Goal: Task Accomplishment & Management: Manage account settings

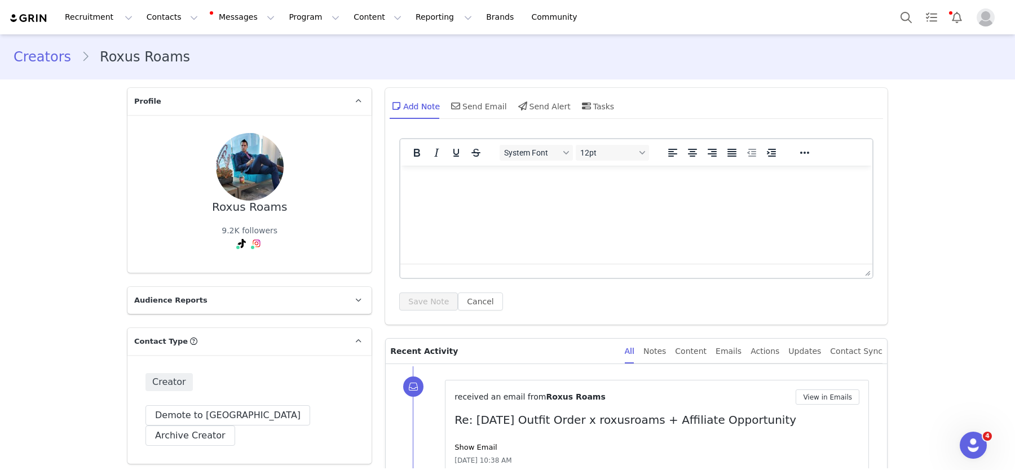
scroll to position [728, 0]
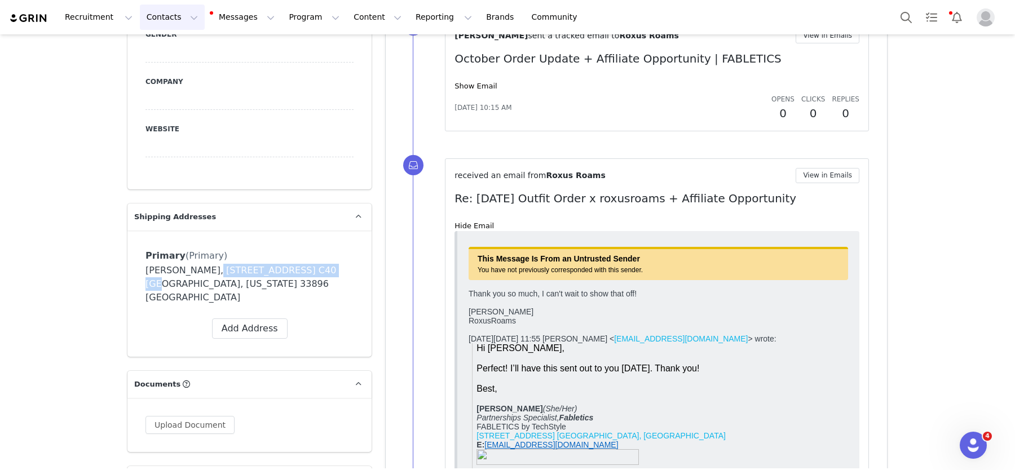
drag, startPoint x: 167, startPoint y: 20, endPoint x: 180, endPoint y: 46, distance: 28.5
click at [168, 21] on button "Contacts Contacts" at bounding box center [172, 17] width 65 height 25
click at [180, 47] on div "Creators" at bounding box center [172, 48] width 69 height 11
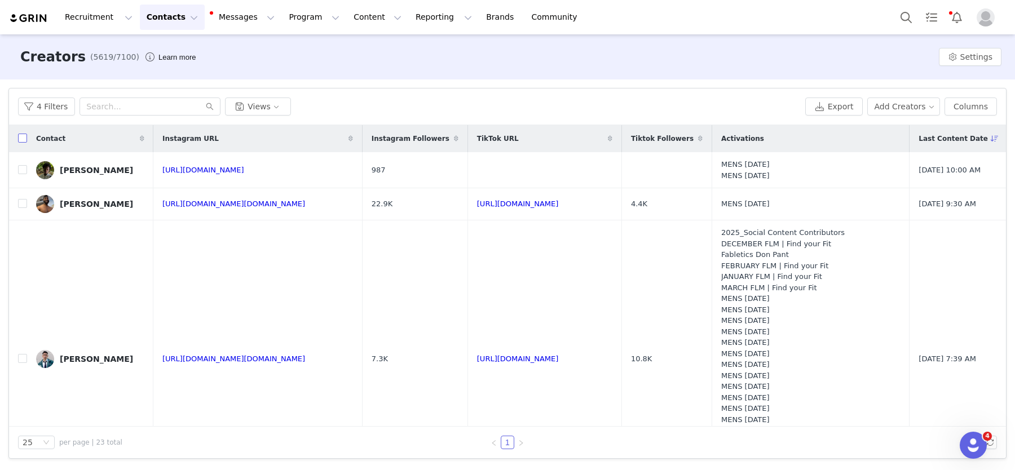
click at [21, 138] on input "checkbox" at bounding box center [22, 138] width 9 height 9
checkbox input "true"
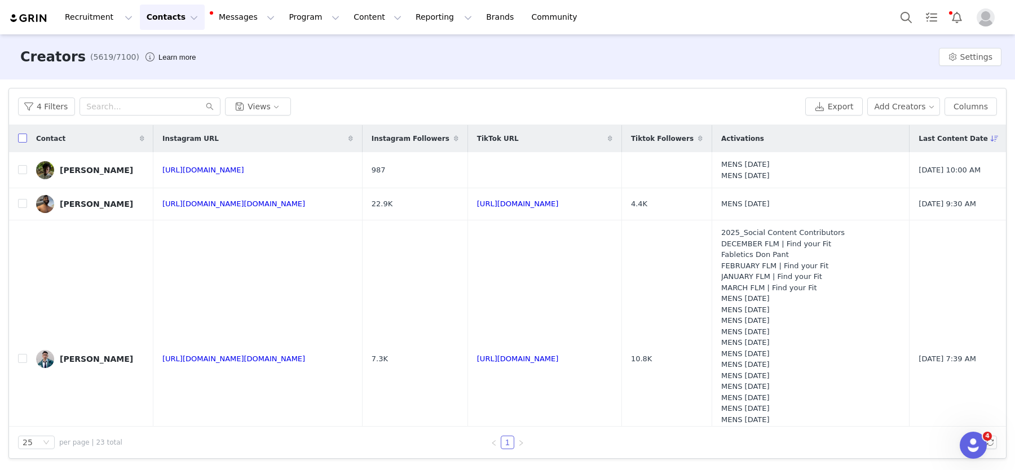
checkbox input "true"
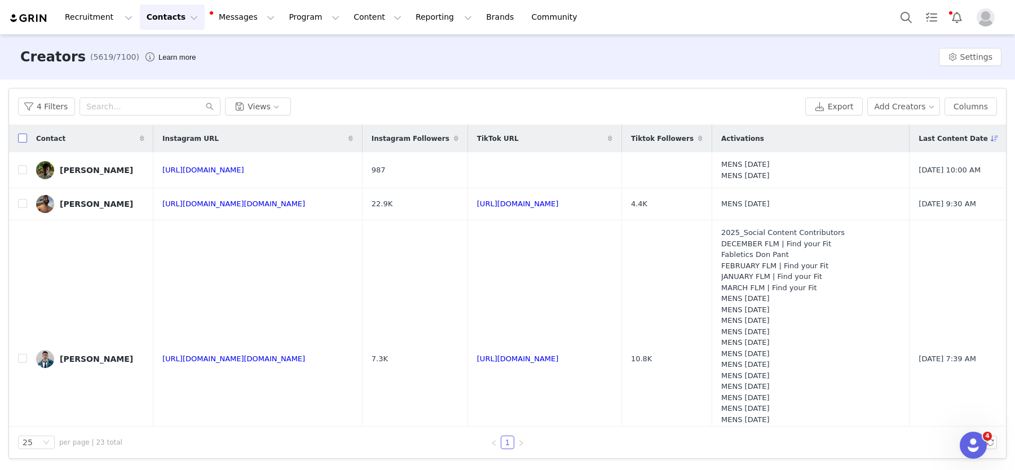
checkbox input "true"
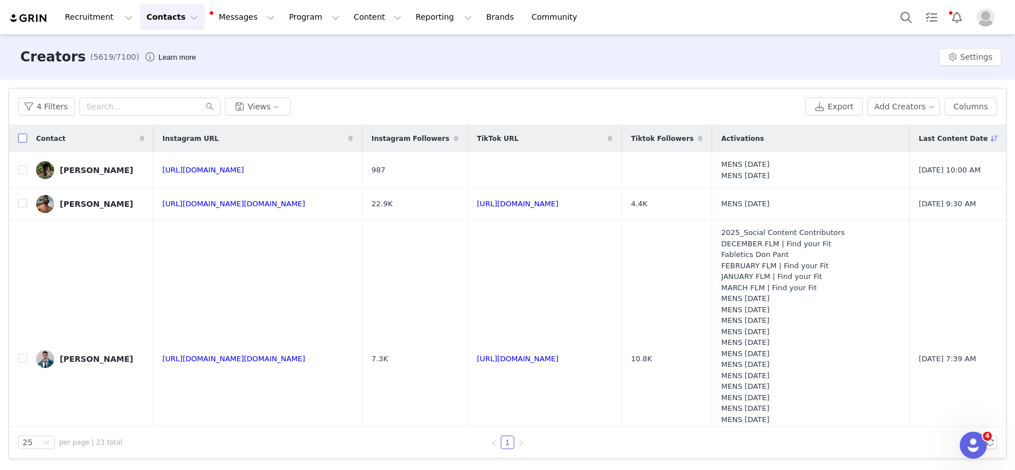
checkbox input "true"
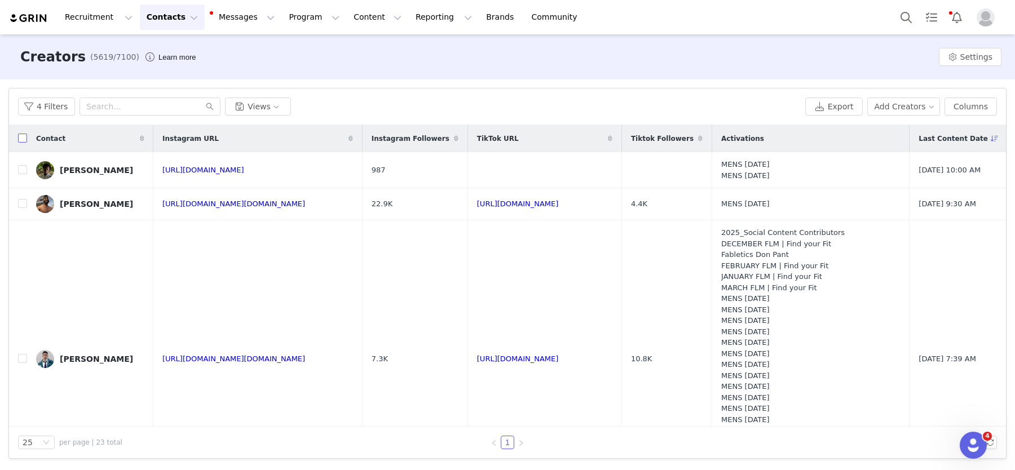
checkbox input "true"
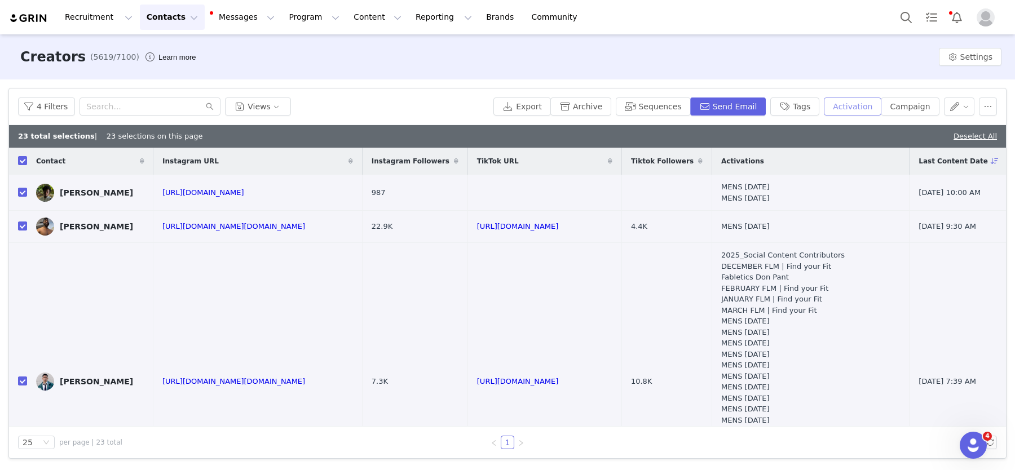
click at [852, 105] on button "Activation" at bounding box center [852, 107] width 57 height 18
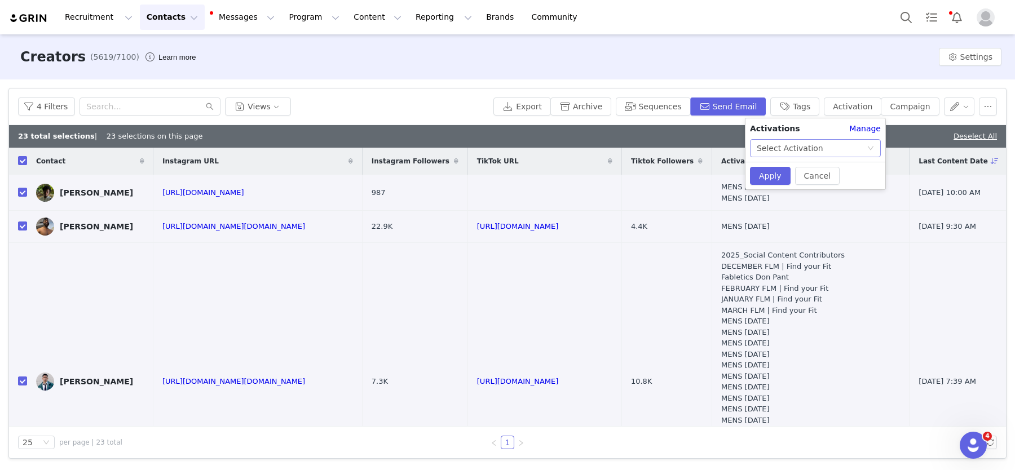
click at [791, 156] on div "Select Activation" at bounding box center [789, 148] width 67 height 17
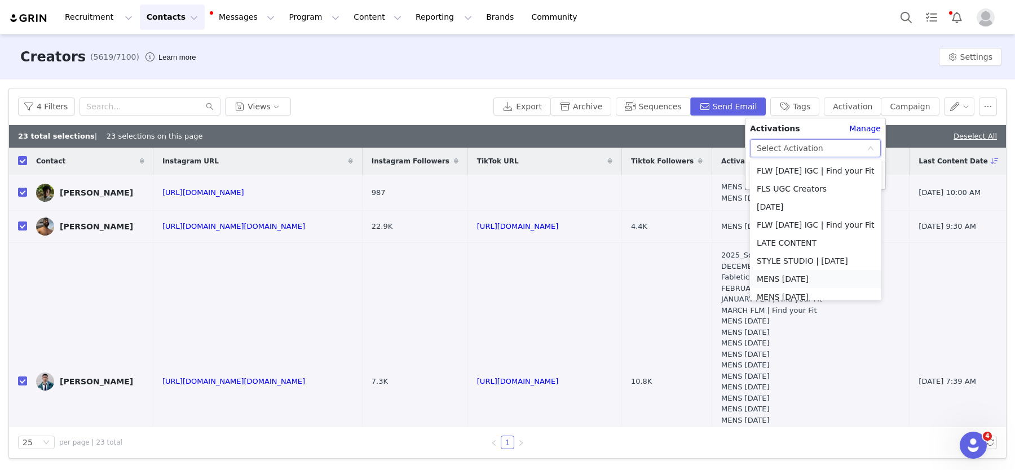
click at [800, 281] on li "MENS [DATE]" at bounding box center [815, 279] width 131 height 18
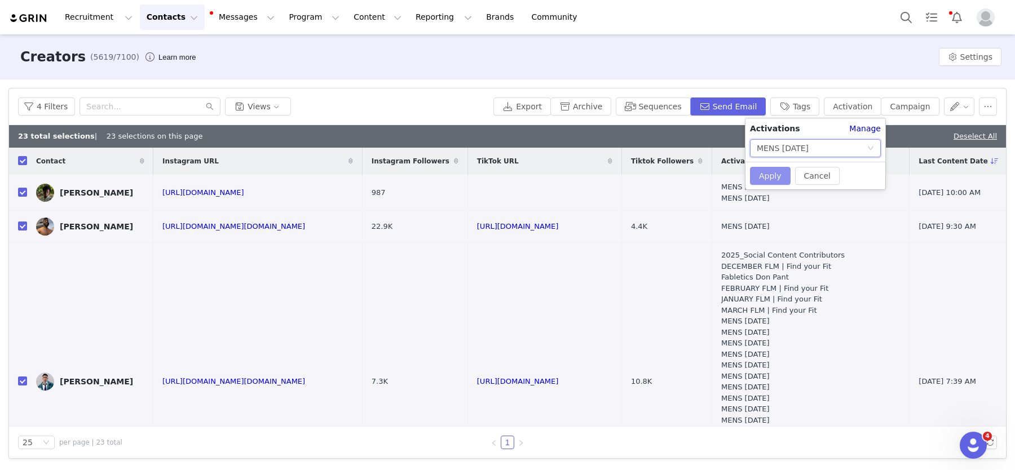
click at [772, 175] on button "Apply" at bounding box center [770, 176] width 41 height 18
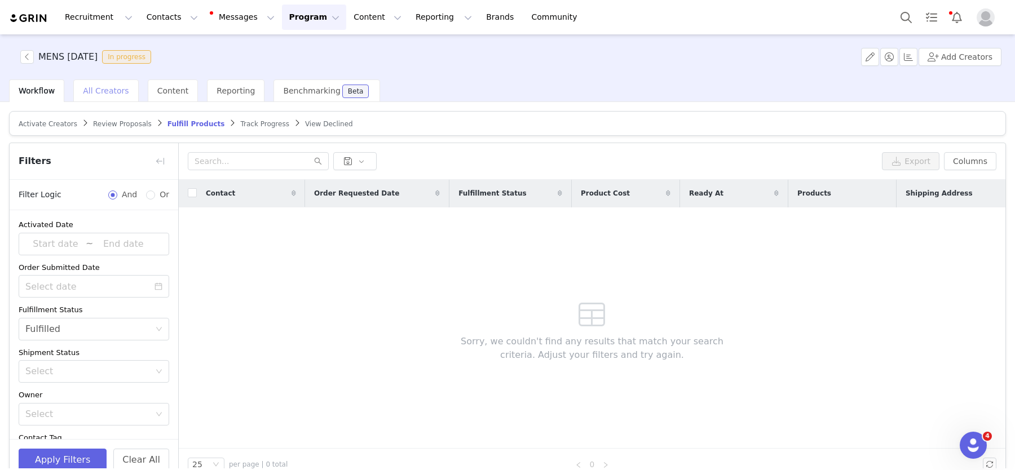
scroll to position [205, 0]
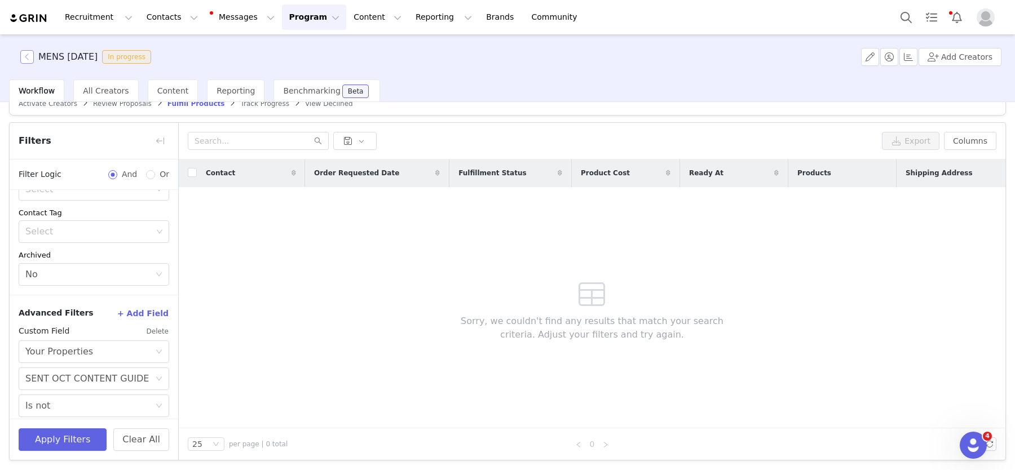
click at [26, 55] on button "button" at bounding box center [27, 57] width 14 height 14
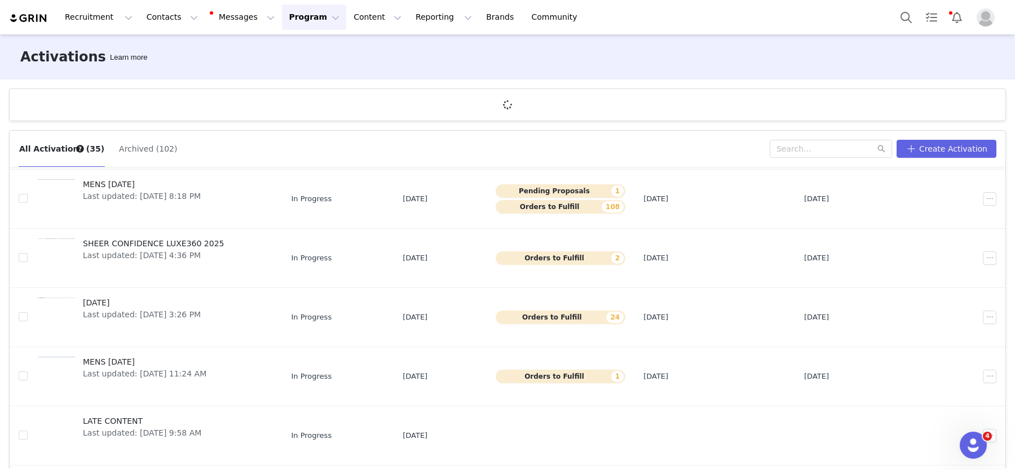
scroll to position [210, 0]
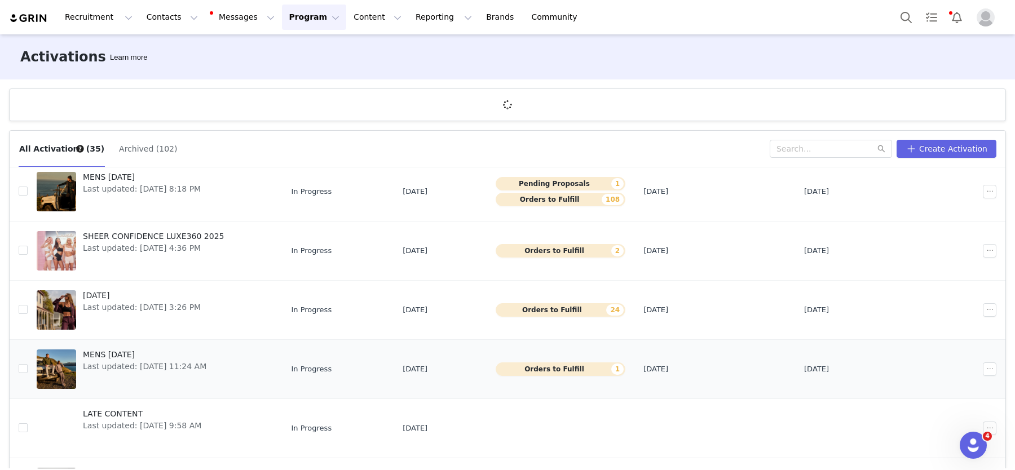
click at [70, 365] on div at bounding box center [56, 368] width 39 height 39
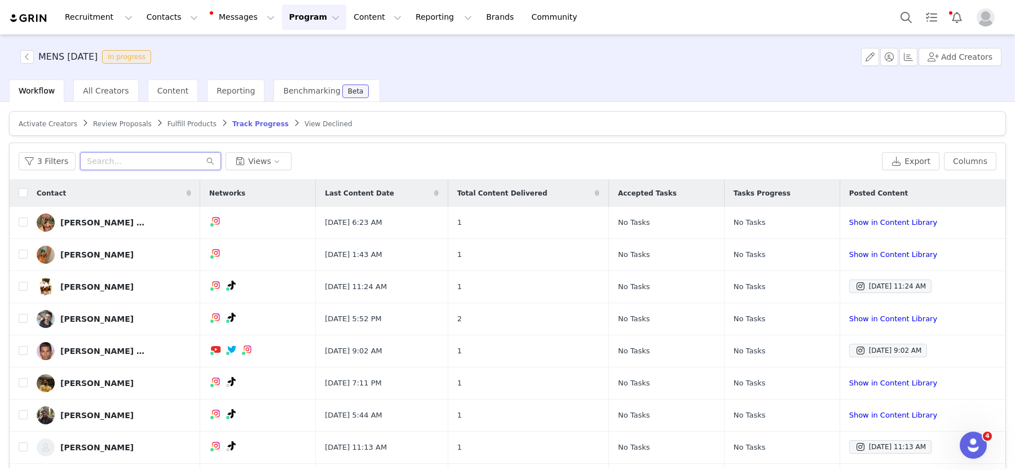
click at [146, 165] on input "text" at bounding box center [150, 161] width 141 height 18
type input "fr"
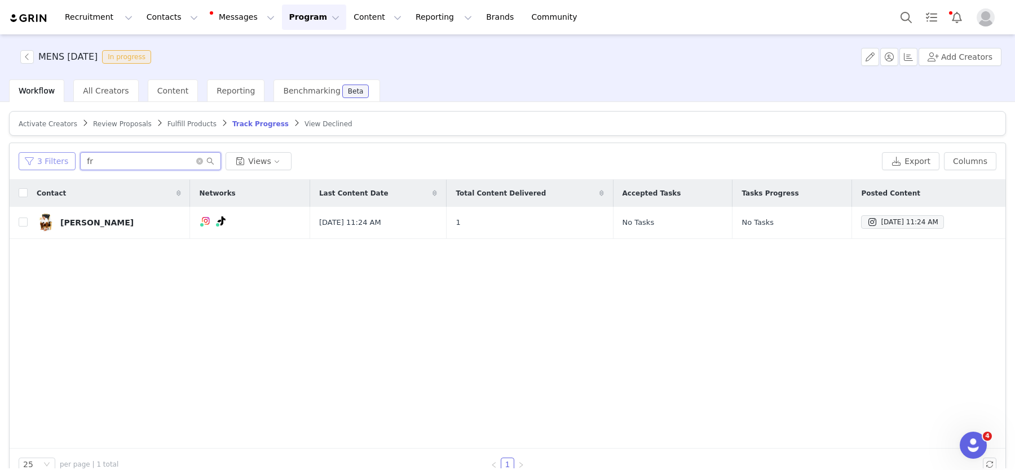
drag, startPoint x: 46, startPoint y: 158, endPoint x: 41, endPoint y: 157, distance: 5.7
click at [41, 157] on div "3 Filters fr Views" at bounding box center [448, 161] width 859 height 18
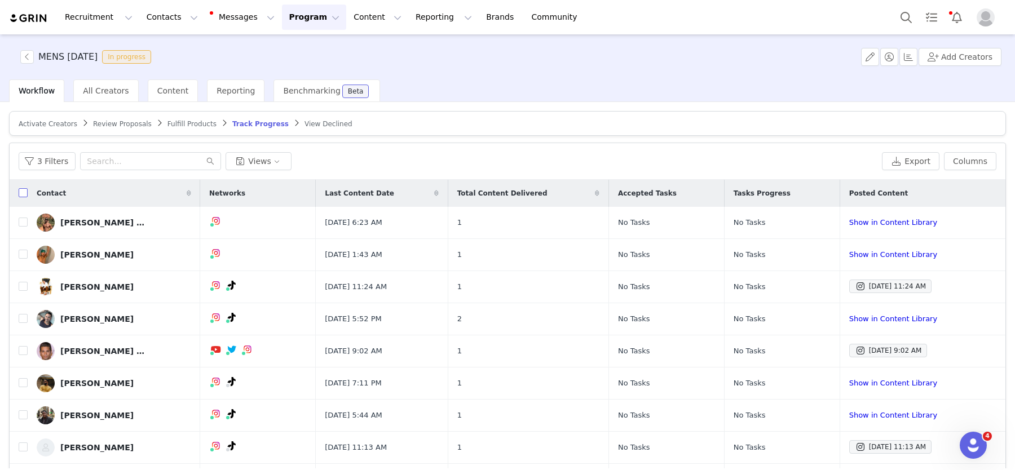
click at [24, 191] on input "checkbox" at bounding box center [23, 192] width 9 height 9
checkbox input "true"
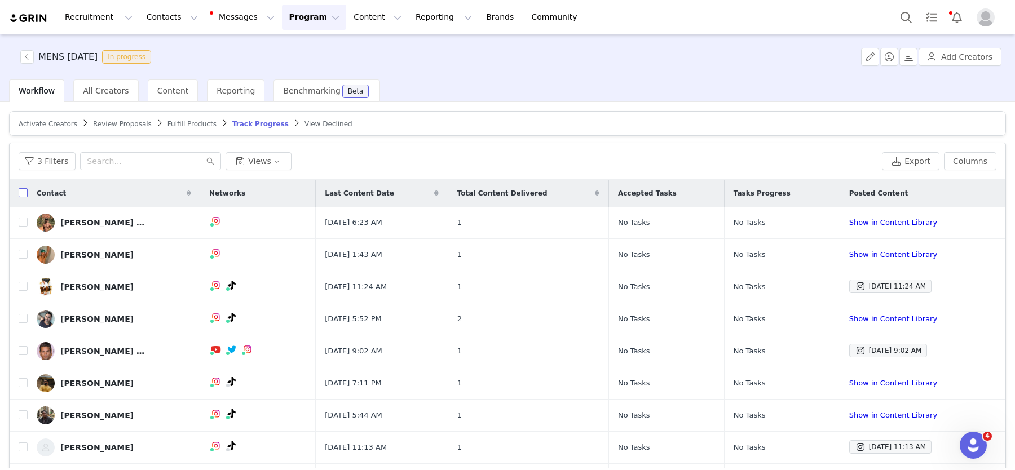
checkbox input "true"
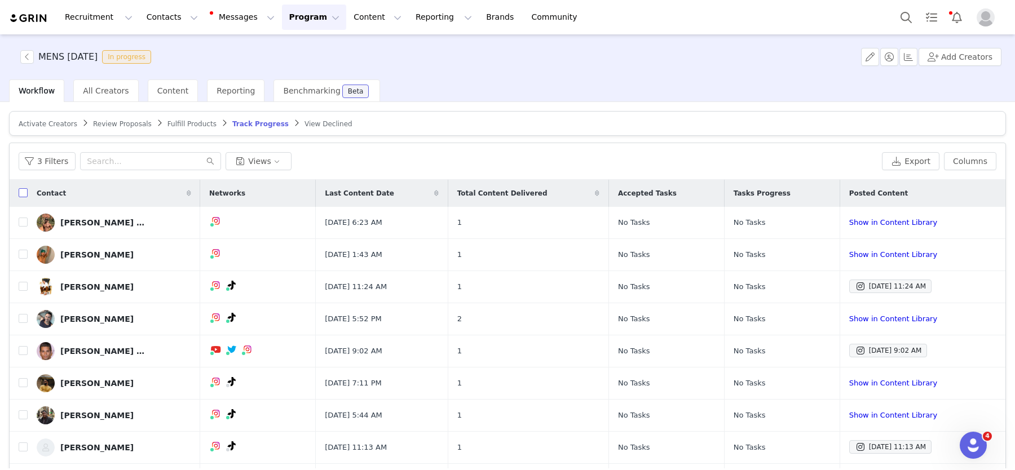
checkbox input "true"
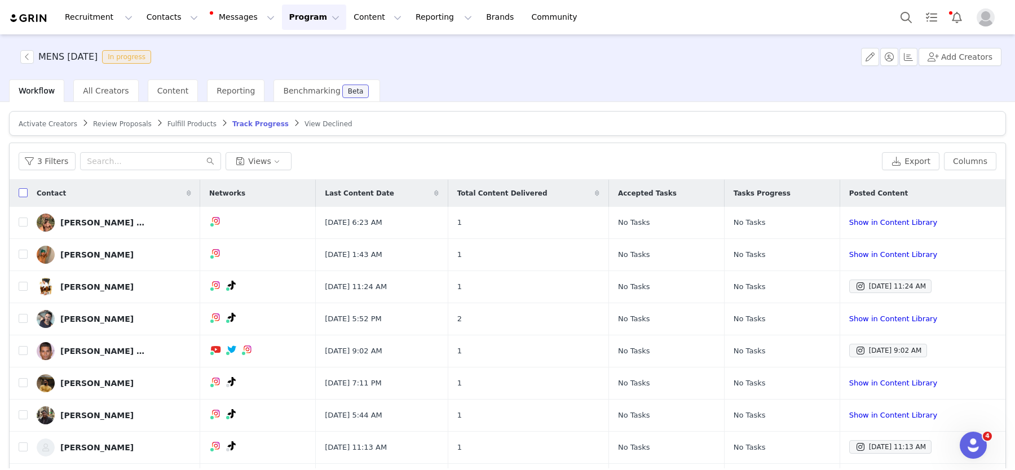
checkbox input "true"
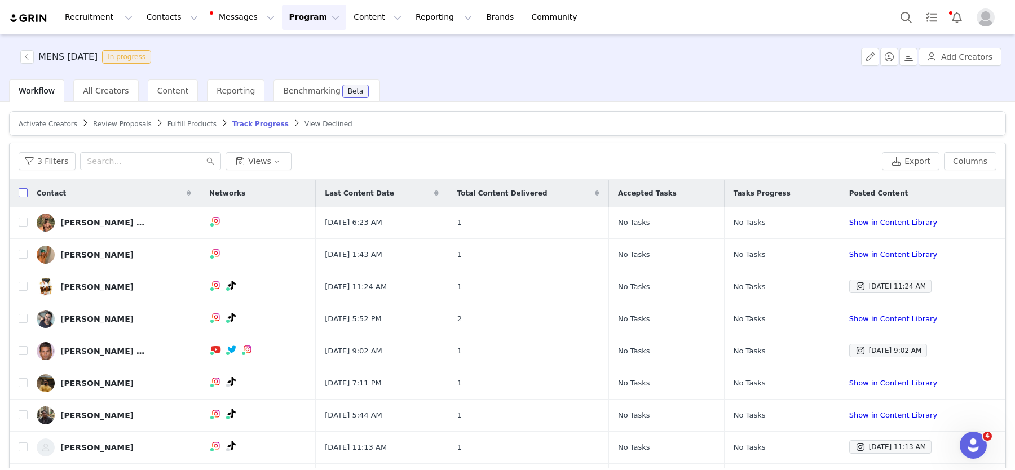
checkbox input "true"
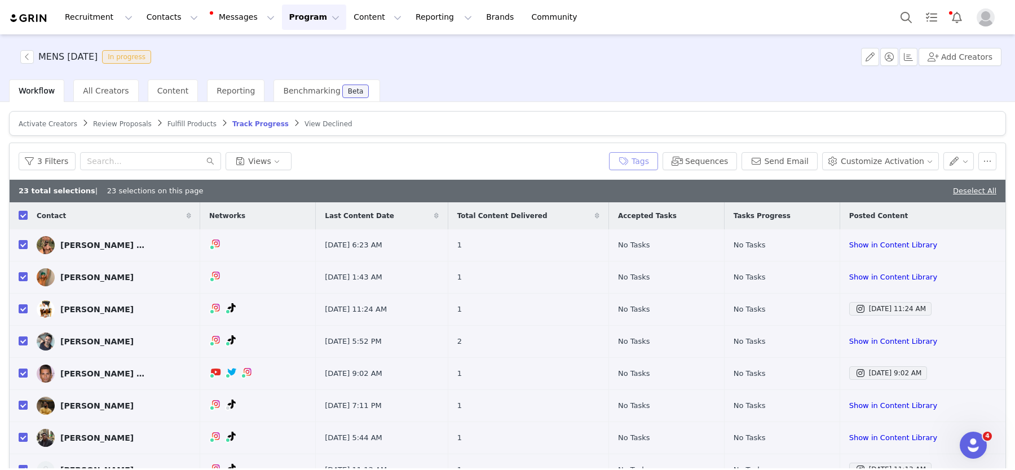
click at [658, 157] on button "Tags" at bounding box center [633, 161] width 49 height 18
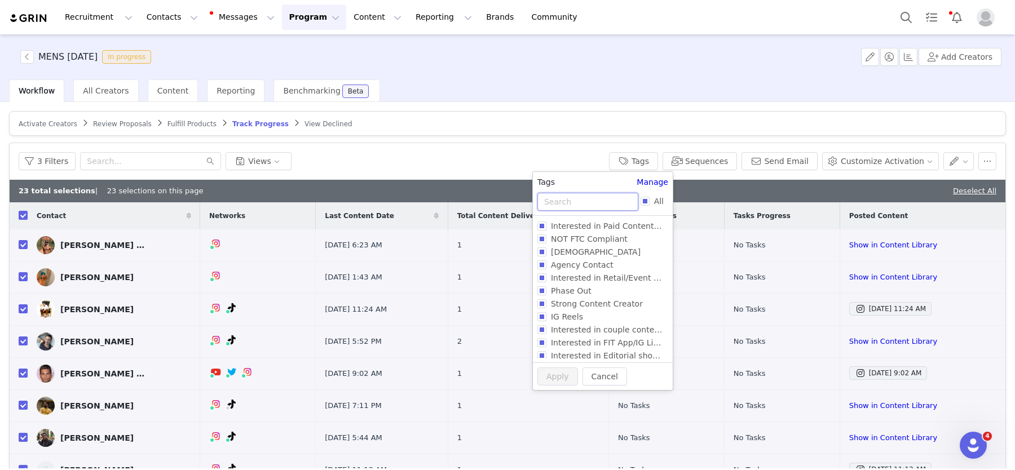
click at [574, 200] on input "text" at bounding box center [587, 202] width 101 height 18
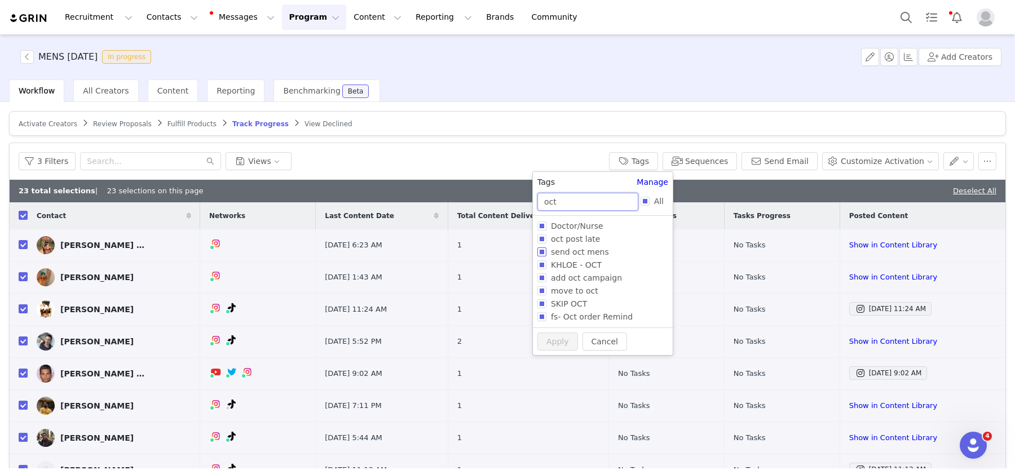
type input "oct"
click at [591, 252] on span "send oct mens" at bounding box center [579, 251] width 67 height 9
click at [546, 252] on input "send oct mens" at bounding box center [541, 251] width 9 height 9
checkbox input "true"
click at [561, 361] on button "Apply" at bounding box center [557, 363] width 41 height 18
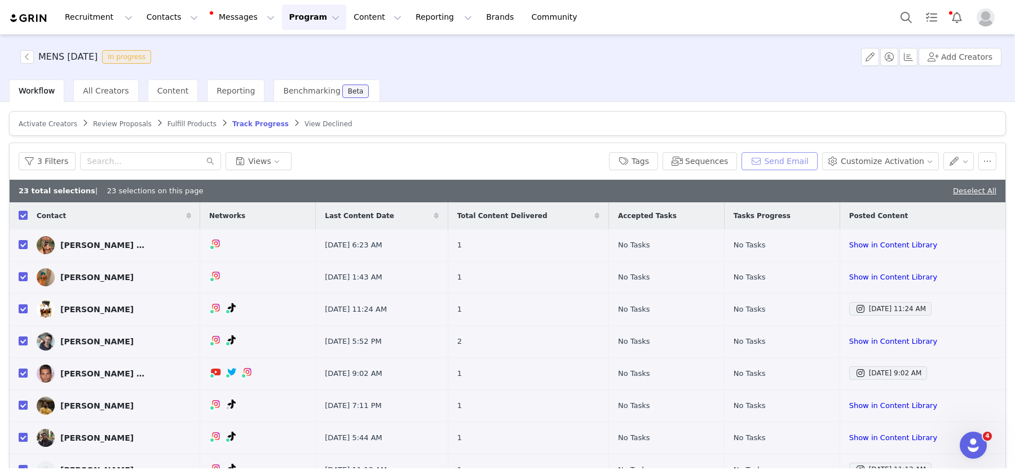
click at [779, 162] on button "Send Email" at bounding box center [779, 161] width 76 height 18
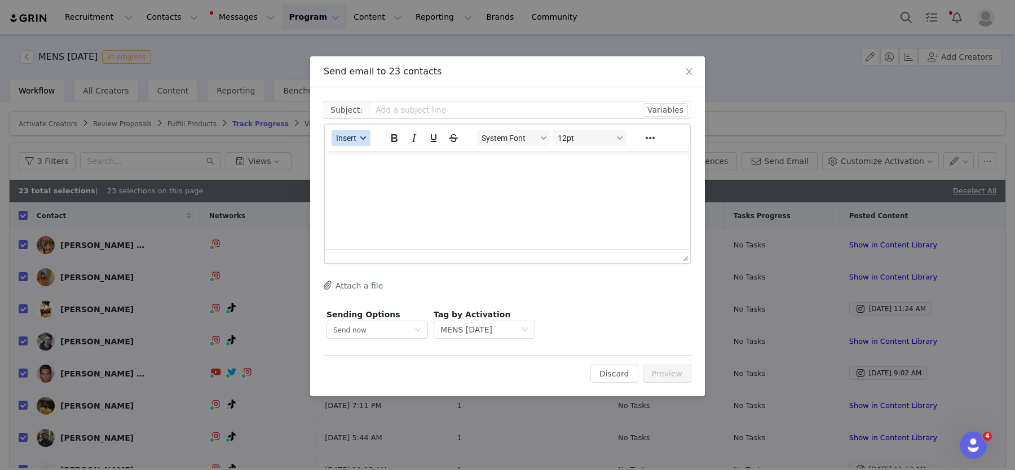
click at [347, 138] on span "Insert" at bounding box center [346, 138] width 20 height 9
click at [365, 160] on div "Insert Template" at bounding box center [391, 158] width 101 height 14
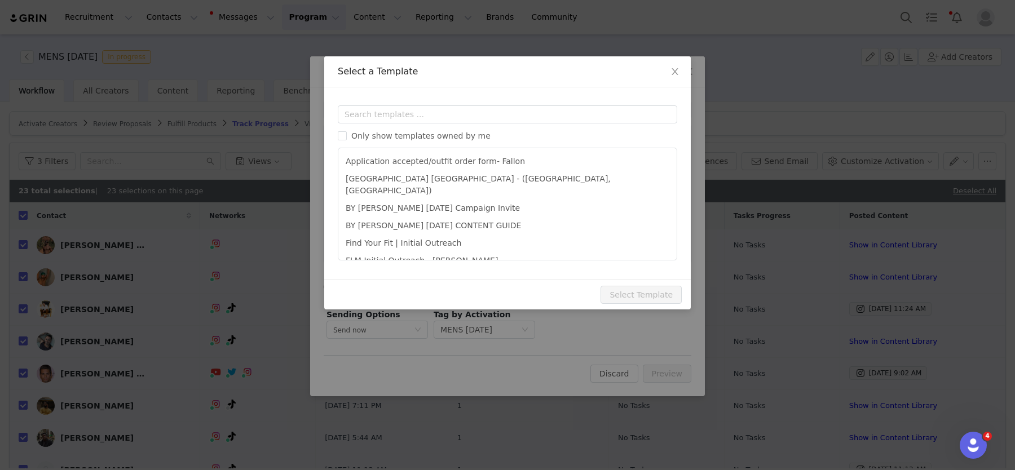
click at [373, 127] on div "Only show templates owned by me Application accepted/outfit order form- [GEOGRA…" at bounding box center [507, 182] width 339 height 155
click at [372, 136] on span "Only show templates owned by me" at bounding box center [421, 135] width 148 height 9
click at [347, 136] on input "Only show templates owned by me" at bounding box center [342, 135] width 9 height 9
checkbox input "true"
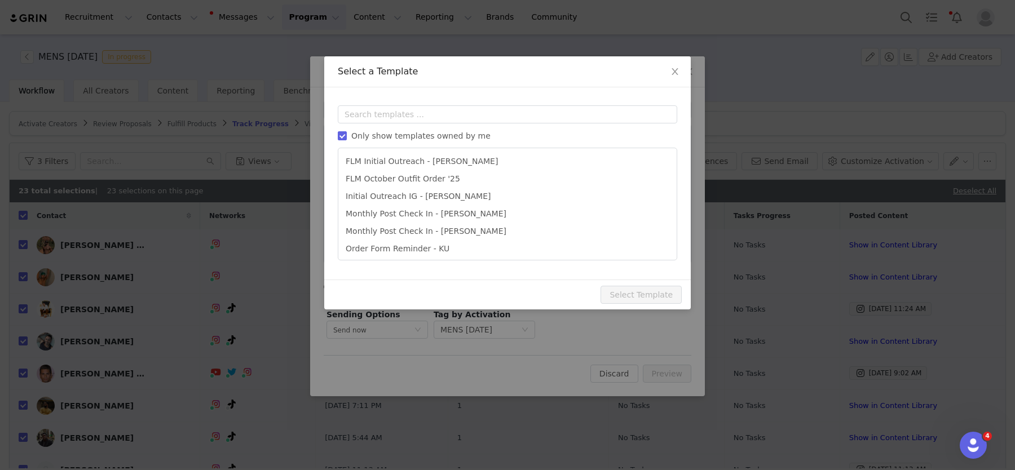
click at [397, 184] on li "FLM October Outfit Order '25" at bounding box center [507, 178] width 329 height 17
type input "[DATE] Outfit Order x [instagram_username] + Affiliate Opportunity"
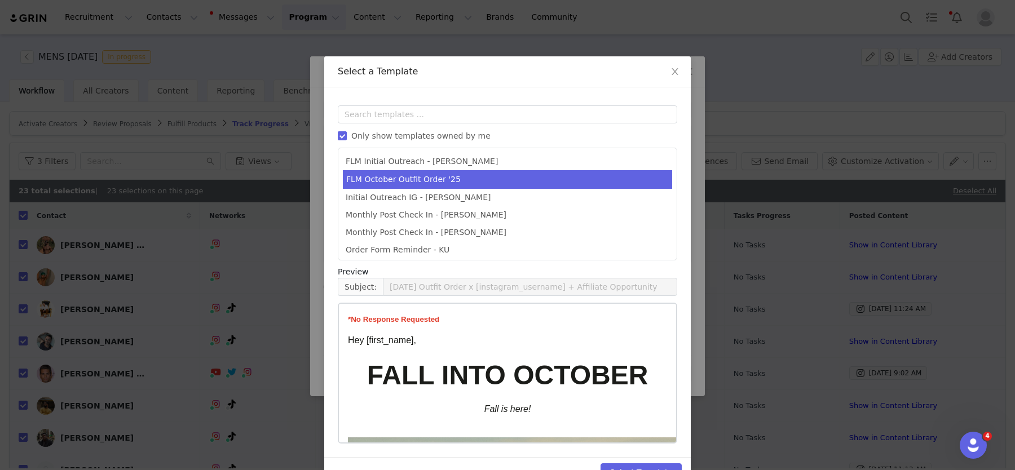
scroll to position [30, 0]
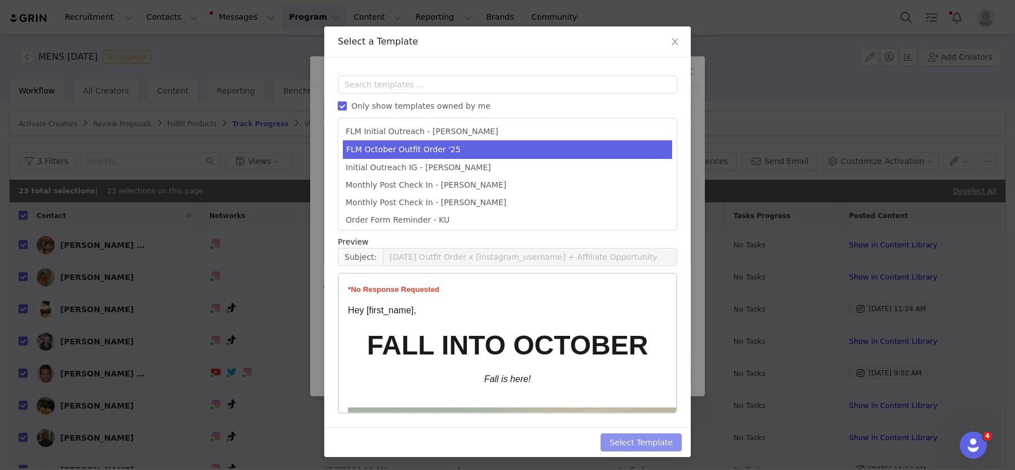
drag, startPoint x: 643, startPoint y: 446, endPoint x: 645, endPoint y: 436, distance: 9.8
click at [643, 445] on button "Select Template" at bounding box center [640, 442] width 81 height 18
type input "[DATE] Outfit Order x [instagram_username] + Affiliate Opportunity"
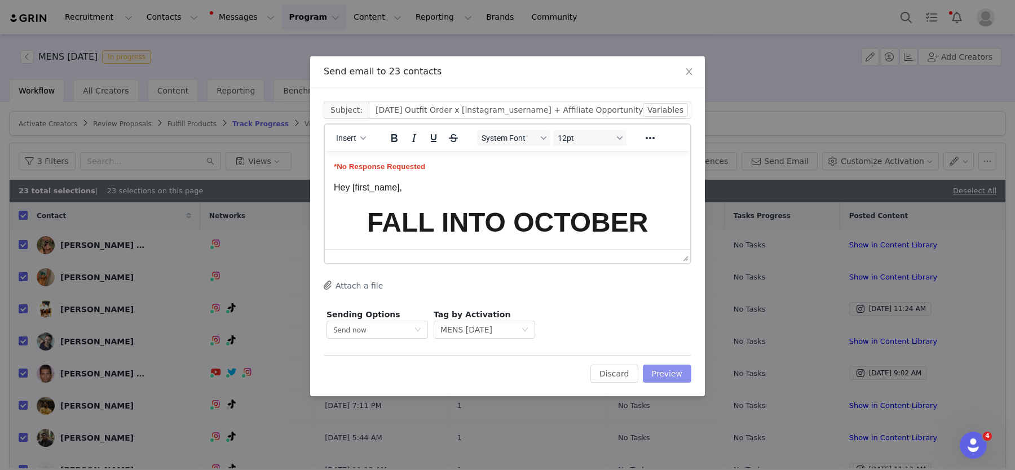
click at [666, 375] on button "Preview" at bounding box center [667, 374] width 49 height 18
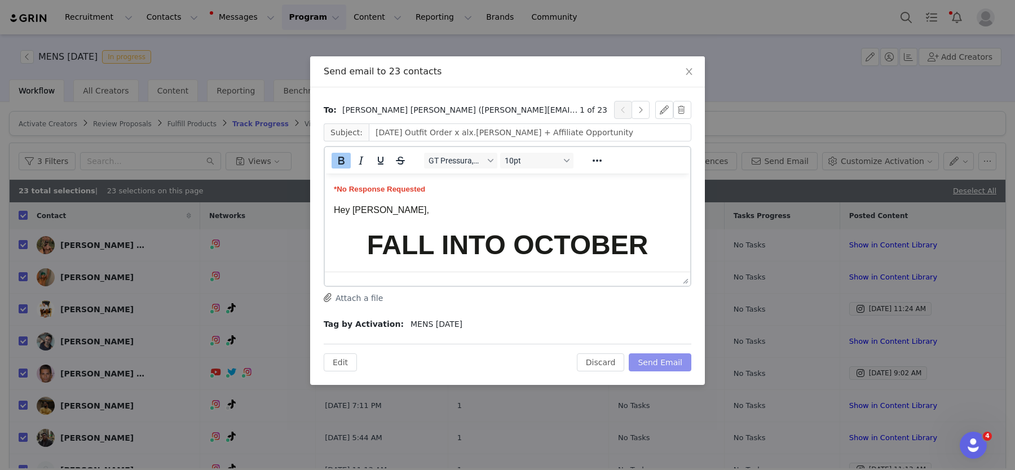
click at [669, 362] on button "Send Email" at bounding box center [660, 362] width 63 height 18
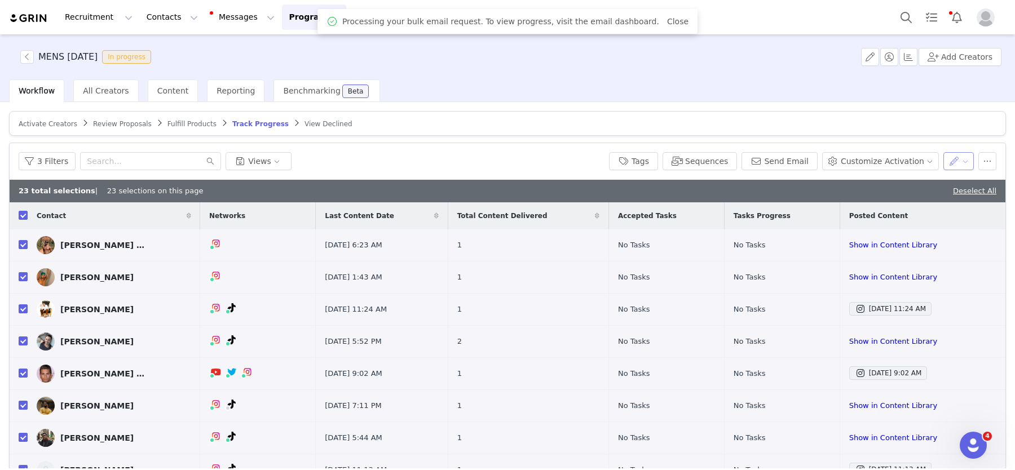
drag, startPoint x: 961, startPoint y: 158, endPoint x: 960, endPoint y: 164, distance: 5.7
click at [961, 158] on button "button" at bounding box center [958, 161] width 31 height 18
click at [931, 198] on span "Set Custom Property" at bounding box center [926, 200] width 82 height 12
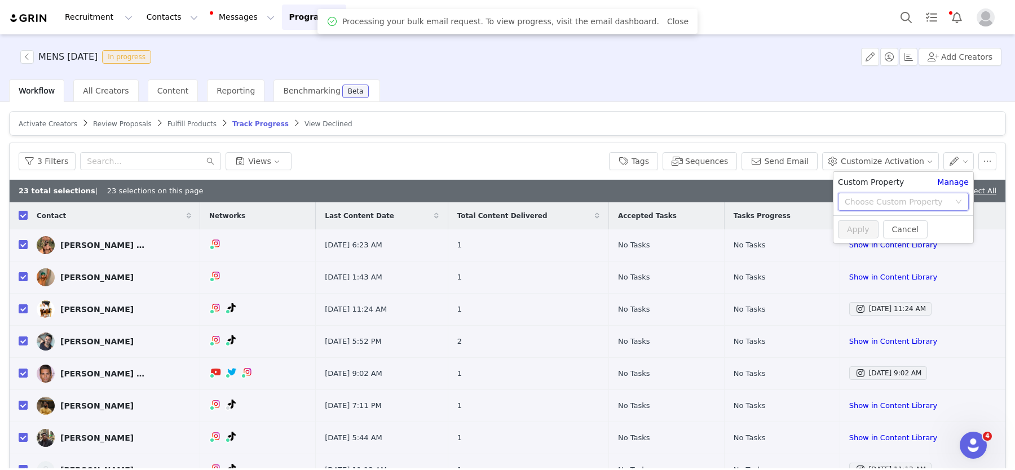
click at [869, 195] on div "Choose Custom Property" at bounding box center [899, 201] width 110 height 17
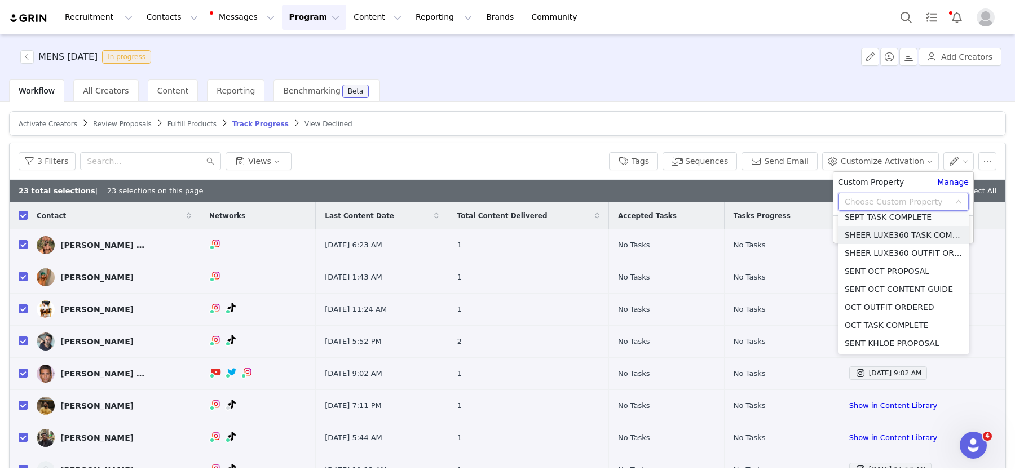
scroll to position [579, 0]
drag, startPoint x: 870, startPoint y: 220, endPoint x: 863, endPoint y: 223, distance: 7.3
click at [869, 221] on li "SEPT TASK COMPLETE" at bounding box center [903, 222] width 131 height 18
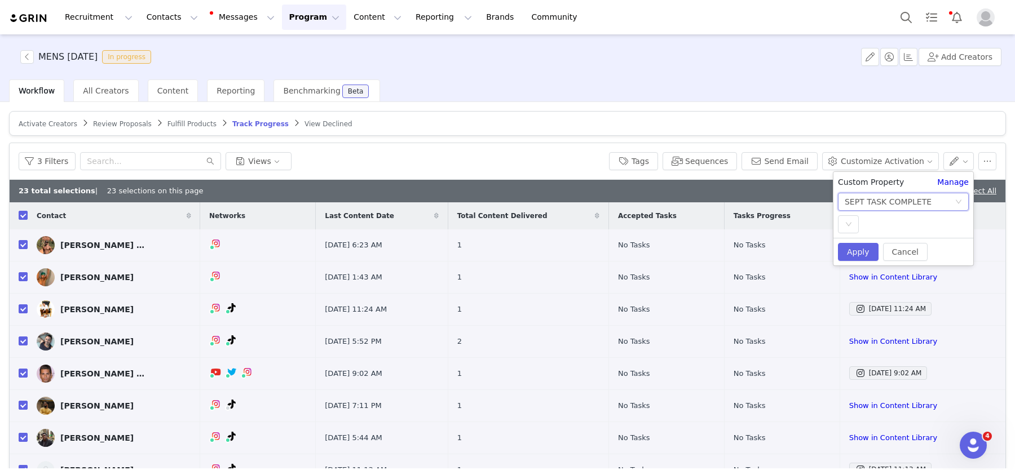
drag, startPoint x: 846, startPoint y: 224, endPoint x: 852, endPoint y: 233, distance: 11.7
click at [848, 227] on icon "icon: down" at bounding box center [848, 224] width 7 height 7
click at [855, 245] on li "YES" at bounding box center [903, 247] width 131 height 18
click at [855, 247] on button "Apply" at bounding box center [858, 252] width 41 height 18
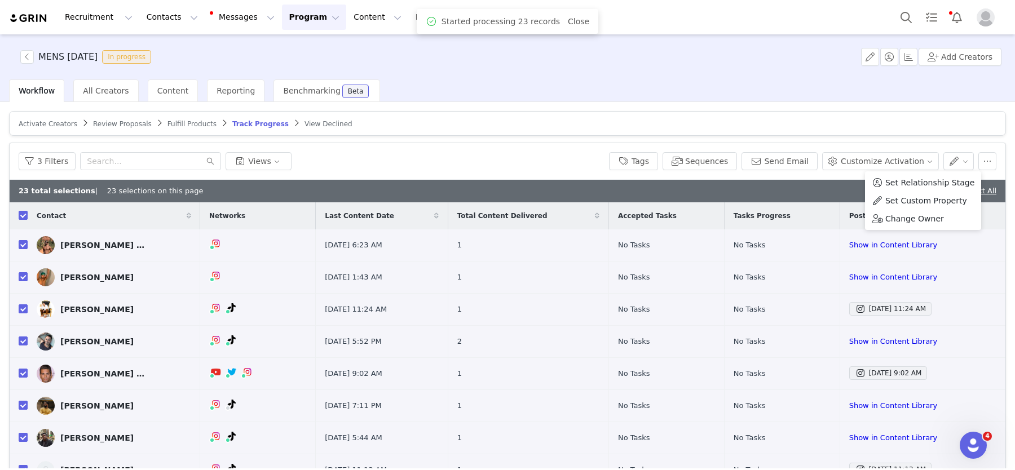
click at [924, 201] on span "Set Custom Property" at bounding box center [926, 200] width 82 height 12
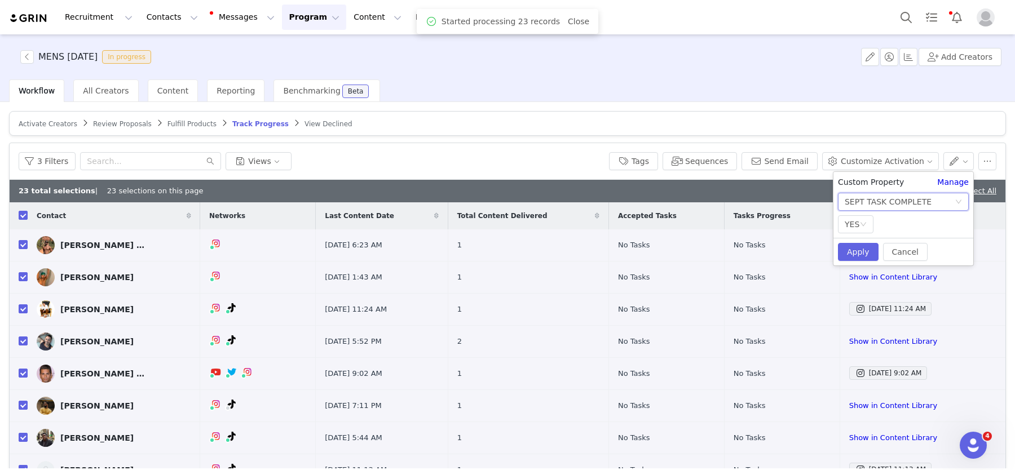
click at [874, 196] on div "SEPT TASK COMPLETE" at bounding box center [887, 201] width 87 height 17
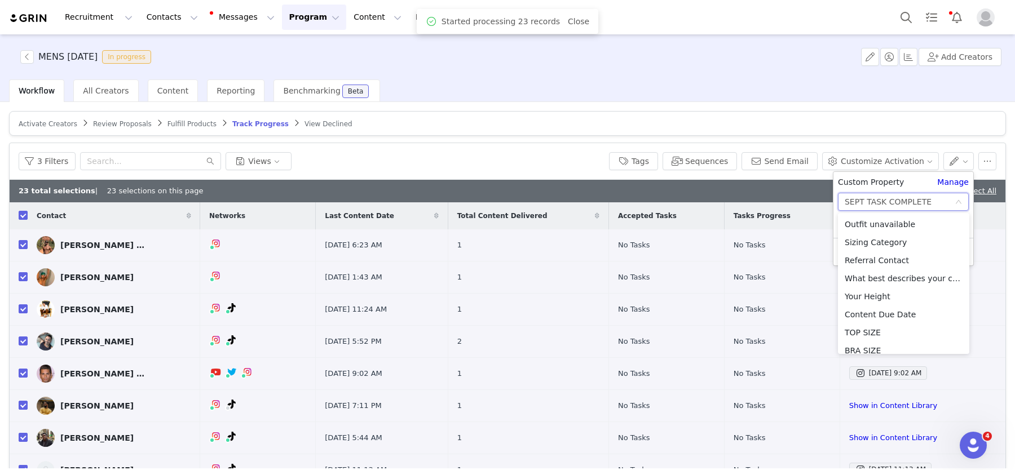
scroll to position [639, 0]
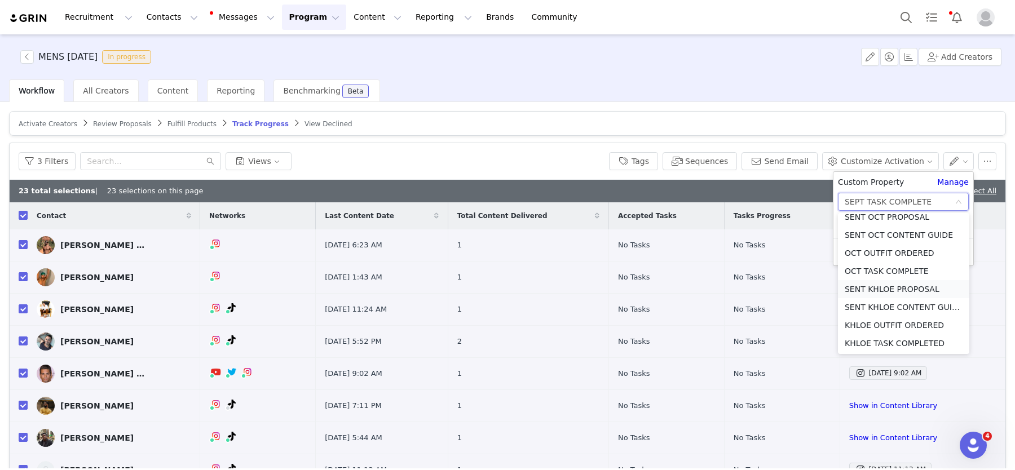
click at [908, 289] on li "SENT KHLOE PROPOSAL" at bounding box center [903, 289] width 131 height 18
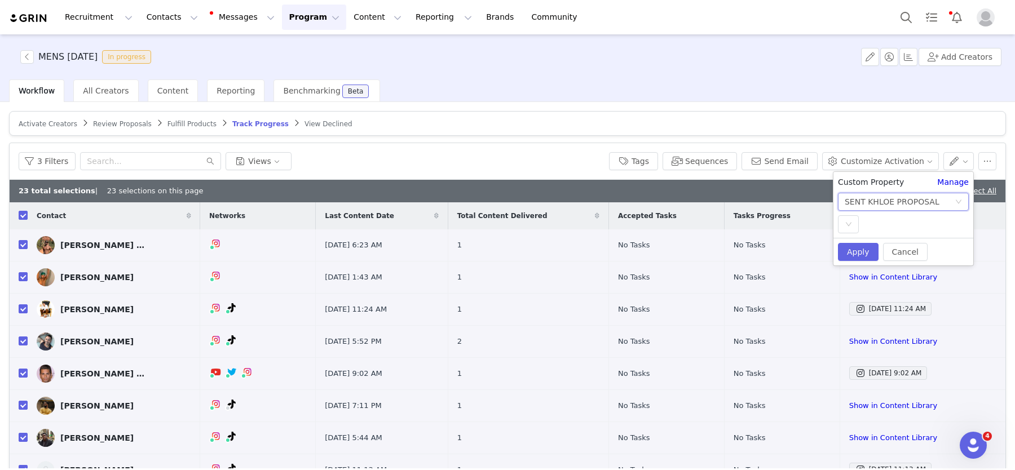
click at [879, 202] on div "SENT KHLOE PROPOSAL" at bounding box center [891, 201] width 95 height 17
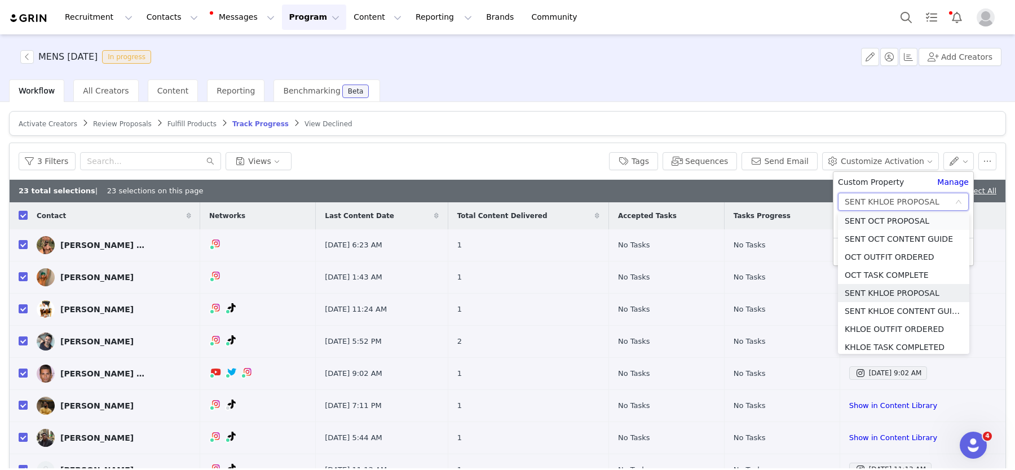
scroll to position [634, 0]
click at [876, 220] on li "SENT OCT PROPOSAL" at bounding box center [903, 222] width 131 height 18
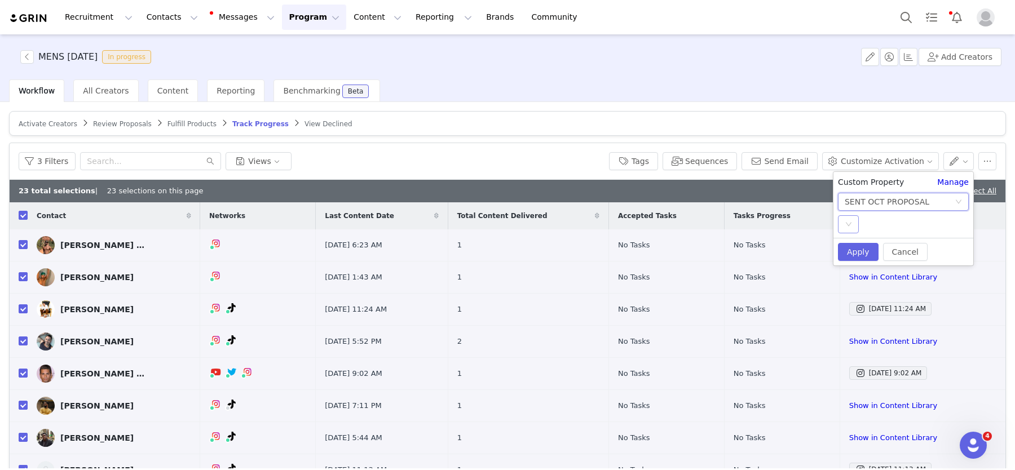
drag, startPoint x: 847, startPoint y: 220, endPoint x: 853, endPoint y: 233, distance: 14.4
click at [850, 224] on div "Select" at bounding box center [848, 224] width 21 height 18
click at [857, 244] on li "YES" at bounding box center [903, 247] width 131 height 18
click at [858, 250] on button "Apply" at bounding box center [858, 252] width 41 height 18
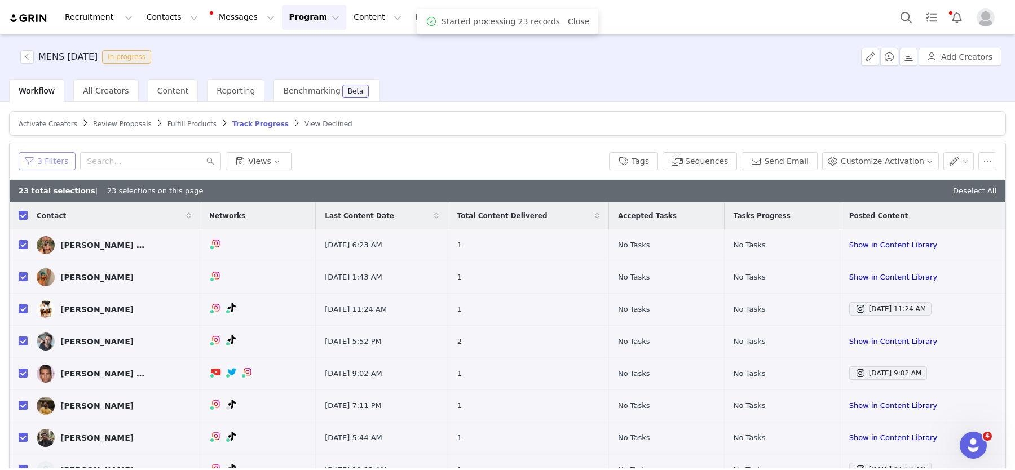
drag, startPoint x: 56, startPoint y: 161, endPoint x: 54, endPoint y: 364, distance: 203.5
click at [54, 168] on button "3 Filters" at bounding box center [47, 161] width 57 height 18
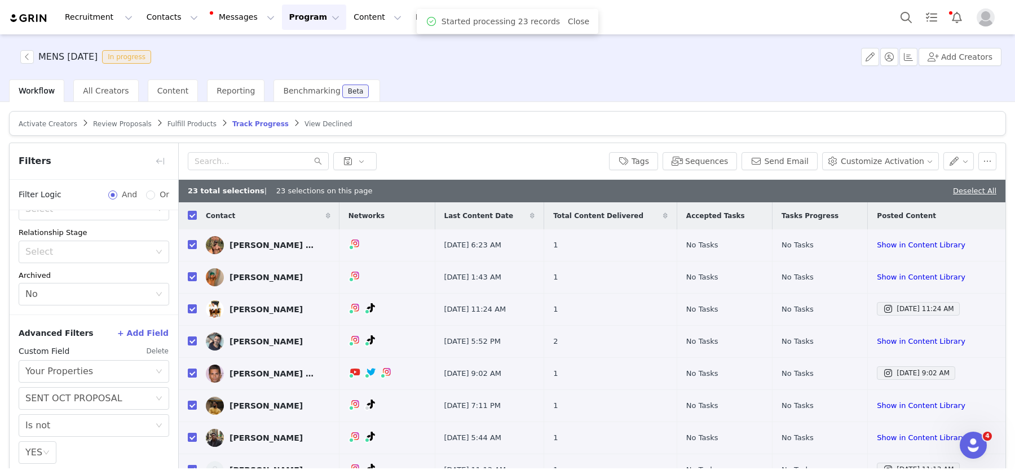
scroll to position [53, 0]
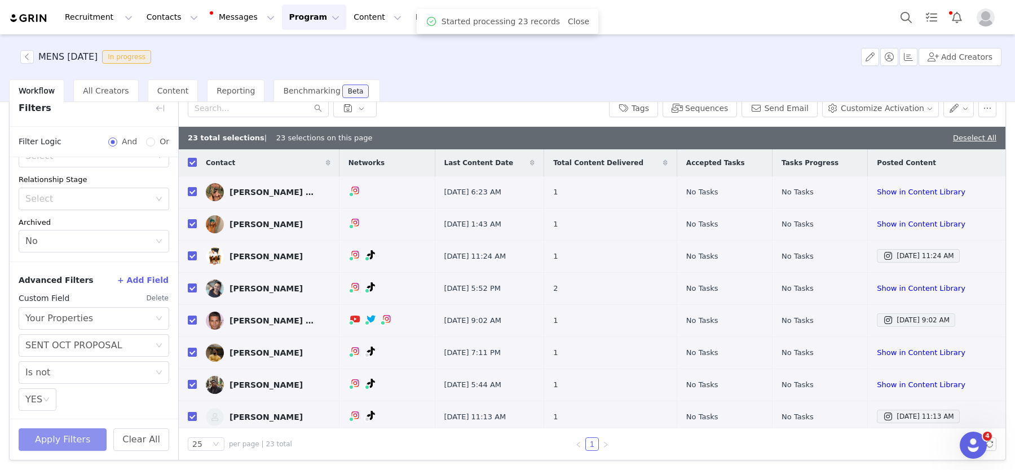
click at [54, 437] on button "Apply Filters" at bounding box center [63, 439] width 88 height 23
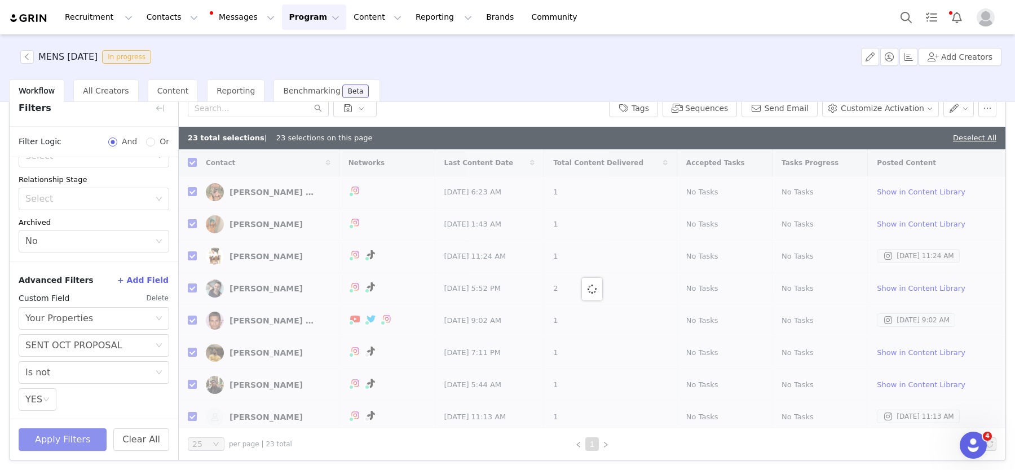
checkbox input "false"
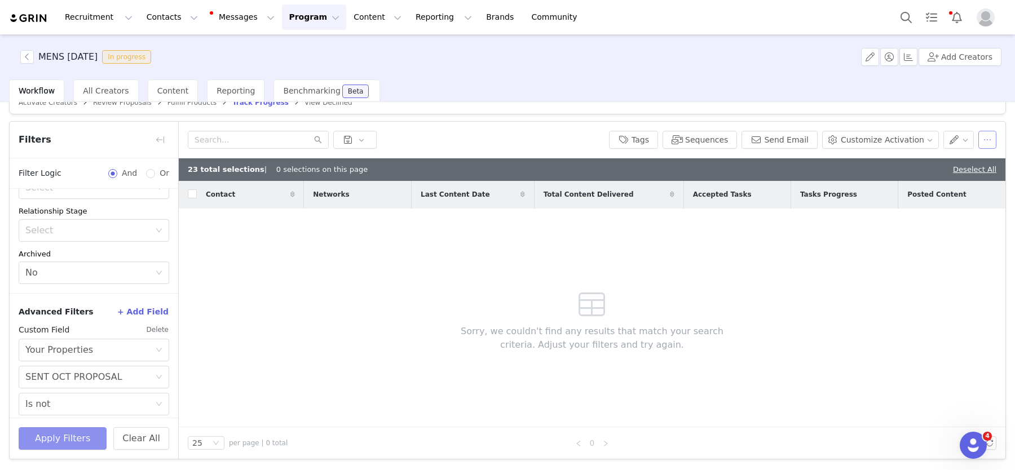
scroll to position [20, 0]
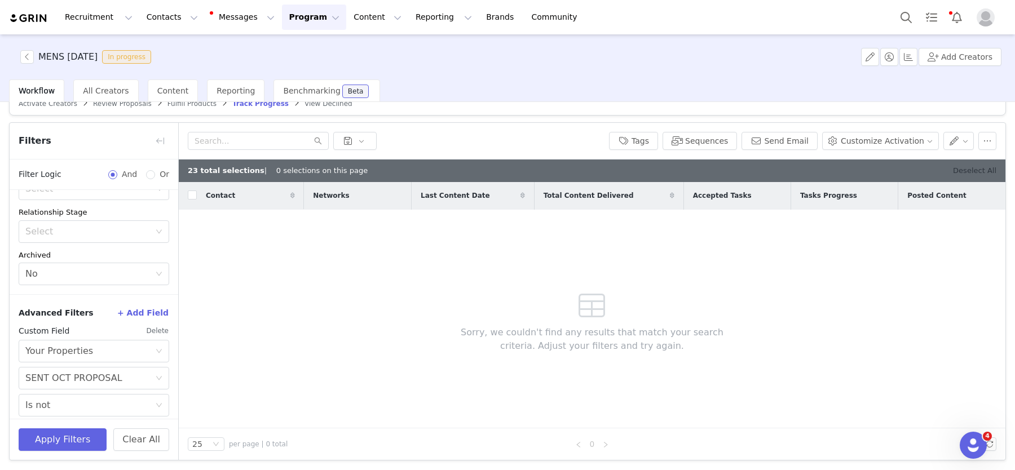
click at [977, 173] on link "Deselect All" at bounding box center [974, 170] width 43 height 8
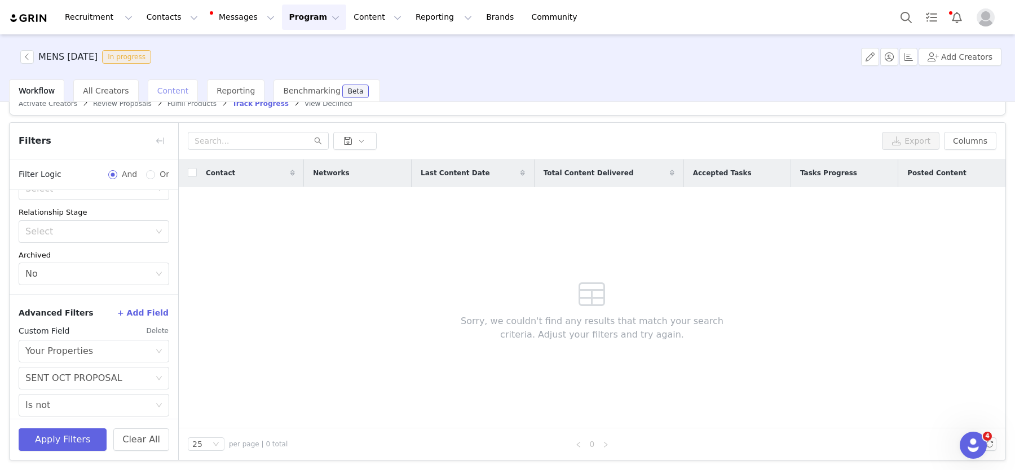
drag, startPoint x: 178, startPoint y: 91, endPoint x: 161, endPoint y: 89, distance: 17.6
click at [178, 91] on span "Content" at bounding box center [173, 90] width 32 height 9
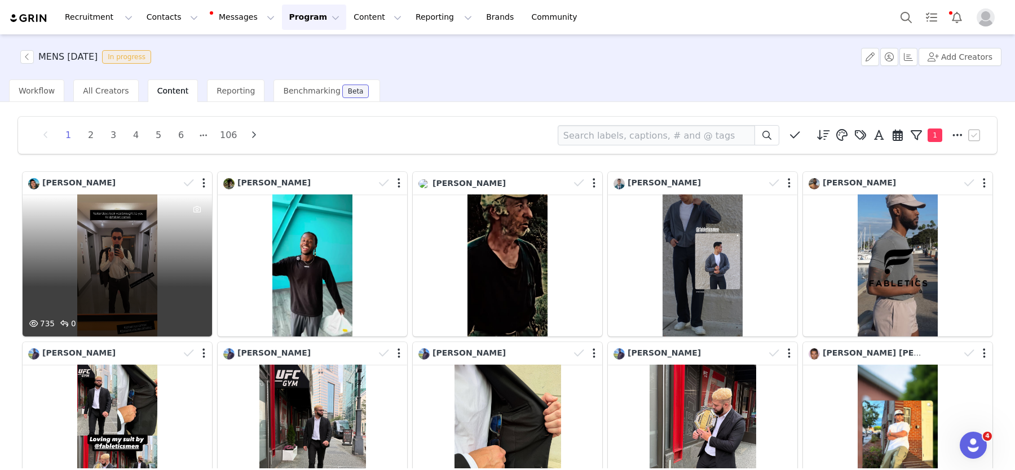
click at [96, 242] on div "735 0" at bounding box center [117, 265] width 189 height 142
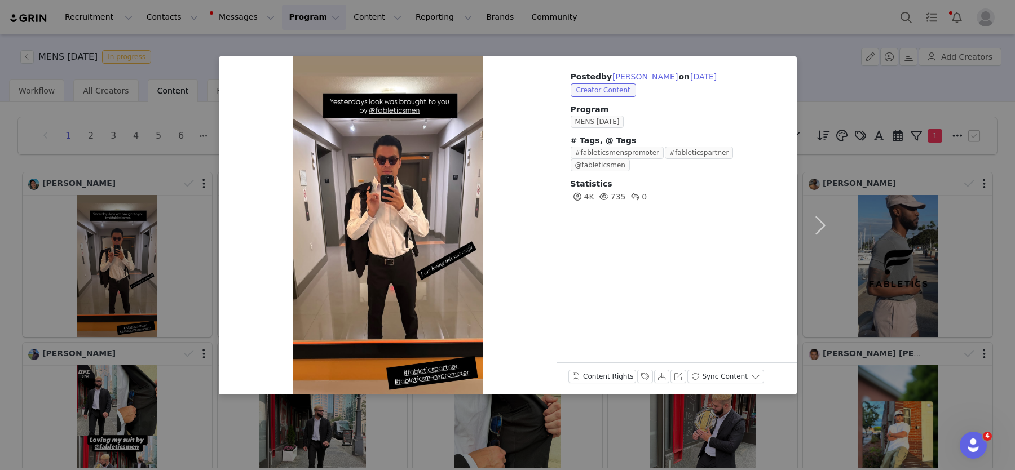
click at [923, 151] on div "Posted by [PERSON_NAME] on [DATE] Creator Content Program MENS [DATE] # Tags, @…" at bounding box center [507, 235] width 1015 height 470
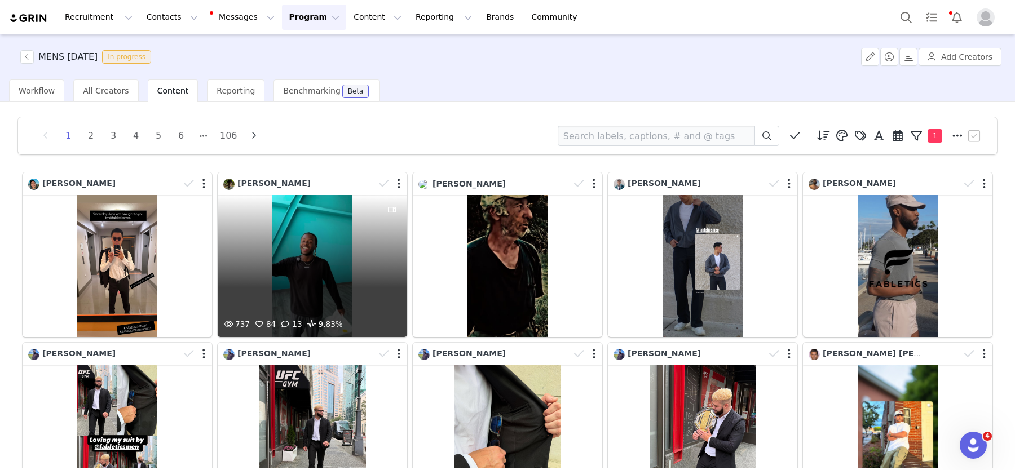
click at [348, 272] on div "737 84 13 9.83%" at bounding box center [312, 266] width 189 height 142
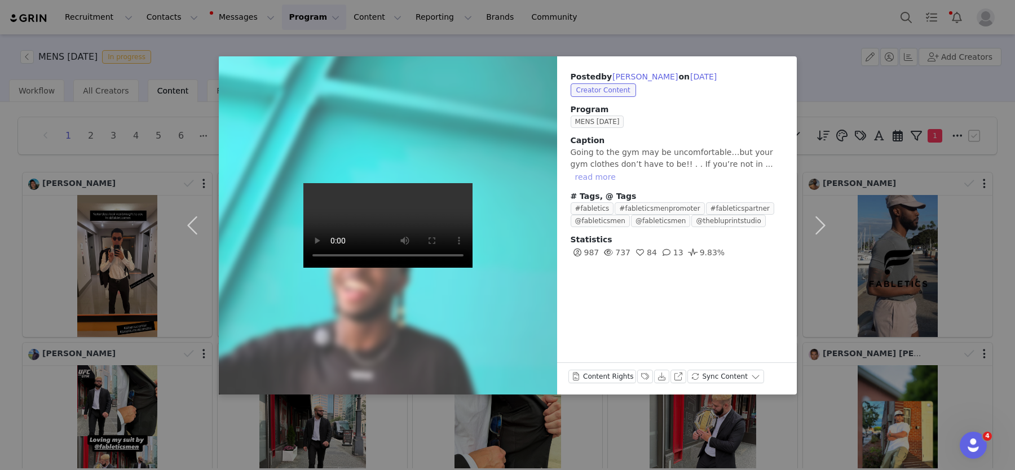
click at [620, 170] on button "read more" at bounding box center [595, 177] width 50 height 14
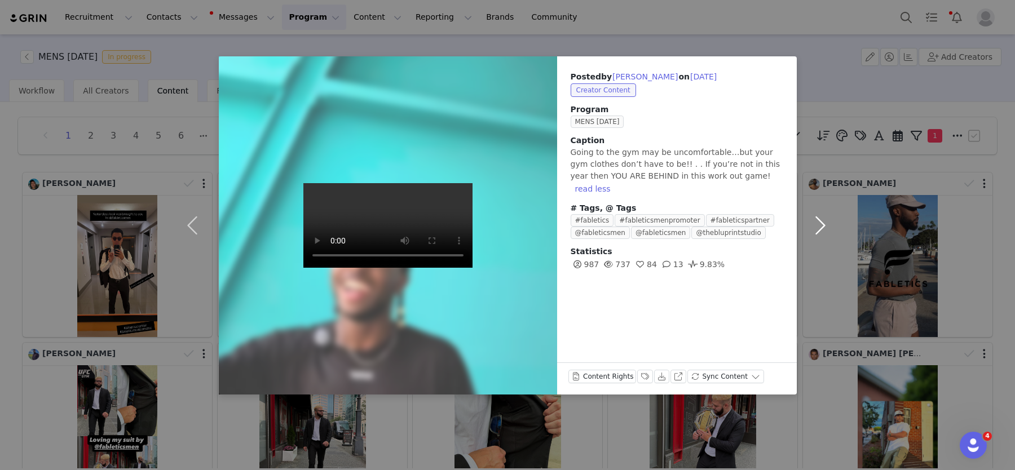
click at [839, 303] on button "button" at bounding box center [820, 225] width 47 height 338
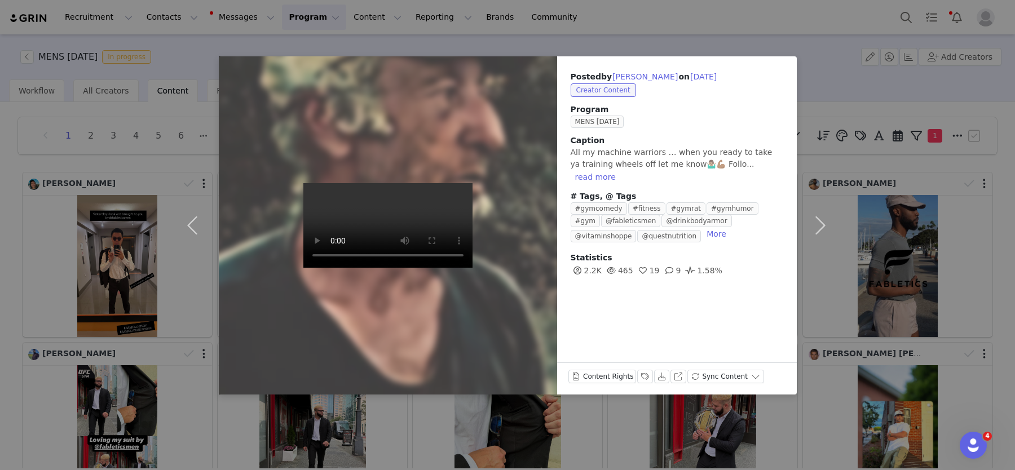
click at [140, 166] on div "Posted by [PERSON_NAME] on [DATE] Creator Content Program MENS [DATE] Caption A…" at bounding box center [507, 235] width 1015 height 470
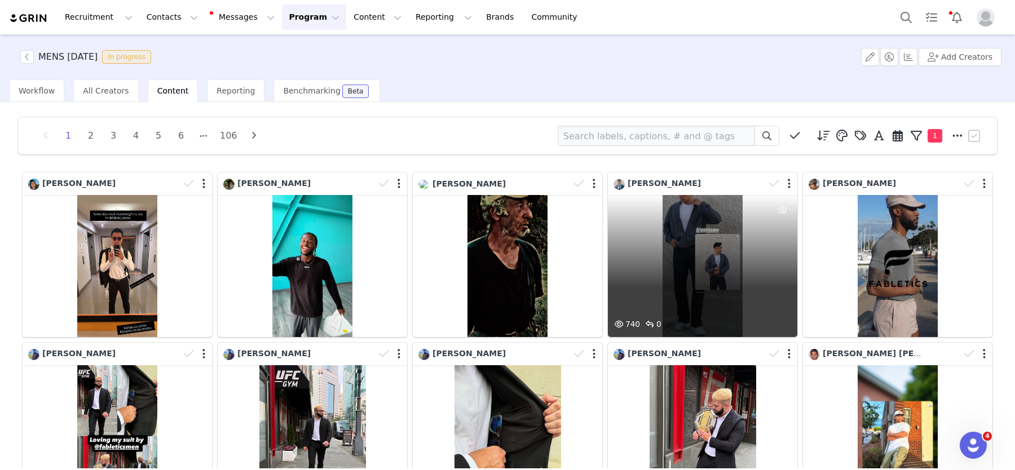
click at [684, 259] on div "740 0" at bounding box center [702, 266] width 189 height 142
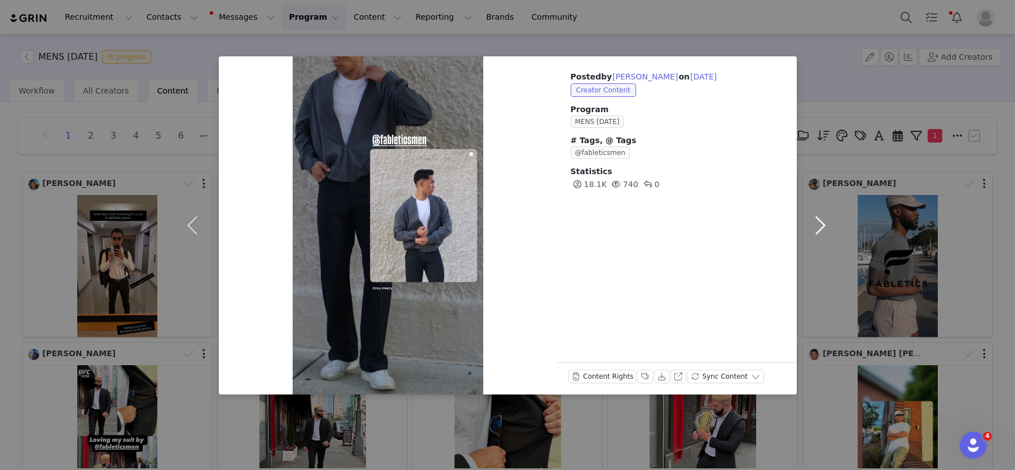
click at [821, 227] on button "button" at bounding box center [820, 225] width 47 height 338
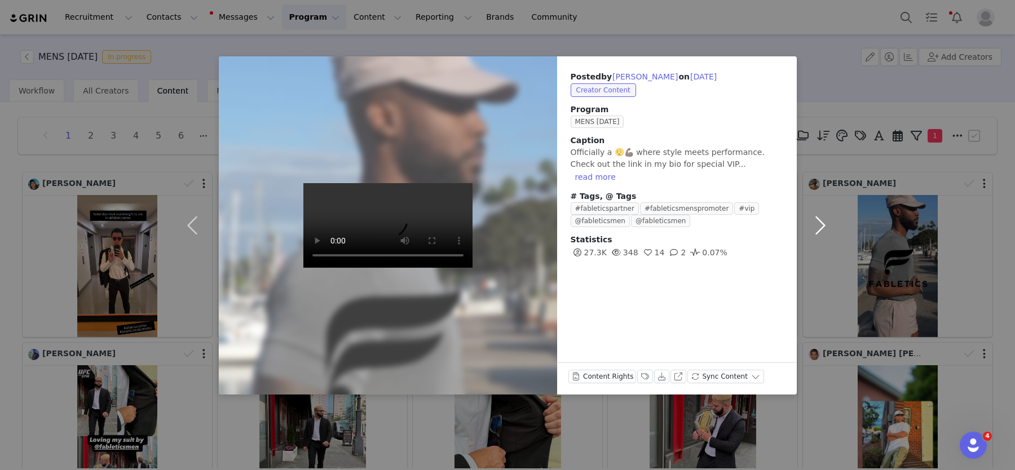
click at [797, 56] on button "button" at bounding box center [820, 225] width 47 height 338
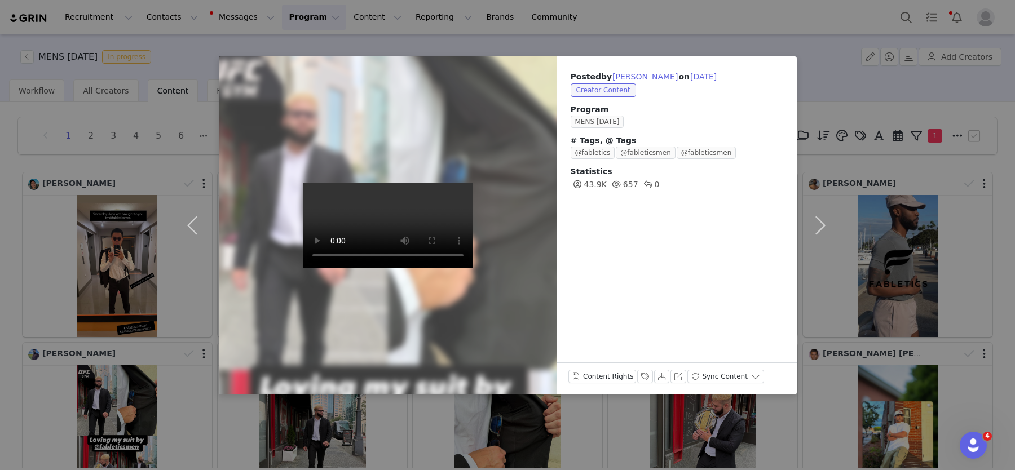
click at [919, 202] on div "Posted by [PERSON_NAME] on [DATE] Creator Content Program MENS [DATE] # Tags, @…" at bounding box center [507, 235] width 1015 height 470
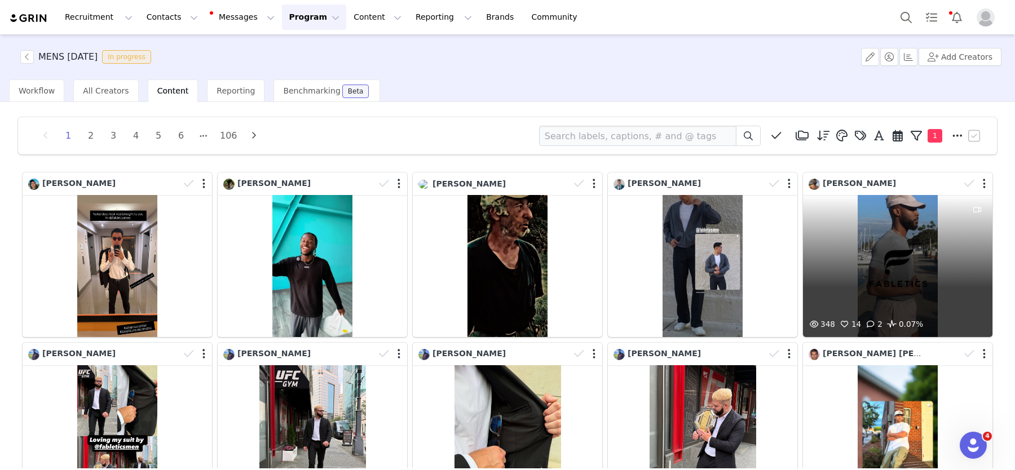
click at [927, 279] on div "348 14 2 0.07%" at bounding box center [897, 266] width 189 height 142
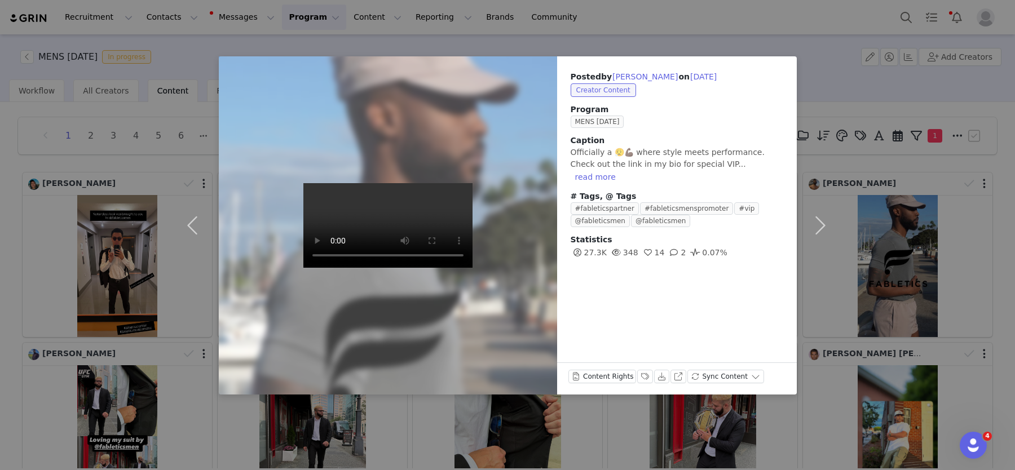
click at [161, 284] on div "Posted by [PERSON_NAME] on [DATE] Creator Content Program MENS [DATE] Caption O…" at bounding box center [507, 235] width 1015 height 470
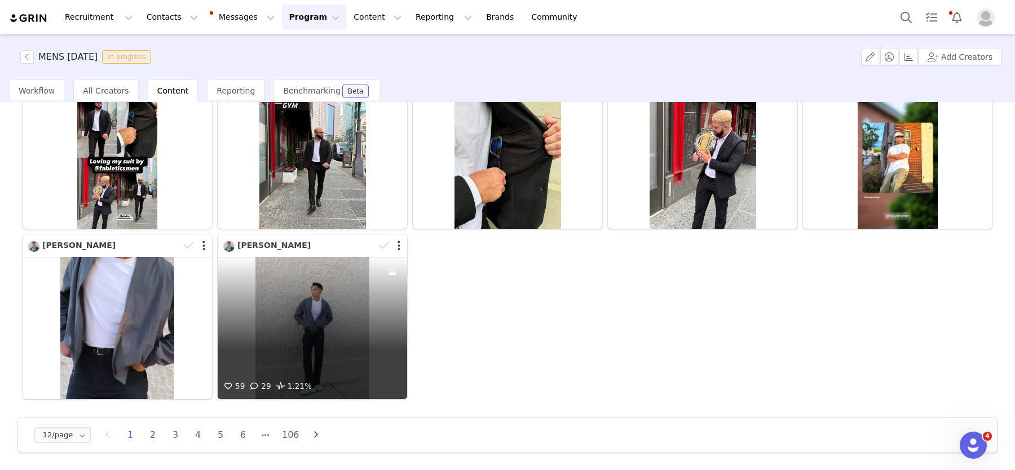
click at [300, 307] on div "59 29 1.21%" at bounding box center [312, 328] width 189 height 142
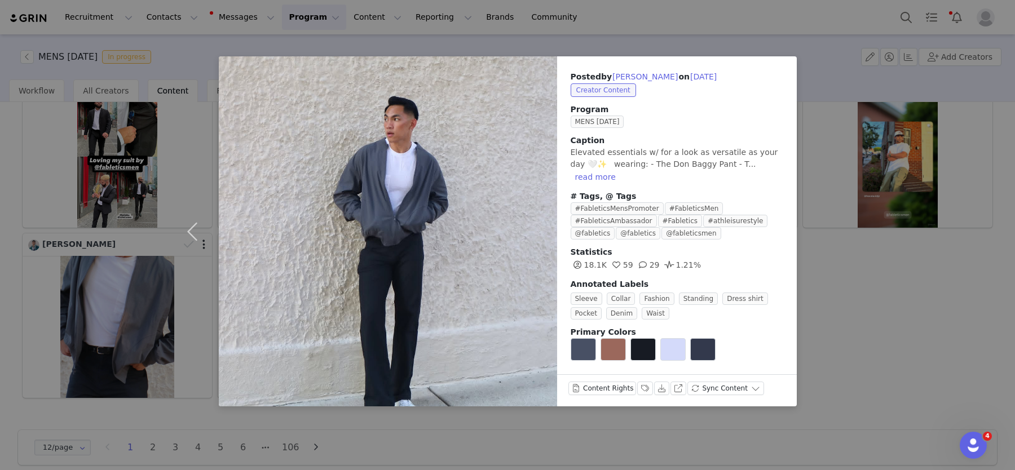
click at [65, 278] on div "Posted by [PERSON_NAME] on [DATE] Creator Content Program MENS [DATE] Caption E…" at bounding box center [507, 235] width 1015 height 470
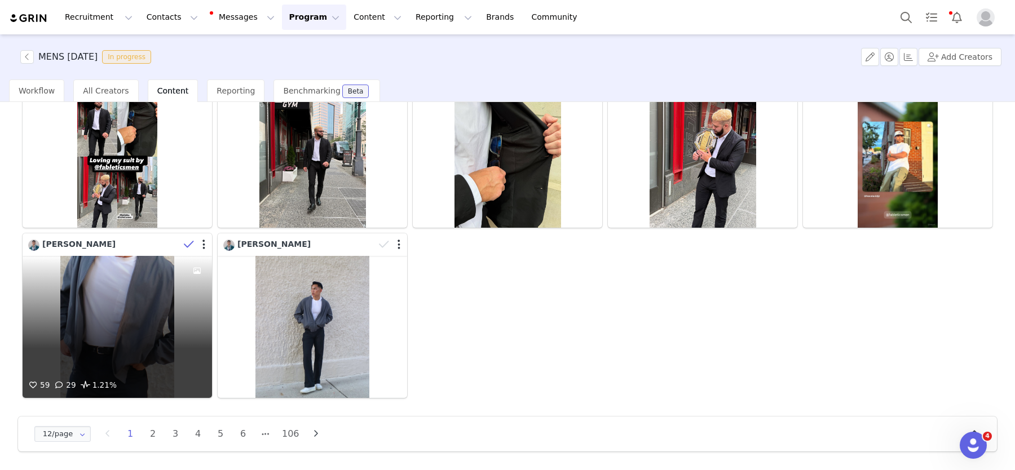
click at [191, 240] on icon at bounding box center [189, 244] width 10 height 11
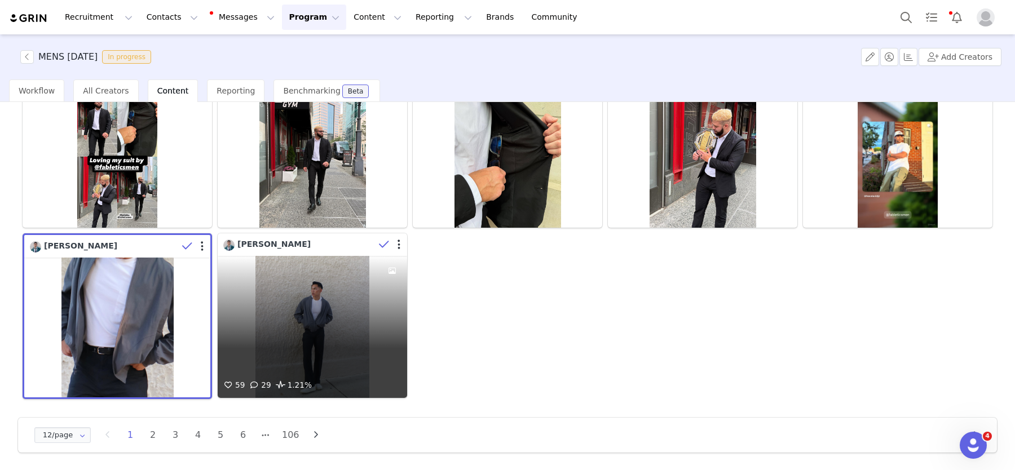
click at [384, 244] on icon at bounding box center [384, 244] width 10 height 11
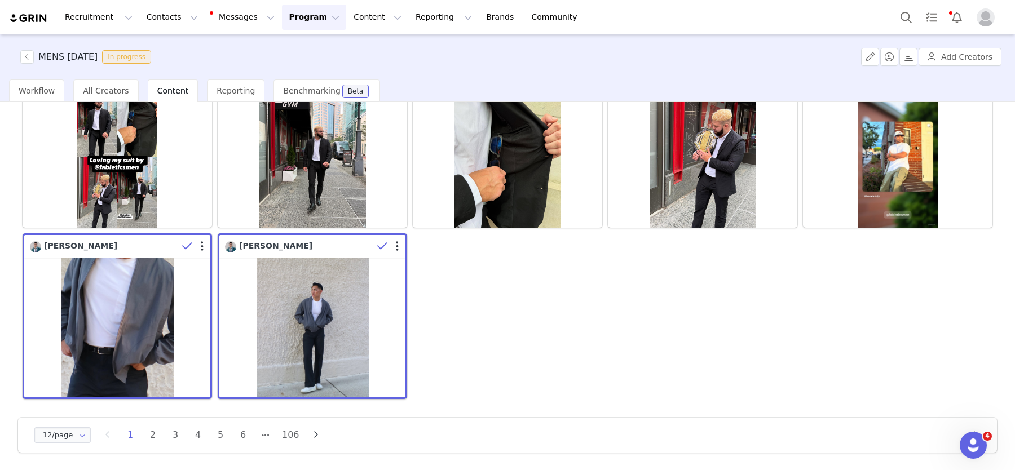
scroll to position [0, 0]
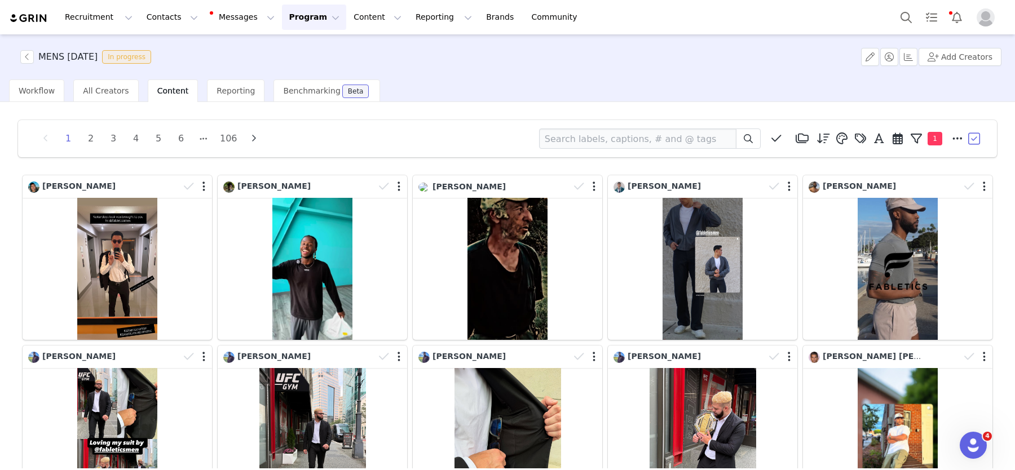
click at [974, 139] on button "button" at bounding box center [974, 138] width 17 height 17
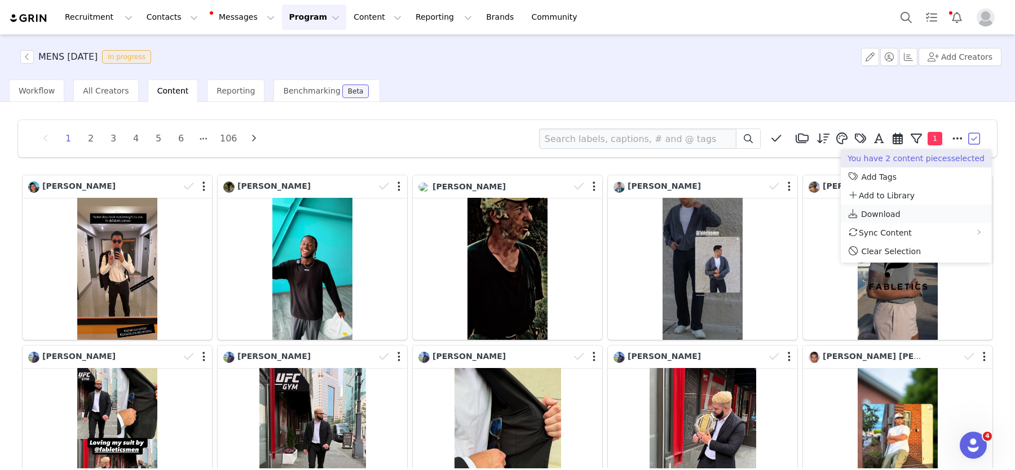
click at [876, 215] on span "Download" at bounding box center [880, 214] width 39 height 9
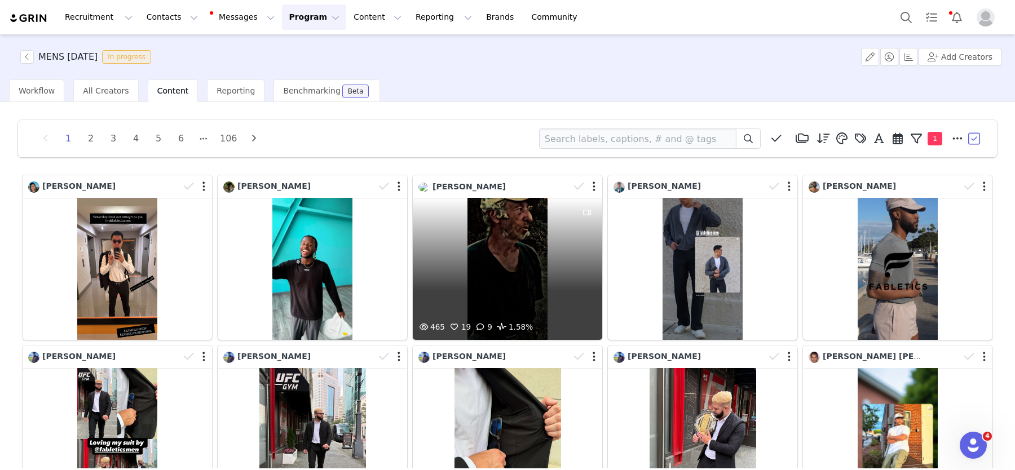
scroll to position [20, 0]
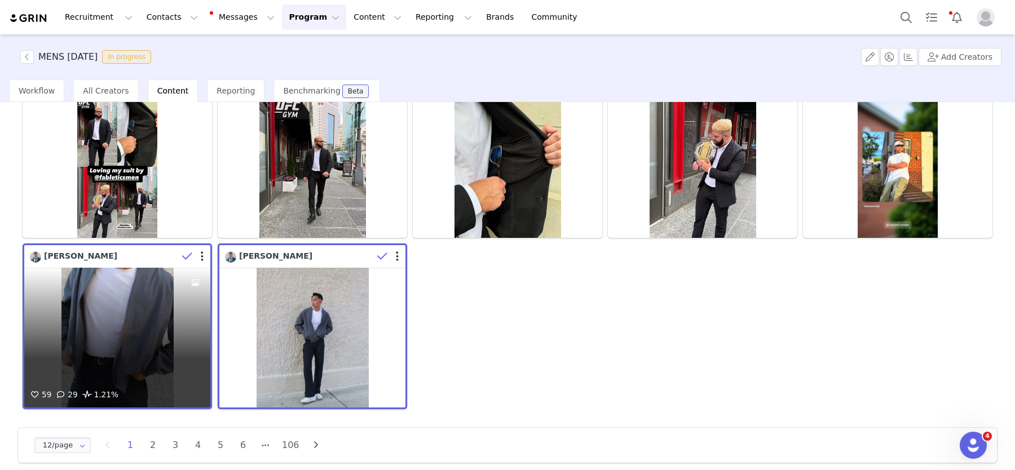
click at [189, 254] on icon at bounding box center [187, 256] width 10 height 11
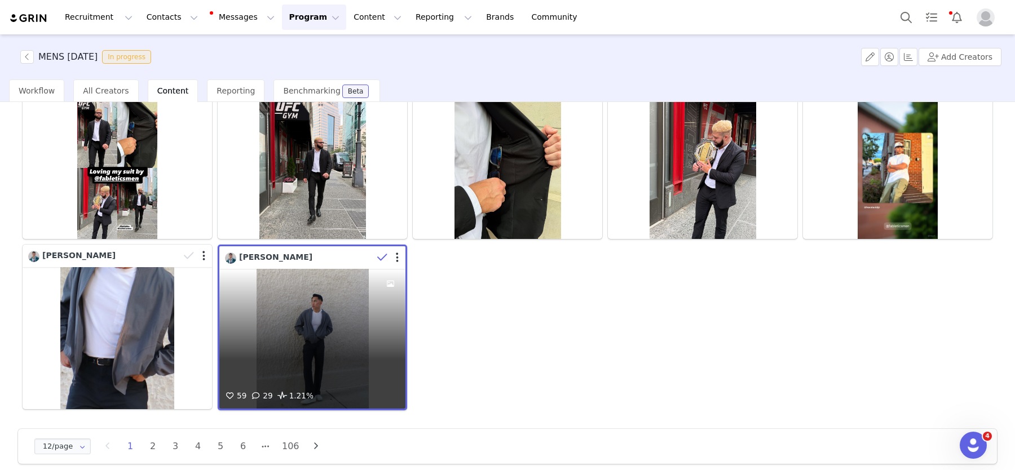
click at [374, 256] on span at bounding box center [382, 257] width 17 height 17
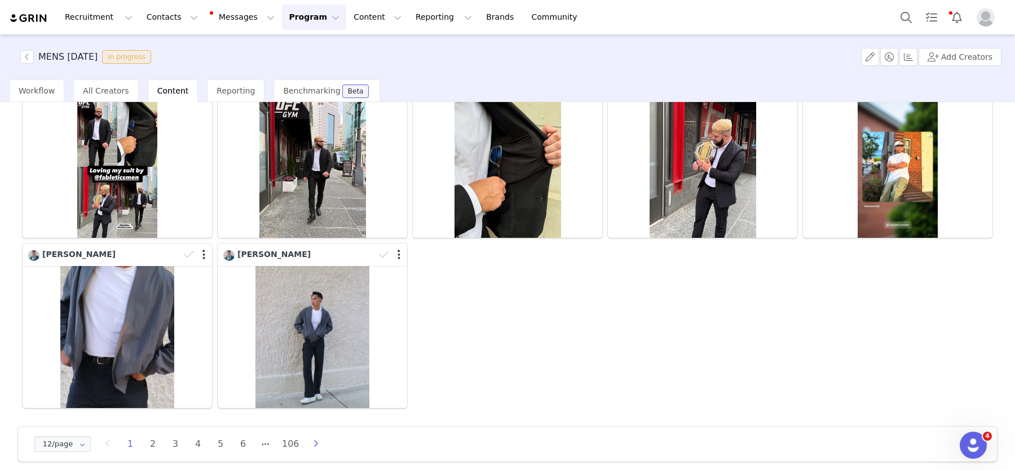
click at [311, 443] on icon "button" at bounding box center [315, 444] width 17 height 9
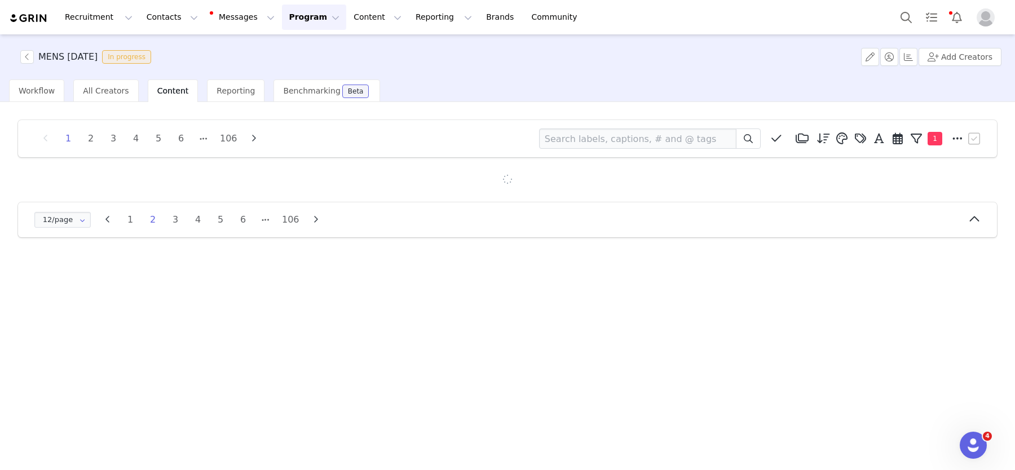
scroll to position [0, 0]
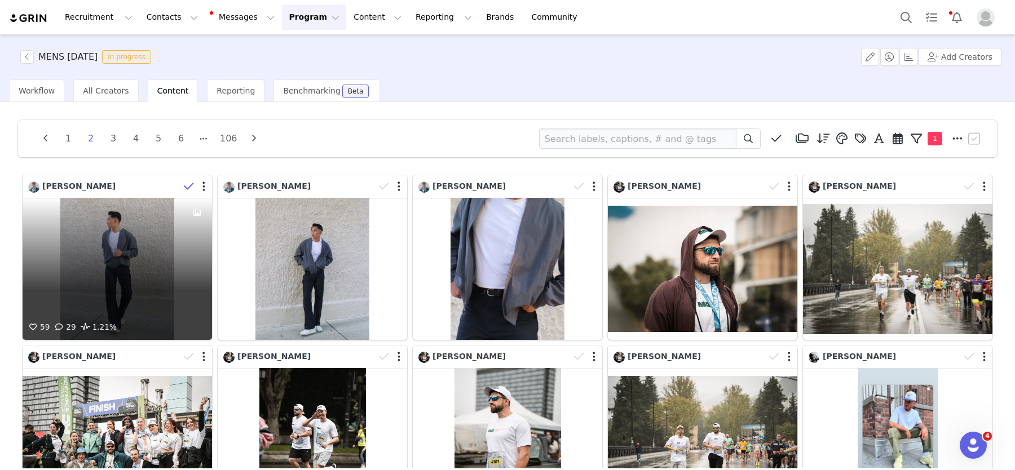
click at [182, 185] on span at bounding box center [188, 186] width 17 height 17
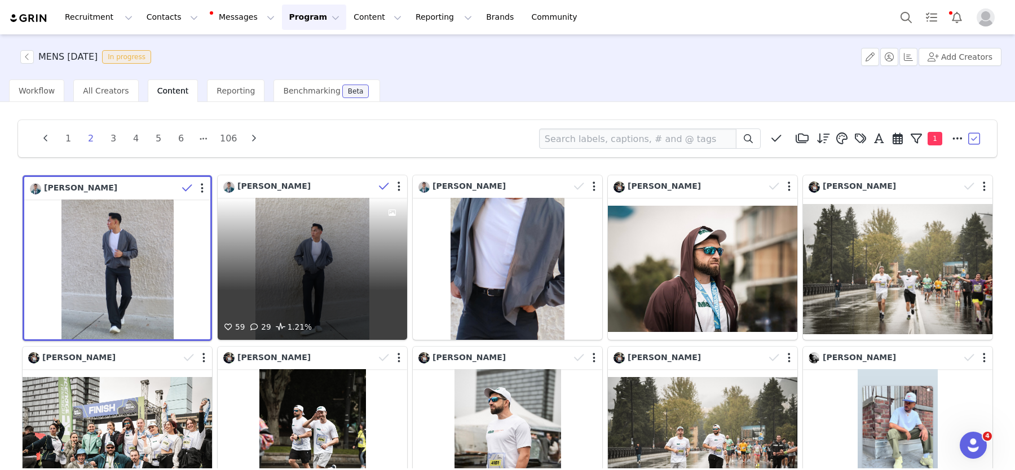
click at [379, 184] on icon at bounding box center [384, 186] width 10 height 11
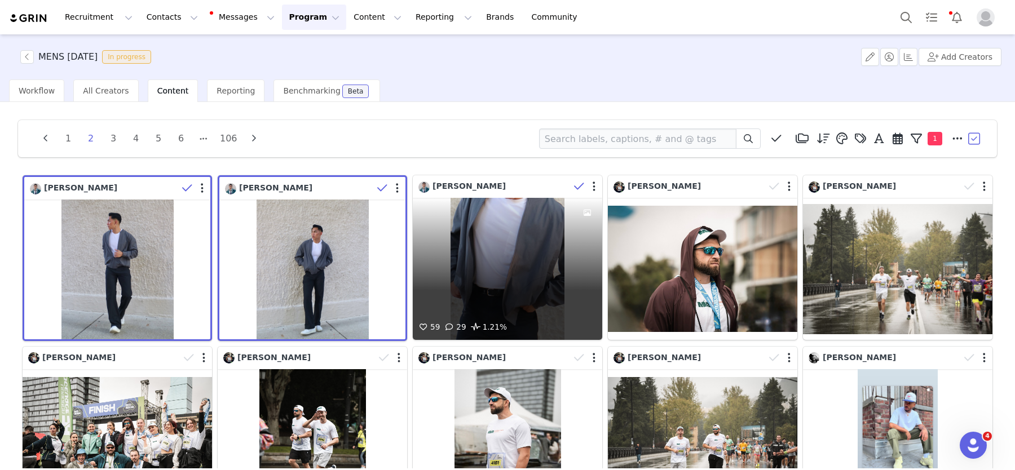
click at [582, 187] on icon at bounding box center [579, 186] width 10 height 11
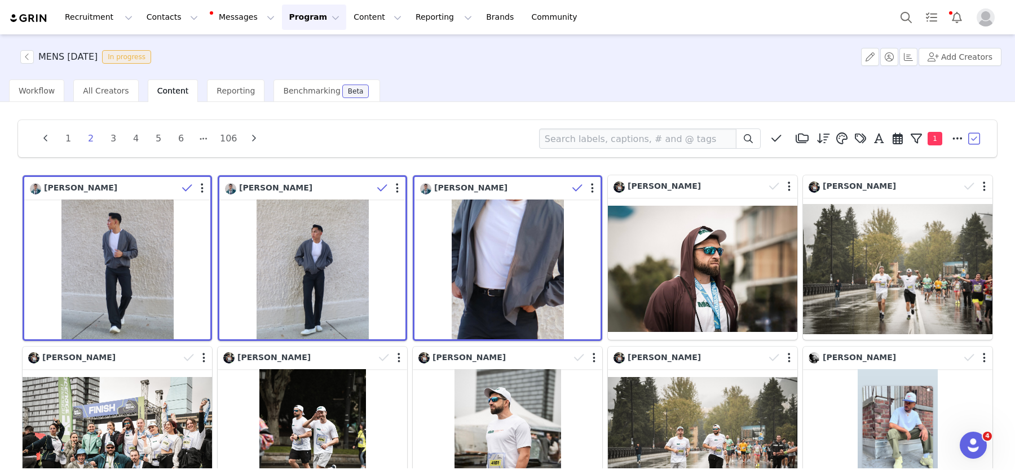
click at [977, 140] on button "button" at bounding box center [974, 138] width 17 height 17
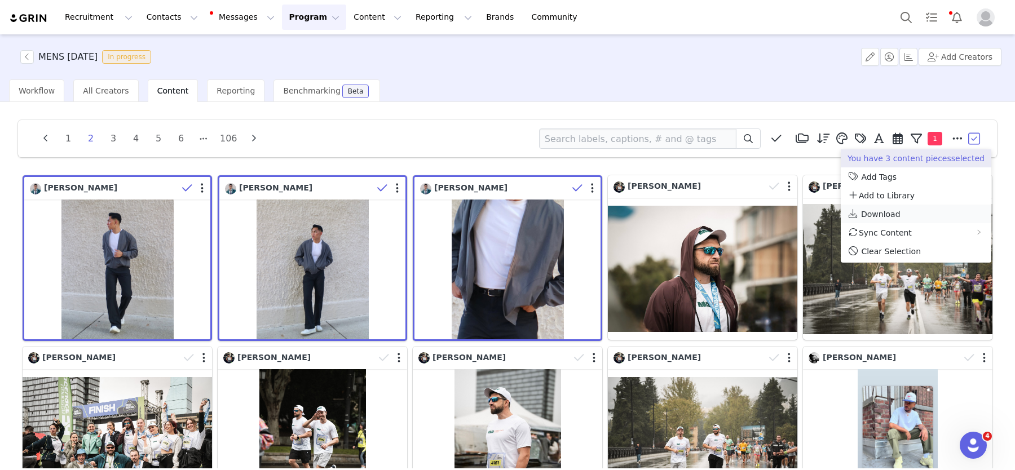
click at [879, 213] on span "Download" at bounding box center [880, 214] width 39 height 9
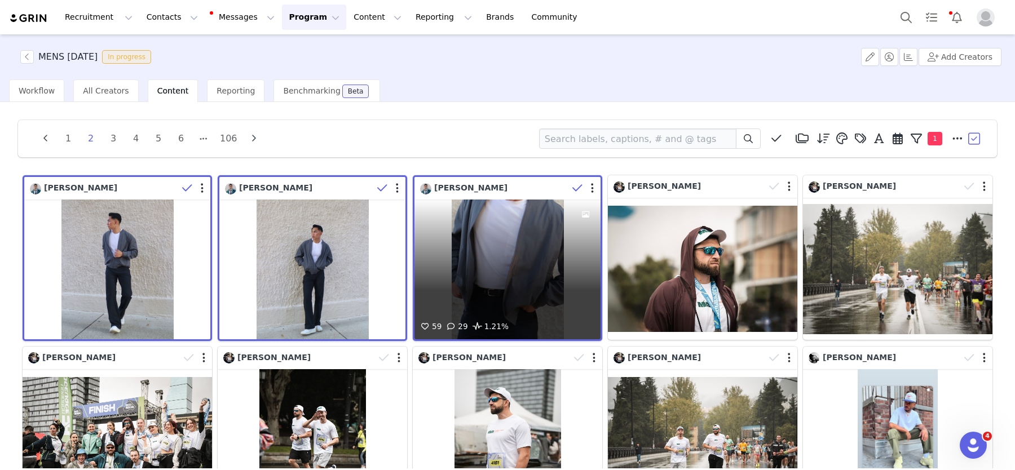
drag, startPoint x: 573, startPoint y: 184, endPoint x: 558, endPoint y: 185, distance: 15.8
click at [573, 184] on icon at bounding box center [577, 188] width 10 height 11
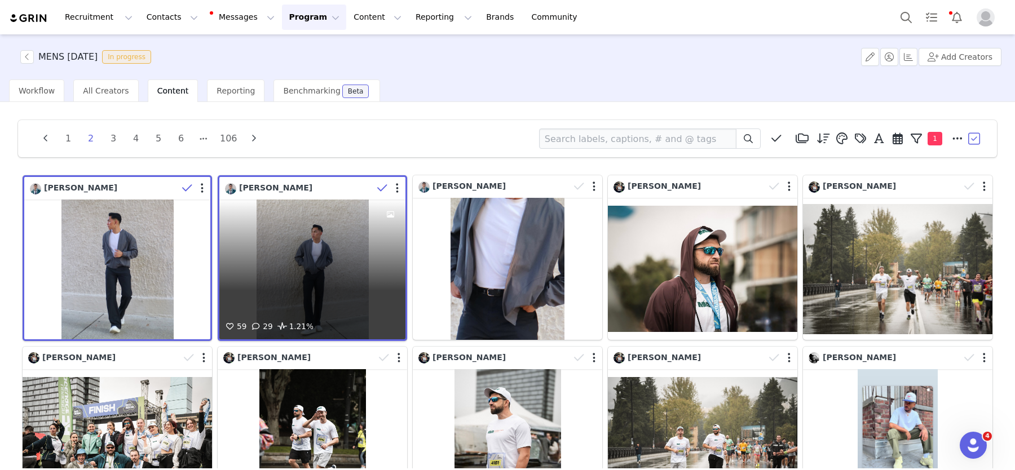
drag, startPoint x: 374, startPoint y: 189, endPoint x: 221, endPoint y: 191, distance: 152.8
click at [369, 189] on div "[PERSON_NAME]" at bounding box center [315, 188] width 180 height 17
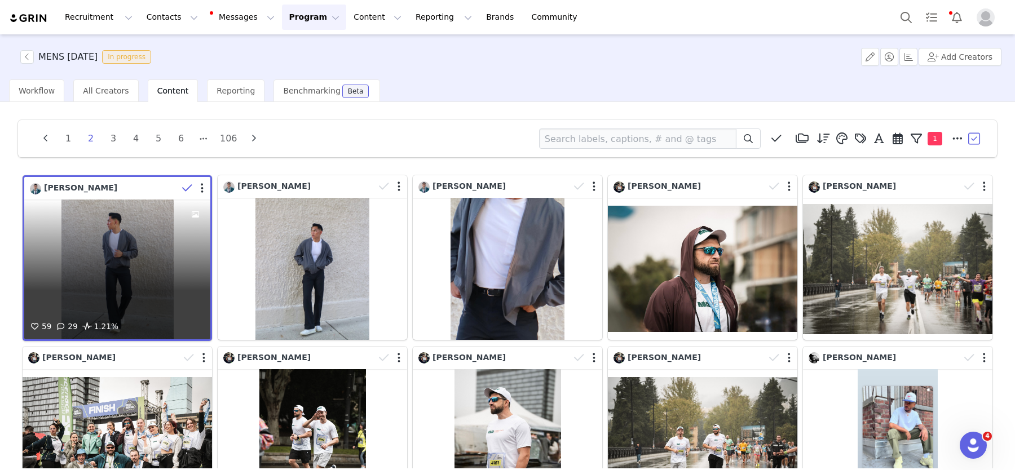
click at [178, 191] on button at bounding box center [187, 188] width 19 height 17
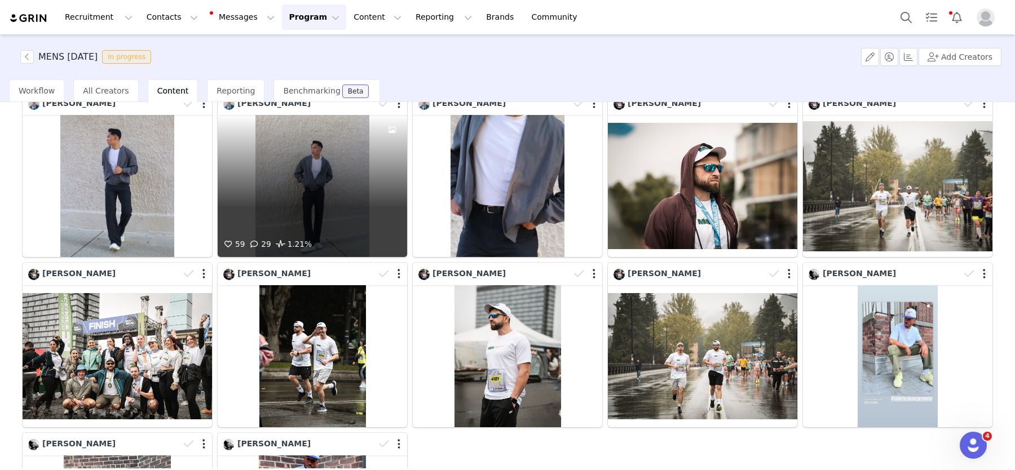
scroll to position [85, 0]
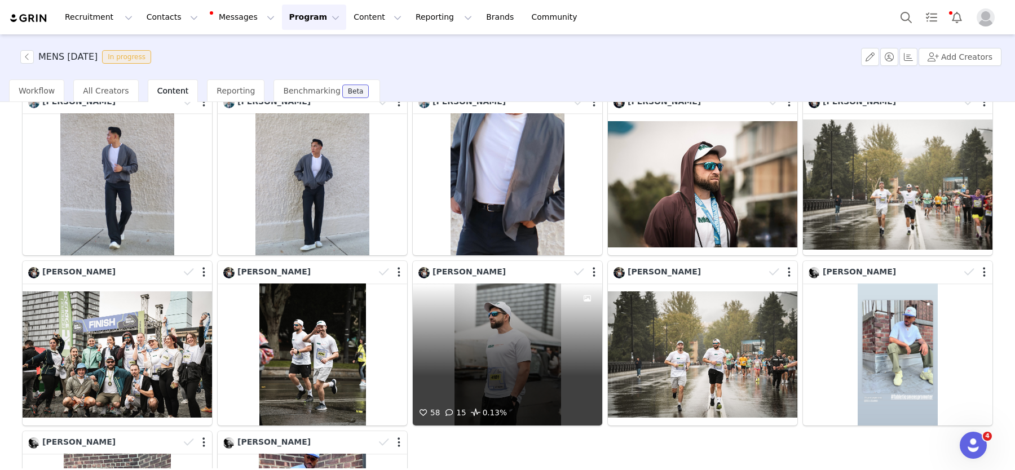
click at [512, 335] on div "58 15 0.13%" at bounding box center [507, 355] width 189 height 142
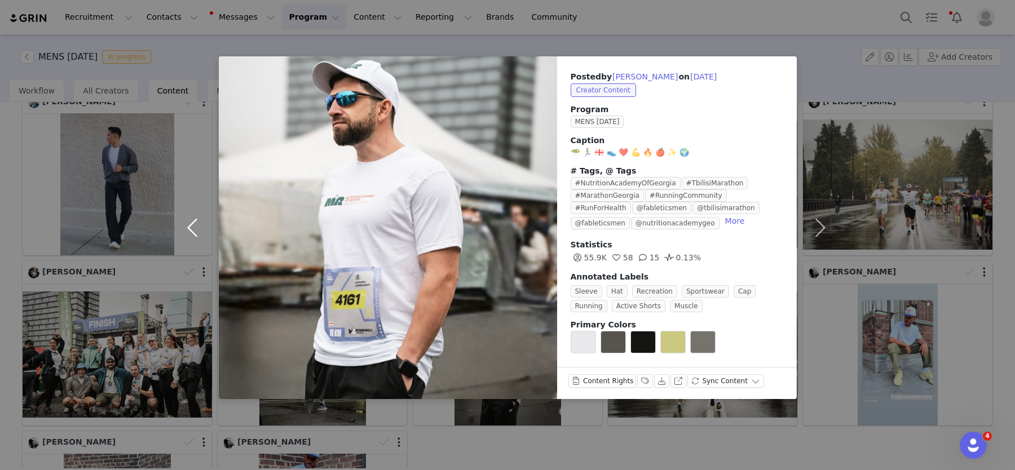
click at [193, 229] on button "button" at bounding box center [194, 227] width 47 height 343
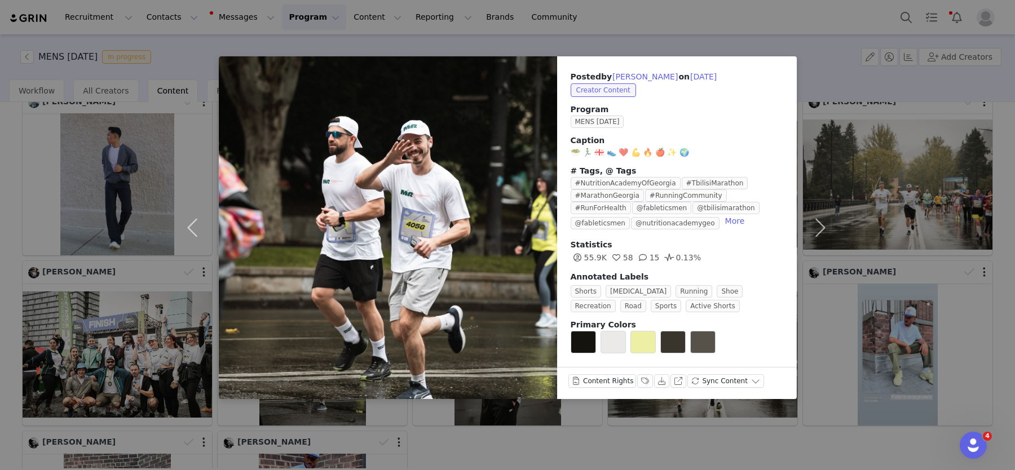
click at [118, 210] on div "Posted by [PERSON_NAME] on [DATE] Creator Content Program MENS [DATE] Caption 🥗…" at bounding box center [507, 235] width 1015 height 470
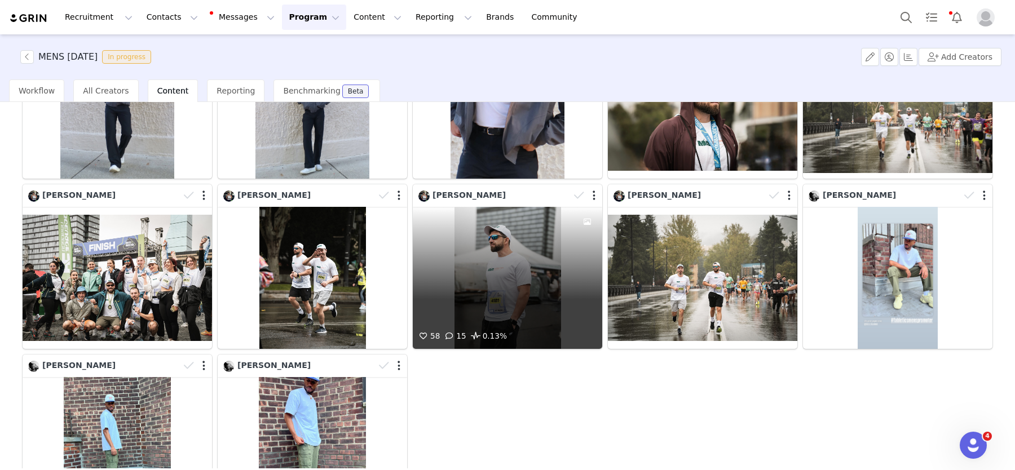
click at [510, 262] on div "58 15 0.13%" at bounding box center [507, 278] width 189 height 142
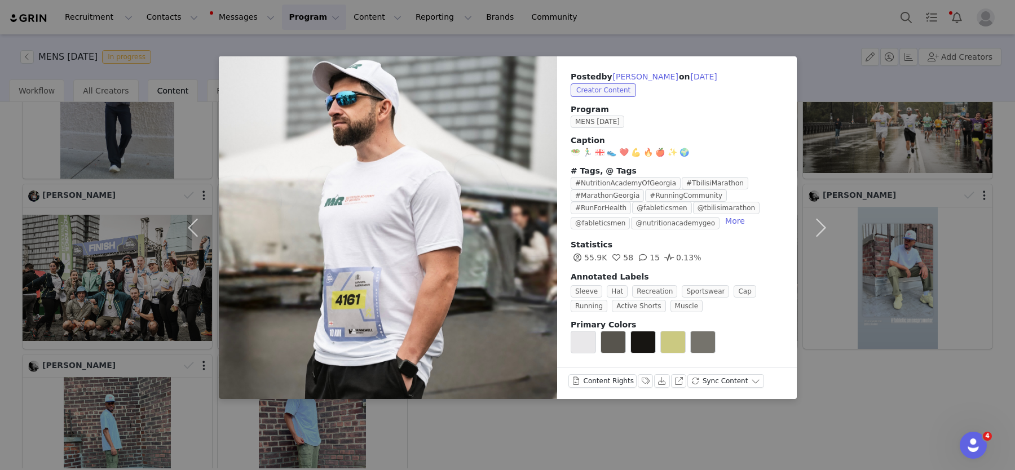
scroll to position [159, 0]
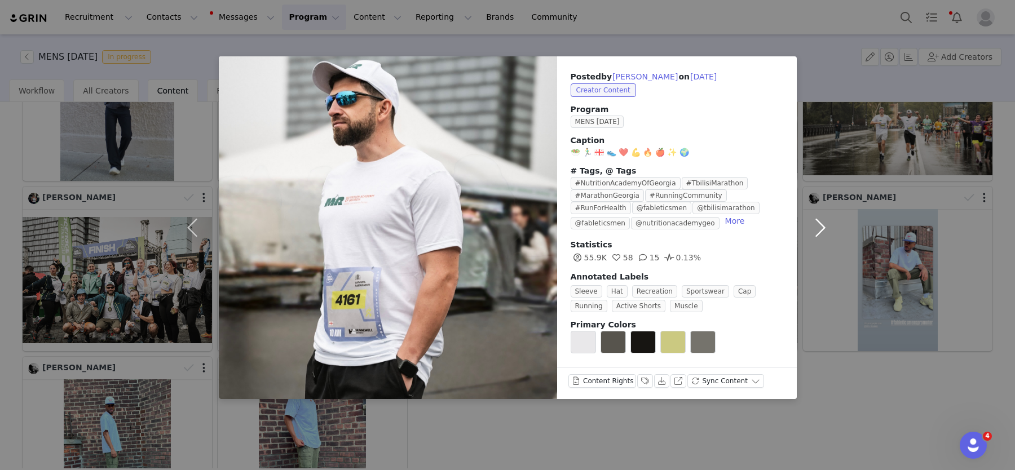
click at [821, 250] on button "button" at bounding box center [820, 227] width 47 height 343
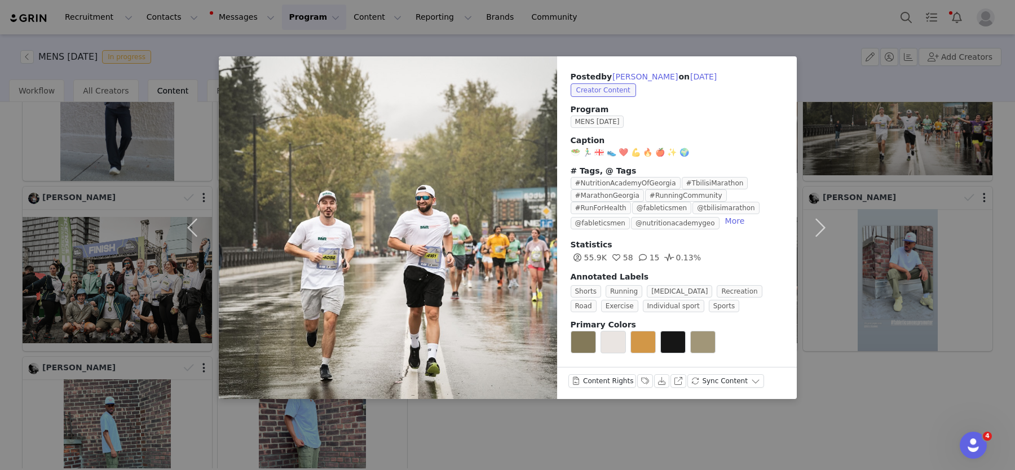
click at [511, 420] on div "Posted by [PERSON_NAME] on [DATE] Creator Content Program MENS [DATE] Caption 🥗…" at bounding box center [507, 235] width 1015 height 470
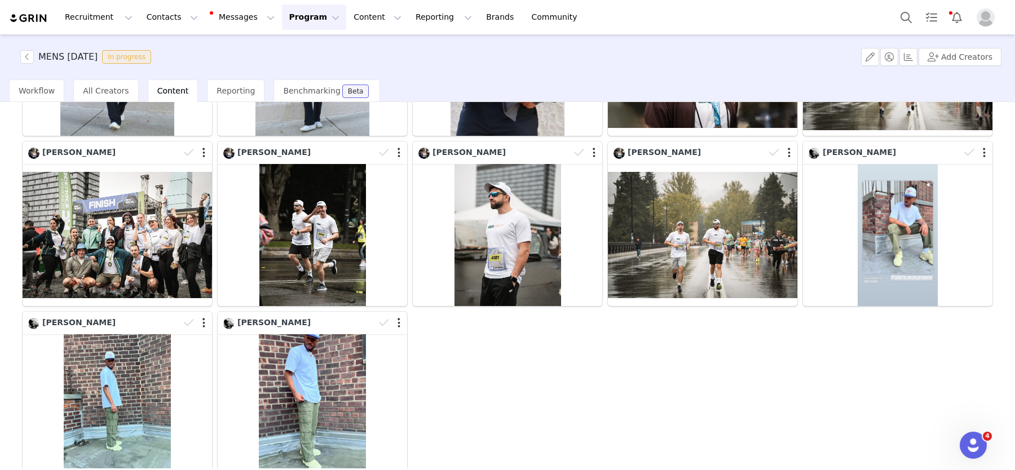
scroll to position [205, 0]
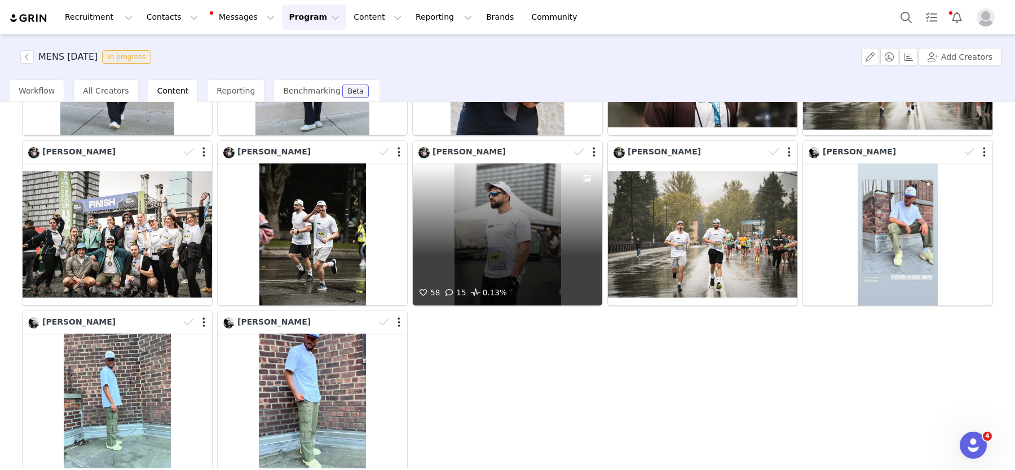
click at [488, 254] on div "58 15 0.13%" at bounding box center [507, 234] width 189 height 142
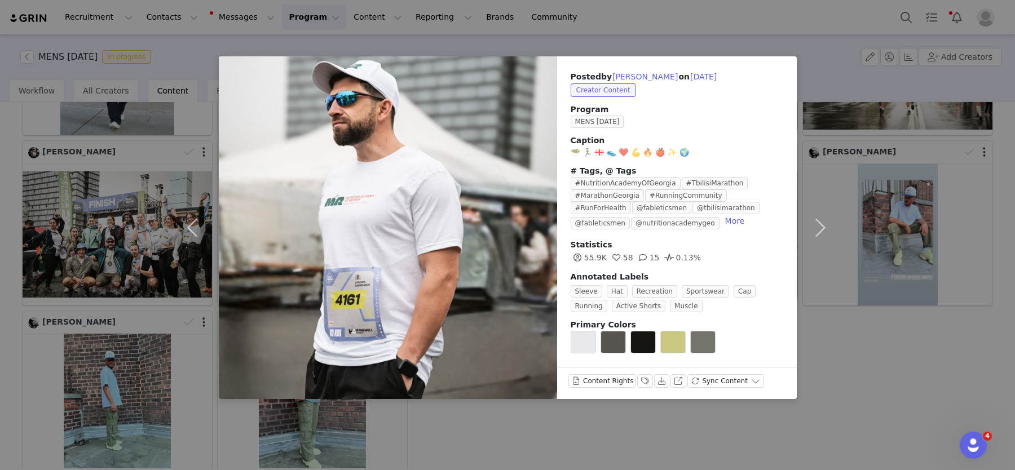
click at [724, 421] on div "Posted by [PERSON_NAME] on [DATE] Creator Content Program MENS [DATE] Caption 🥗…" at bounding box center [507, 235] width 1015 height 470
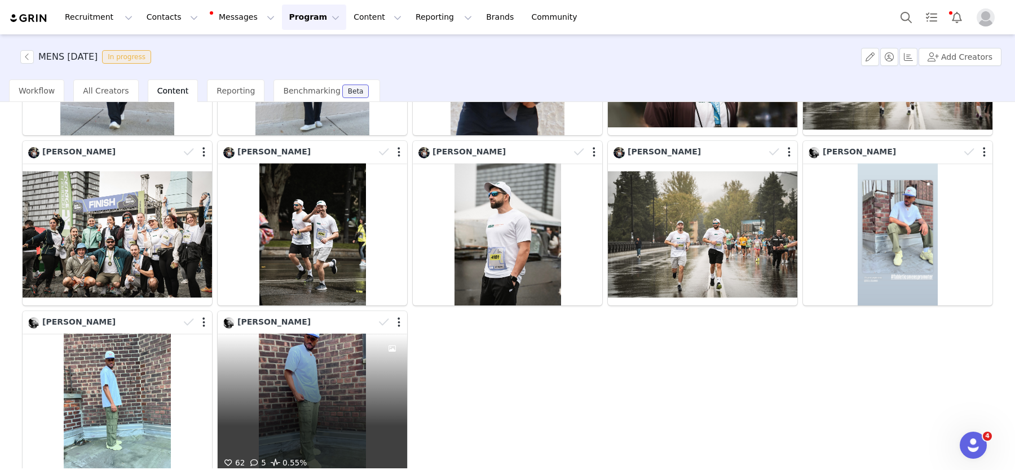
scroll to position [284, 0]
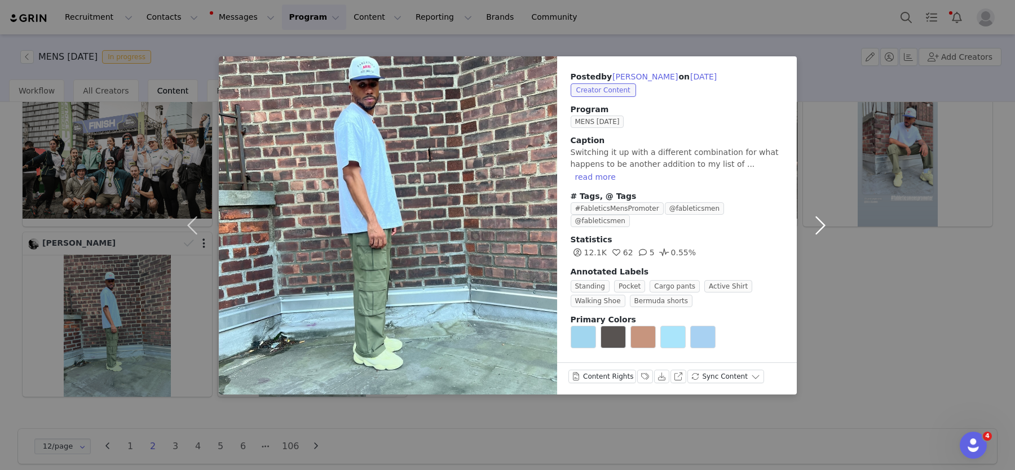
click at [818, 222] on button "button" at bounding box center [820, 225] width 47 height 338
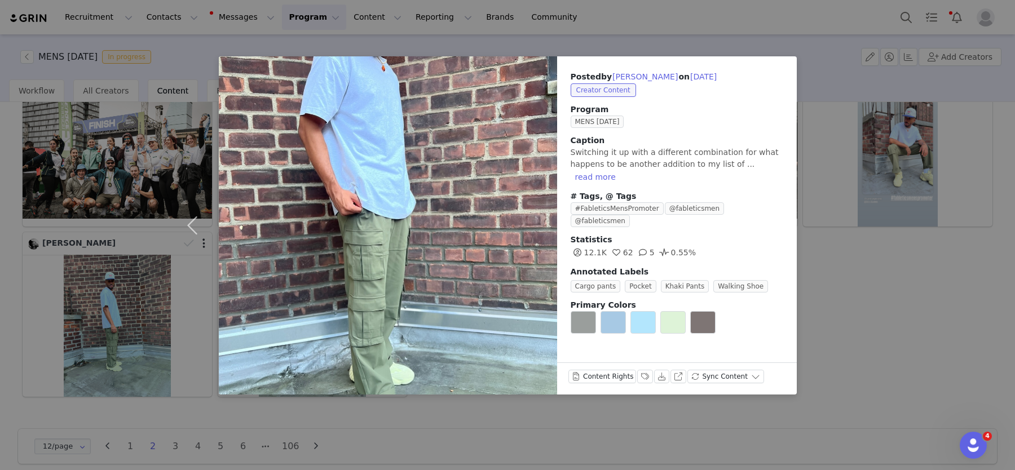
click at [864, 280] on div "Posted by [PERSON_NAME] on [DATE] Creator Content Program MENS [DATE] Caption ⁣…" at bounding box center [507, 235] width 1015 height 470
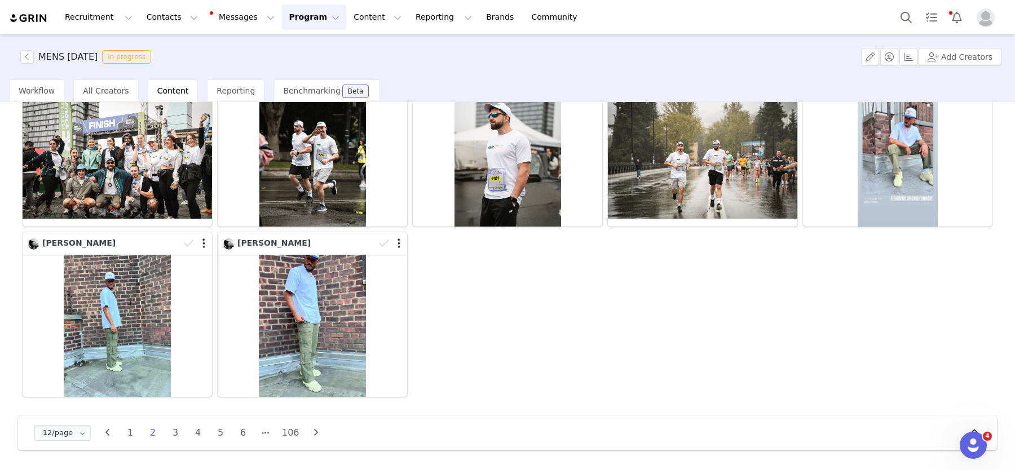
click at [312, 432] on icon "button" at bounding box center [315, 432] width 17 height 9
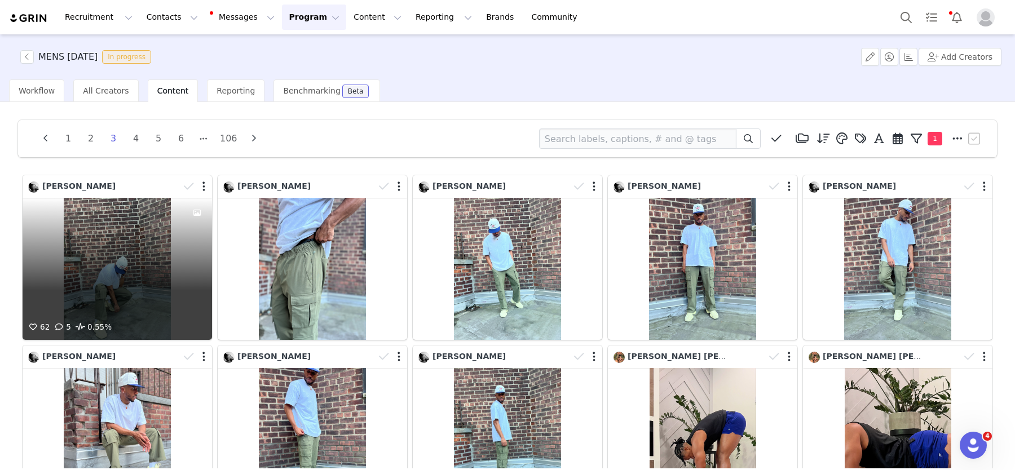
click at [93, 254] on div "62 5 0.55%" at bounding box center [117, 269] width 189 height 142
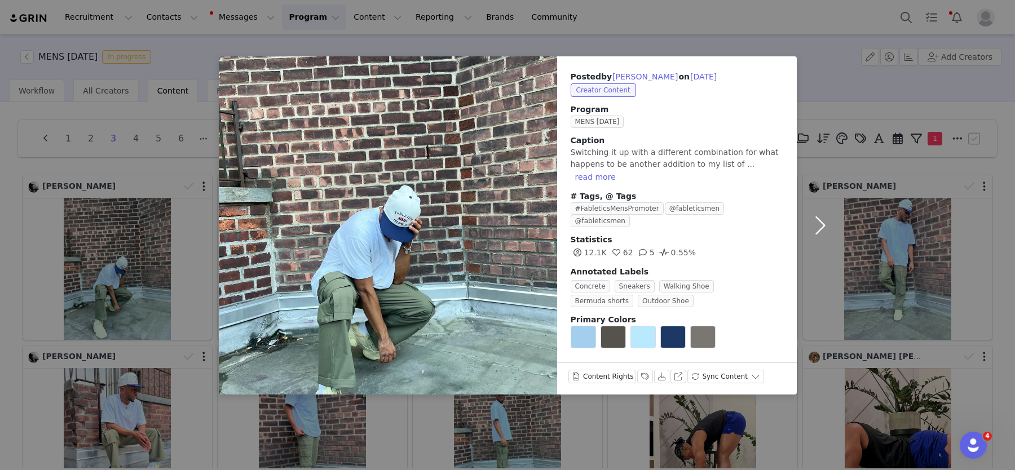
click at [823, 226] on button "button" at bounding box center [820, 225] width 47 height 338
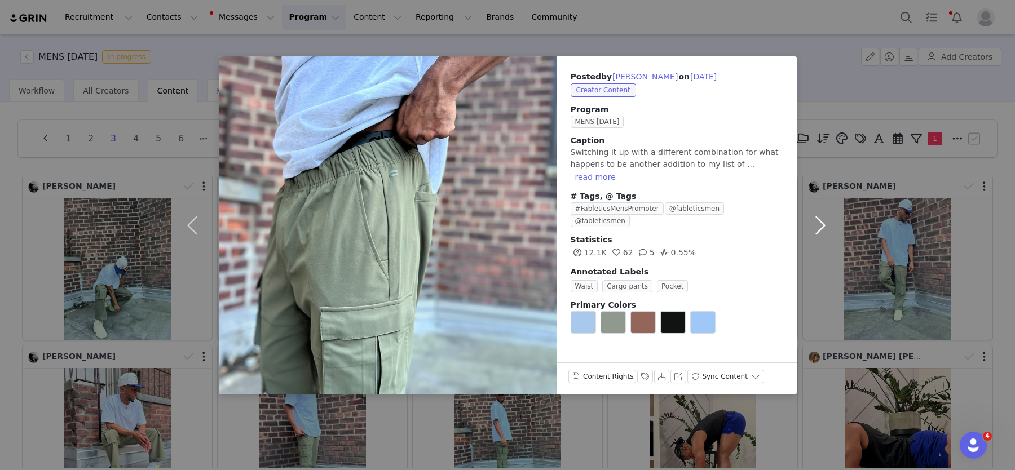
click at [823, 226] on button "button" at bounding box center [820, 225] width 47 height 338
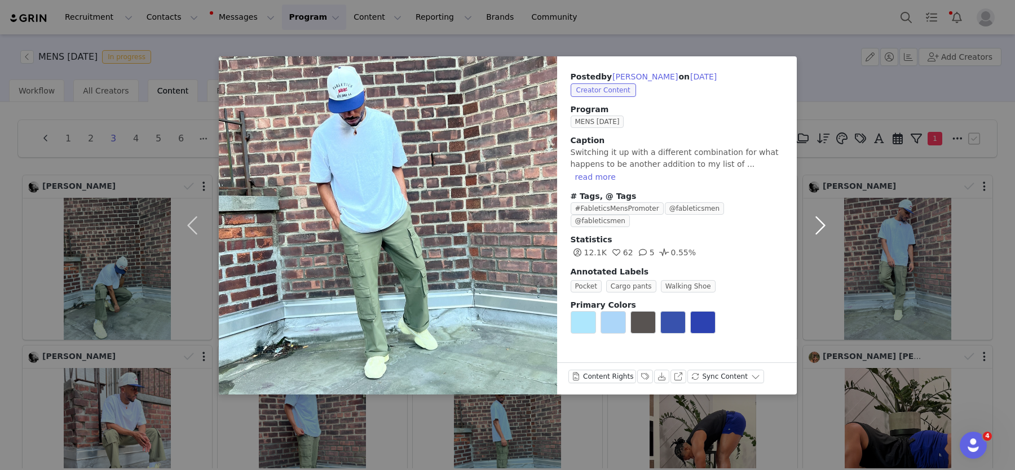
click at [823, 226] on button "button" at bounding box center [820, 225] width 47 height 338
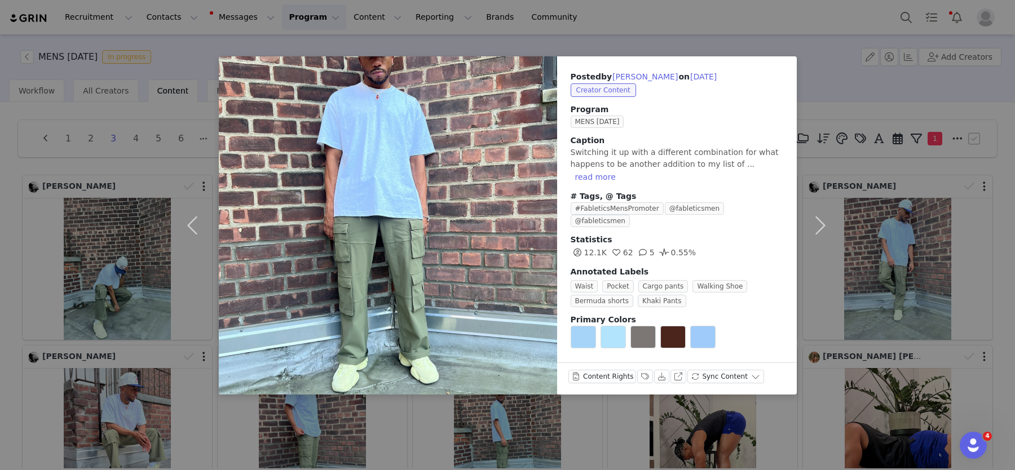
click at [904, 258] on div "Posted by [PERSON_NAME] on [DATE] Creator Content Program MENS [DATE] Caption ⁣…" at bounding box center [507, 235] width 1015 height 470
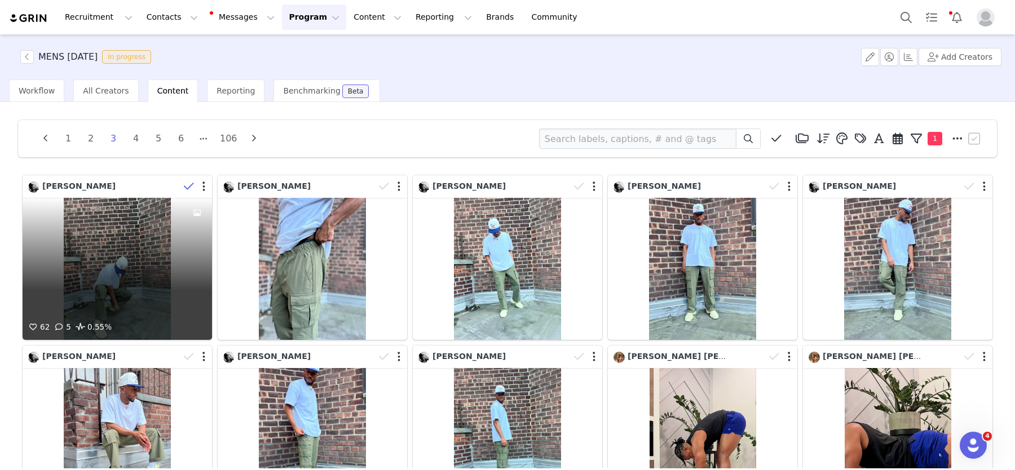
click at [188, 182] on icon at bounding box center [189, 186] width 10 height 11
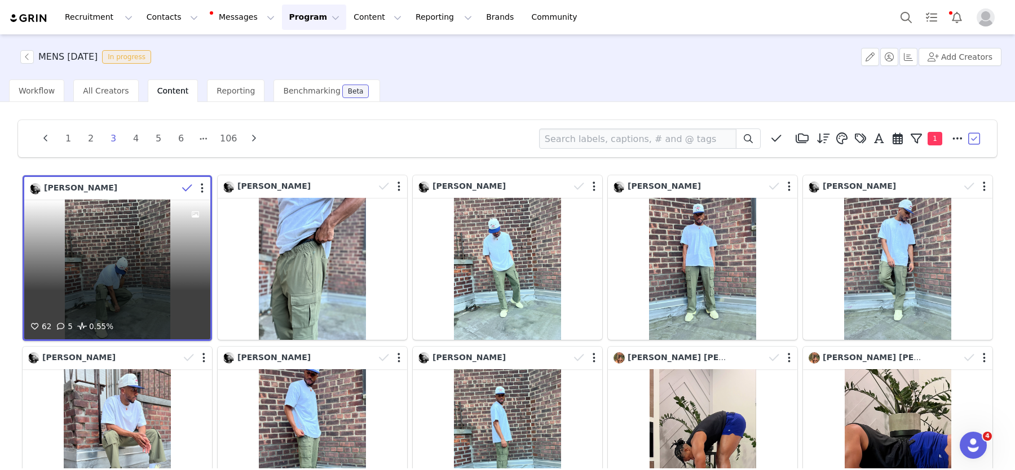
click at [180, 184] on span at bounding box center [187, 188] width 17 height 17
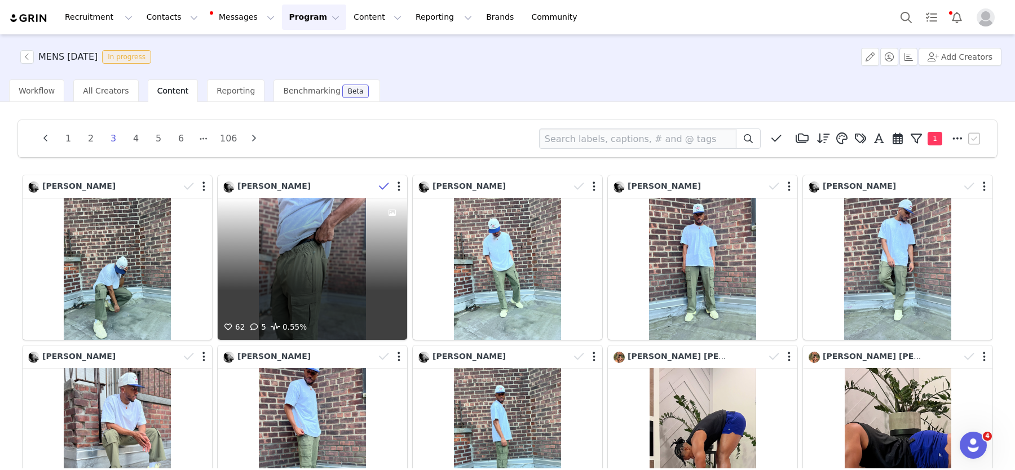
click at [383, 186] on icon at bounding box center [384, 186] width 10 height 11
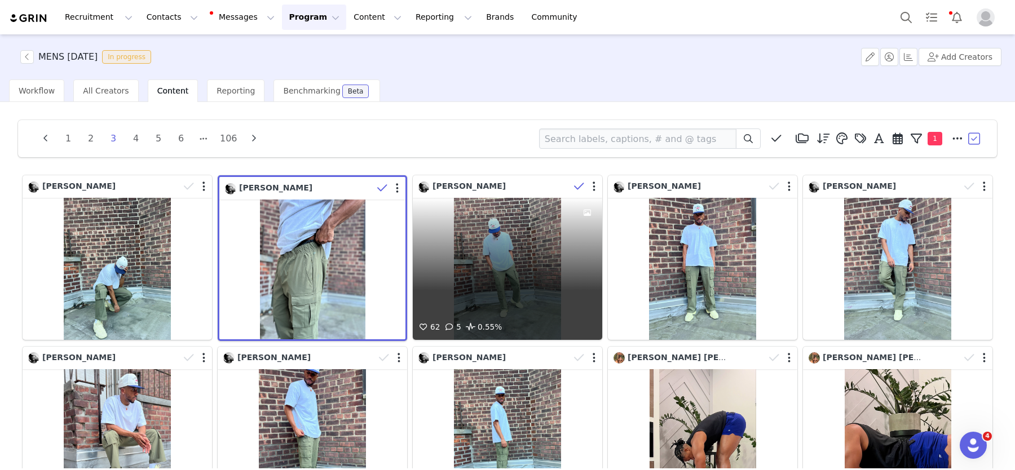
click at [577, 184] on icon at bounding box center [579, 186] width 10 height 11
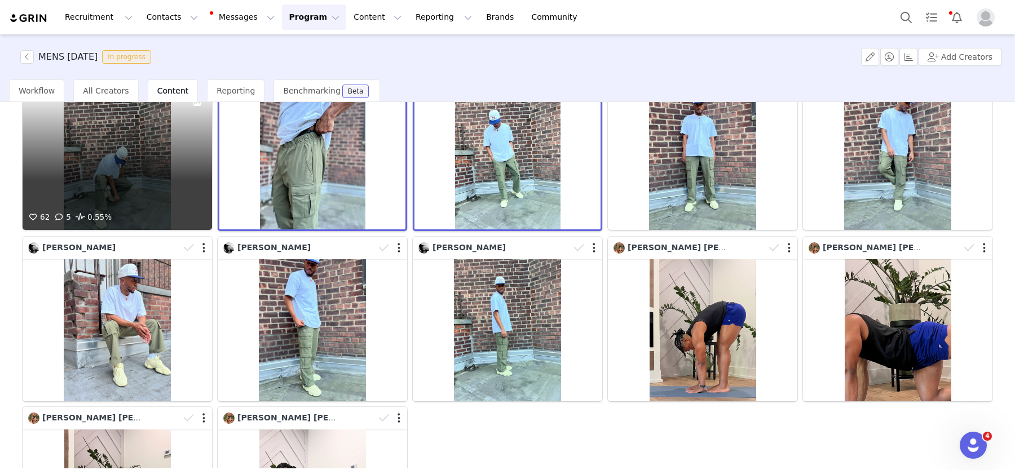
scroll to position [114, 0]
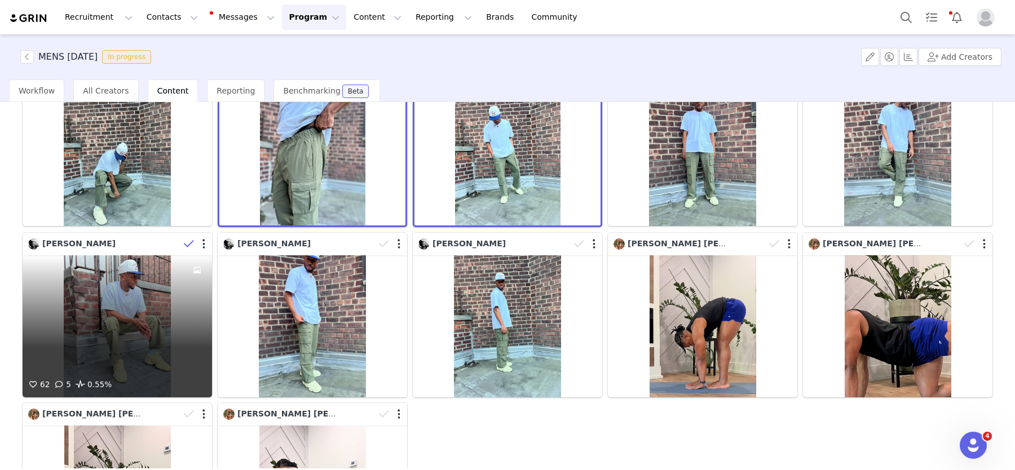
click at [184, 242] on icon at bounding box center [189, 243] width 10 height 11
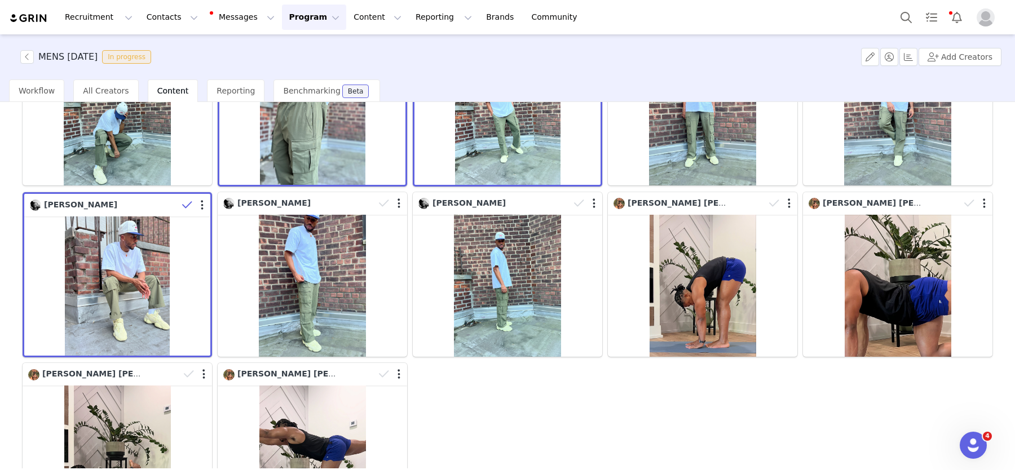
scroll to position [0, 0]
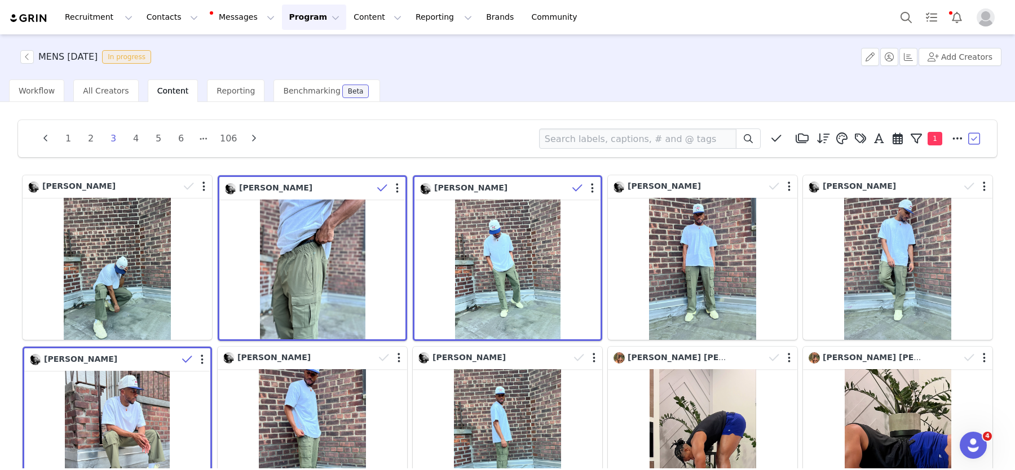
click at [976, 132] on button "button" at bounding box center [974, 138] width 17 height 17
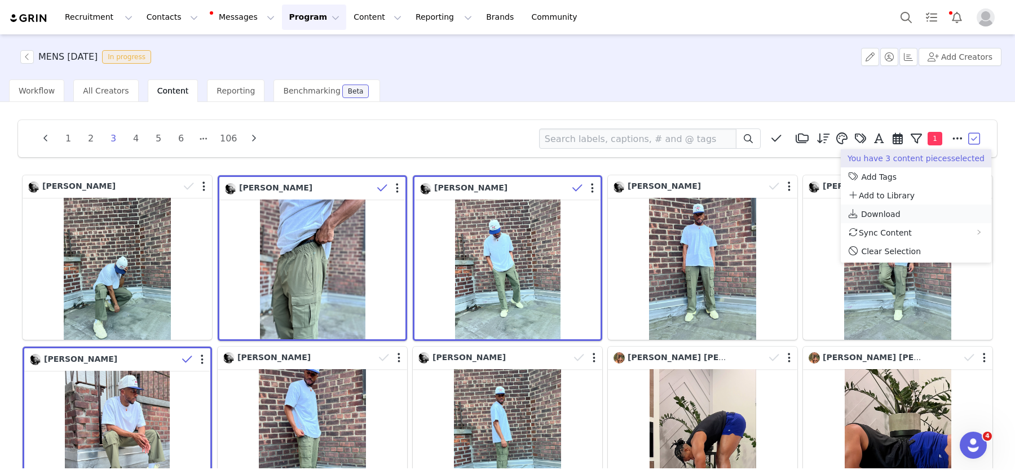
click at [904, 209] on li "Download" at bounding box center [915, 214] width 151 height 19
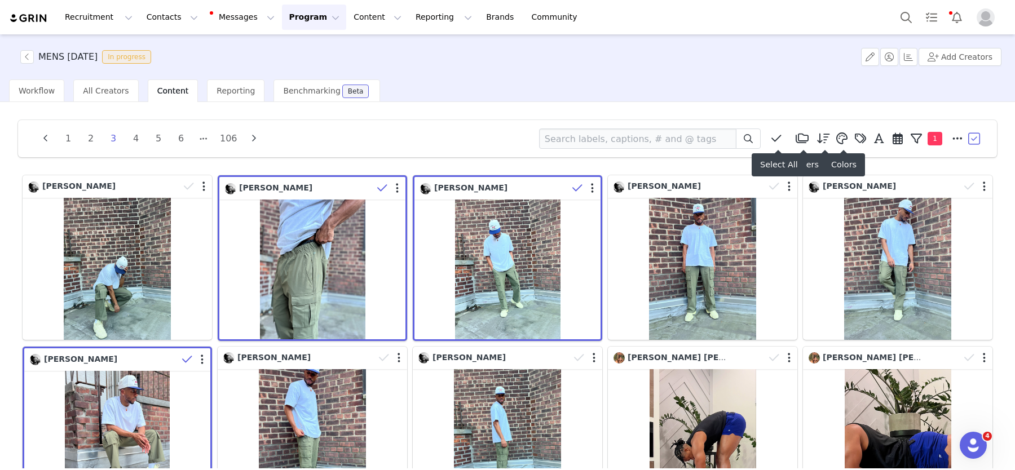
click at [775, 136] on icon at bounding box center [776, 138] width 10 height 11
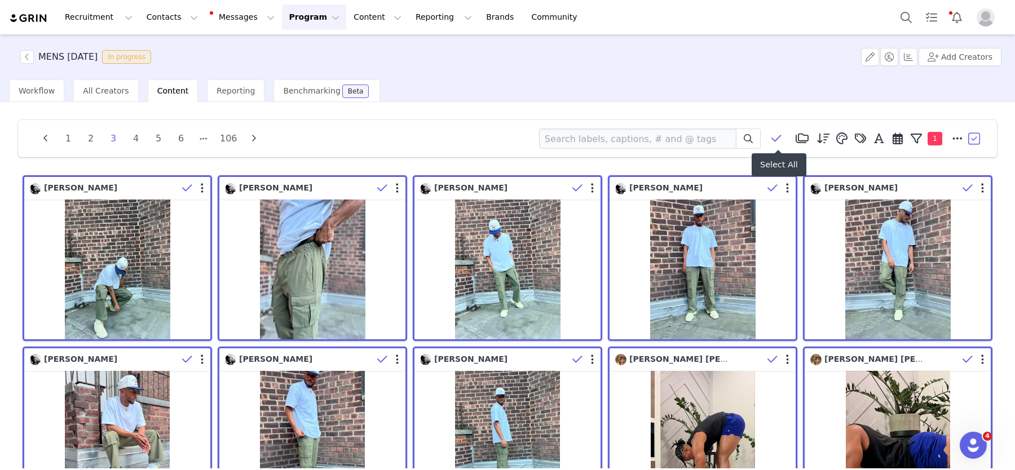
click at [775, 136] on icon at bounding box center [776, 138] width 10 height 11
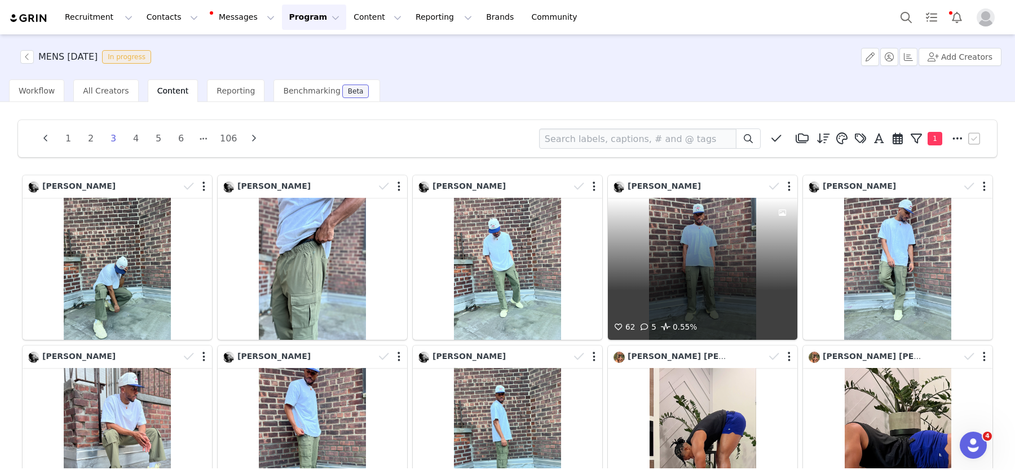
scroll to position [284, 0]
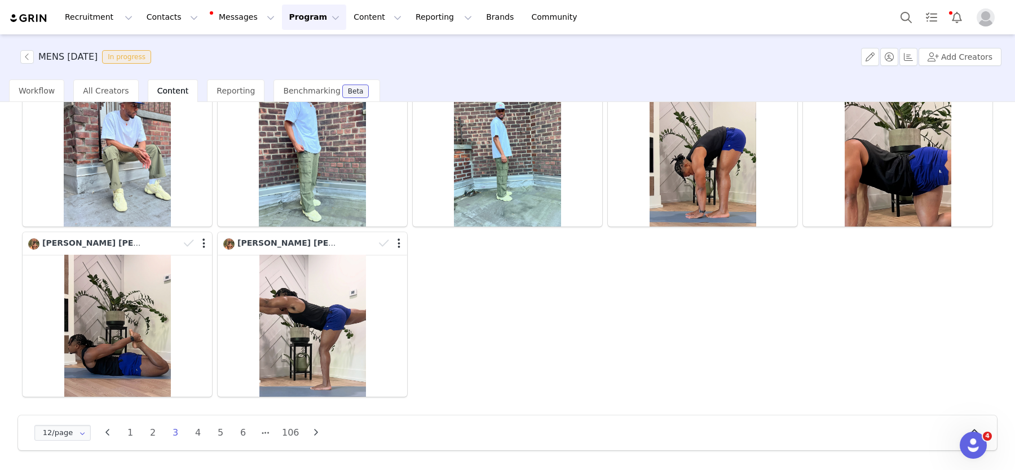
drag, startPoint x: 311, startPoint y: 430, endPoint x: 306, endPoint y: 426, distance: 6.8
click at [311, 430] on icon "button" at bounding box center [315, 432] width 17 height 9
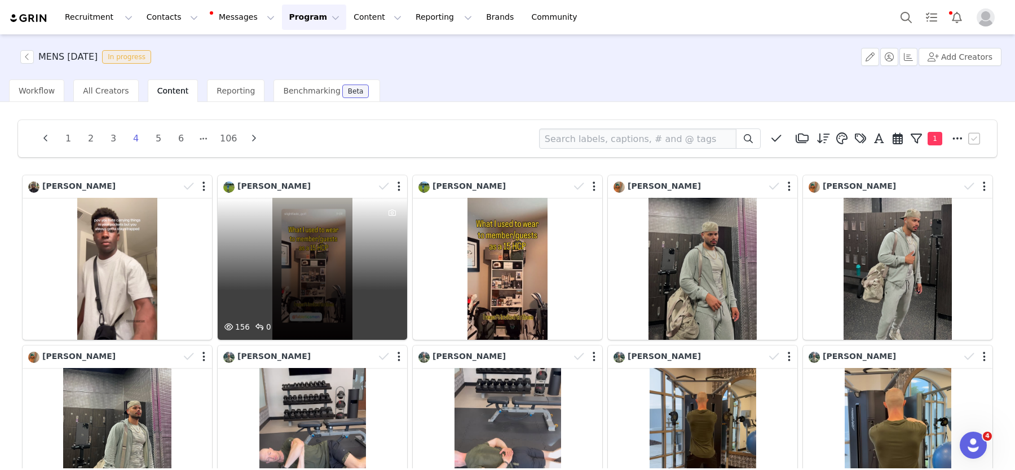
scroll to position [1, 0]
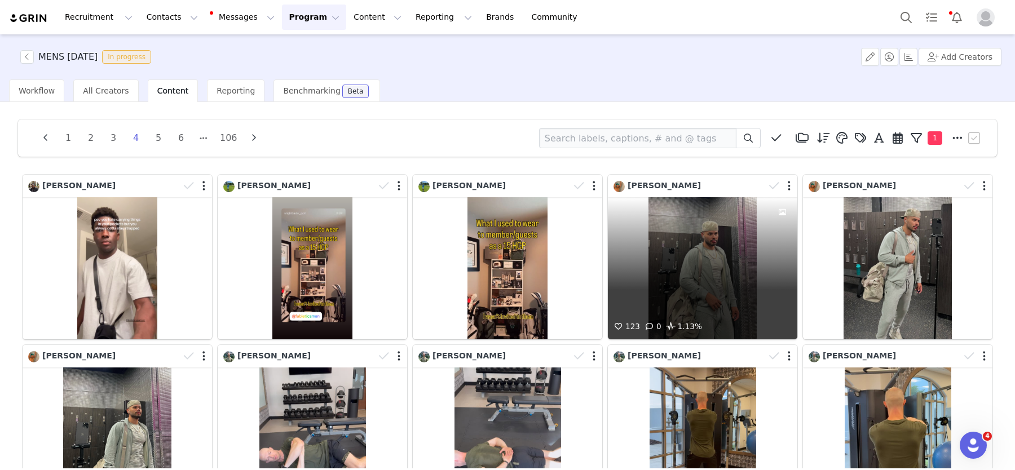
click at [641, 272] on div "123 0 1.13%" at bounding box center [702, 268] width 189 height 142
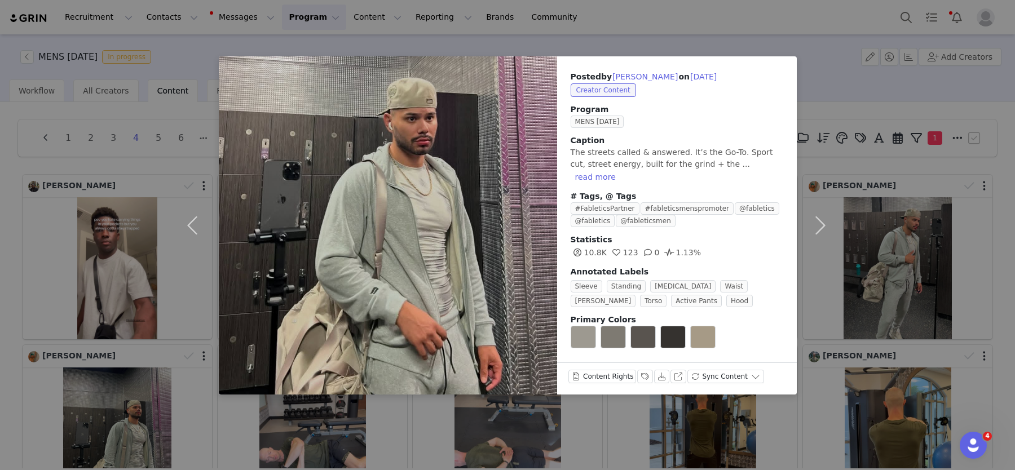
click at [163, 250] on div "Posted by [PERSON_NAME] on [DATE] Creator Content Program MENS [DATE] Caption T…" at bounding box center [507, 235] width 1015 height 470
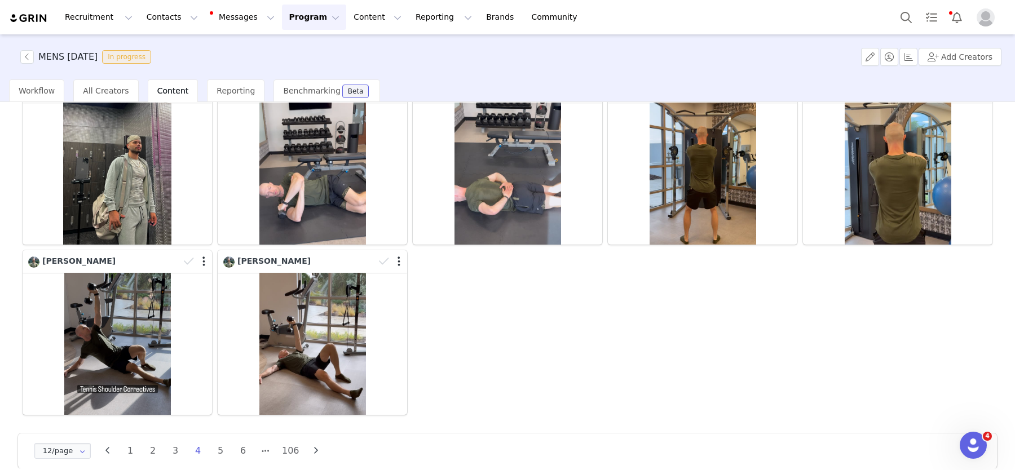
scroll to position [284, 0]
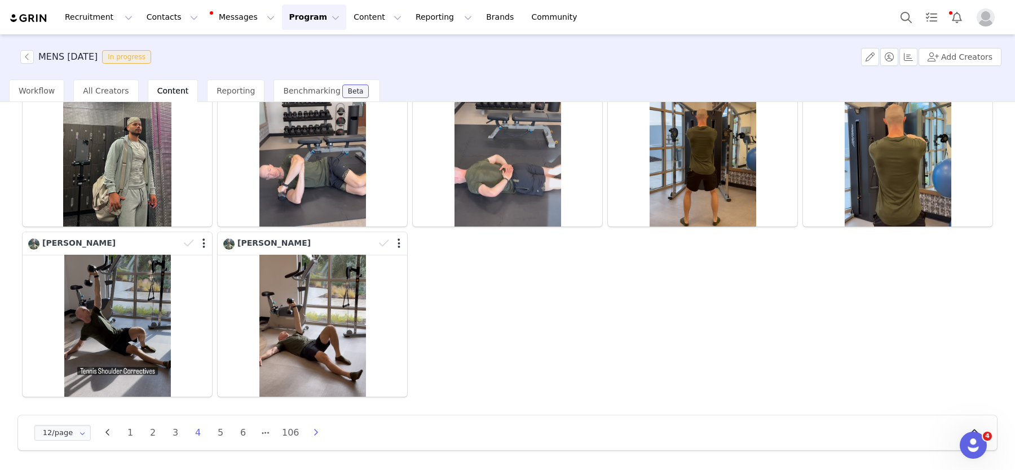
click at [317, 432] on icon "button" at bounding box center [315, 432] width 17 height 9
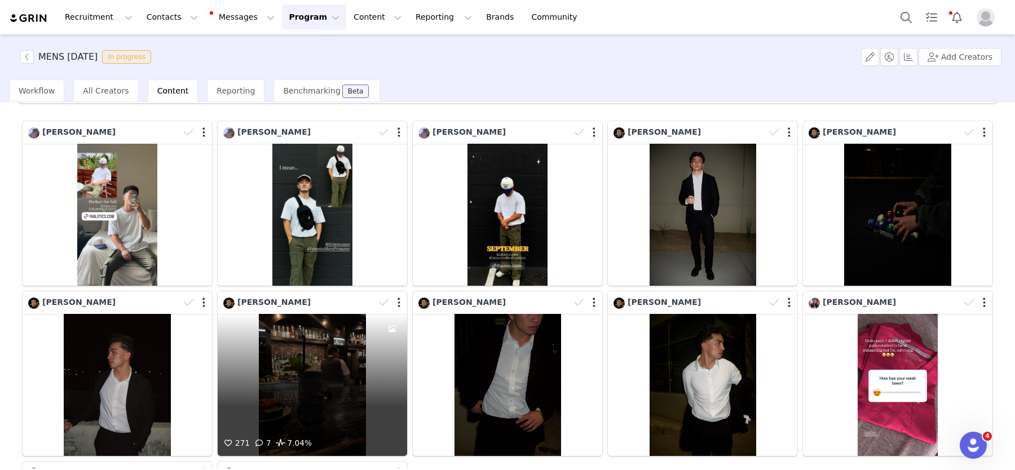
scroll to position [57, 0]
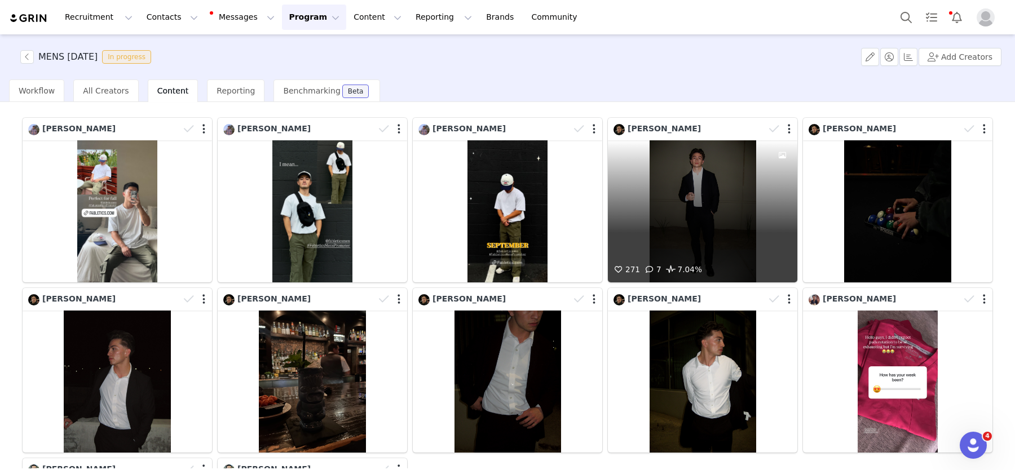
click at [706, 209] on div "271 7 7.04%" at bounding box center [702, 211] width 189 height 142
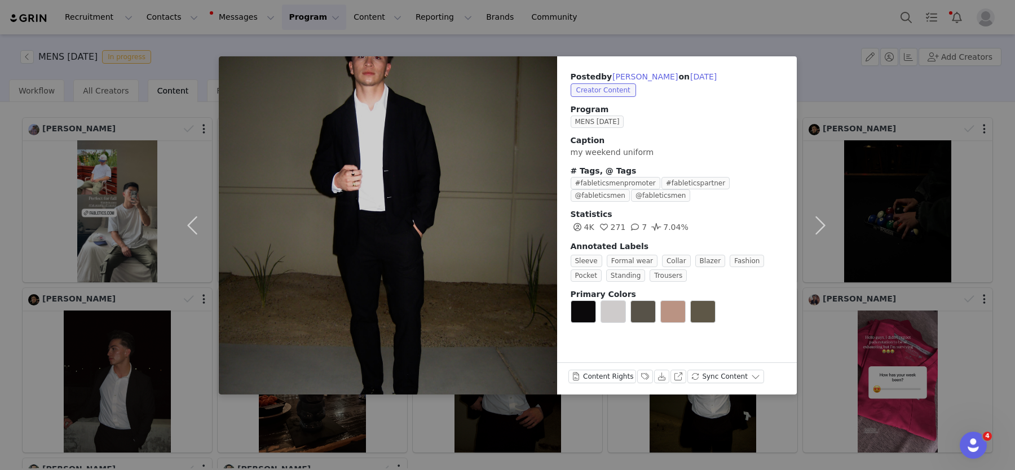
click at [132, 227] on div "Posted by [PERSON_NAME] on [DATE] Creator Content Program MENS [DATE] Caption m…" at bounding box center [507, 235] width 1015 height 470
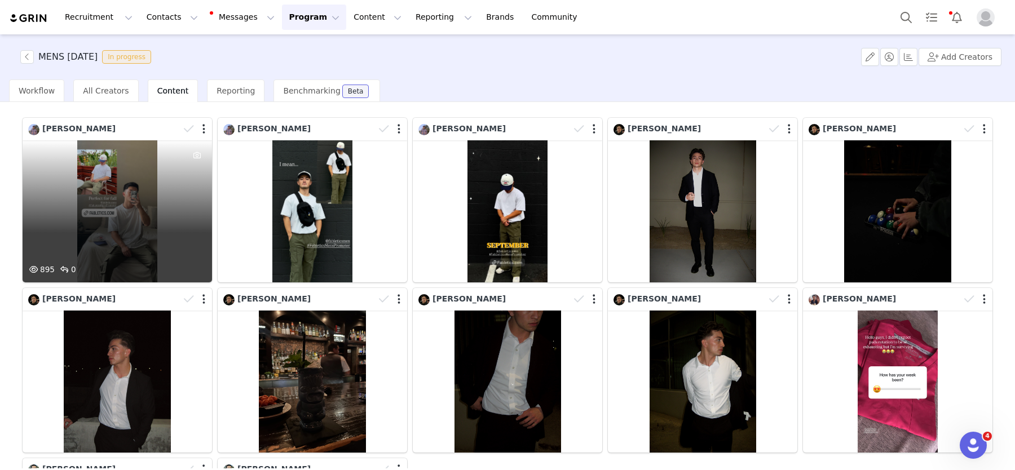
scroll to position [193, 0]
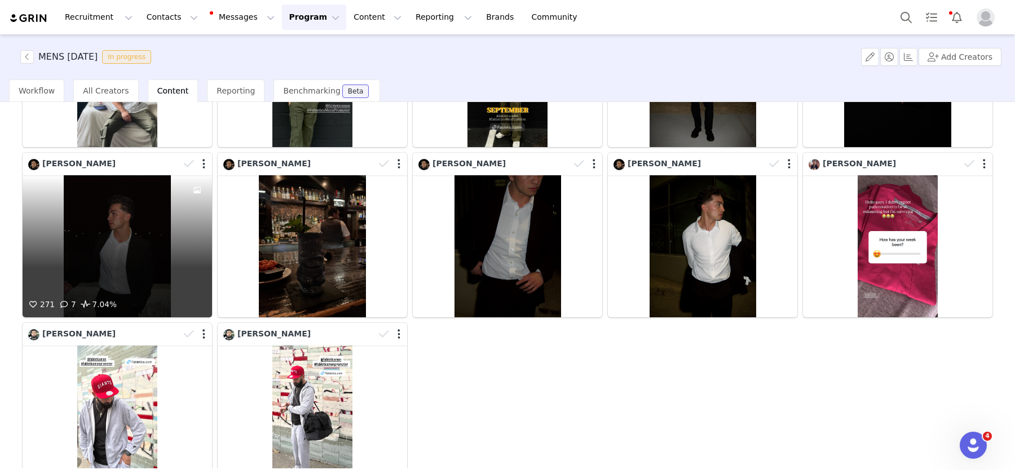
click at [138, 264] on div "271 7 7.04%" at bounding box center [117, 246] width 189 height 142
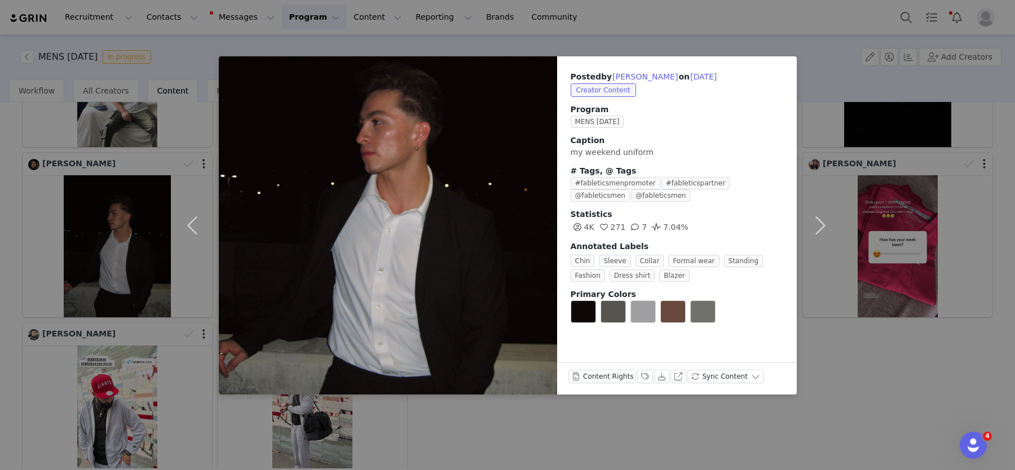
click at [608, 424] on div "Posted by [PERSON_NAME] on [DATE] Creator Content Program MENS [DATE] Caption m…" at bounding box center [507, 235] width 1015 height 470
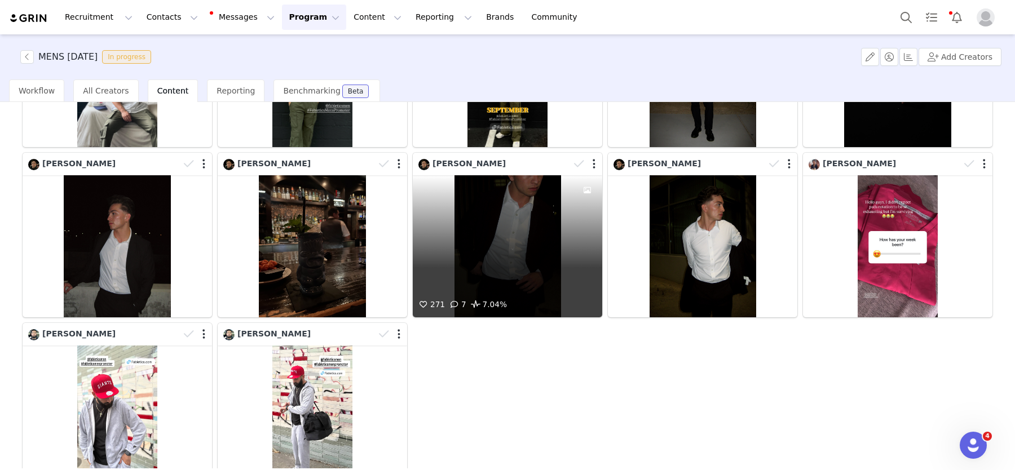
click at [536, 275] on div "271 7 7.04%" at bounding box center [507, 246] width 189 height 142
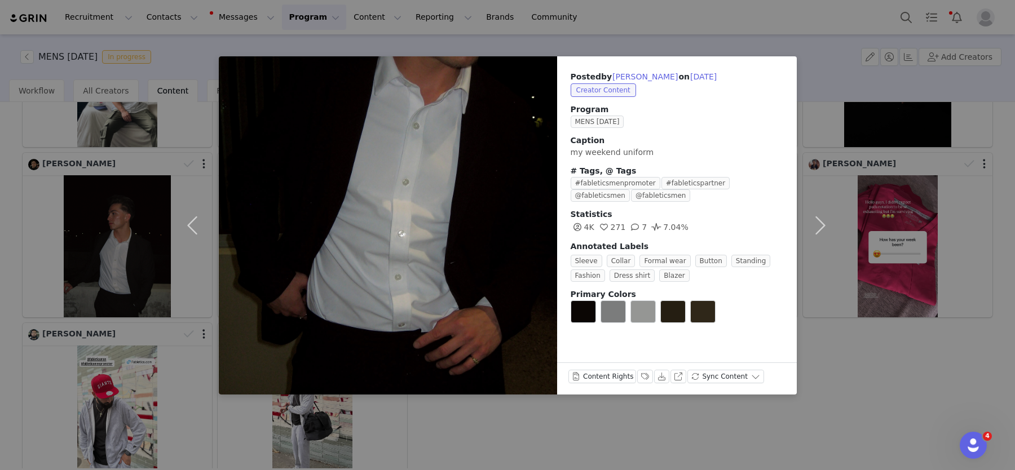
click at [871, 369] on div "Posted by [PERSON_NAME] on [DATE] Creator Content Program MENS [DATE] Caption m…" at bounding box center [507, 235] width 1015 height 470
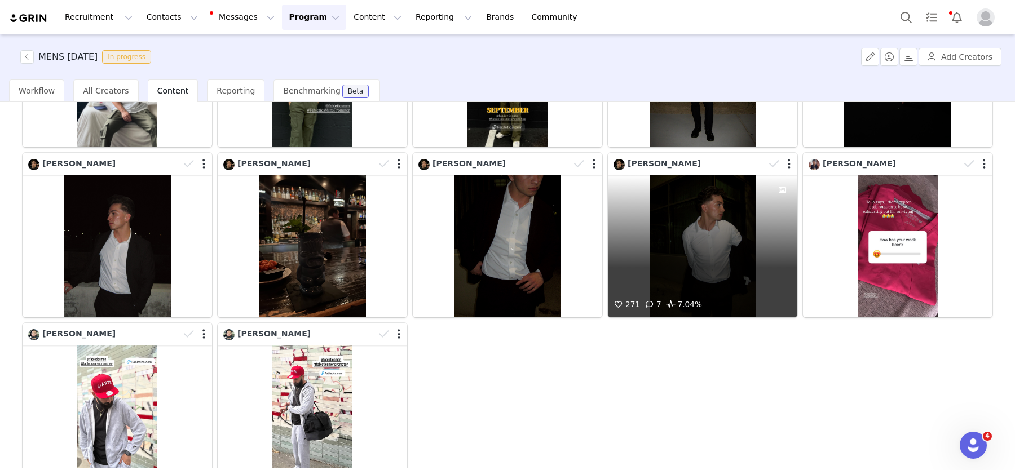
click at [662, 241] on div "271 7 7.04%" at bounding box center [702, 246] width 189 height 142
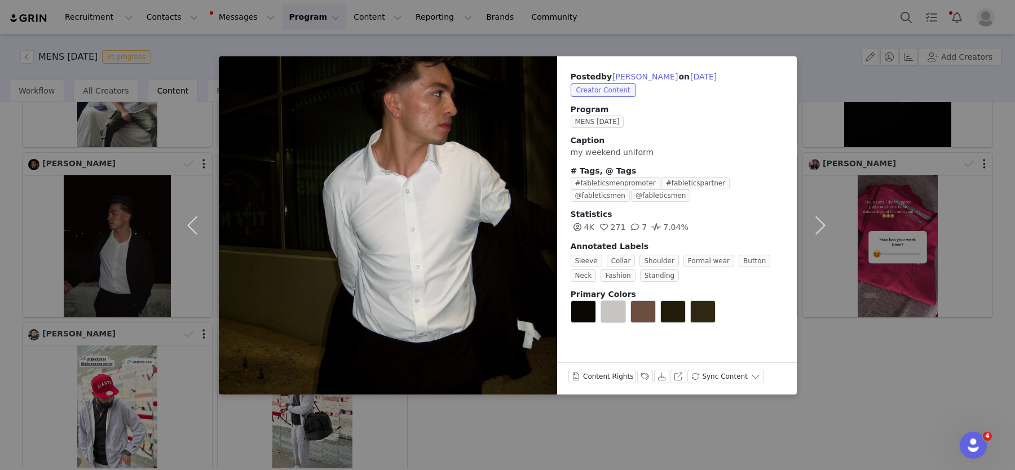
click at [441, 411] on div "Posted by [PERSON_NAME] on [DATE] Creator Content Program MENS [DATE] Caption m…" at bounding box center [507, 235] width 1015 height 470
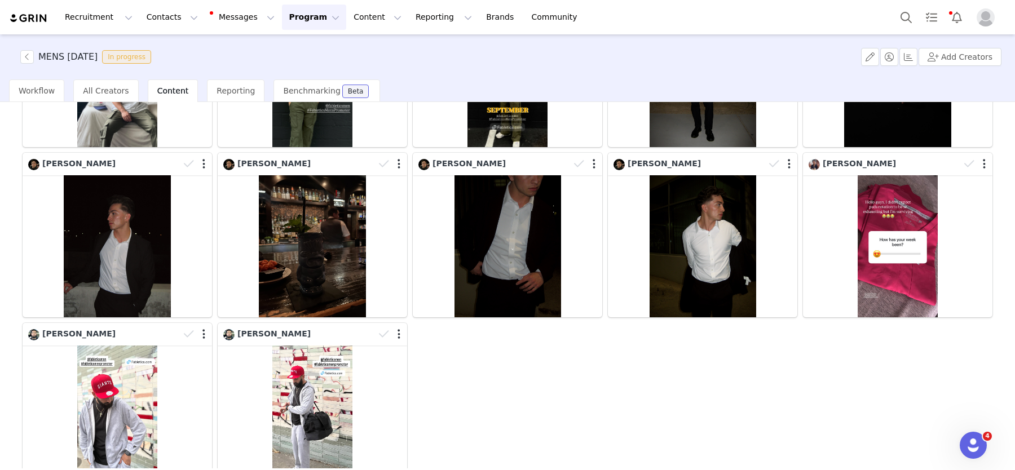
scroll to position [284, 0]
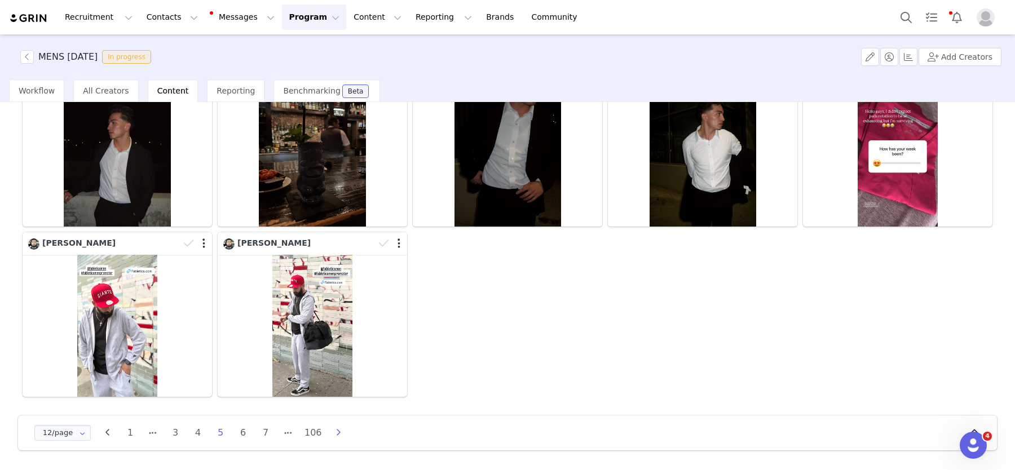
click at [339, 432] on icon "button" at bounding box center [338, 432] width 17 height 9
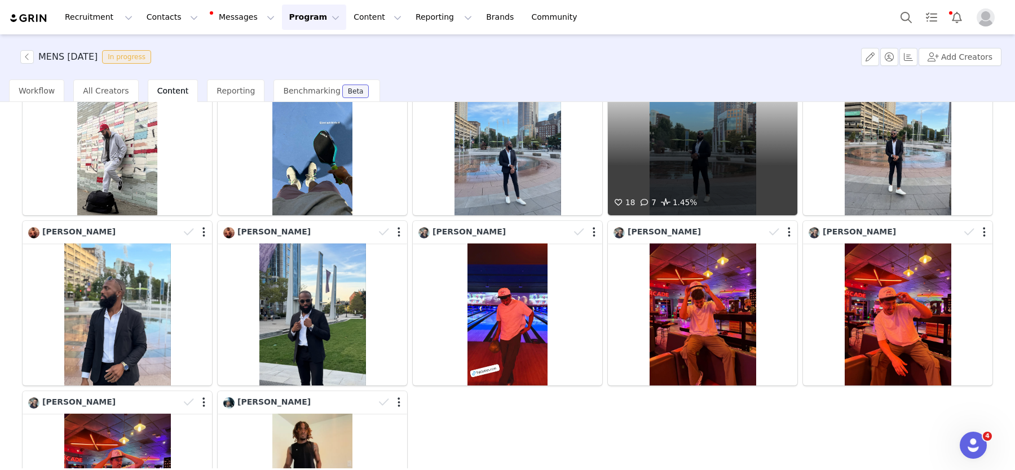
scroll to position [126, 0]
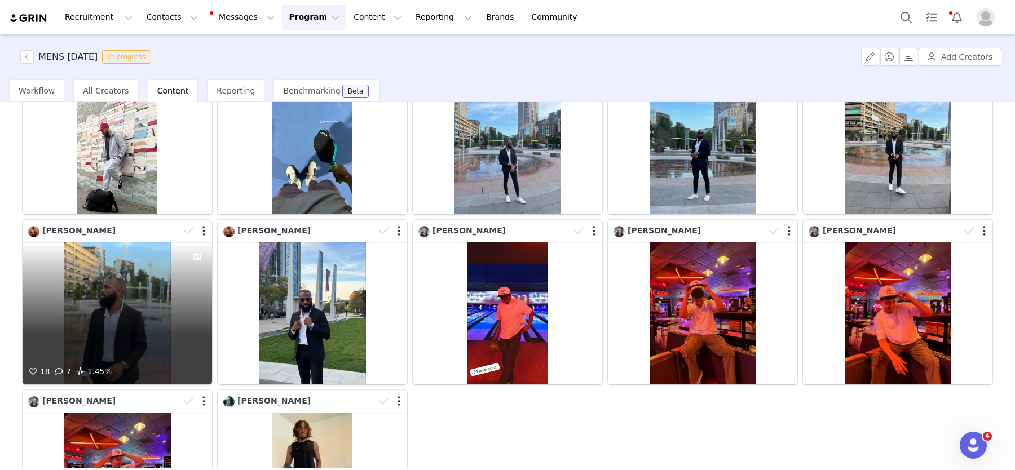
click at [127, 295] on div "18 7 1.45%" at bounding box center [117, 313] width 189 height 142
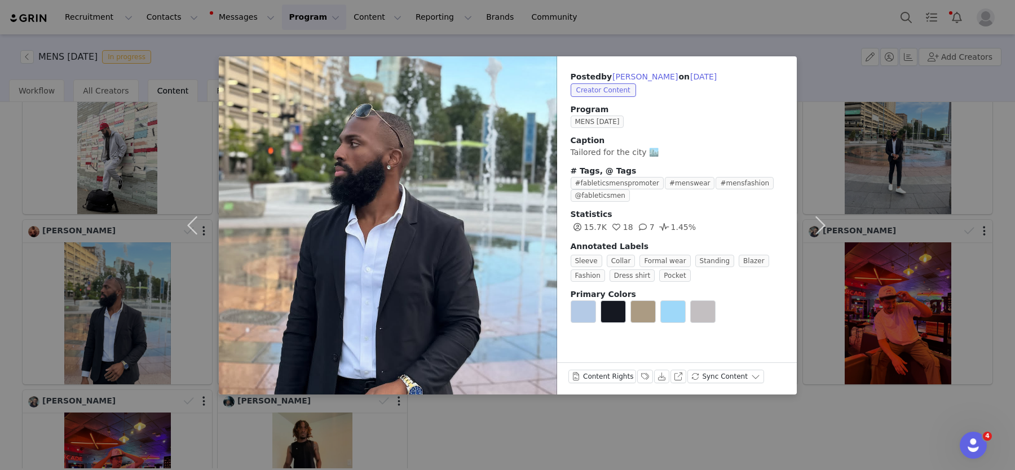
click at [156, 293] on div "Posted by [PERSON_NAME] on [DATE] Creator Content Program MENS [DATE] Caption T…" at bounding box center [507, 235] width 1015 height 470
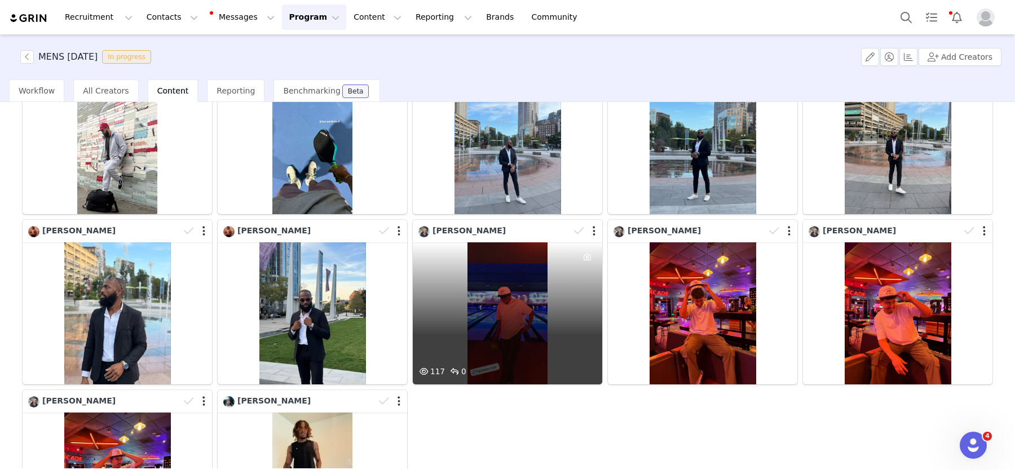
click at [502, 299] on div "117 0" at bounding box center [507, 313] width 189 height 142
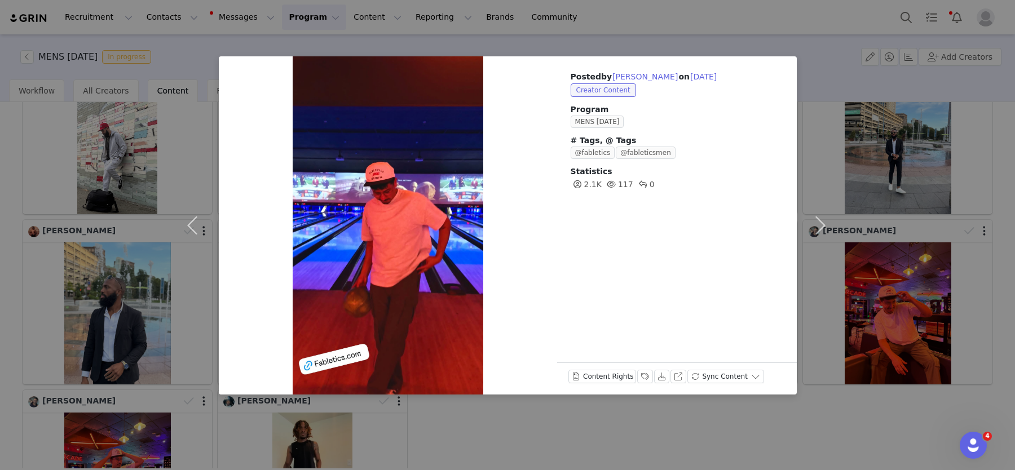
click at [845, 278] on div "Posted by [PERSON_NAME] on [DATE] Creator Content Program MENS [DATE] # Tags, @…" at bounding box center [507, 235] width 1015 height 470
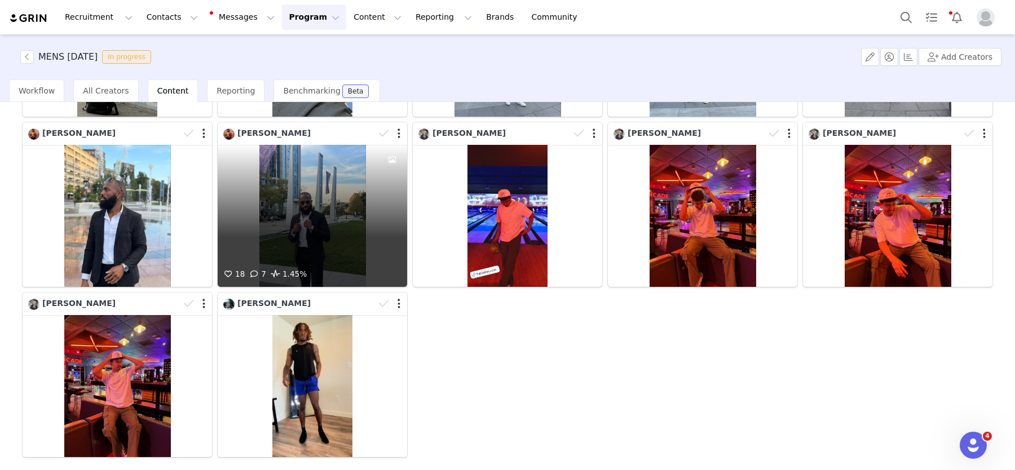
scroll to position [284, 0]
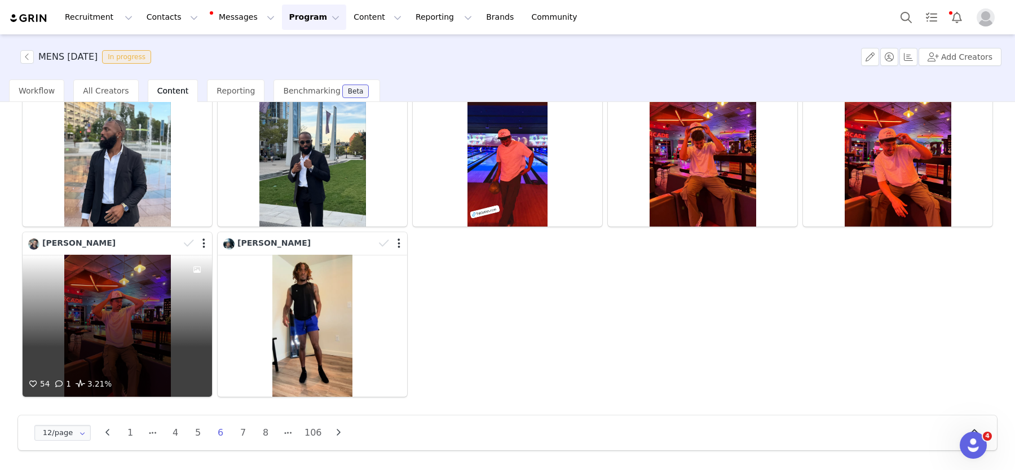
click at [134, 334] on div "54 1 3.21%" at bounding box center [117, 326] width 189 height 142
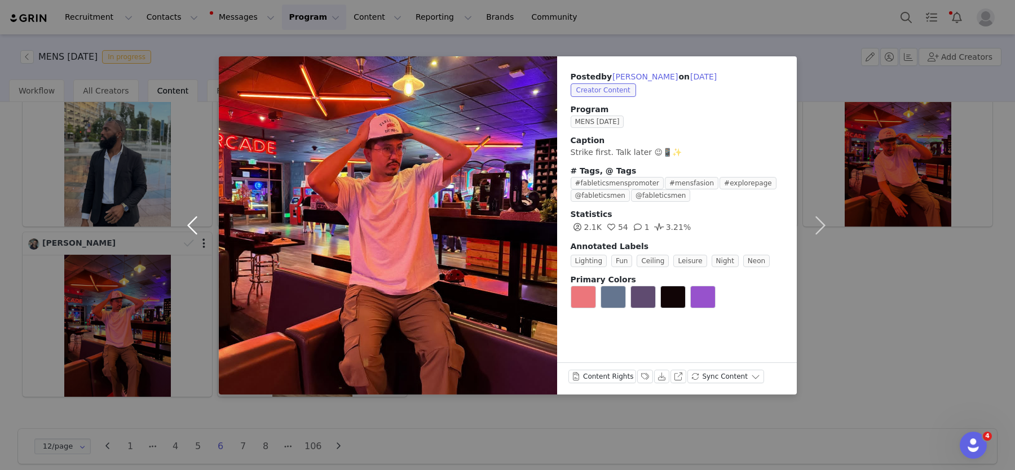
click at [201, 223] on button "button" at bounding box center [194, 225] width 47 height 338
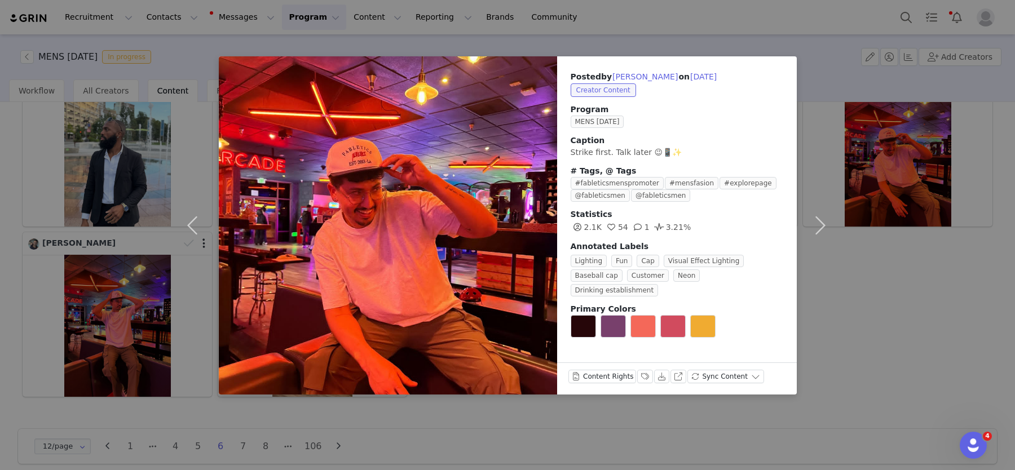
click at [112, 225] on div "Posted by [PERSON_NAME] on [DATE] Creator Content Program MENS [DATE] Caption S…" at bounding box center [507, 235] width 1015 height 470
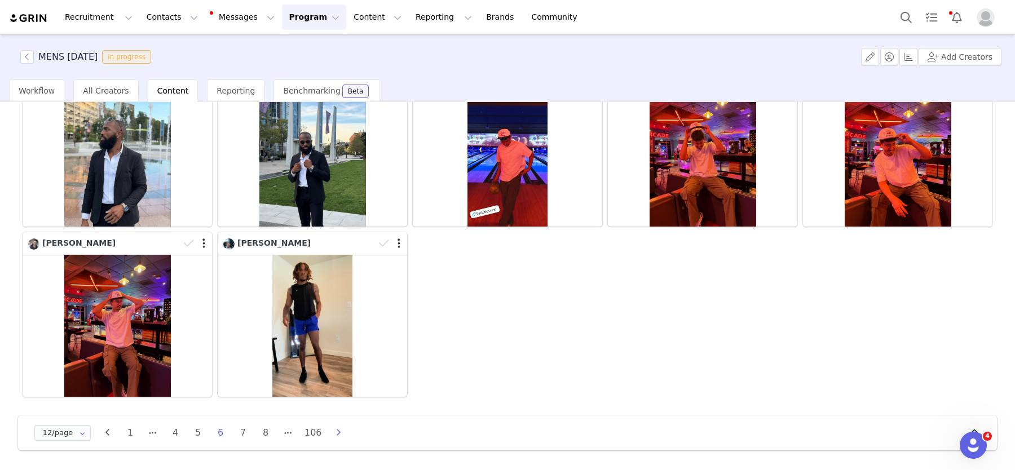
click at [343, 432] on icon "button" at bounding box center [338, 432] width 17 height 9
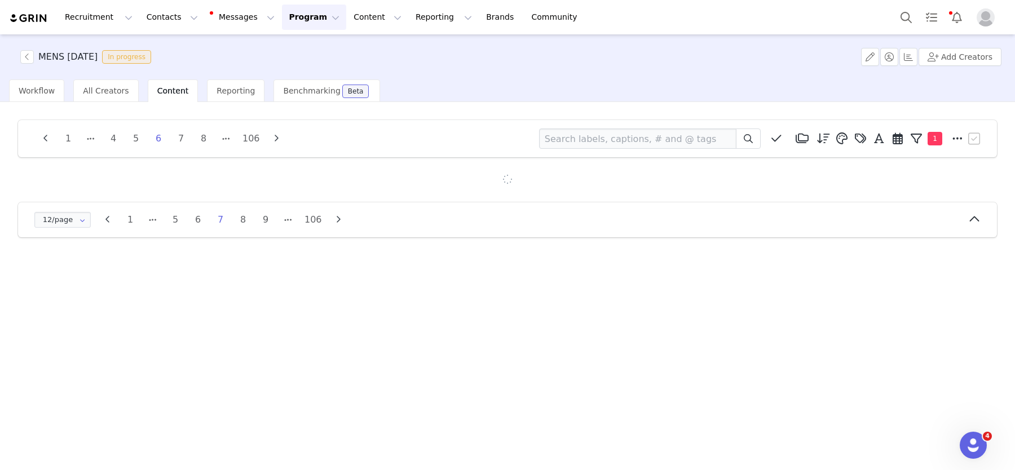
scroll to position [0, 0]
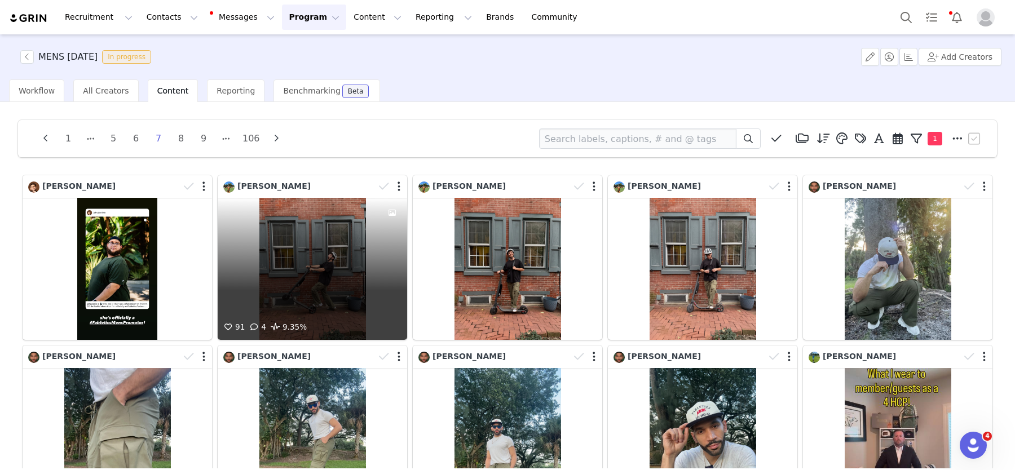
click at [337, 277] on div "91 4 9.35%" at bounding box center [312, 269] width 189 height 142
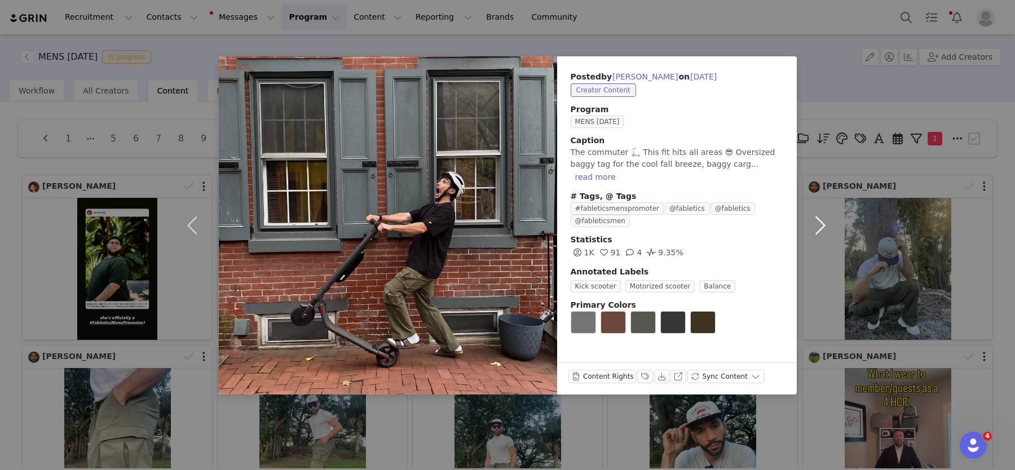
click at [828, 227] on button "button" at bounding box center [820, 225] width 47 height 338
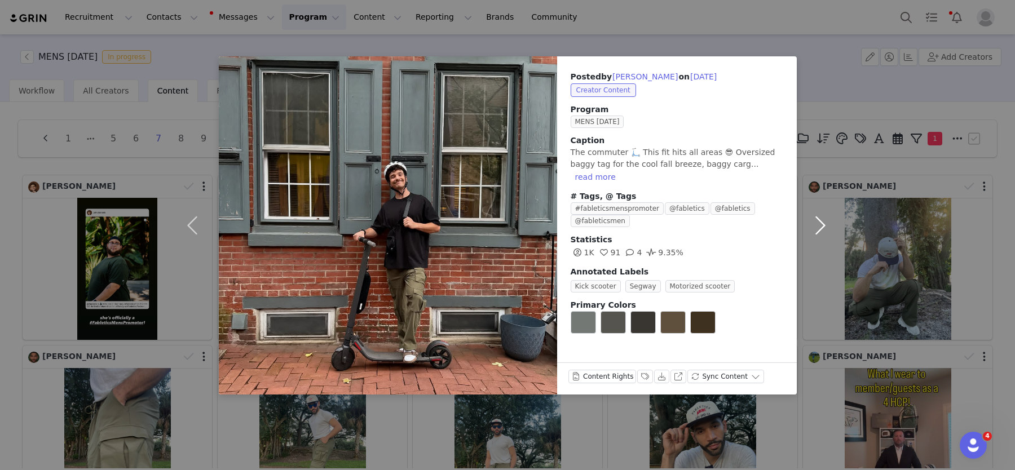
click at [828, 227] on button "button" at bounding box center [820, 225] width 47 height 338
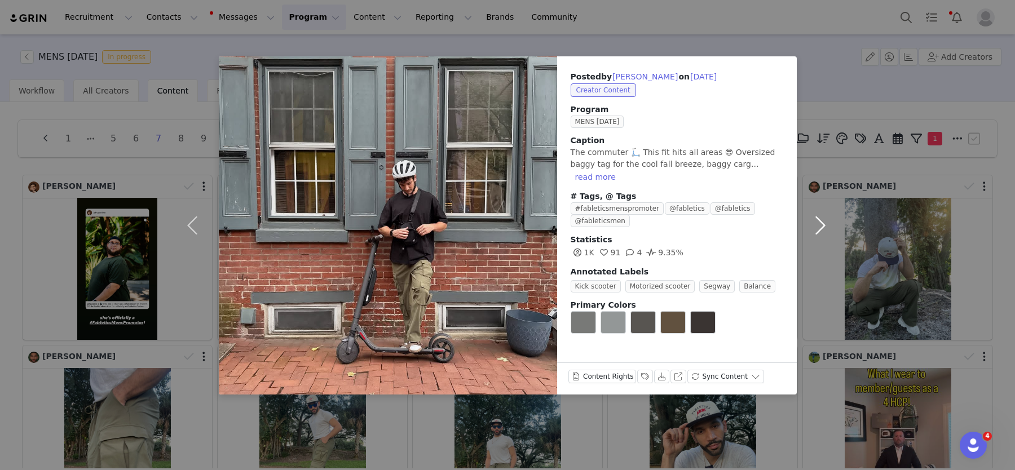
click at [828, 227] on button "button" at bounding box center [820, 225] width 47 height 338
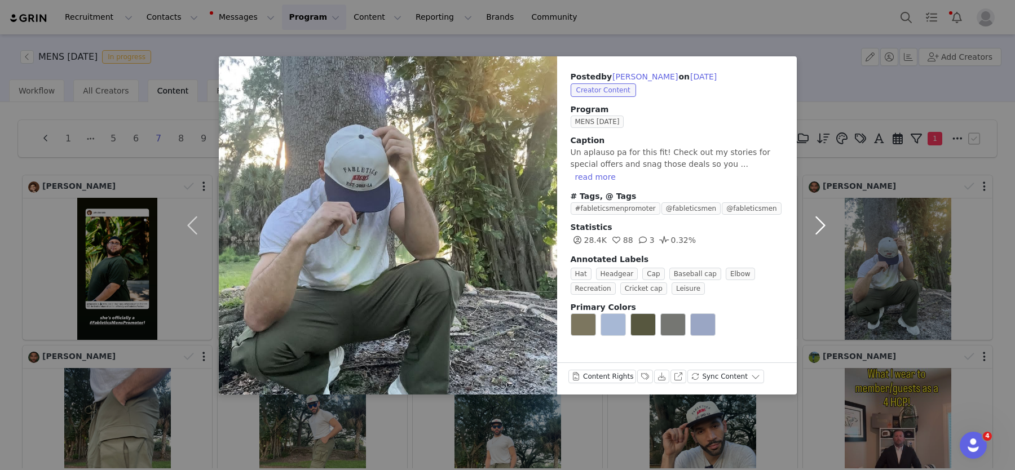
click at [828, 227] on button "button" at bounding box center [820, 225] width 47 height 338
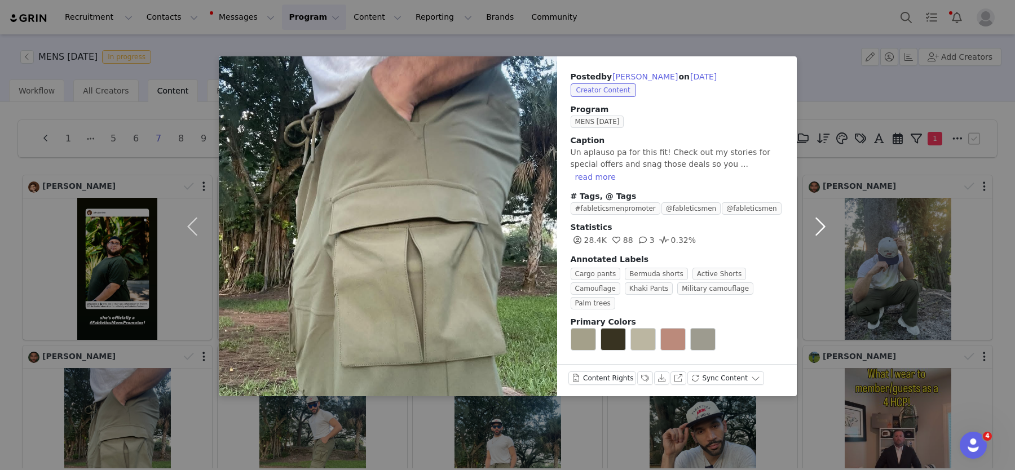
click at [828, 227] on button "button" at bounding box center [820, 226] width 47 height 340
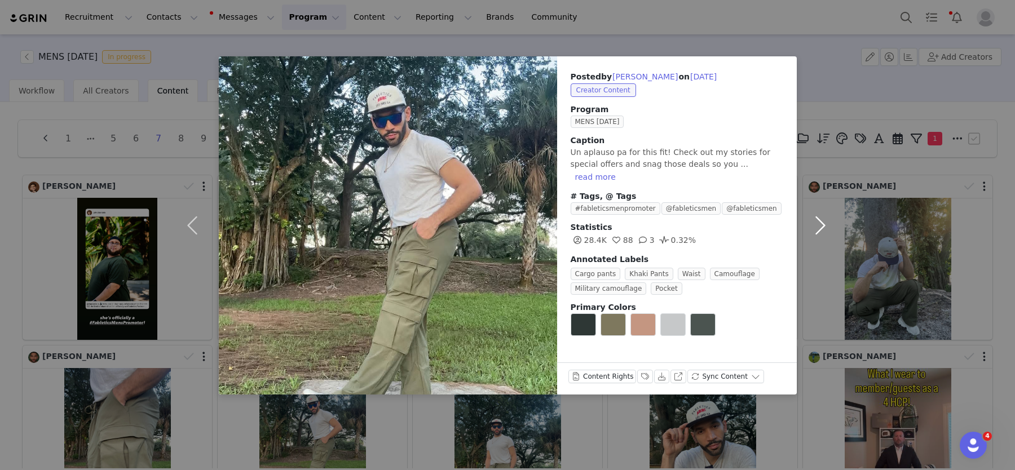
click at [828, 227] on button "button" at bounding box center [820, 225] width 47 height 338
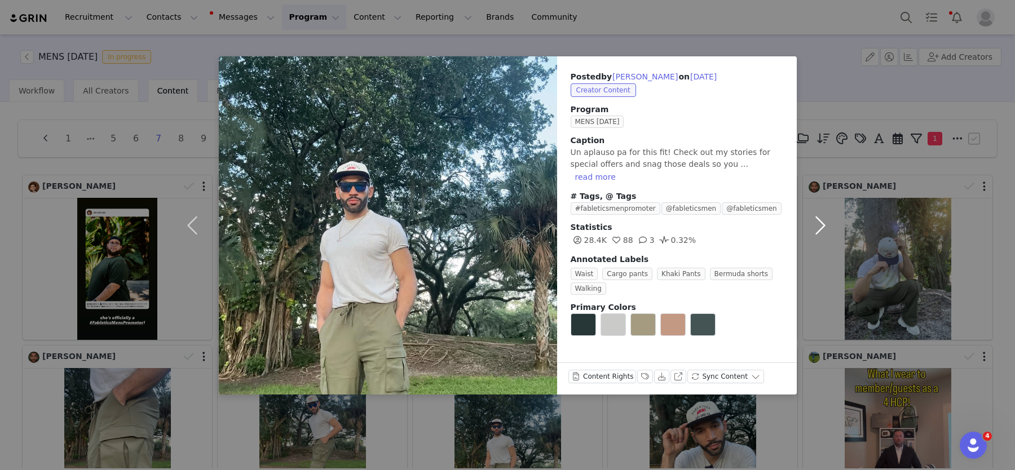
click at [828, 227] on button "button" at bounding box center [820, 225] width 47 height 338
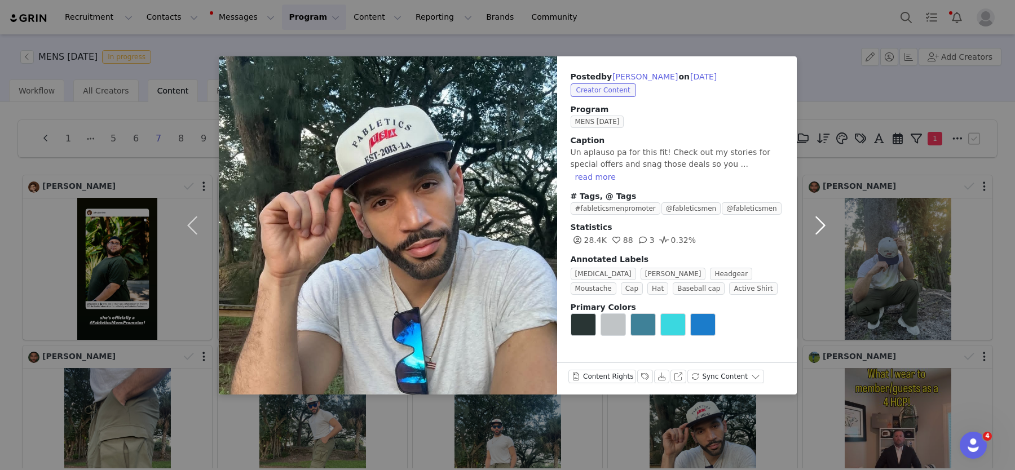
click at [828, 227] on button "button" at bounding box center [820, 225] width 47 height 338
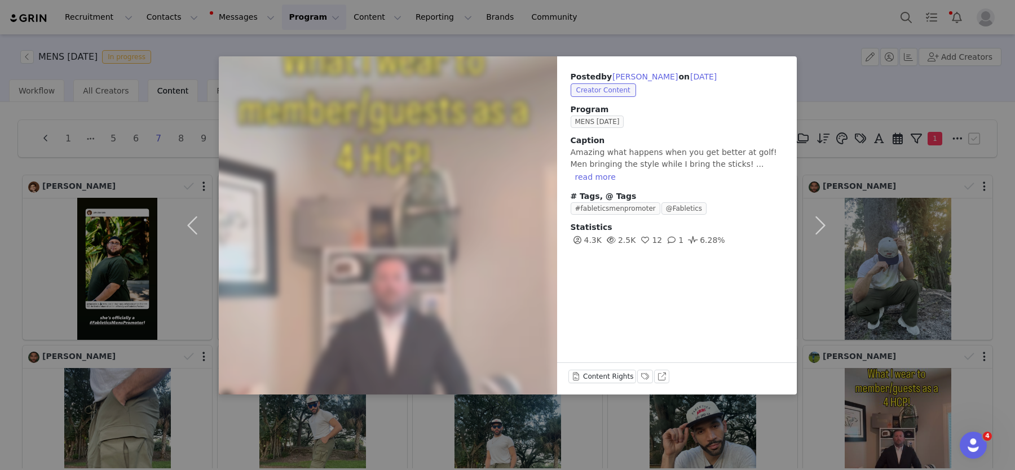
click at [874, 291] on div "Posted by [PERSON_NAME] on [DATE] Creator Content Program MENS [DATE] Caption A…" at bounding box center [507, 235] width 1015 height 470
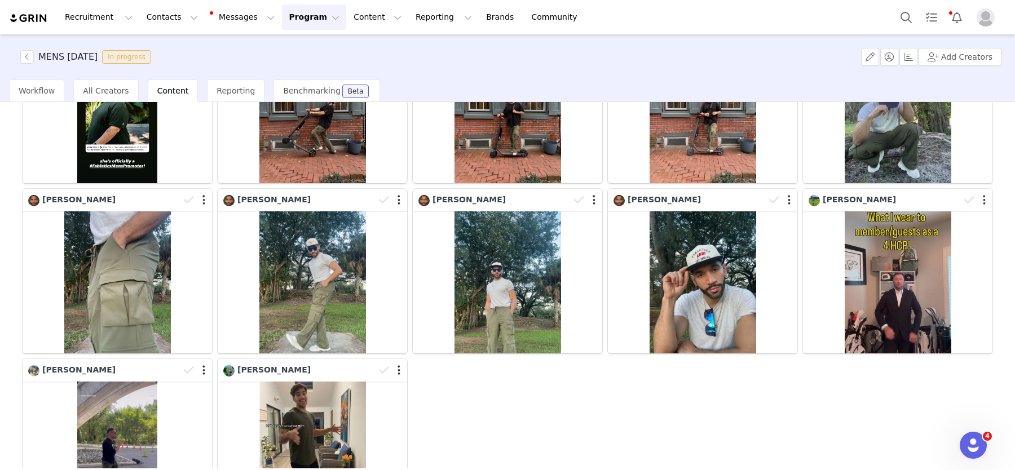
scroll to position [284, 0]
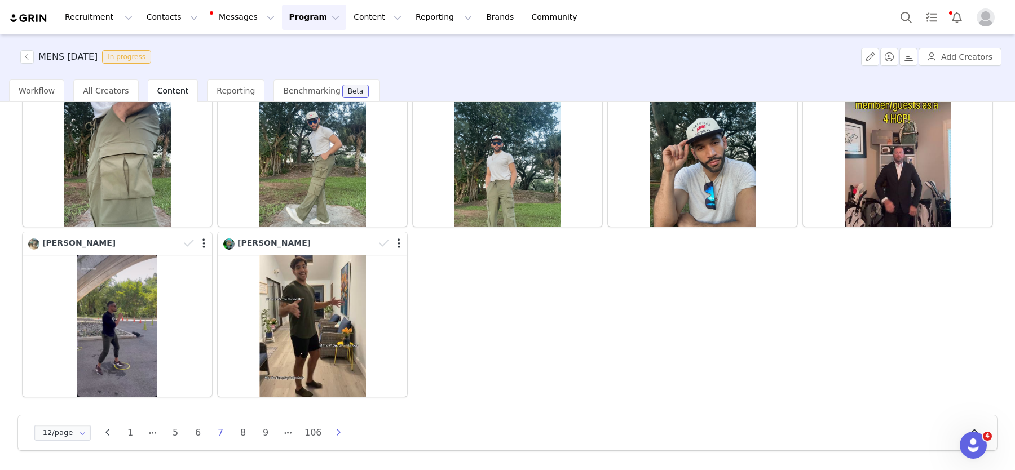
click at [340, 432] on icon "button" at bounding box center [338, 432] width 17 height 9
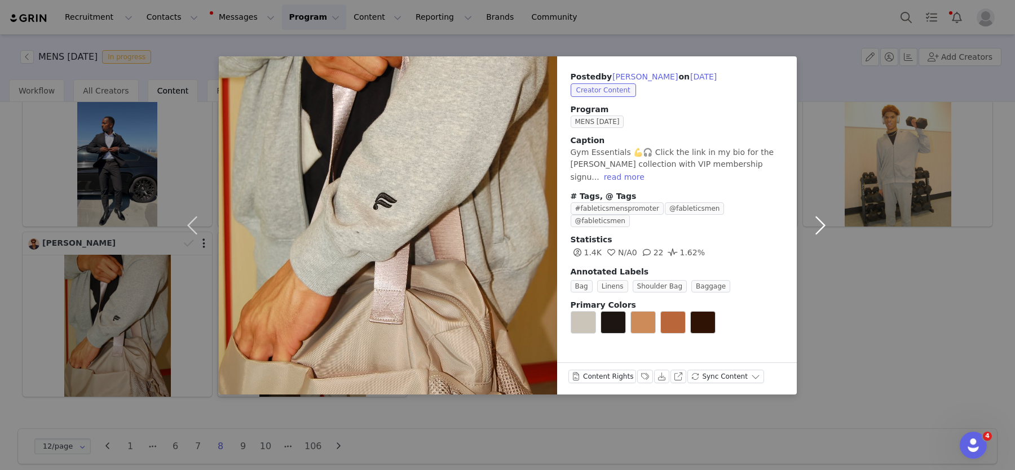
drag, startPoint x: 831, startPoint y: 298, endPoint x: 803, endPoint y: 300, distance: 28.2
click at [831, 298] on button "button" at bounding box center [820, 225] width 47 height 338
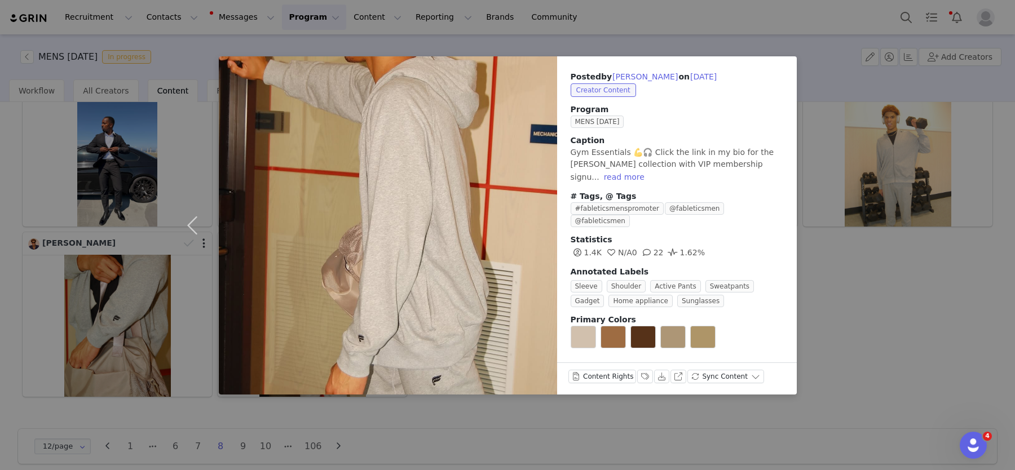
click at [99, 290] on div "Posted by [PERSON_NAME] on [DATE] Creator Content Program MENS [DATE] Caption G…" at bounding box center [507, 235] width 1015 height 470
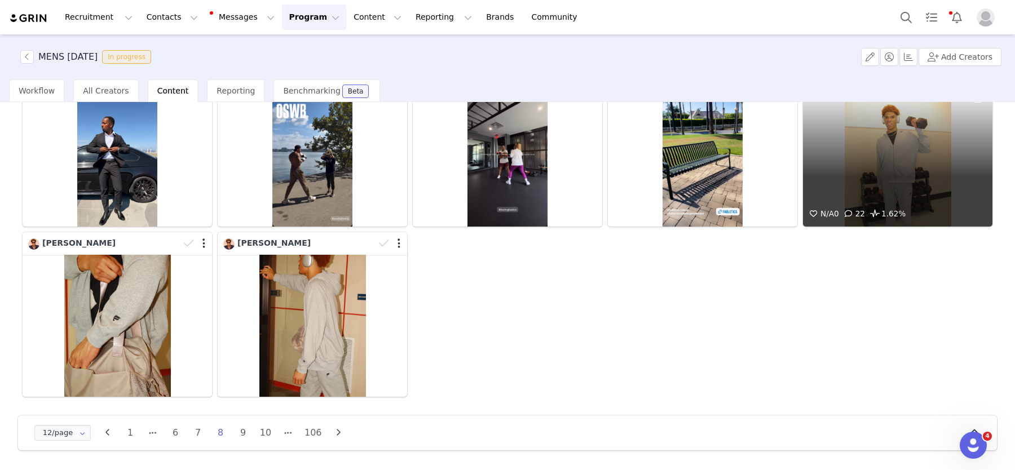
click at [907, 183] on div "N/A 0 22 1.62%" at bounding box center [897, 156] width 189 height 142
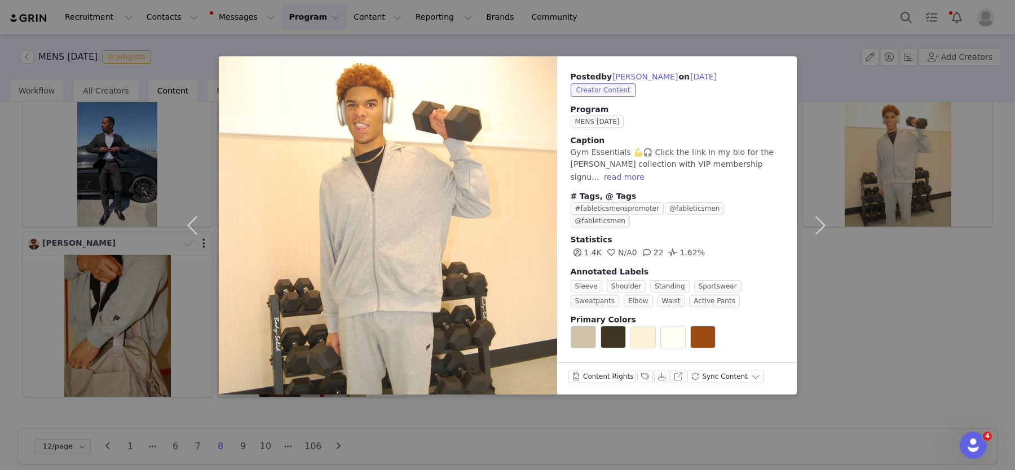
click at [56, 260] on div "Posted by [PERSON_NAME] on [DATE] Creator Content Program MENS [DATE] Caption G…" at bounding box center [507, 235] width 1015 height 470
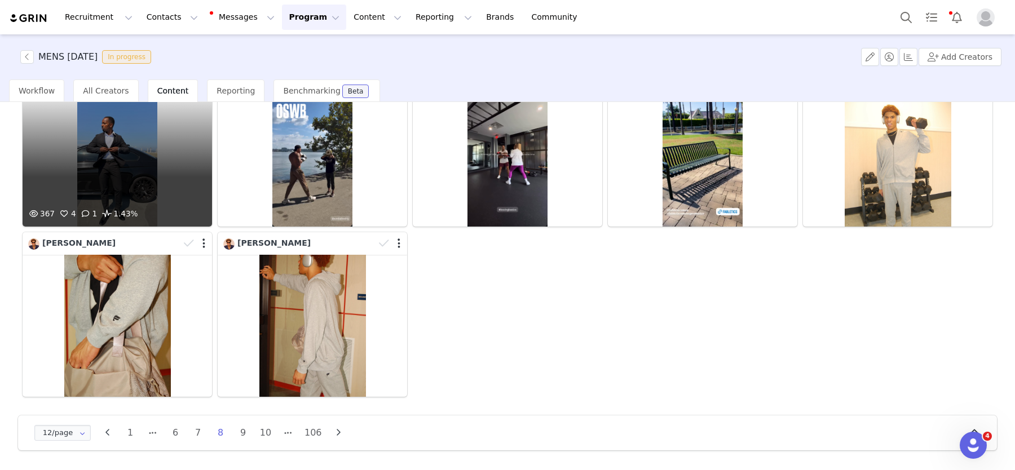
click at [109, 149] on div "367 4 1 1.43%" at bounding box center [117, 156] width 189 height 142
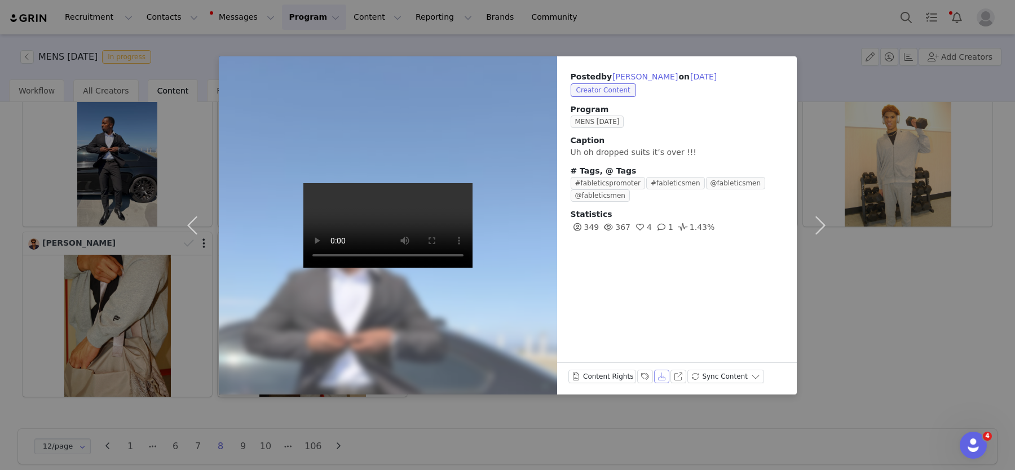
click at [661, 379] on button "Download" at bounding box center [662, 377] width 16 height 14
click at [828, 99] on button "button" at bounding box center [820, 225] width 47 height 338
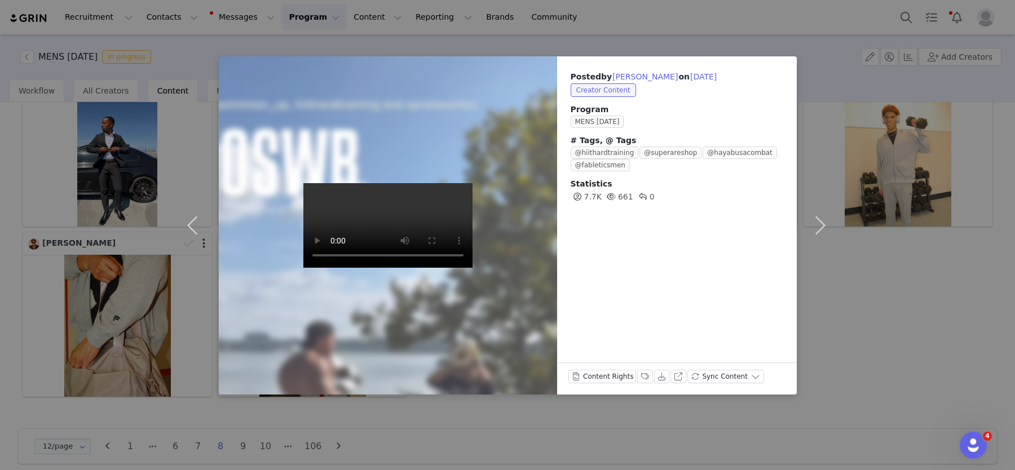
click at [114, 167] on div "Posted by [PERSON_NAME] on [DATE] Creator Content Program MENS [DATE] # Tags, @…" at bounding box center [507, 235] width 1015 height 470
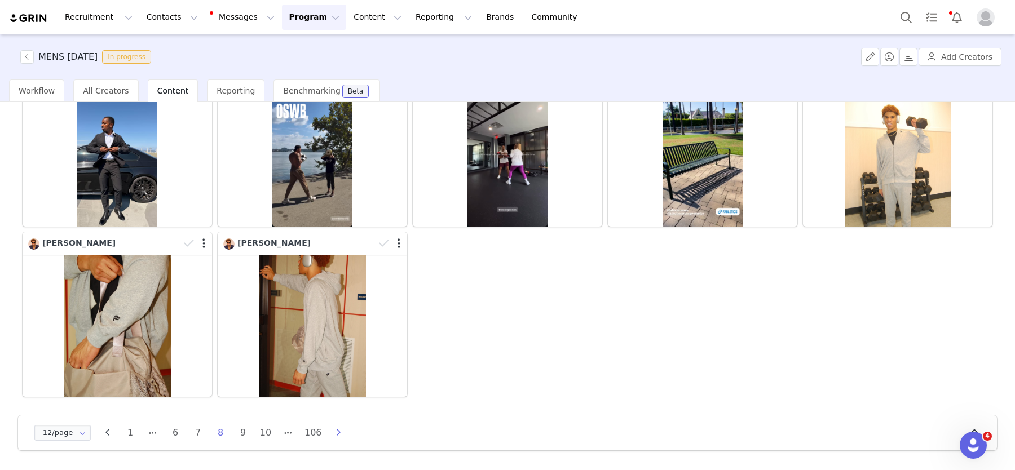
click at [342, 434] on icon "button" at bounding box center [338, 432] width 17 height 9
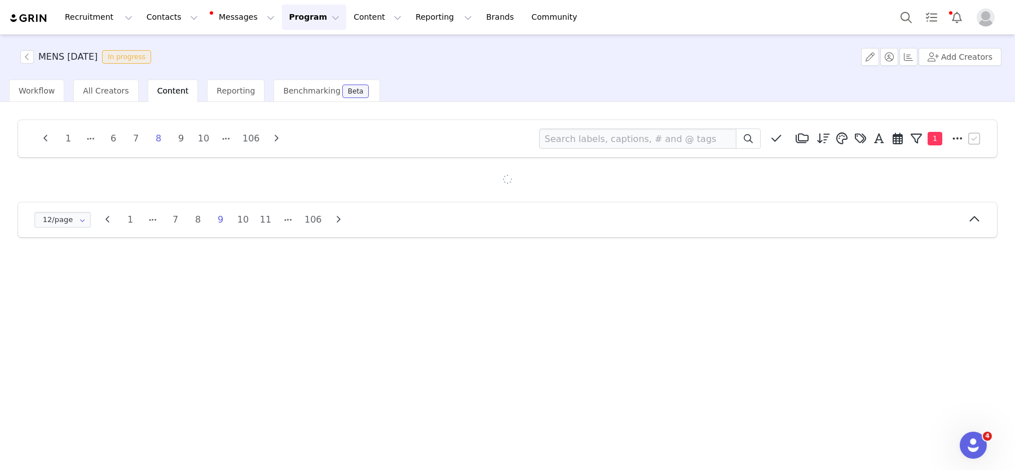
scroll to position [0, 0]
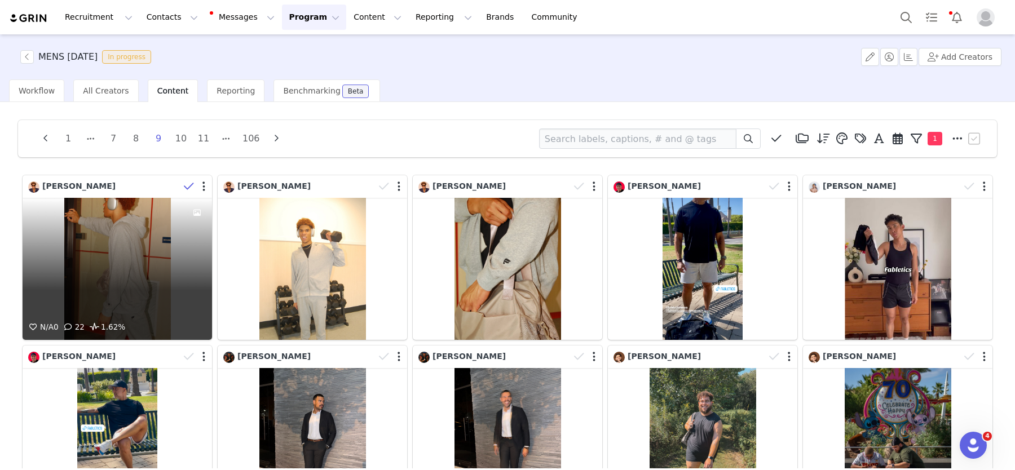
click at [184, 188] on icon at bounding box center [189, 186] width 10 height 11
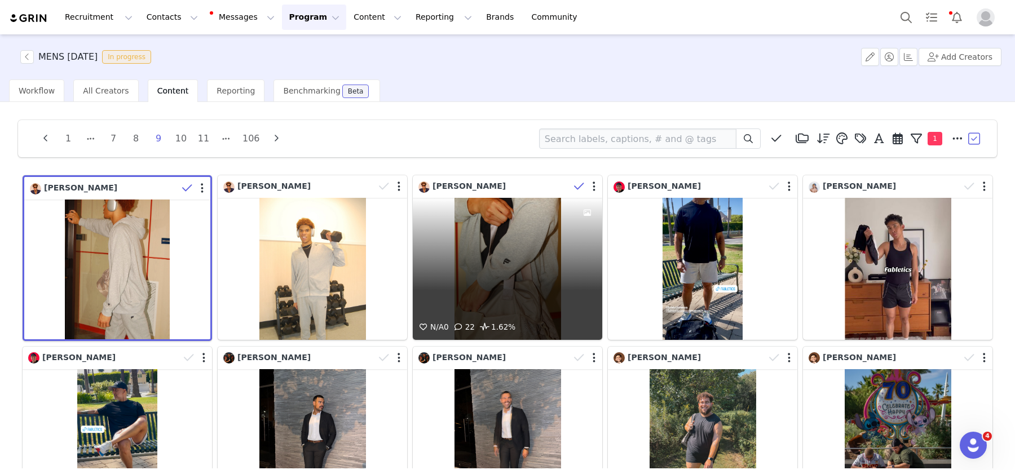
click at [576, 186] on icon at bounding box center [579, 186] width 10 height 11
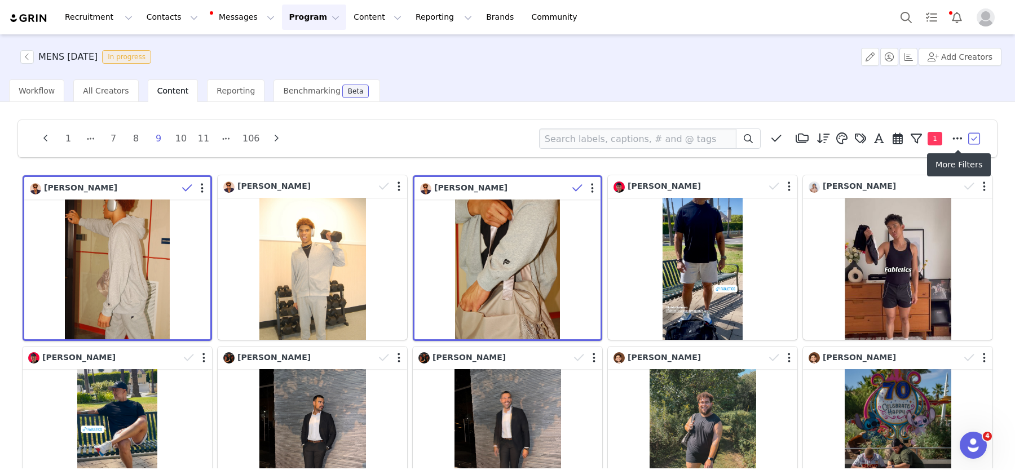
click at [971, 138] on button "button" at bounding box center [974, 138] width 17 height 17
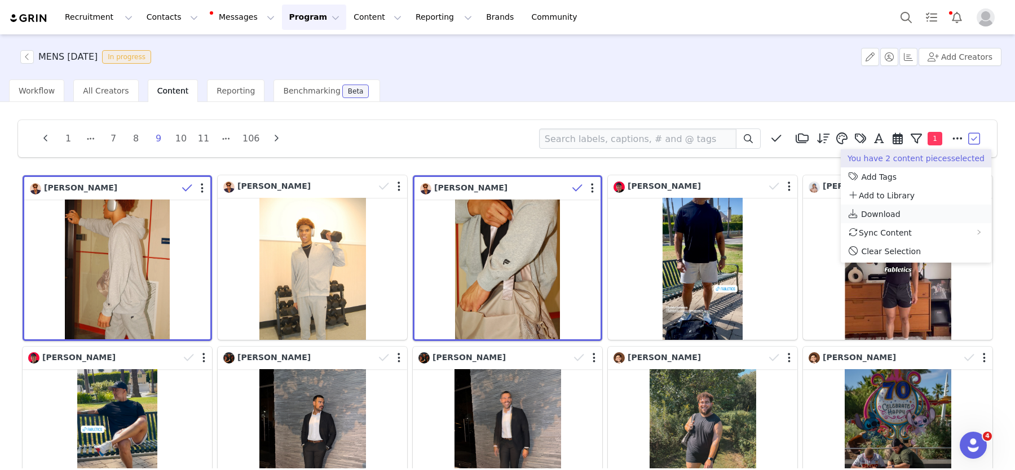
click at [882, 210] on span "Download" at bounding box center [880, 214] width 39 height 9
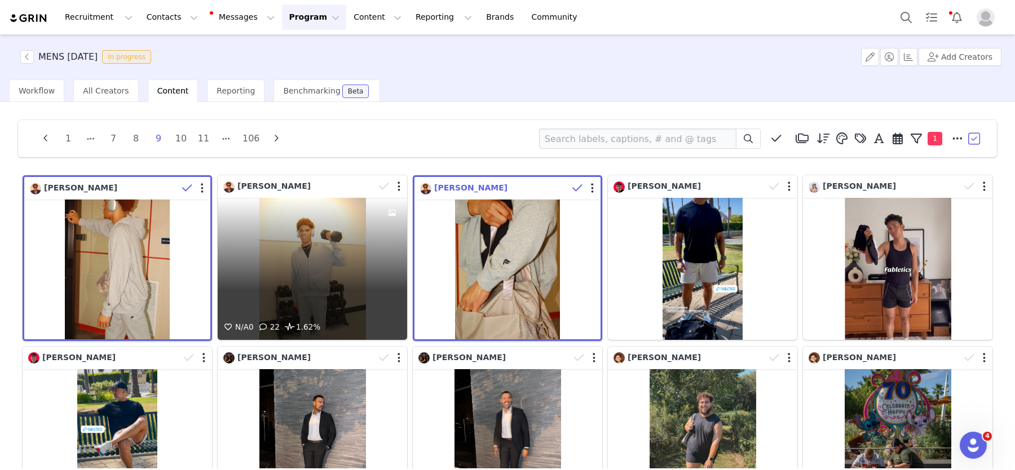
scroll to position [1, 0]
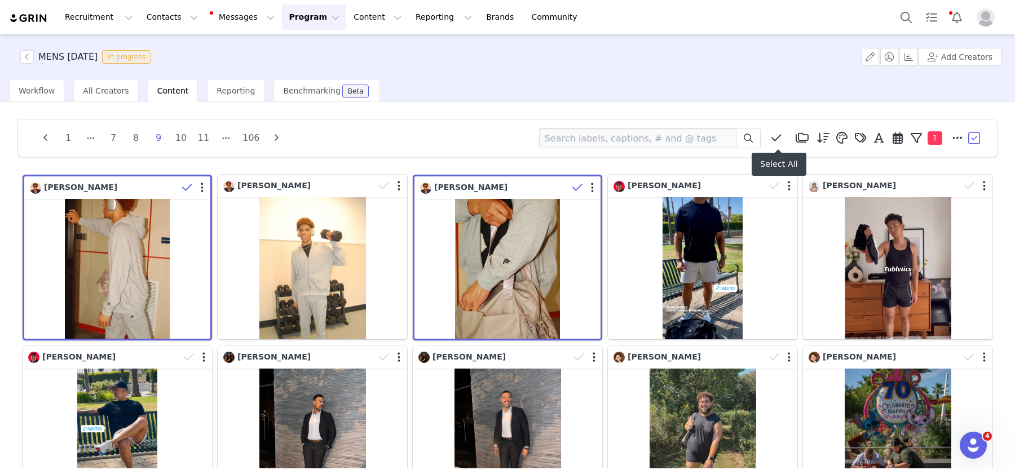
click at [775, 137] on icon at bounding box center [776, 137] width 10 height 11
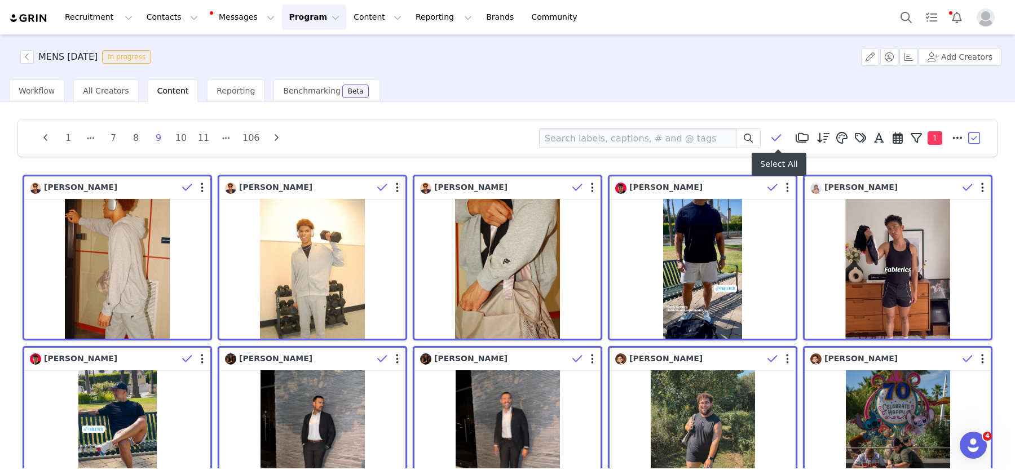
click at [775, 137] on icon at bounding box center [776, 137] width 10 height 11
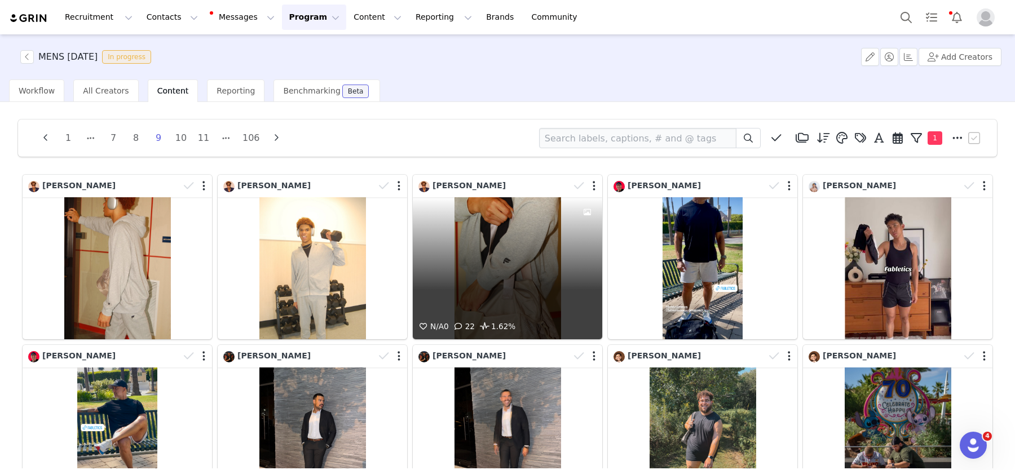
scroll to position [50, 0]
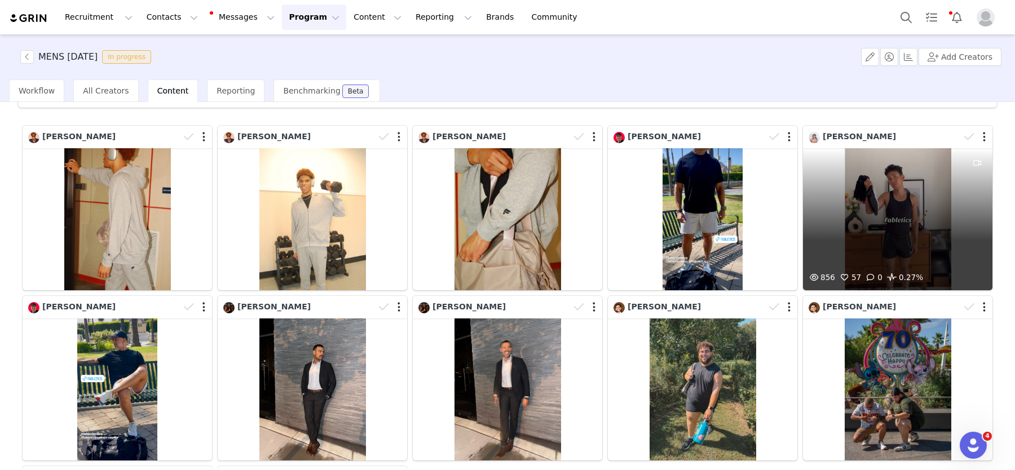
click at [870, 207] on div "856 57 0 0.27%" at bounding box center [897, 219] width 189 height 142
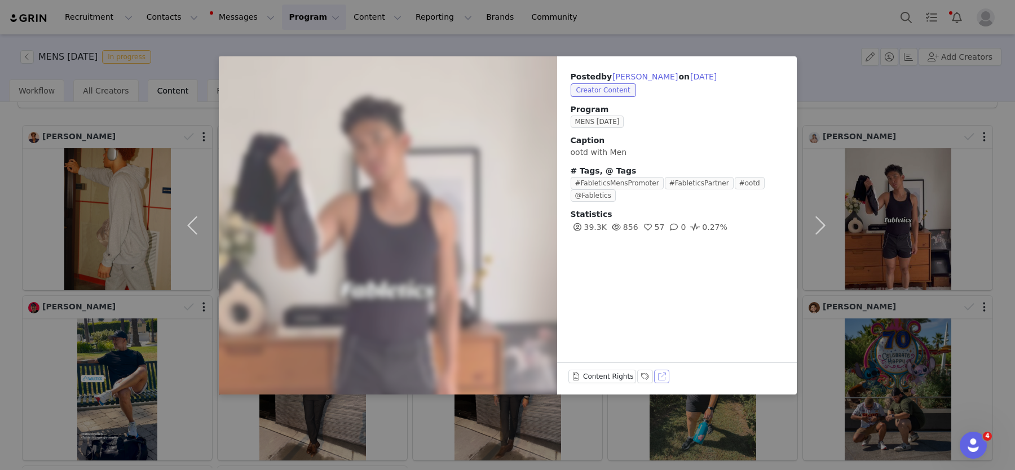
click at [659, 382] on div "Posted by [PERSON_NAME] on [DATE] Creator Content Program MENS [DATE] Caption o…" at bounding box center [677, 225] width 240 height 338
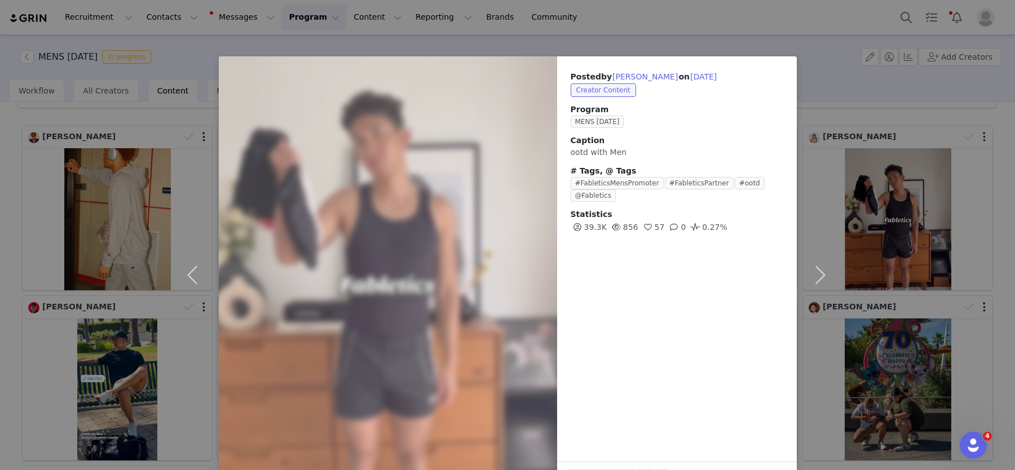
click at [114, 272] on div "Posted by [PERSON_NAME] on [DATE] Creator Content Program MENS [DATE] Caption o…" at bounding box center [507, 235] width 1015 height 470
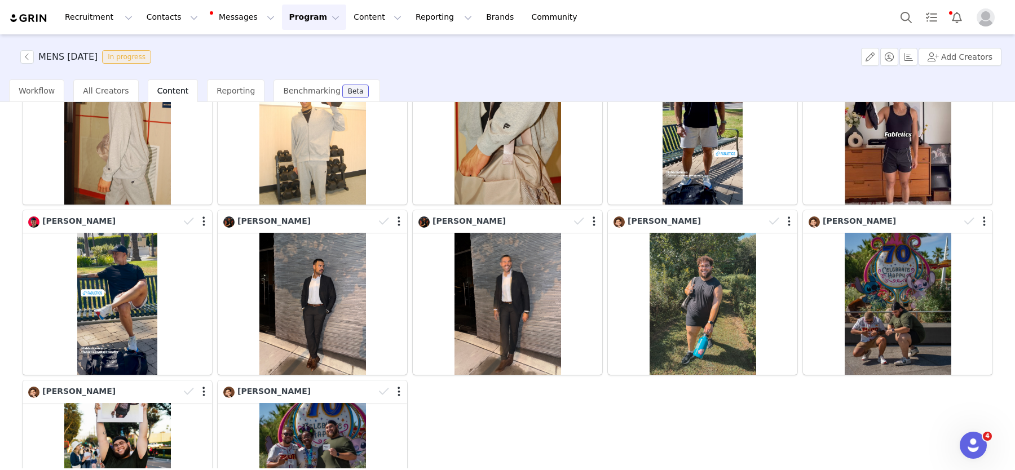
scroll to position [159, 0]
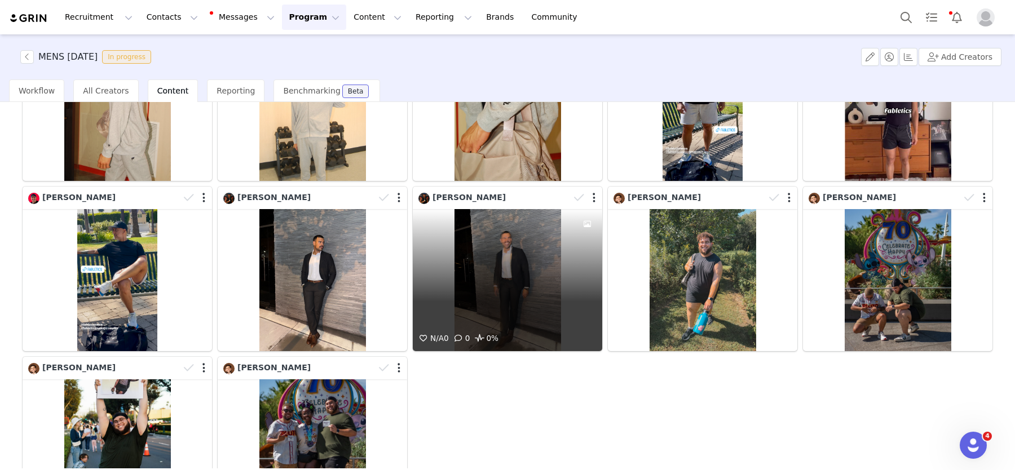
click at [492, 311] on div "N/A 0 0 0%" at bounding box center [507, 280] width 189 height 142
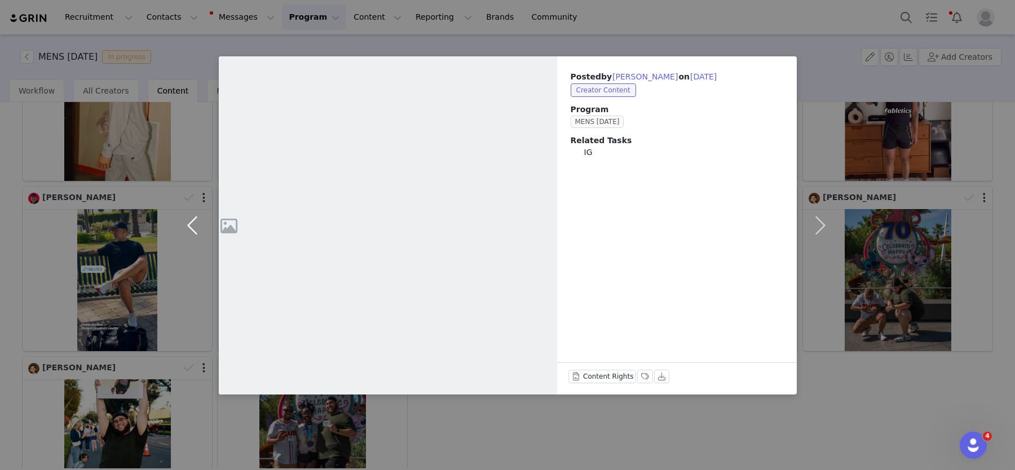
click at [194, 225] on button "button" at bounding box center [194, 225] width 47 height 338
click at [193, 336] on button "button" at bounding box center [194, 225] width 47 height 338
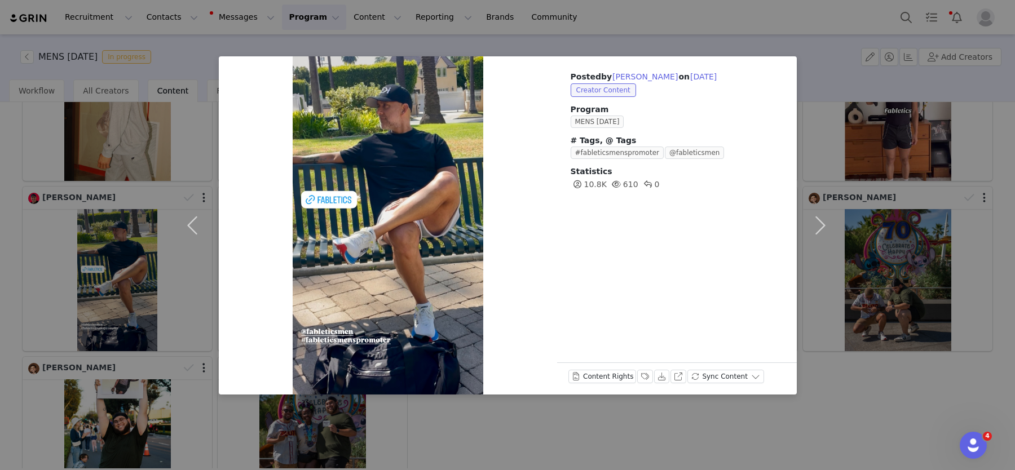
click at [131, 317] on div "Posted by [PERSON_NAME] on [DATE] Creator Content Program MENS [DATE] # Tags, @…" at bounding box center [507, 235] width 1015 height 470
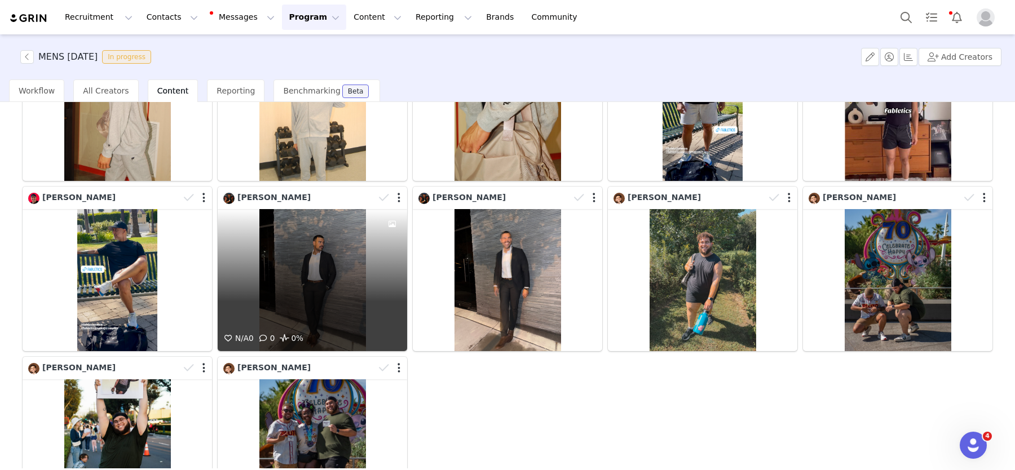
scroll to position [184, 0]
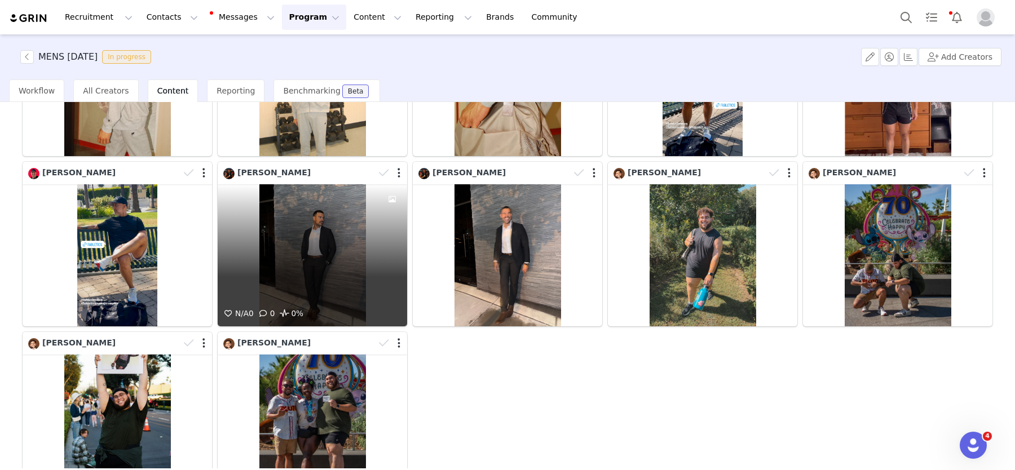
click at [348, 251] on div "N/A 0 0 0%" at bounding box center [312, 255] width 189 height 142
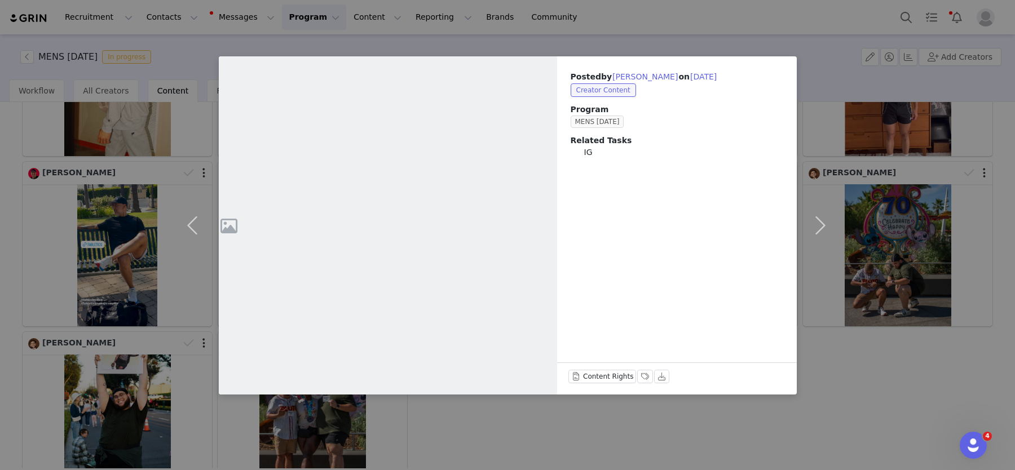
click at [92, 287] on div "Posted by [PERSON_NAME] on [DATE] Creator Content Program MENS [DATE] Related T…" at bounding box center [507, 235] width 1015 height 470
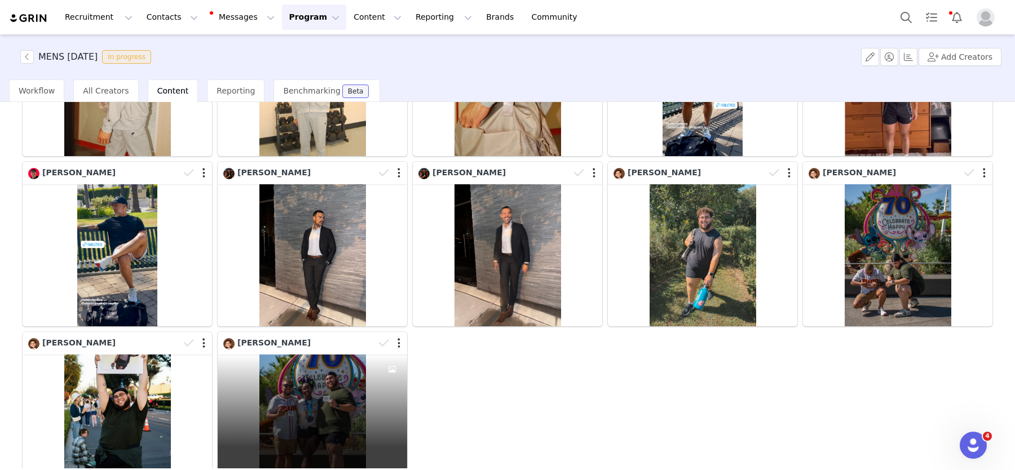
scroll to position [284, 0]
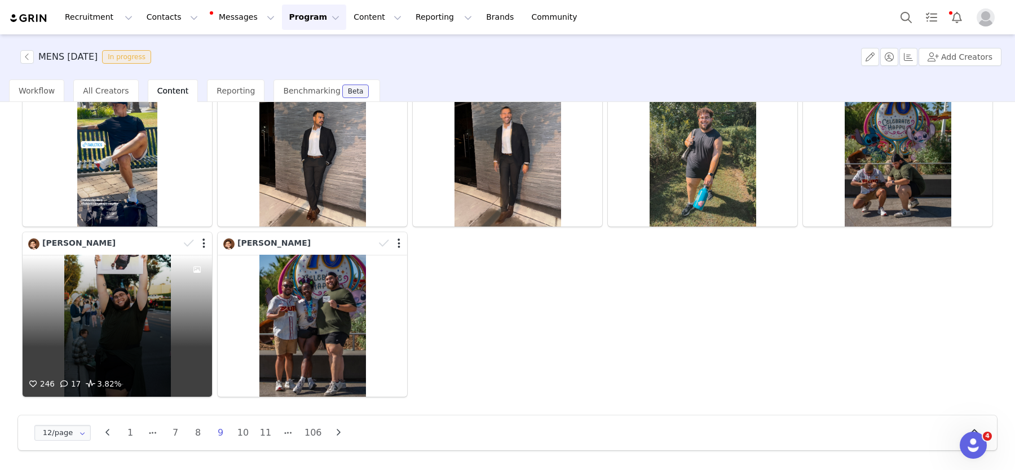
click at [158, 296] on div "246 17 3.82%" at bounding box center [117, 326] width 189 height 142
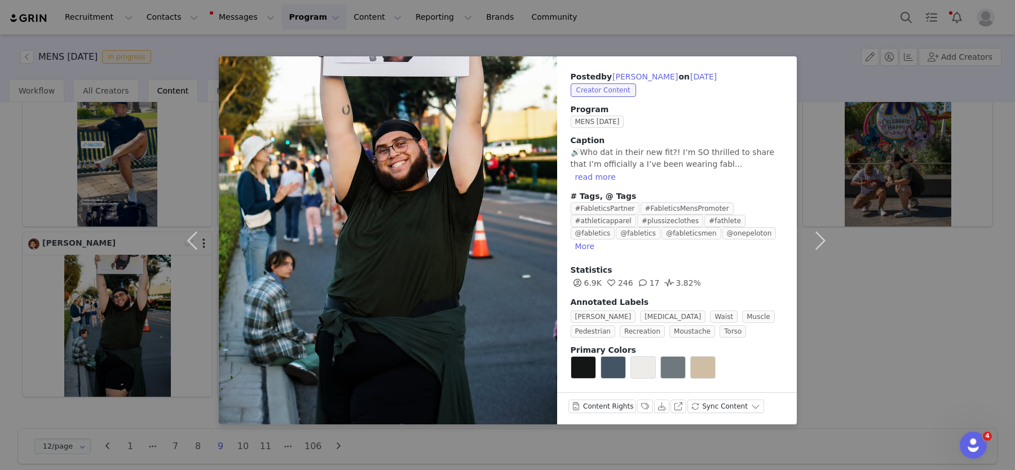
click at [892, 315] on div "Posted by [PERSON_NAME] on [DATE] Creator Content Program MENS [DATE] Caption 🔊…" at bounding box center [507, 235] width 1015 height 470
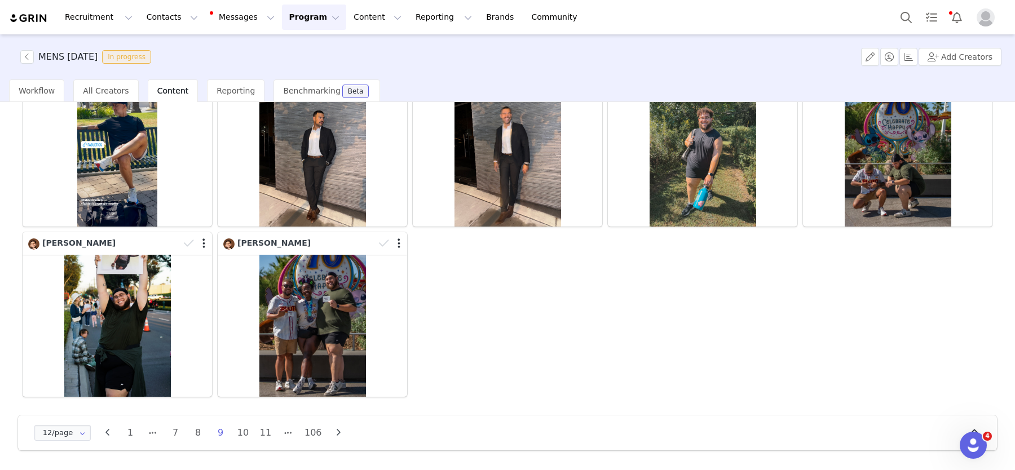
drag, startPoint x: 339, startPoint y: 433, endPoint x: 373, endPoint y: 412, distance: 39.6
click at [339, 433] on icon "button" at bounding box center [338, 432] width 17 height 9
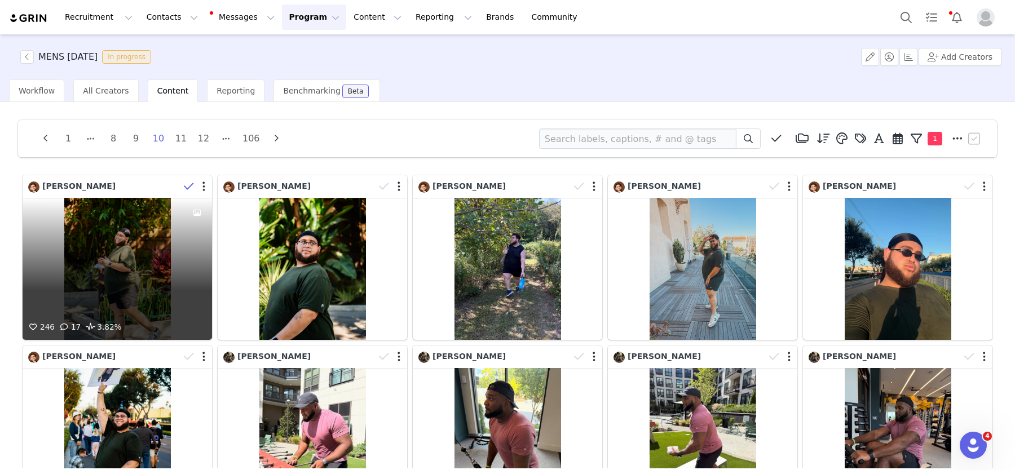
click at [185, 187] on icon at bounding box center [189, 186] width 10 height 11
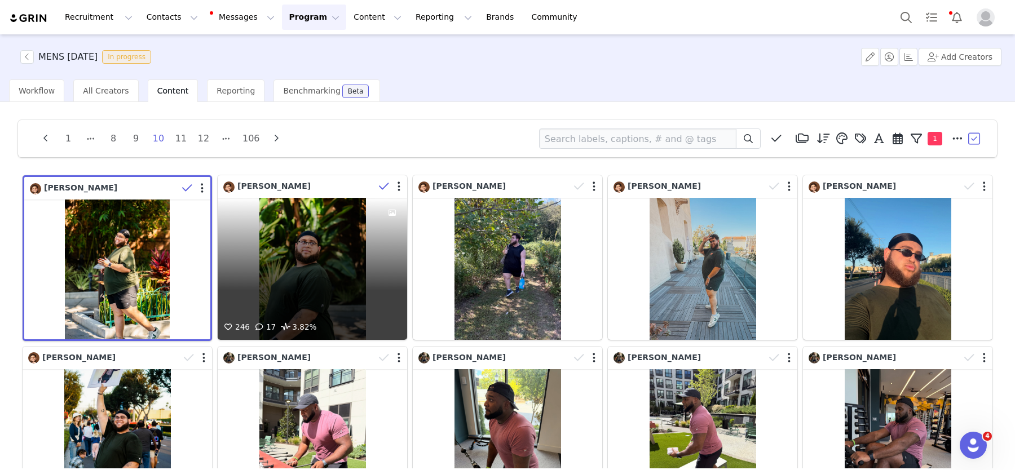
click at [383, 184] on icon at bounding box center [384, 186] width 10 height 11
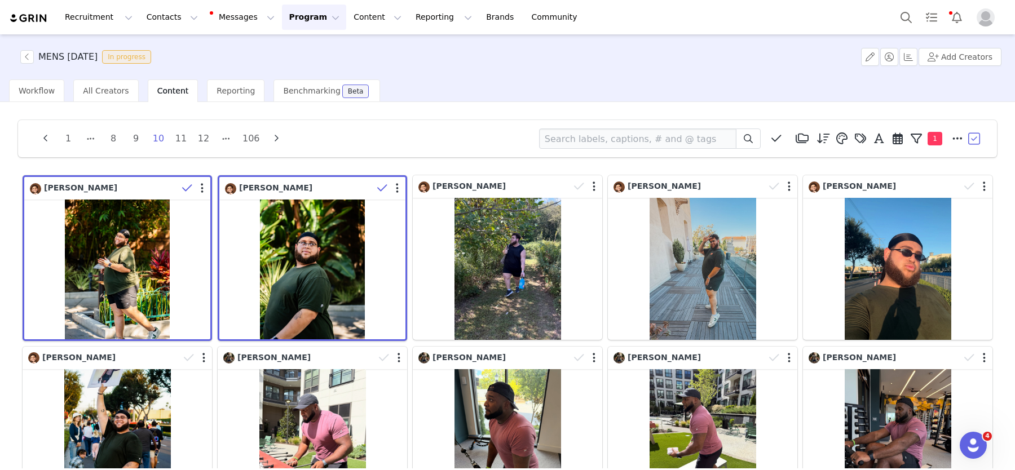
click at [975, 136] on button "button" at bounding box center [974, 138] width 17 height 17
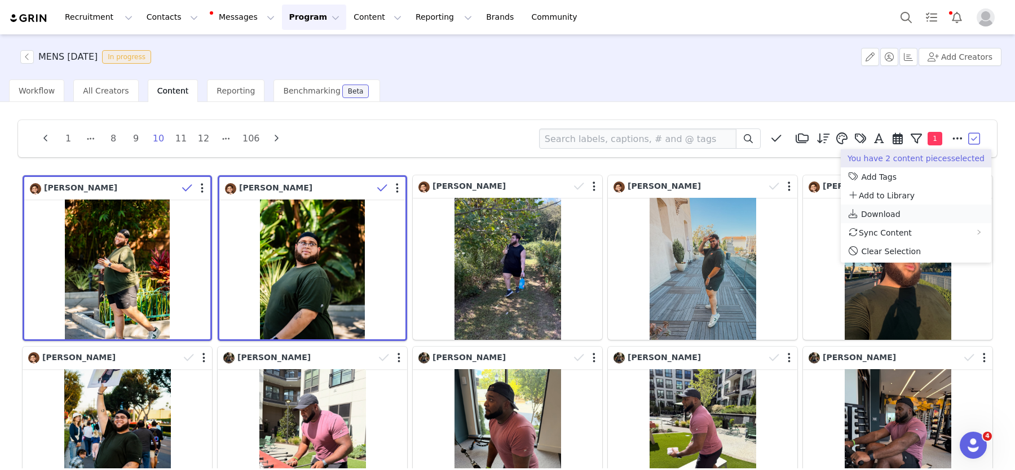
click at [886, 214] on span "Download" at bounding box center [880, 214] width 39 height 9
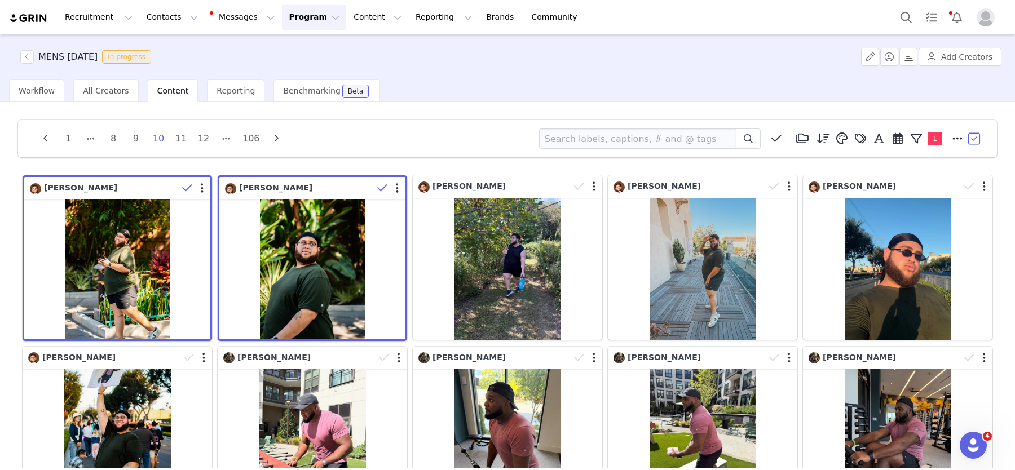
click at [767, 139] on div "Media Library (18385) [DATE] (155) [DATE] (228) [DATE] (454) [DATE] (364) Luxe3…" at bounding box center [761, 139] width 444 height 20
click at [770, 139] on span at bounding box center [776, 138] width 17 height 17
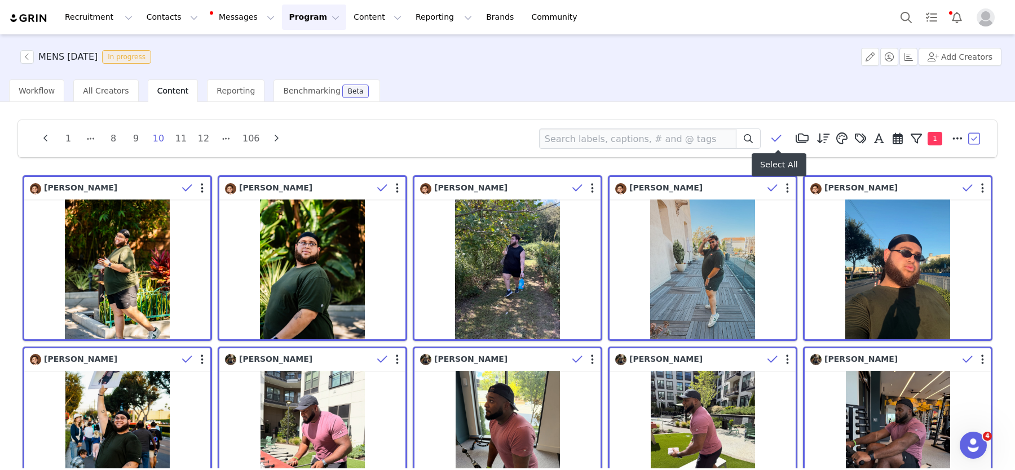
click at [770, 139] on span at bounding box center [776, 138] width 17 height 17
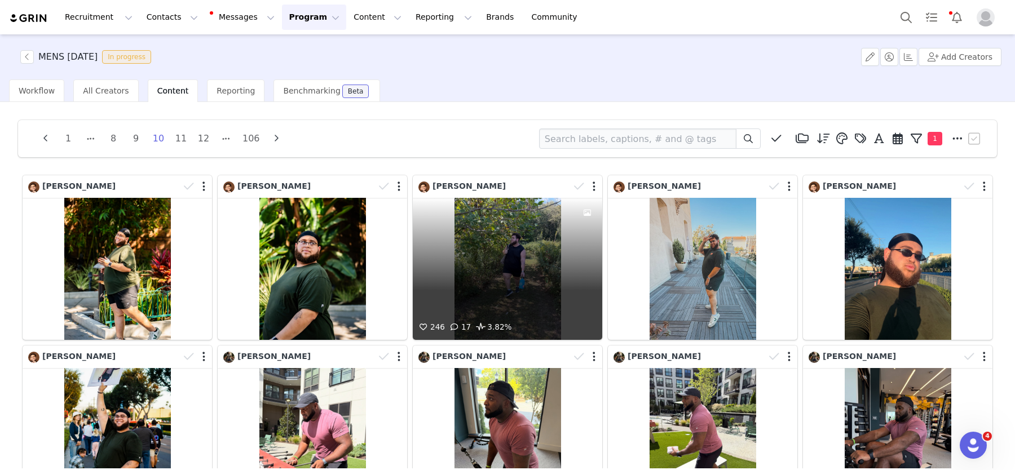
scroll to position [284, 0]
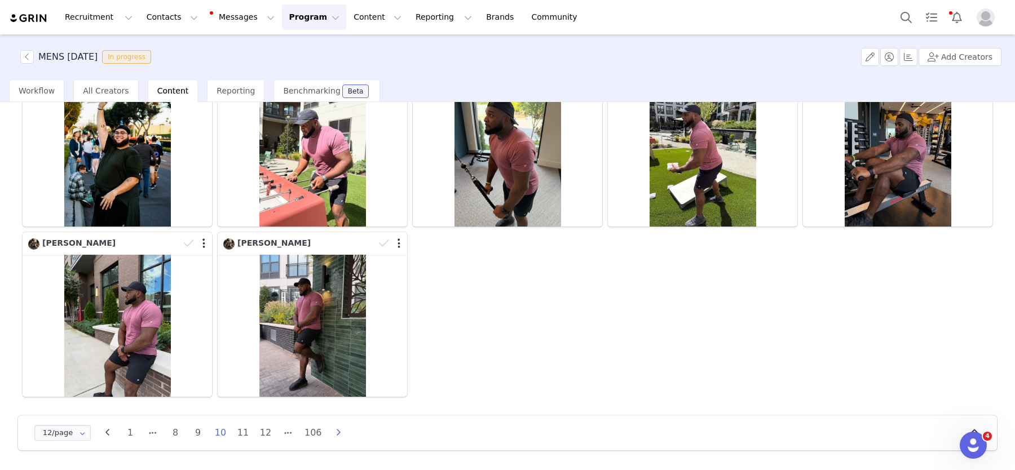
click at [341, 432] on icon "button" at bounding box center [338, 432] width 17 height 9
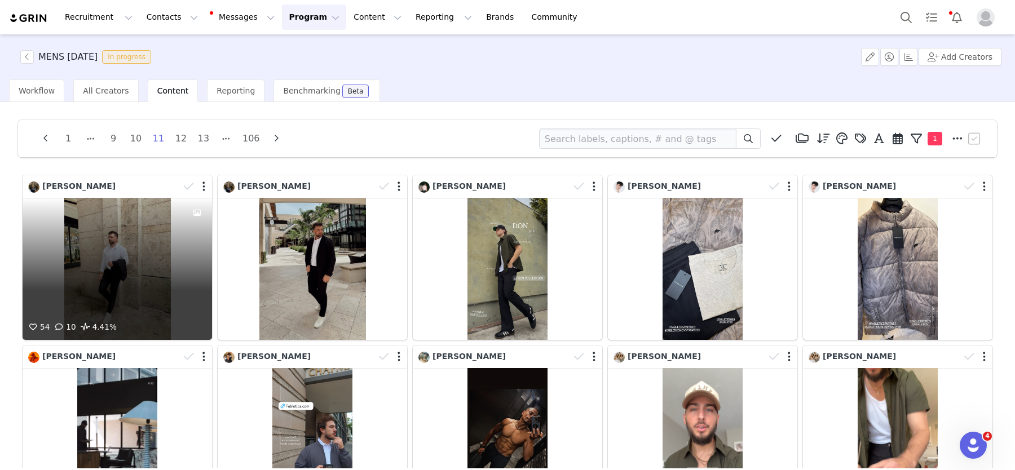
click at [94, 294] on div "54 10 4.41%" at bounding box center [117, 269] width 189 height 142
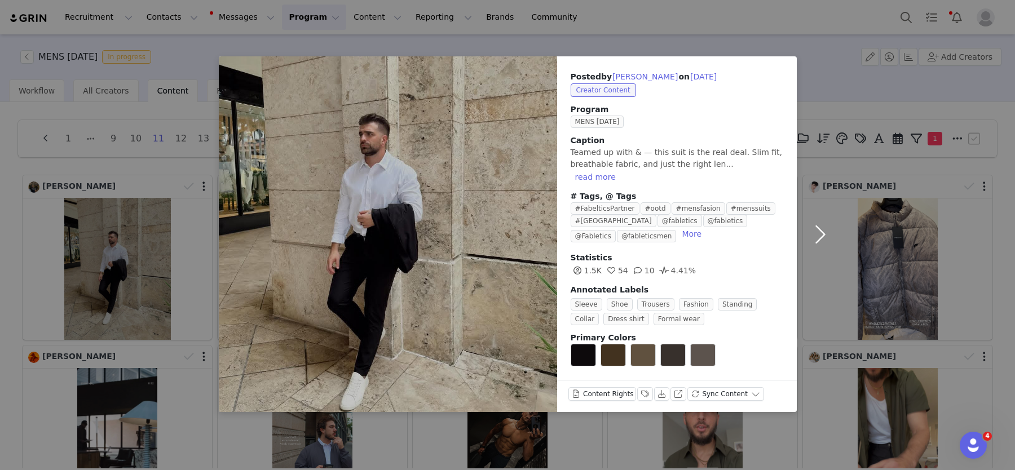
click at [815, 225] on button "button" at bounding box center [820, 234] width 47 height 356
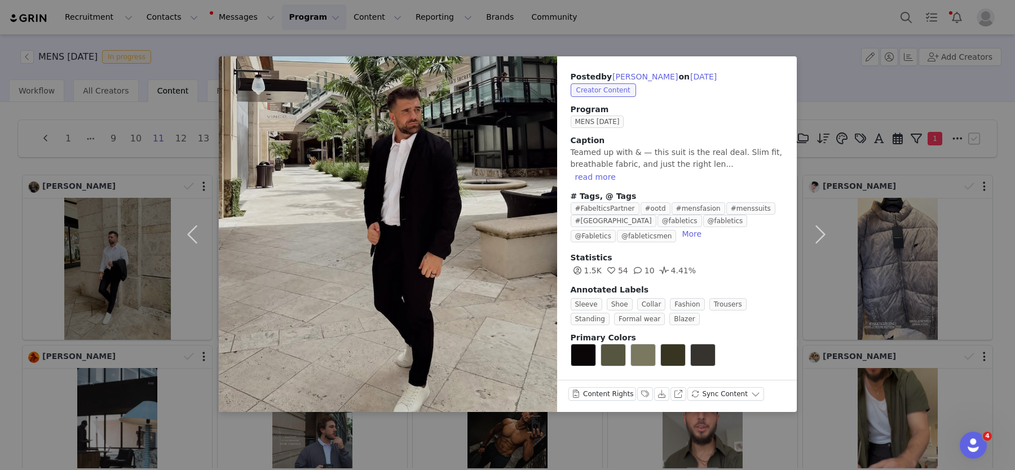
click at [135, 193] on div "Posted by [PERSON_NAME] on [DATE] Creator Content Program MENS [DATE] Caption T…" at bounding box center [507, 235] width 1015 height 470
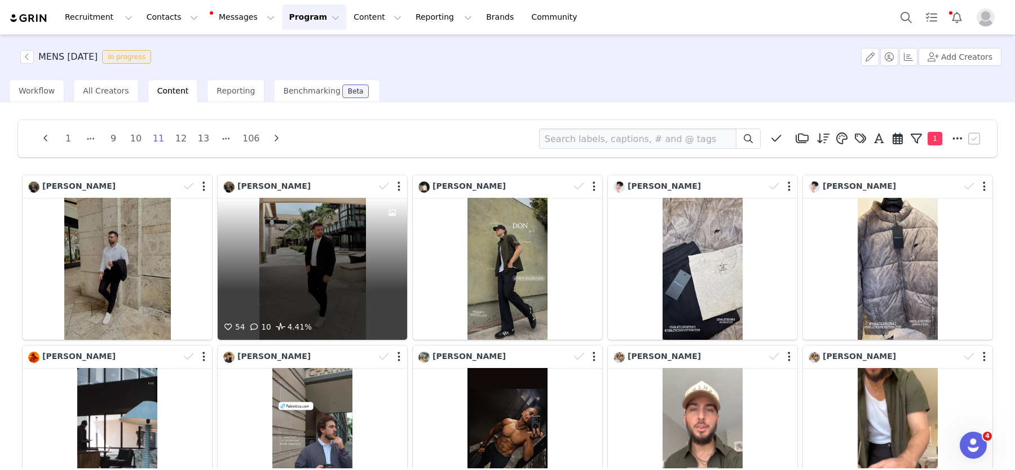
scroll to position [63, 0]
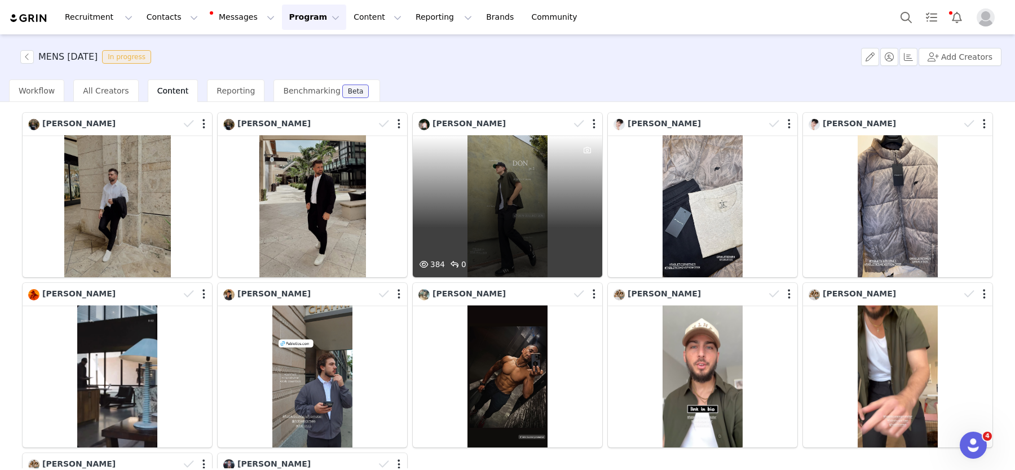
click at [502, 213] on div "384 0" at bounding box center [507, 206] width 189 height 142
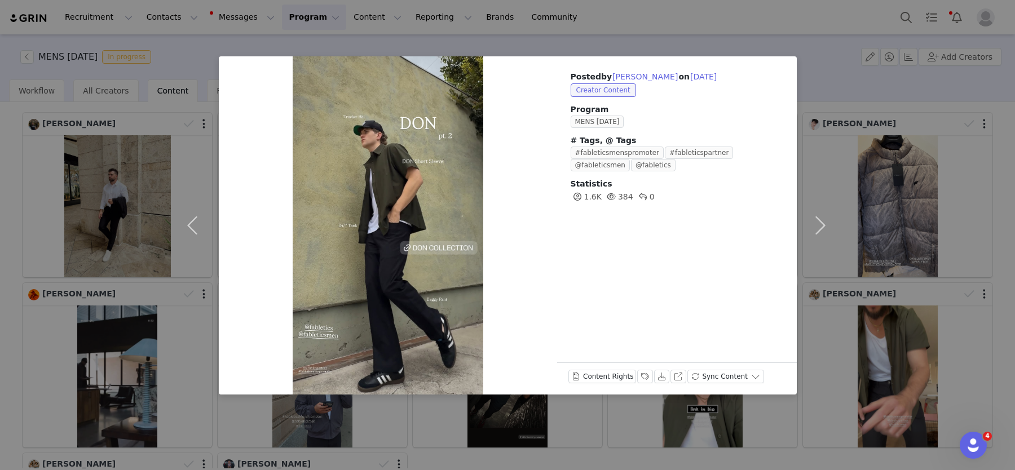
click at [92, 173] on div "Posted by [PERSON_NAME] on [DATE] Creator Content Program MENS [DATE] # Tags, @…" at bounding box center [507, 235] width 1015 height 470
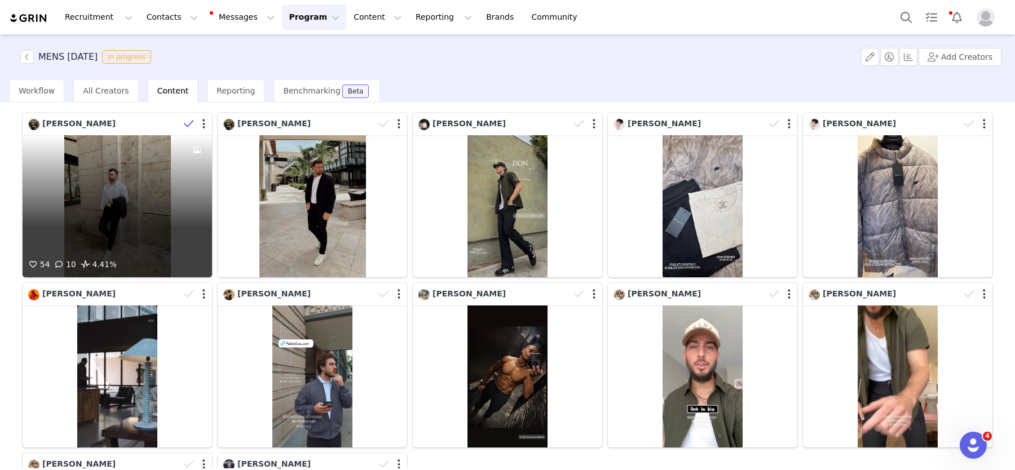
click at [184, 127] on icon at bounding box center [189, 123] width 10 height 11
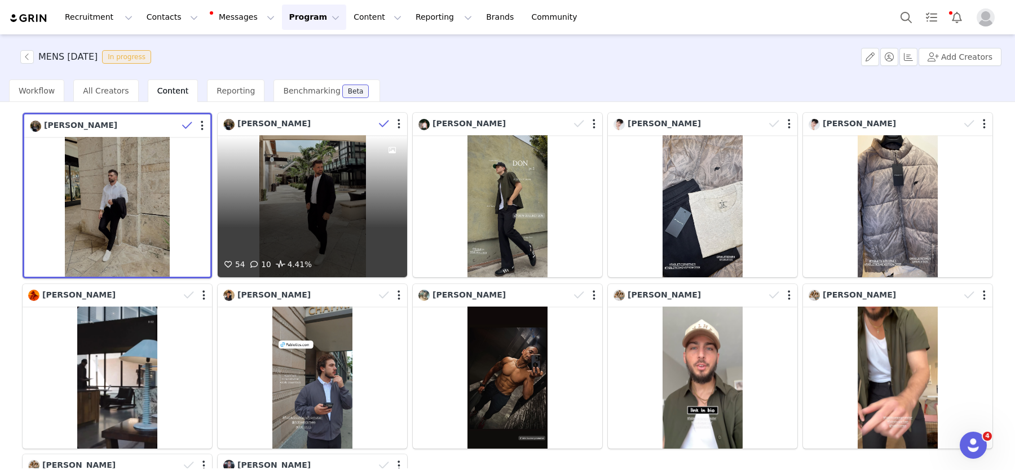
click at [382, 122] on icon at bounding box center [384, 123] width 10 height 11
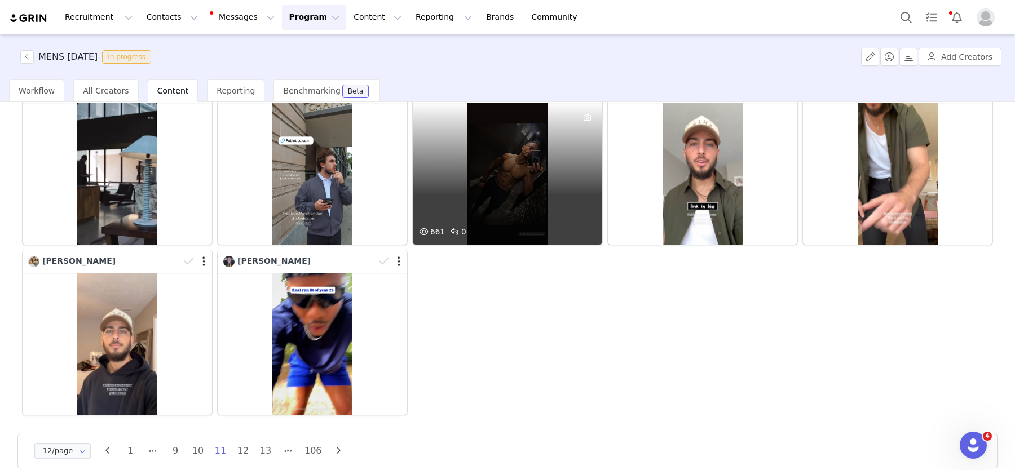
scroll to position [0, 0]
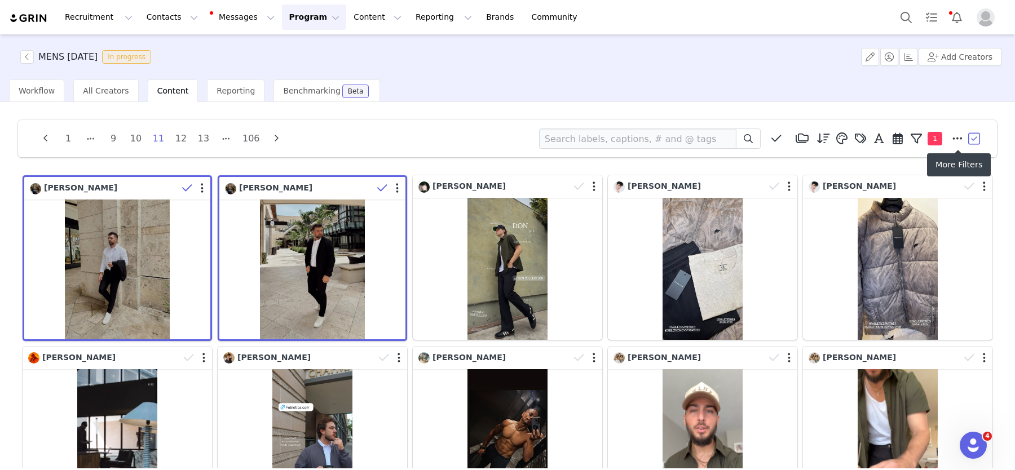
click at [974, 140] on button "button" at bounding box center [974, 138] width 17 height 17
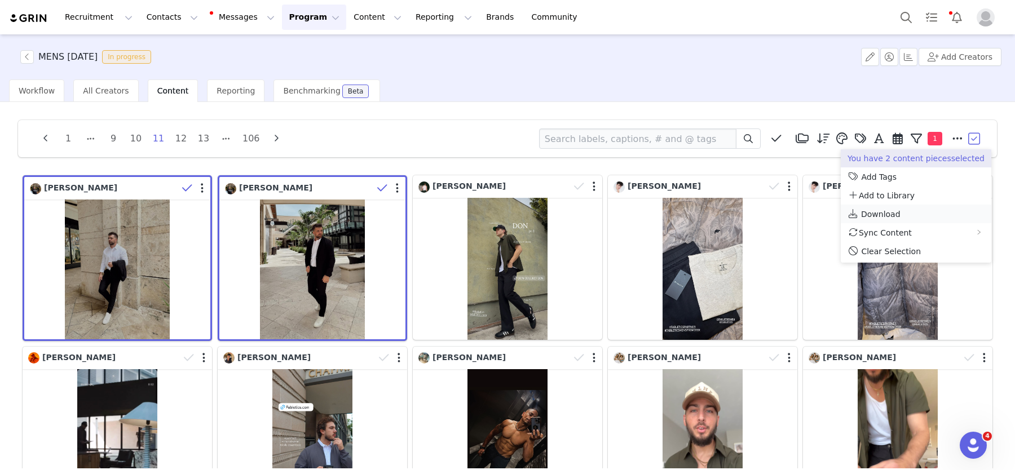
click at [875, 214] on span "Download" at bounding box center [880, 214] width 39 height 9
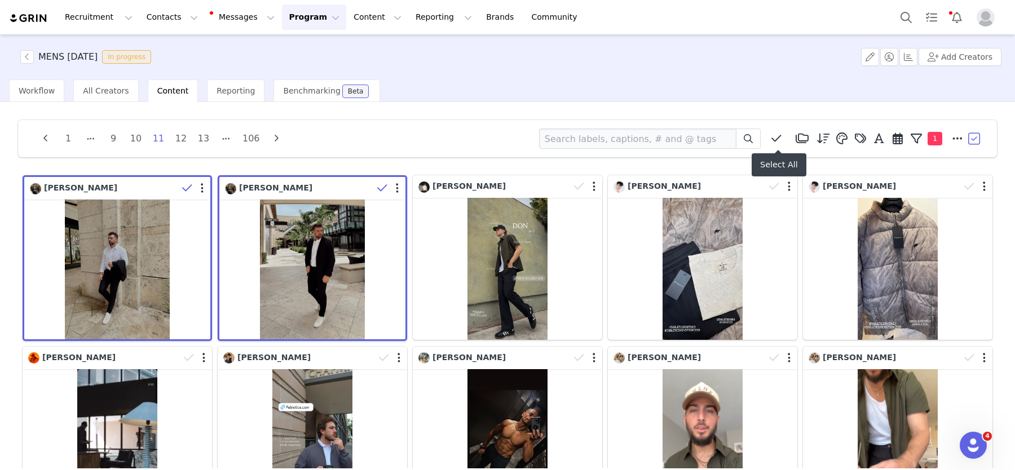
click at [779, 135] on icon at bounding box center [776, 138] width 10 height 11
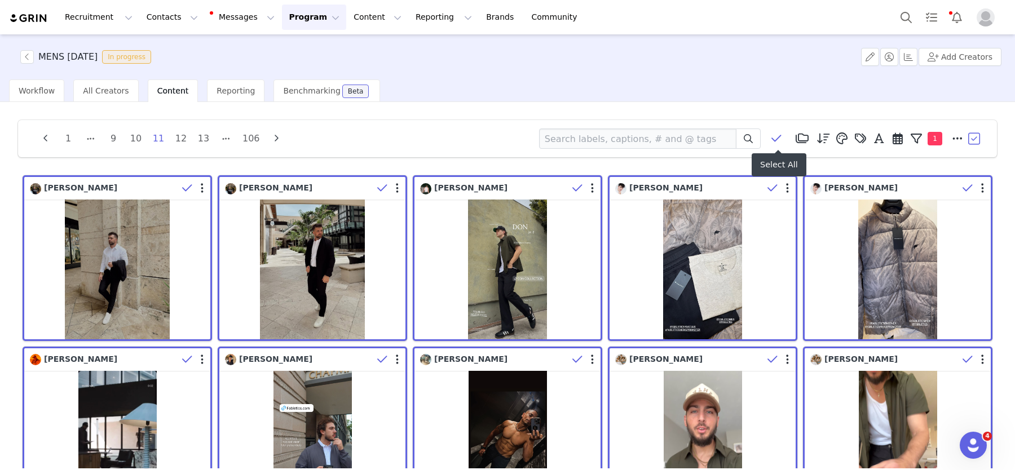
click at [779, 135] on icon at bounding box center [776, 138] width 10 height 11
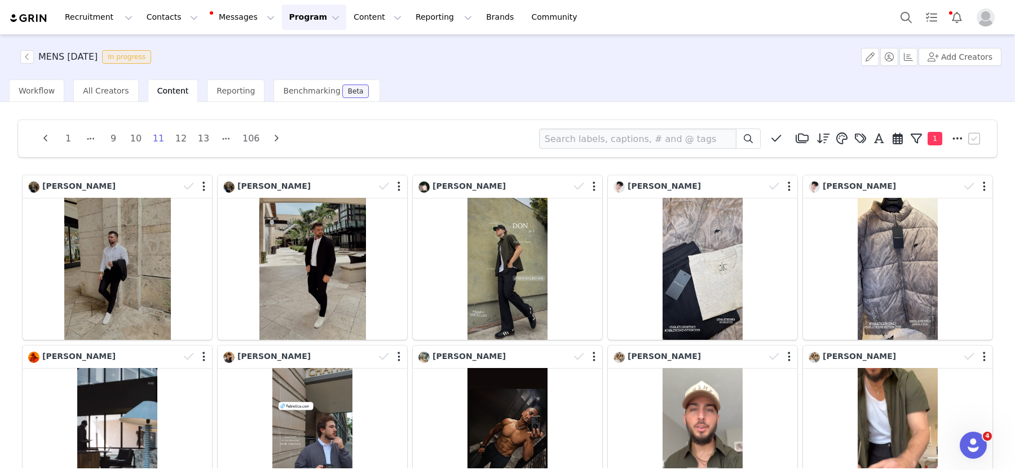
scroll to position [284, 0]
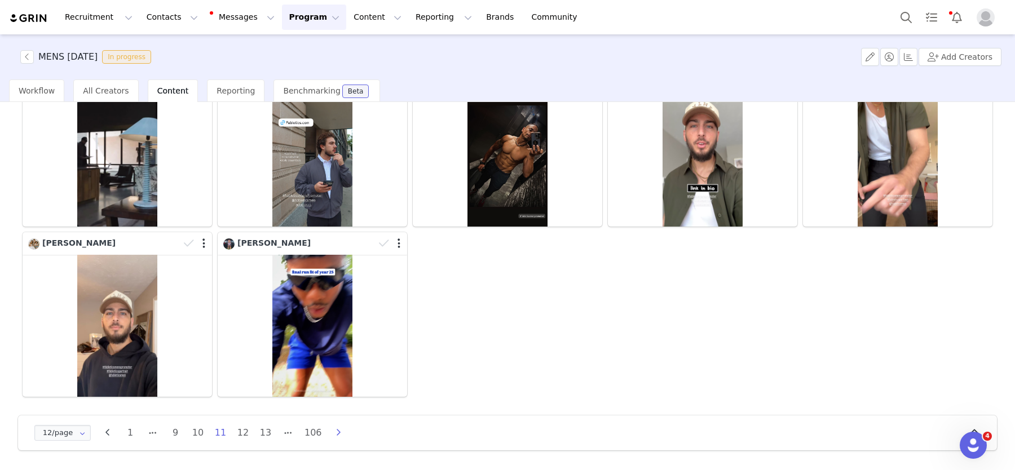
click at [340, 435] on icon "button" at bounding box center [338, 432] width 17 height 9
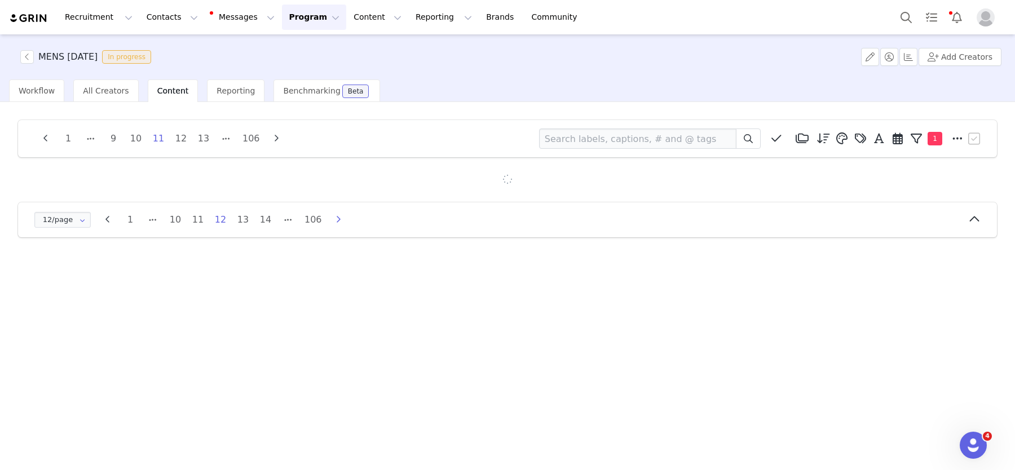
scroll to position [0, 0]
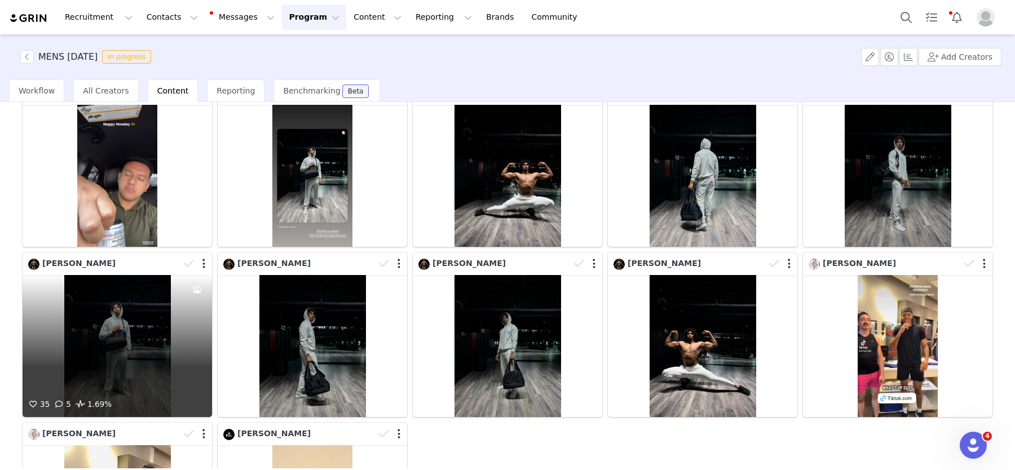
click at [89, 346] on div "35 5 1.69%" at bounding box center [117, 346] width 189 height 142
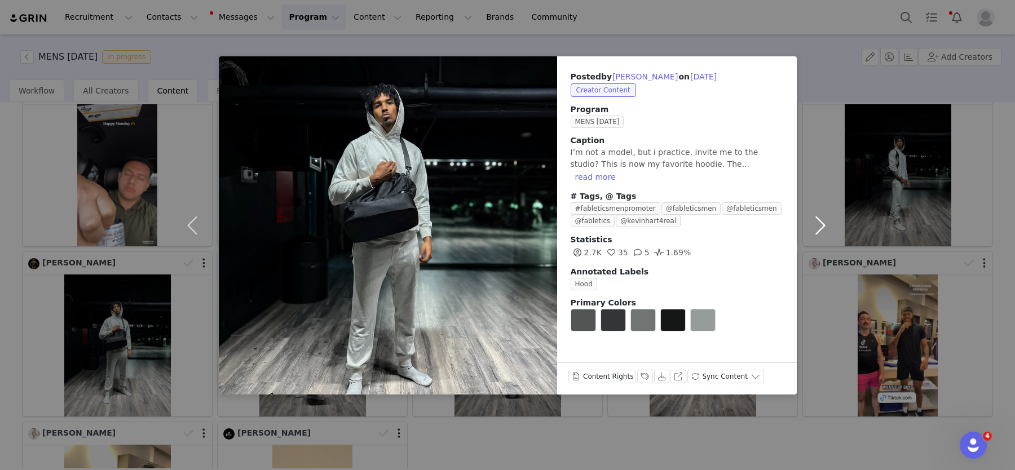
click at [824, 216] on button "button" at bounding box center [820, 225] width 47 height 338
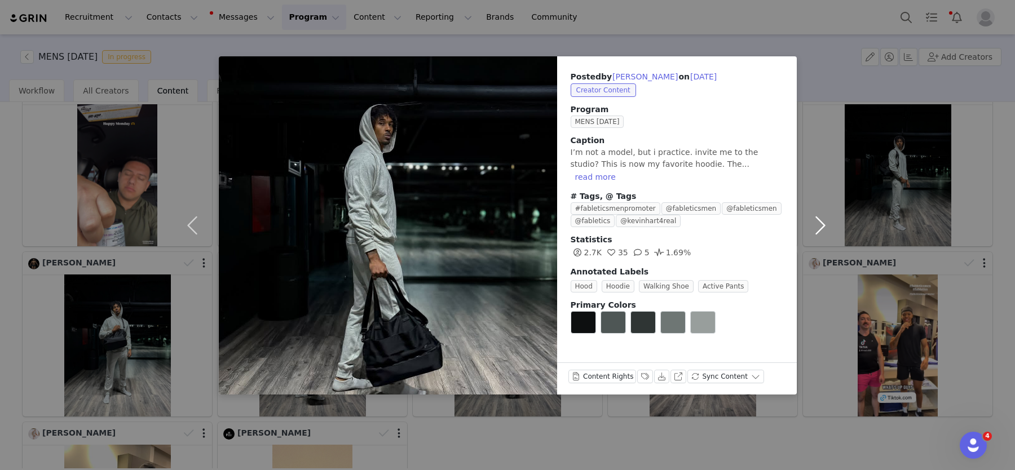
click at [824, 216] on button "button" at bounding box center [820, 225] width 47 height 338
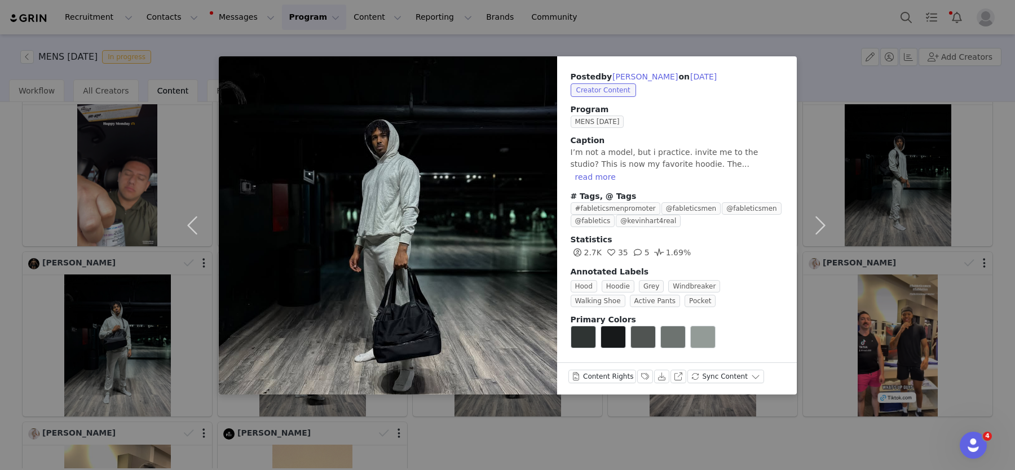
click at [854, 309] on div "Posted by [PERSON_NAME] on [DATE] Creator Content Program MENS [DATE] Caption I…" at bounding box center [507, 235] width 1015 height 470
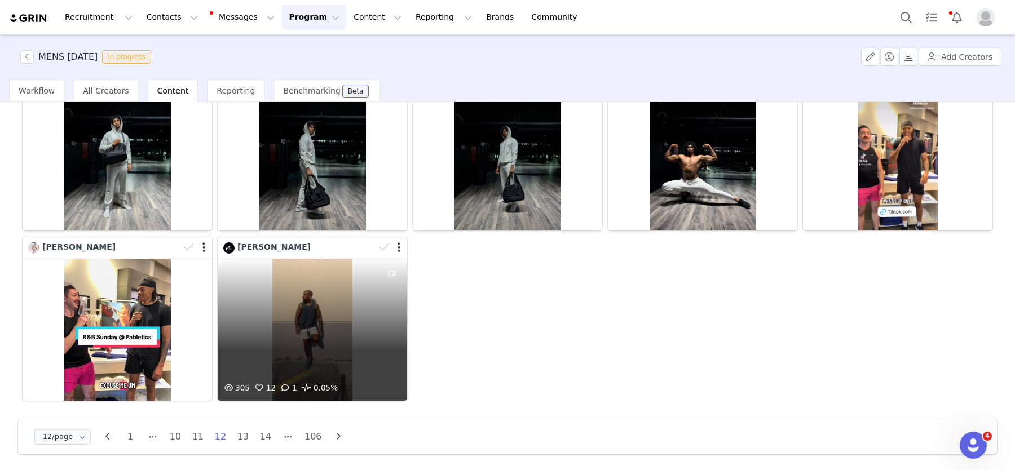
scroll to position [284, 0]
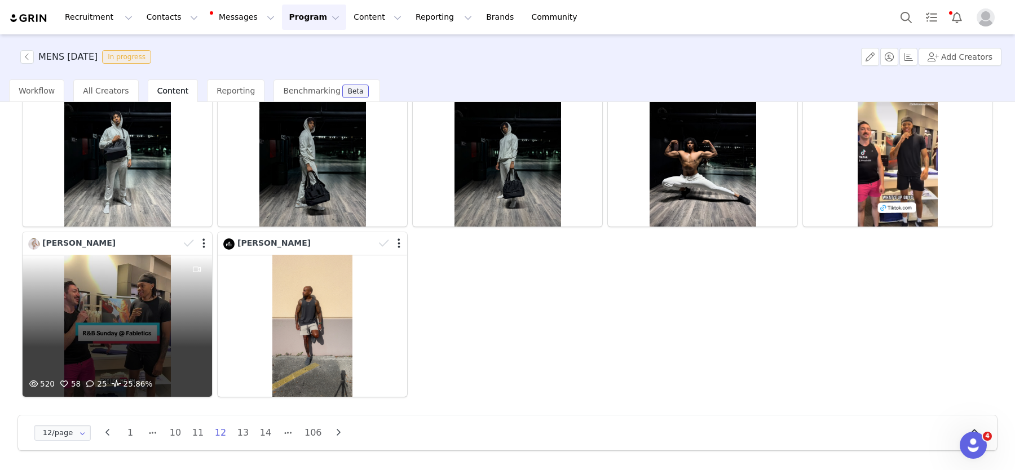
click at [101, 348] on div "520 58 25 25.86%" at bounding box center [117, 326] width 189 height 142
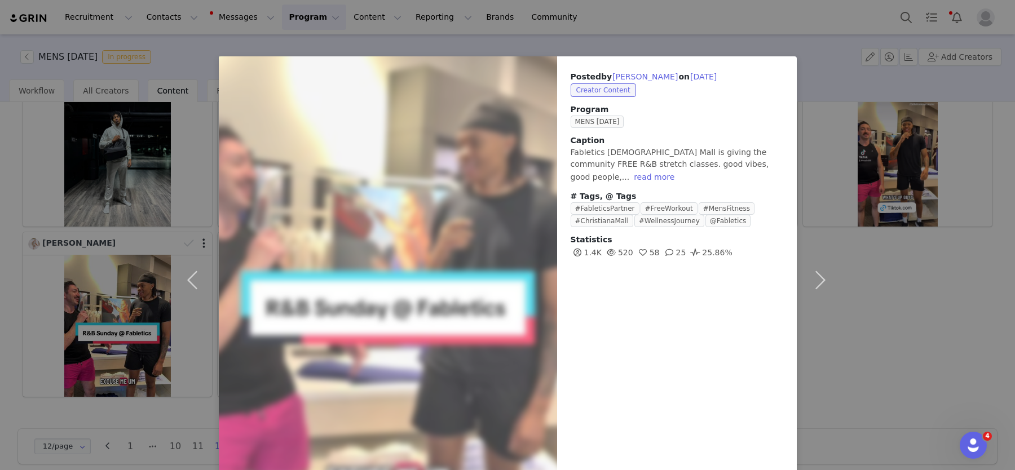
scroll to position [1, 0]
click at [629, 175] on button "read more" at bounding box center [654, 177] width 50 height 14
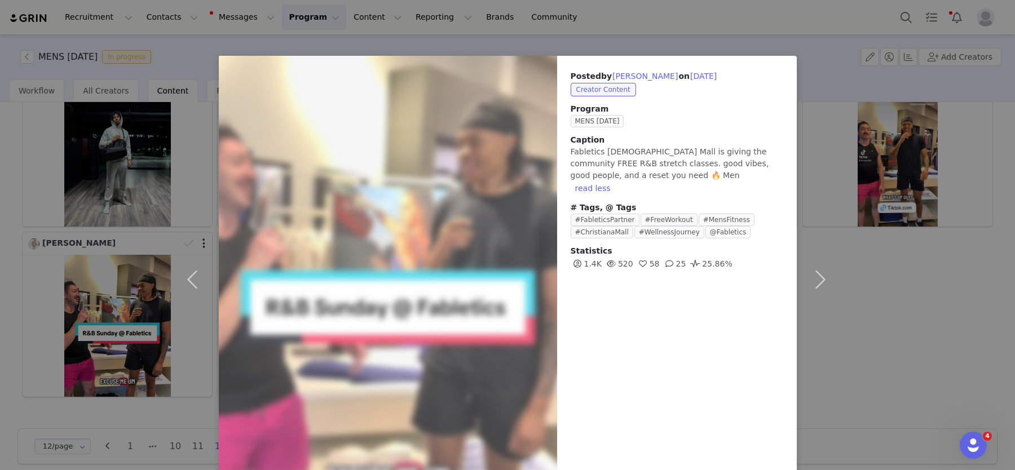
click at [871, 292] on div "Posted by [PERSON_NAME] on [DATE] Creator Content Program MENS [DATE] Caption F…" at bounding box center [507, 235] width 1015 height 470
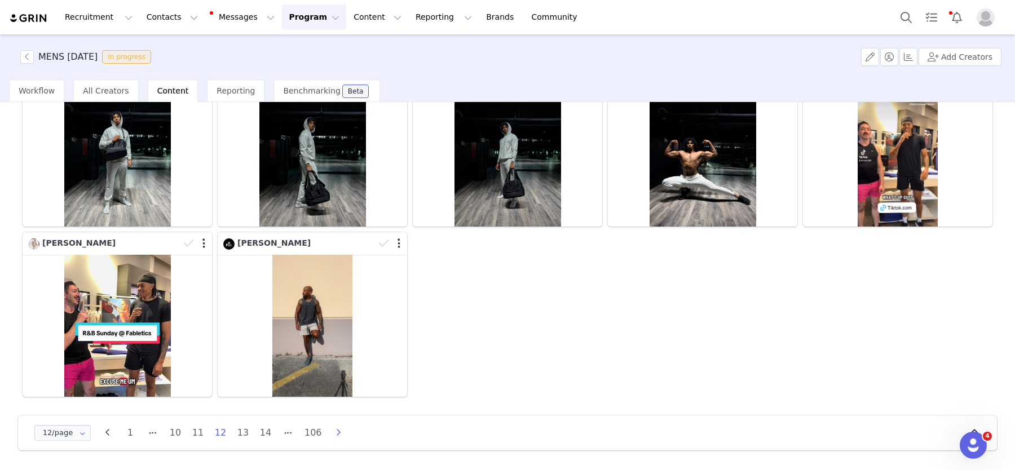
click at [335, 435] on icon "button" at bounding box center [338, 432] width 17 height 9
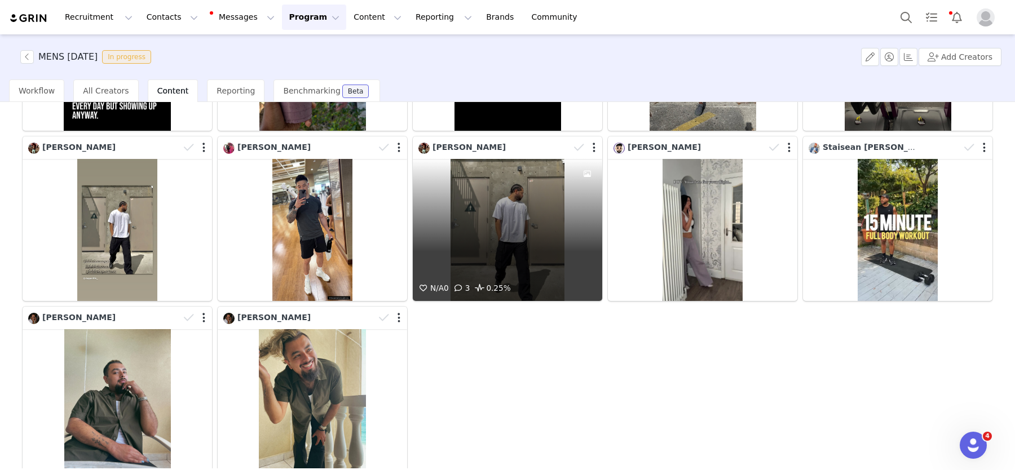
scroll to position [214, 0]
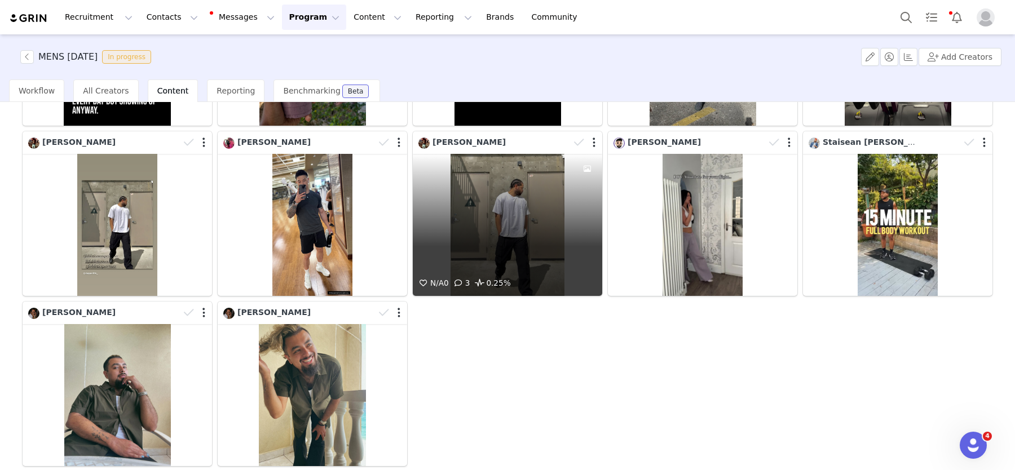
click at [556, 256] on div "N/A 0 3 0.25%" at bounding box center [507, 225] width 189 height 142
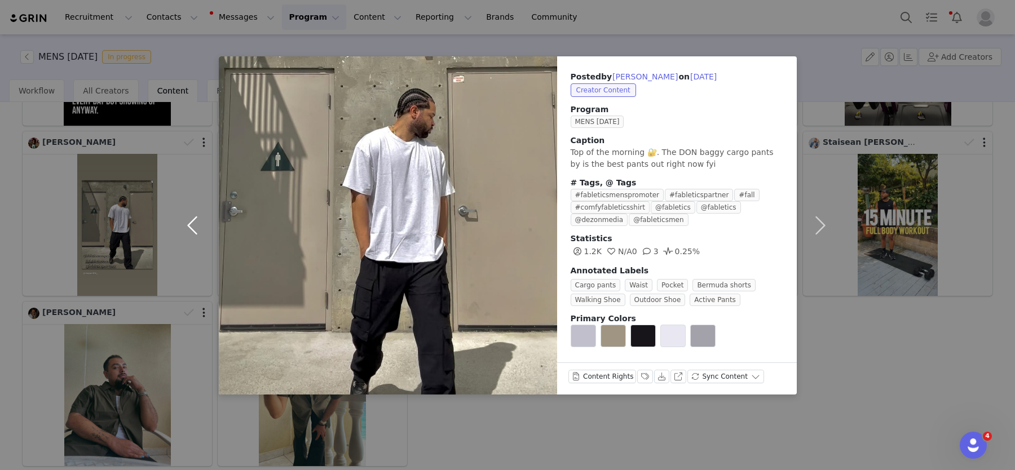
click at [185, 214] on button "button" at bounding box center [194, 225] width 47 height 338
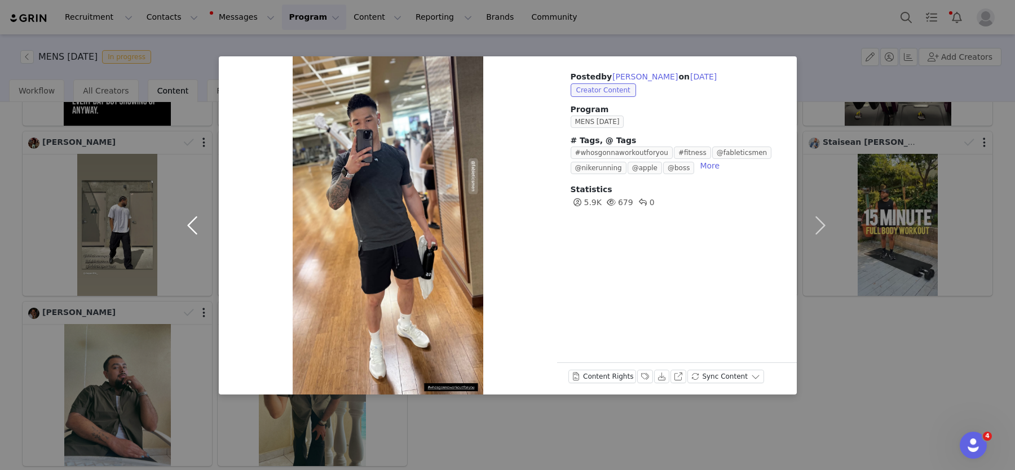
click at [185, 221] on button "button" at bounding box center [194, 225] width 47 height 338
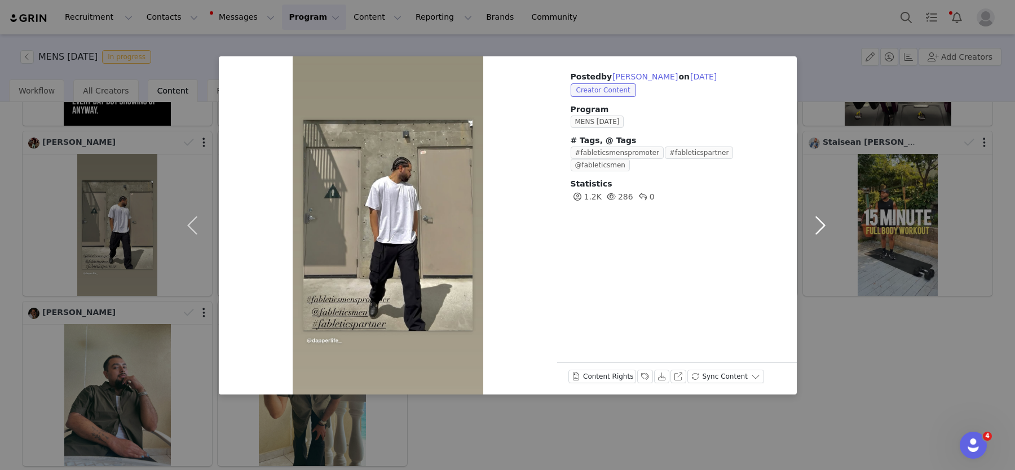
click at [826, 235] on button "button" at bounding box center [820, 225] width 47 height 338
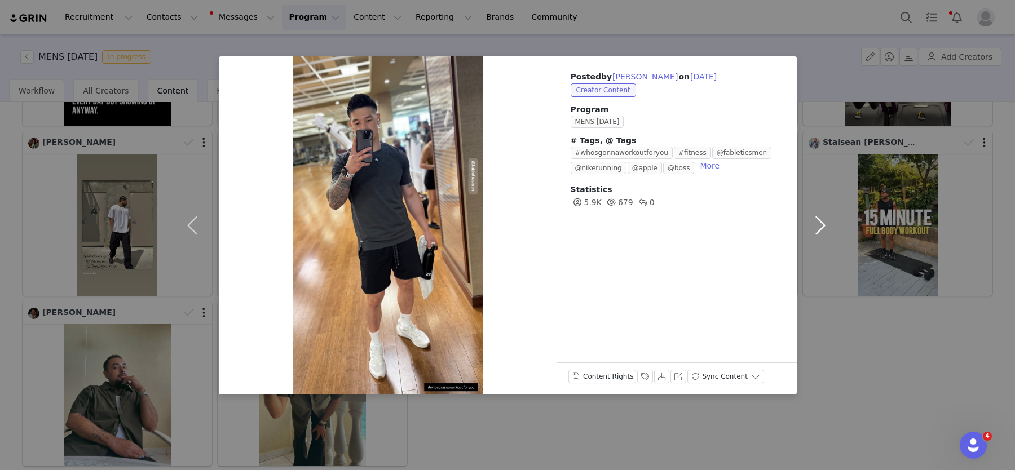
click at [826, 235] on button "button" at bounding box center [820, 225] width 47 height 338
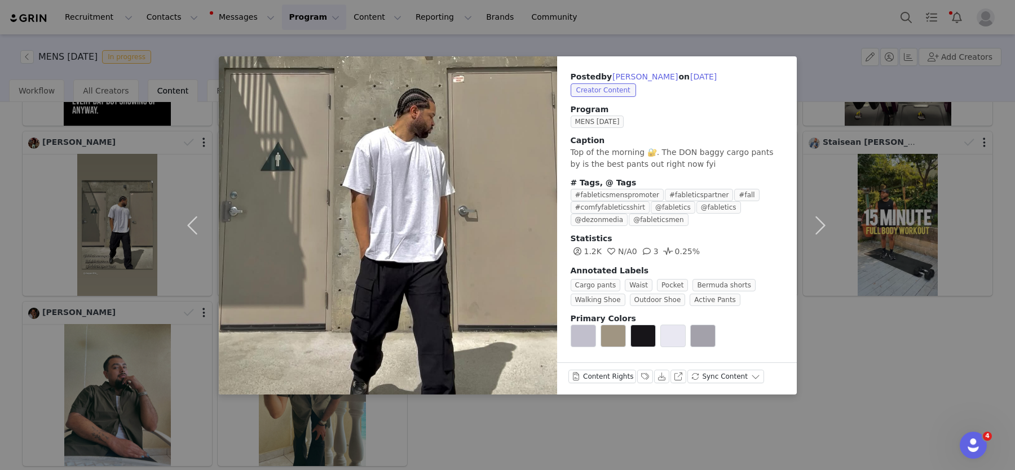
click at [142, 228] on div "Posted by [PERSON_NAME] on [DATE] Creator Content Program MENS [DATE] Caption T…" at bounding box center [507, 235] width 1015 height 470
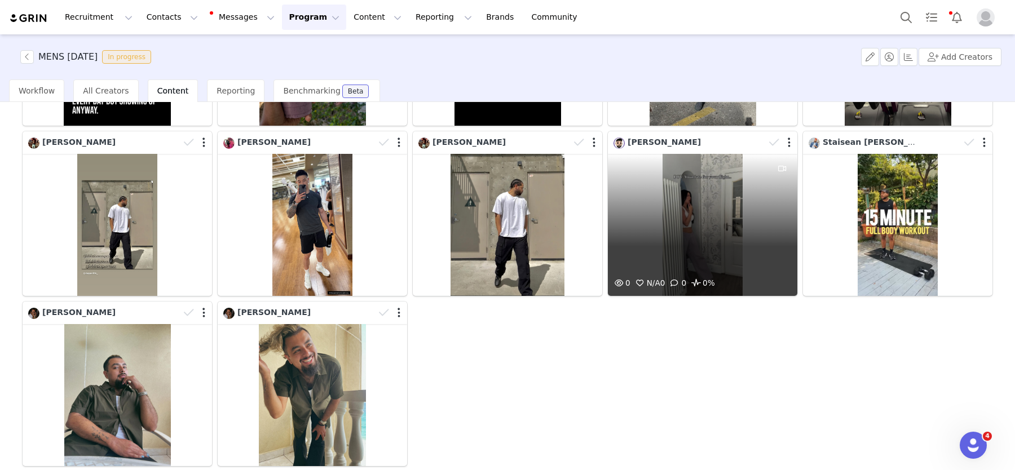
click at [657, 210] on div "0 N/A 0 0 0%" at bounding box center [702, 225] width 189 height 142
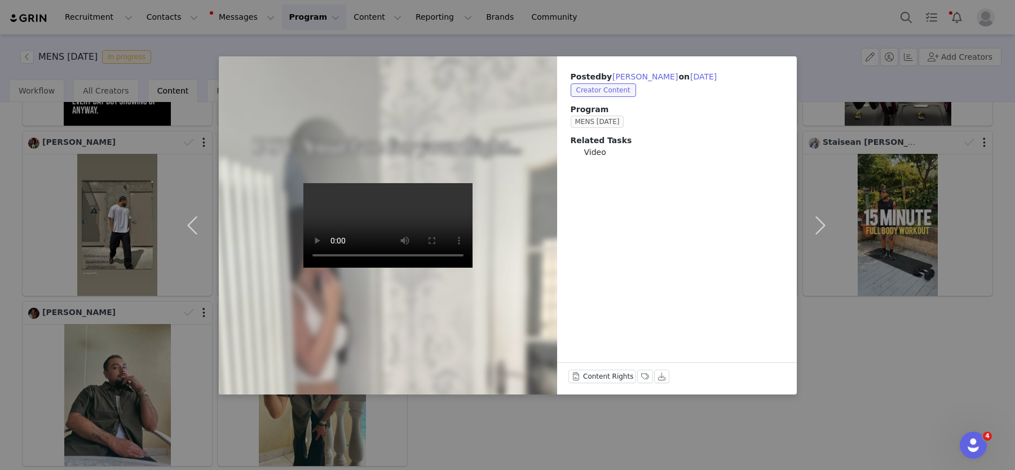
drag, startPoint x: 905, startPoint y: 317, endPoint x: 864, endPoint y: 310, distance: 42.4
click at [905, 317] on div "Posted by [PERSON_NAME] on [DATE] Creator Content Program MENS [DATE] Related T…" at bounding box center [507, 235] width 1015 height 470
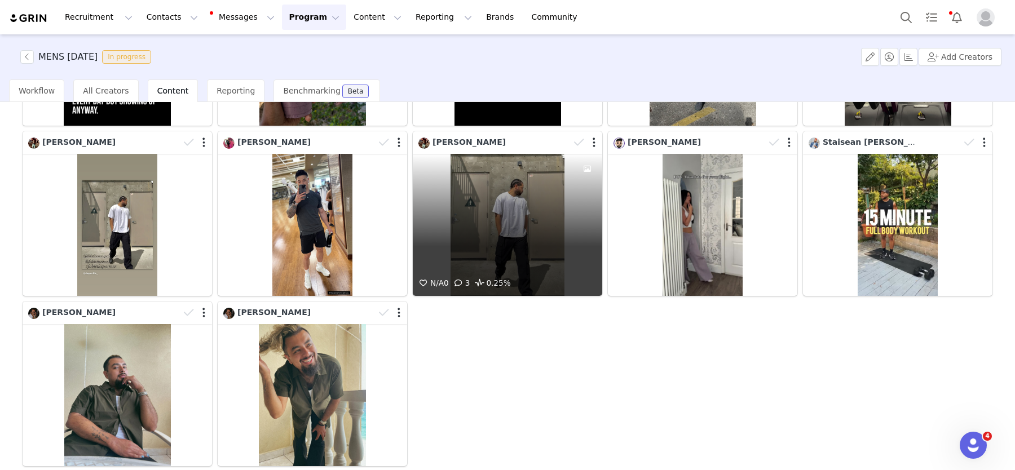
click at [476, 245] on div "N/A 0 3 0.25%" at bounding box center [507, 225] width 189 height 142
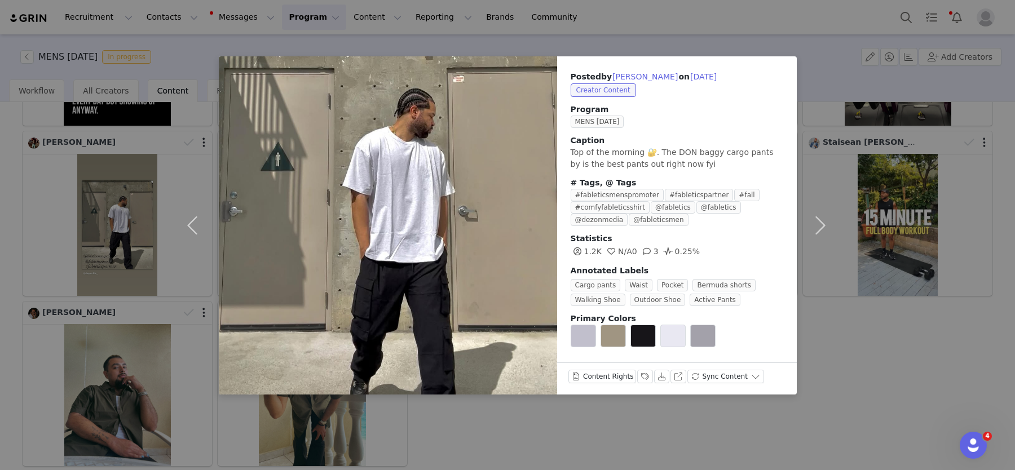
click at [87, 295] on div "Posted by [PERSON_NAME] on [DATE] Creator Content Program MENS [DATE] Caption T…" at bounding box center [507, 235] width 1015 height 470
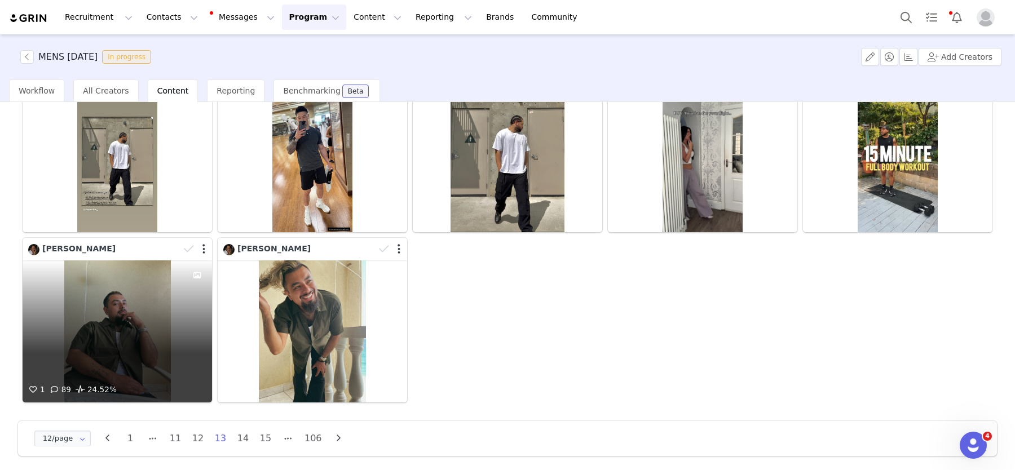
scroll to position [284, 0]
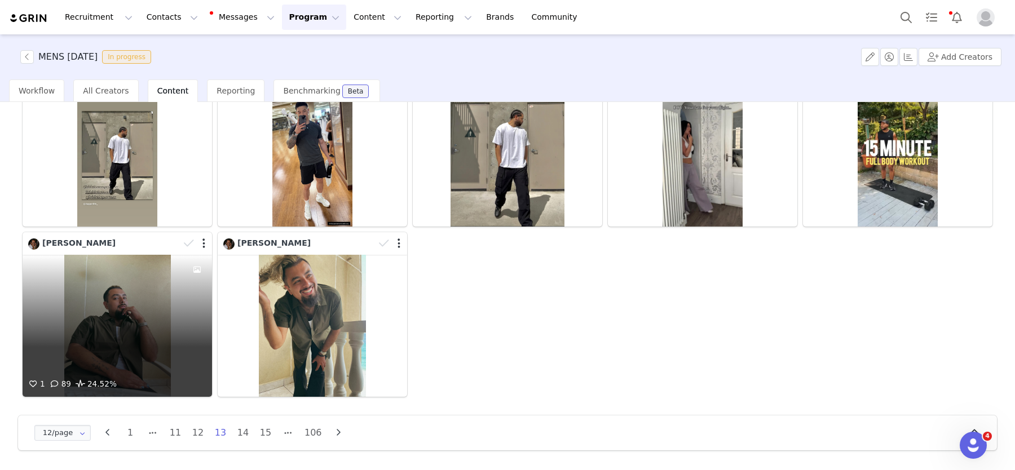
click at [128, 352] on div "1 89 24.52%" at bounding box center [117, 326] width 189 height 142
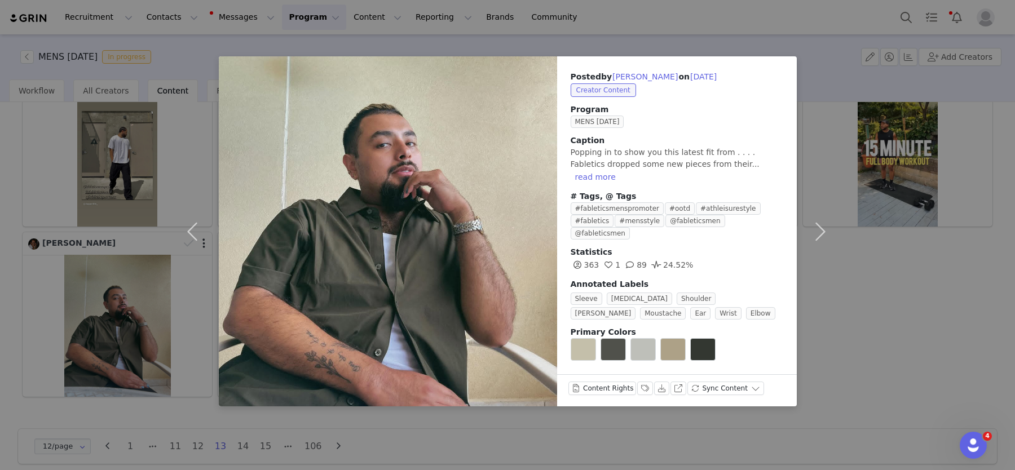
click at [883, 262] on div "Posted by [PERSON_NAME] on [DATE] Creator Content Program MENS [DATE] Caption P…" at bounding box center [507, 235] width 1015 height 470
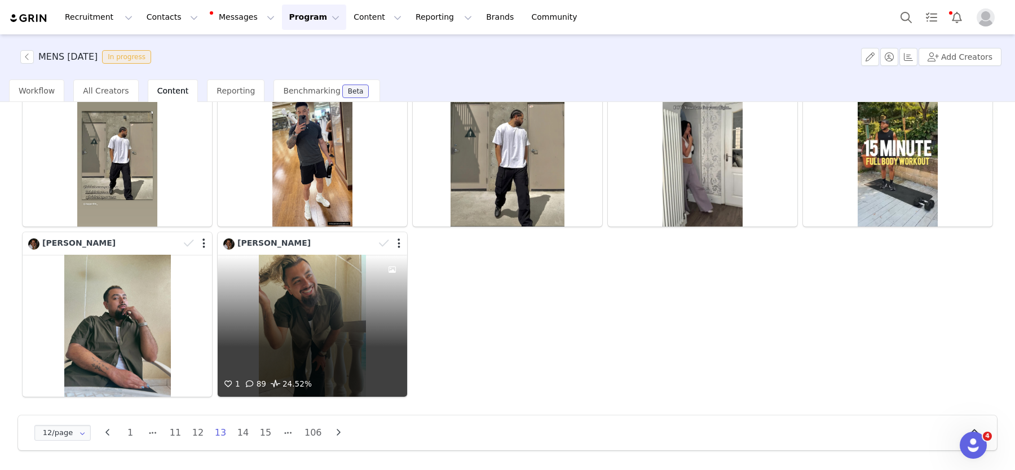
click at [381, 289] on div at bounding box center [392, 316] width 30 height 123
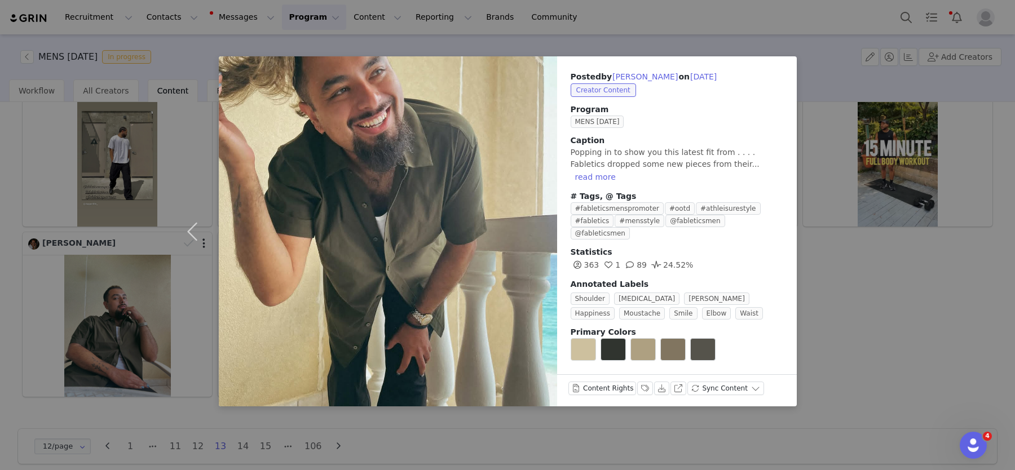
click at [23, 255] on div "Posted by [PERSON_NAME] on [DATE] Creator Content Program MENS [DATE] Caption P…" at bounding box center [507, 235] width 1015 height 470
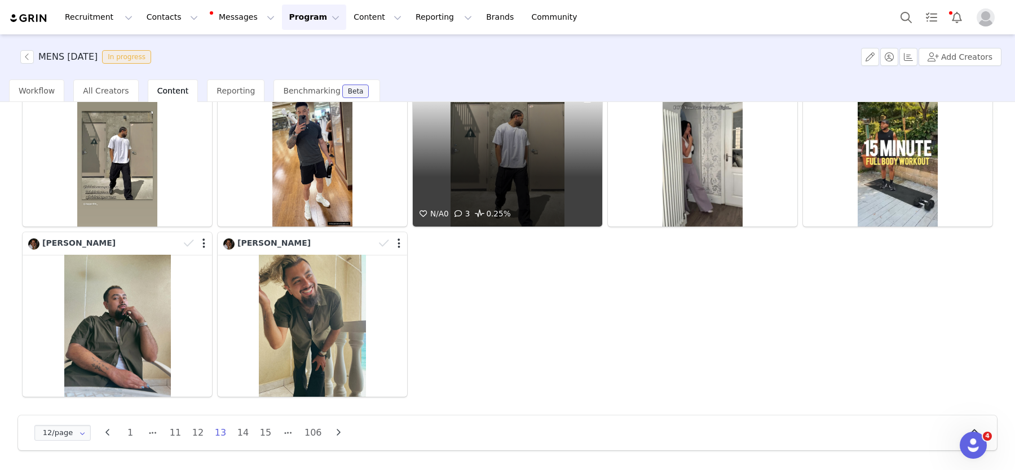
click at [528, 149] on div "N/A 0 3 0.25%" at bounding box center [507, 156] width 189 height 142
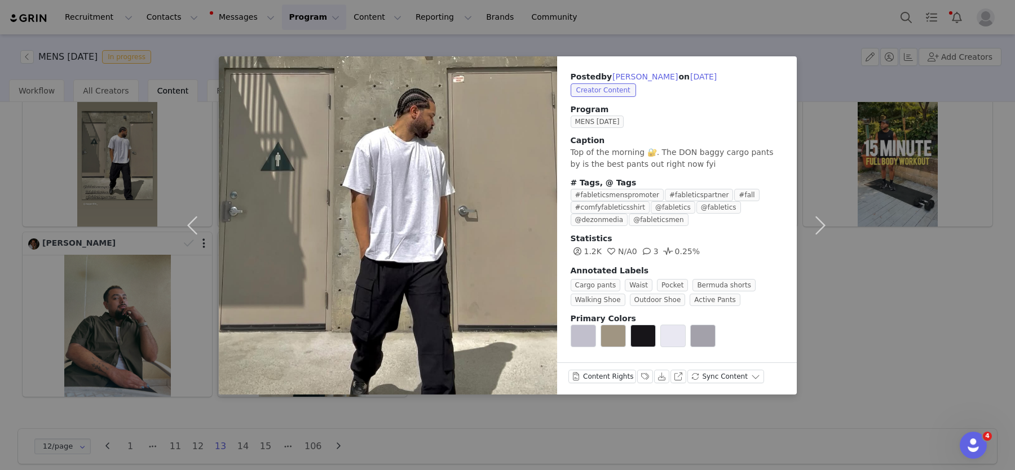
click at [32, 307] on div "Posted by [PERSON_NAME] on [DATE] Creator Content Program MENS [DATE] Caption T…" at bounding box center [507, 235] width 1015 height 470
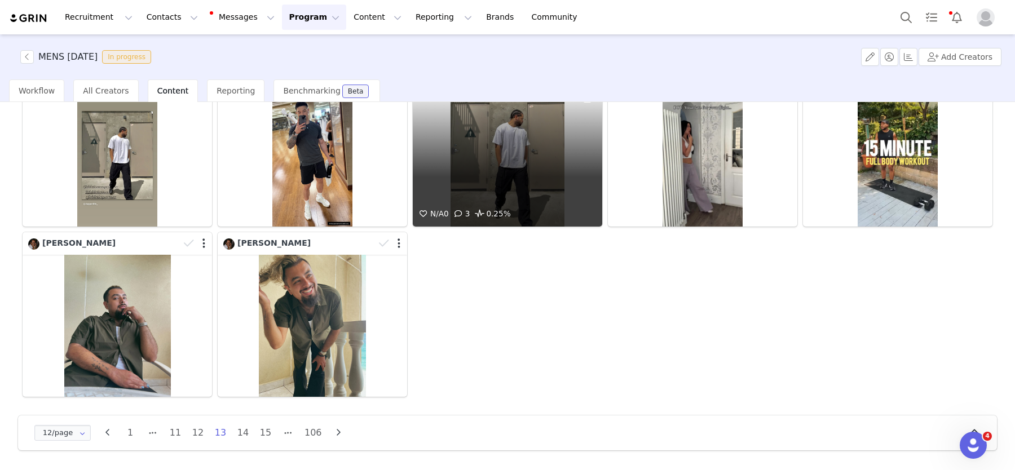
click at [501, 157] on div "N/A 0 3 0.25%" at bounding box center [507, 156] width 189 height 142
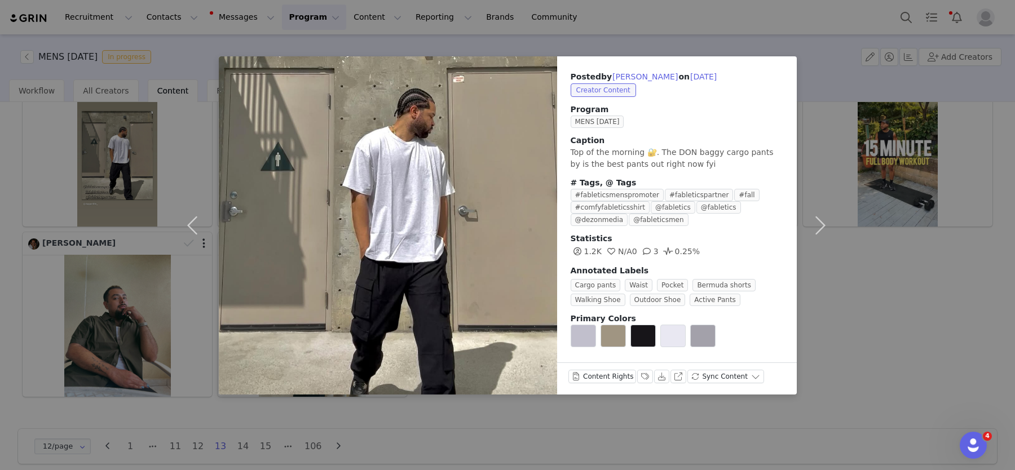
click at [59, 288] on div "Posted by [PERSON_NAME] on [DATE] Creator Content Program MENS [DATE] Caption T…" at bounding box center [507, 235] width 1015 height 470
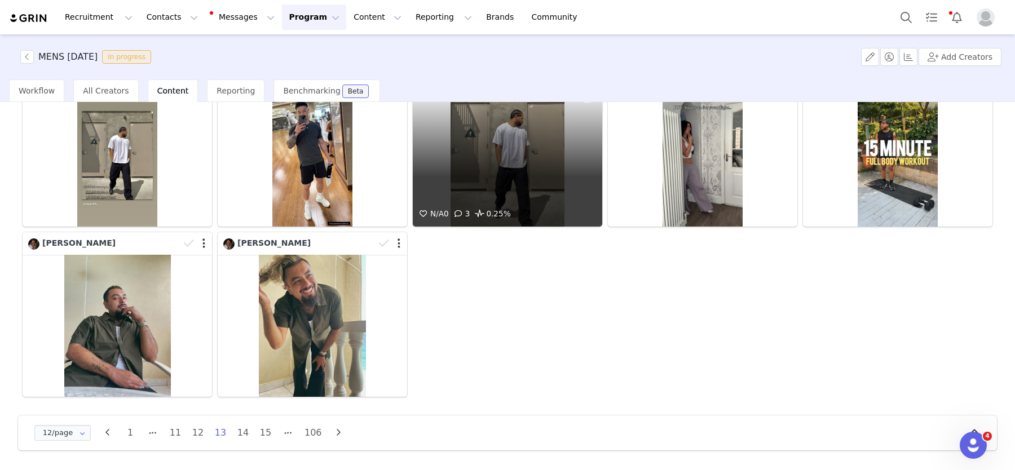
click at [470, 164] on div "N/A 0 3 0.25%" at bounding box center [507, 156] width 189 height 142
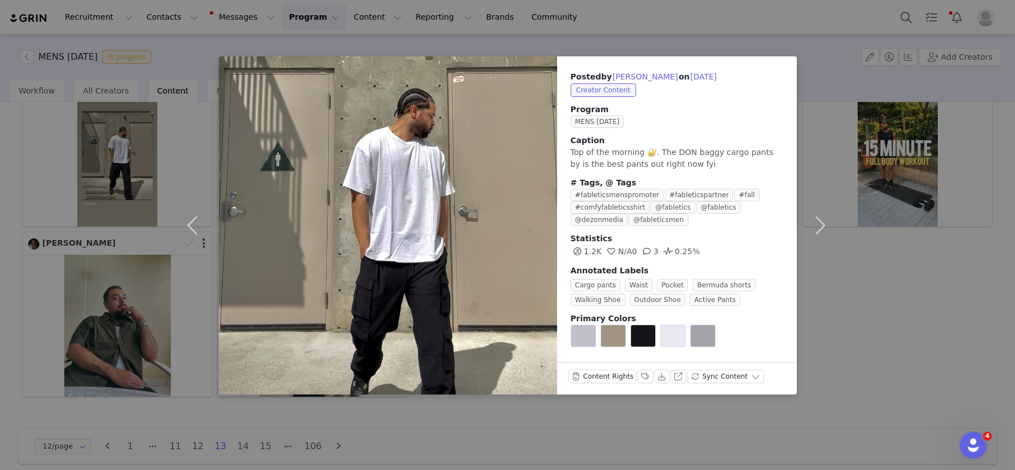
click at [61, 242] on div "Posted by [PERSON_NAME] on [DATE] Creator Content Program MENS [DATE] Caption T…" at bounding box center [507, 235] width 1015 height 470
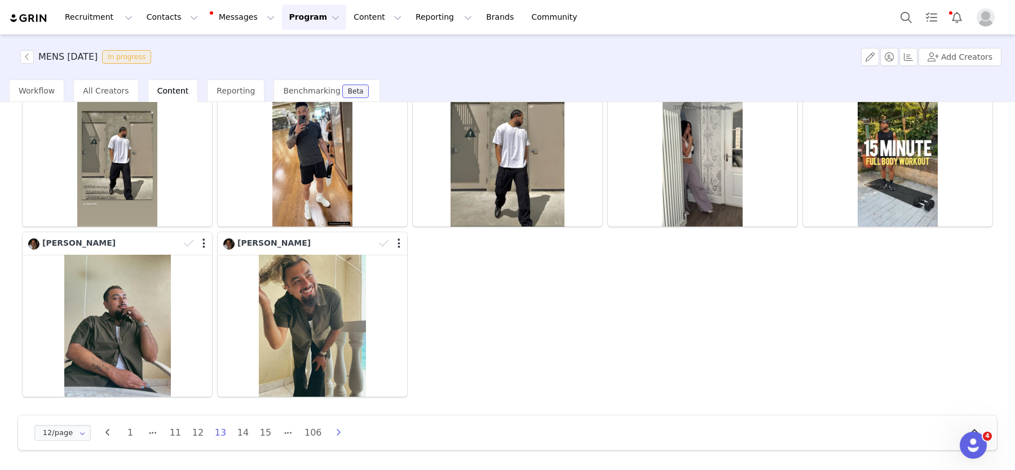
click at [341, 433] on icon "button" at bounding box center [338, 432] width 17 height 9
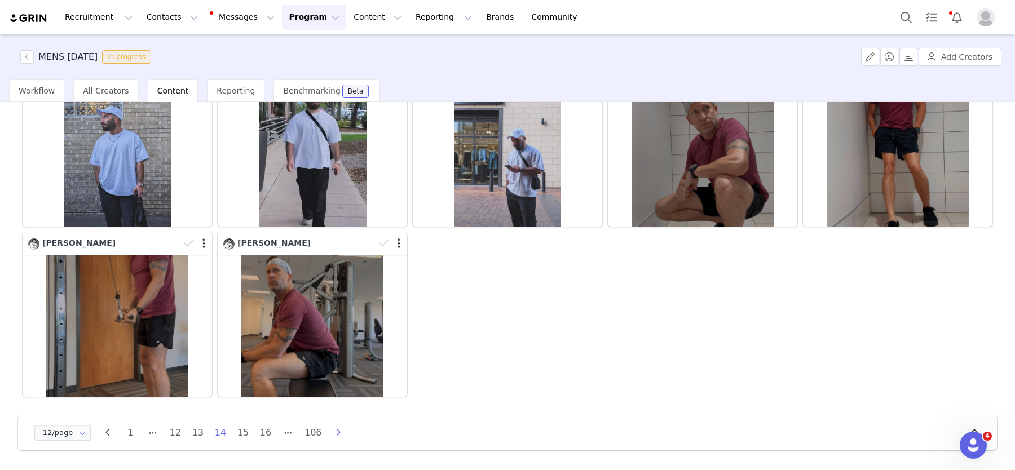
click at [341, 435] on icon "button" at bounding box center [338, 432] width 17 height 9
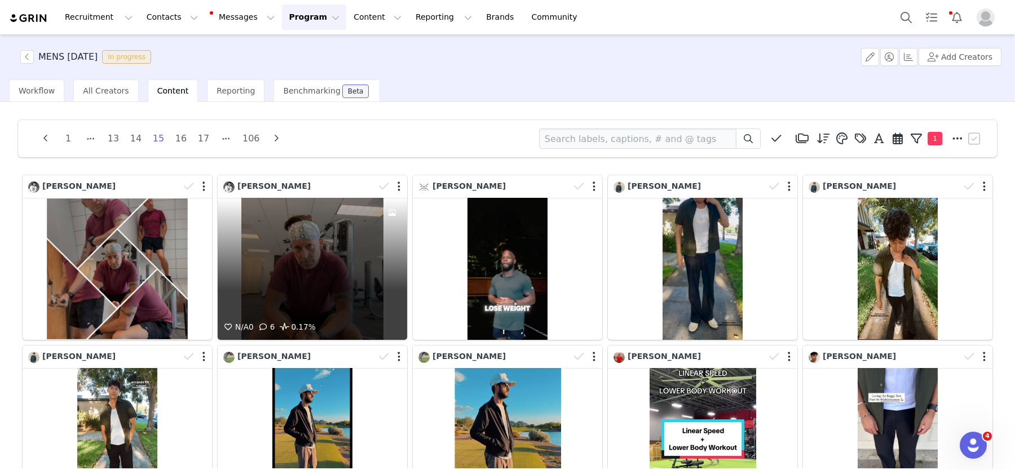
scroll to position [26, 0]
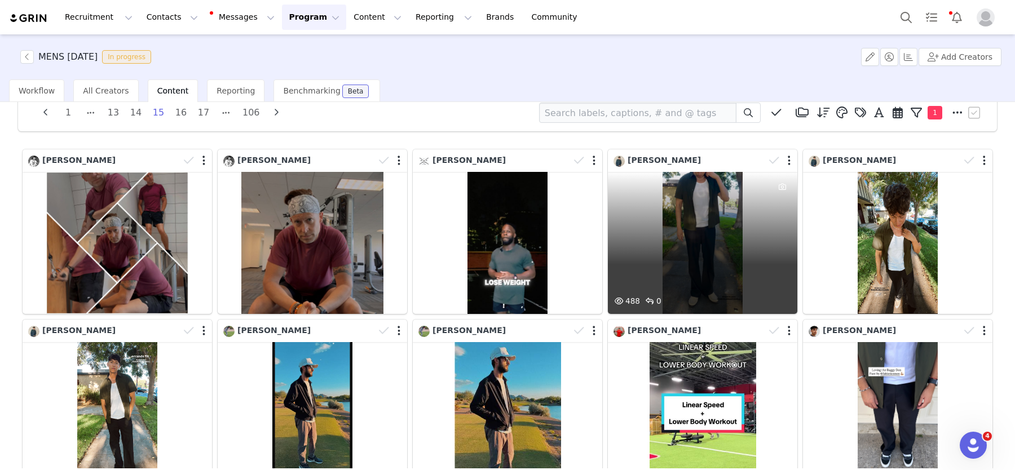
drag, startPoint x: 632, startPoint y: 227, endPoint x: 770, endPoint y: 257, distance: 140.8
click at [770, 257] on div at bounding box center [782, 233] width 30 height 123
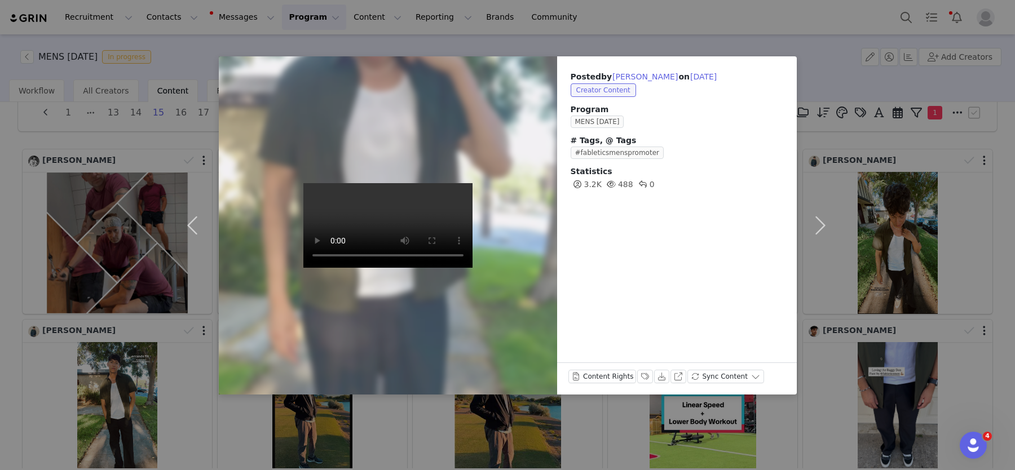
click at [60, 236] on div "Posted by [PERSON_NAME] on [DATE] Creator Content Program MENS [DATE] # Tags, @…" at bounding box center [507, 235] width 1015 height 470
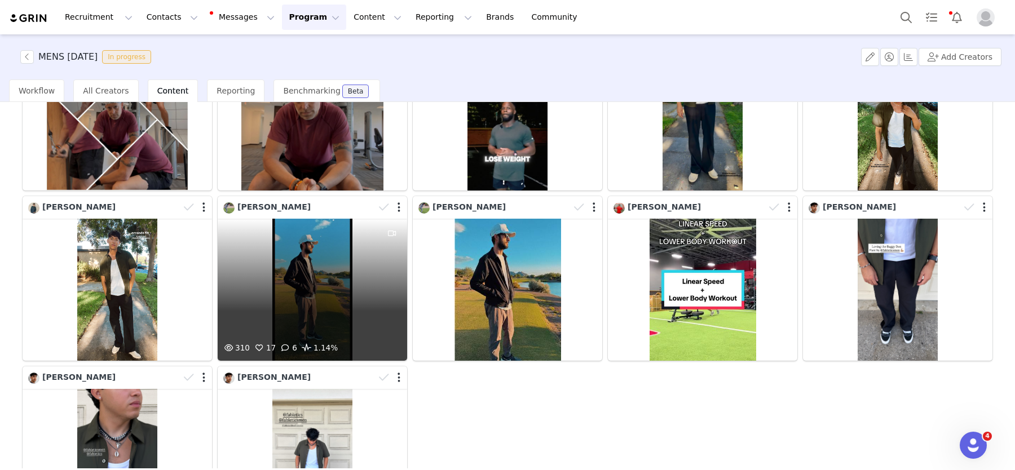
click at [324, 273] on div "310 17 6 1.14%" at bounding box center [312, 290] width 189 height 142
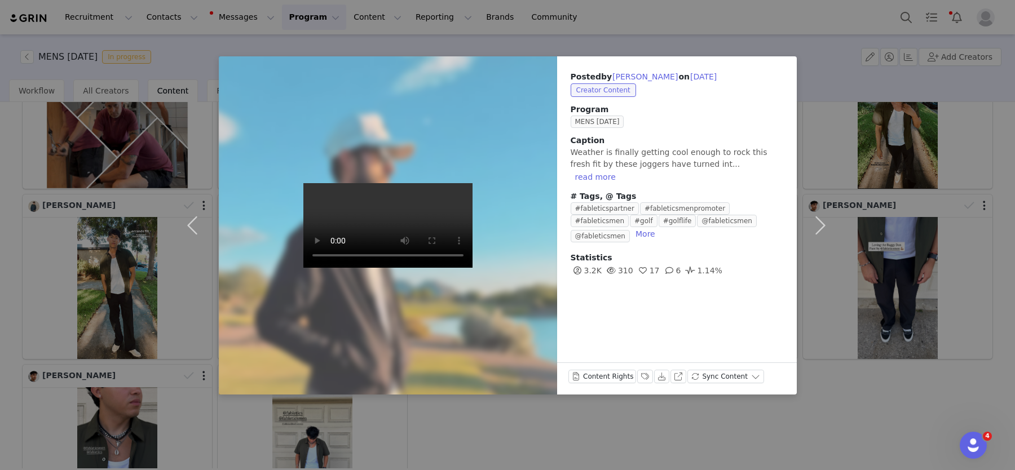
click at [273, 384] on figure at bounding box center [388, 225] width 338 height 338
click at [136, 224] on div "Posted by [PERSON_NAME] on [DATE] Creator Content Program MENS [DATE] Caption W…" at bounding box center [507, 235] width 1015 height 470
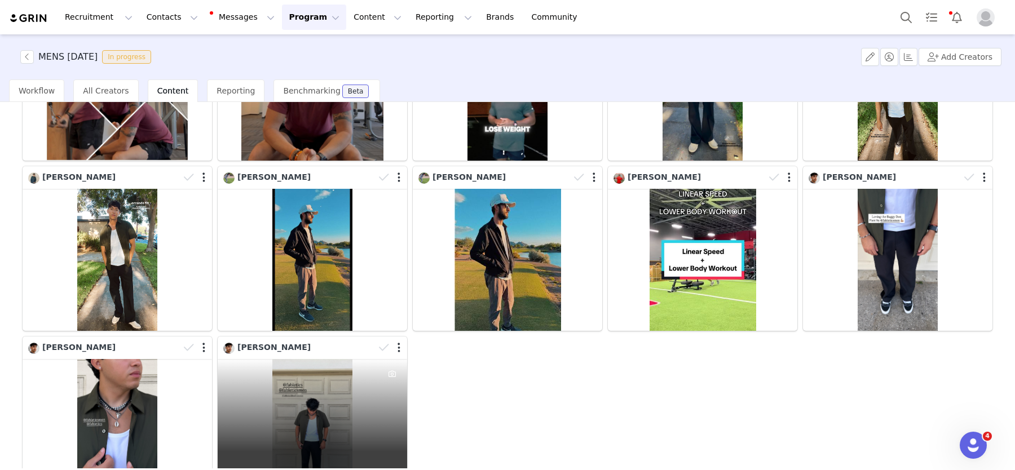
scroll to position [284, 0]
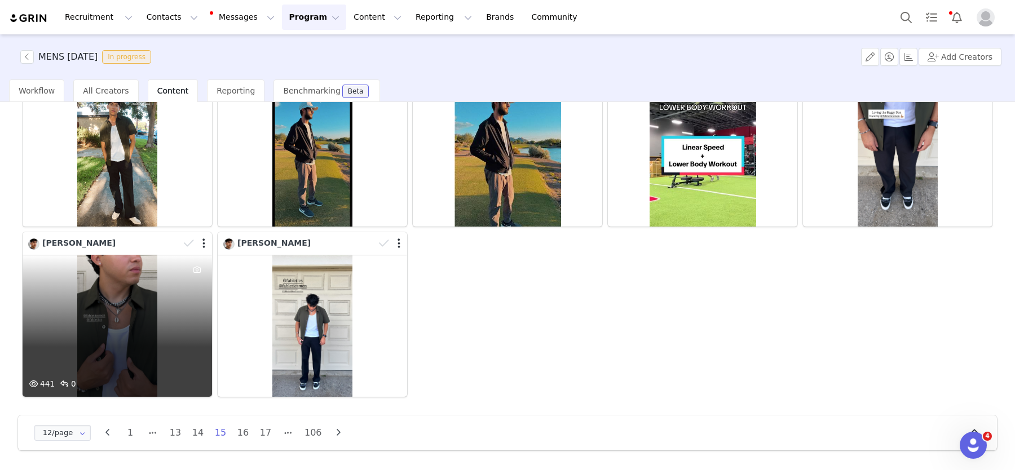
click at [142, 362] on div "441 0" at bounding box center [117, 326] width 189 height 142
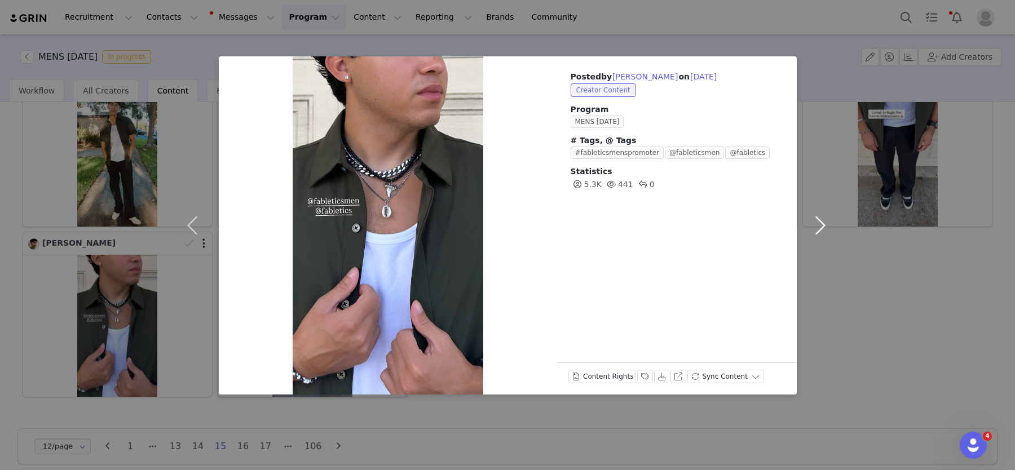
click at [826, 219] on button "button" at bounding box center [820, 225] width 47 height 338
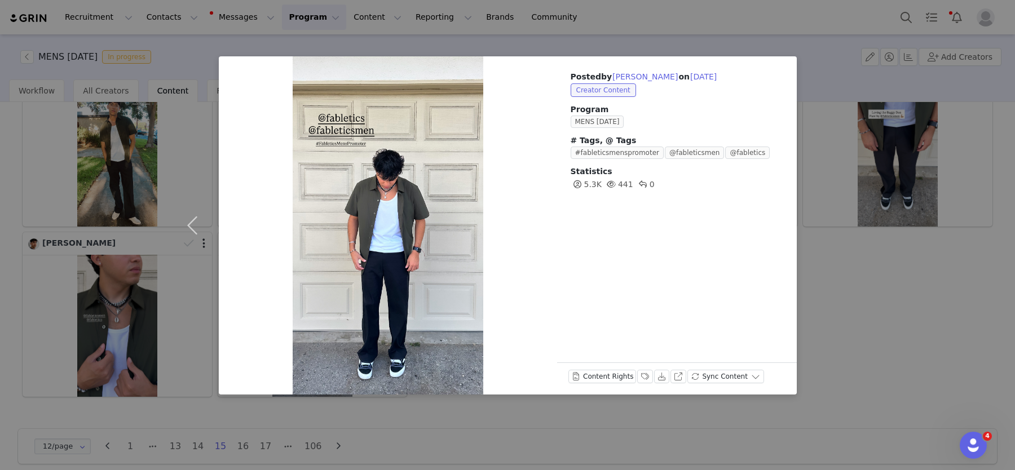
click at [127, 232] on div "Posted by [PERSON_NAME] on [DATE] Creator Content Program MENS [DATE] # Tags, @…" at bounding box center [507, 235] width 1015 height 470
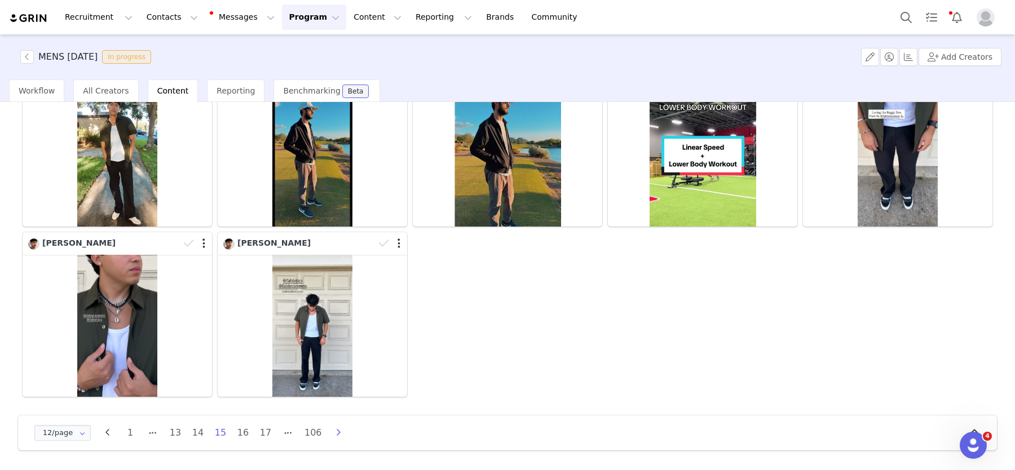
click at [339, 437] on icon "button" at bounding box center [338, 432] width 17 height 9
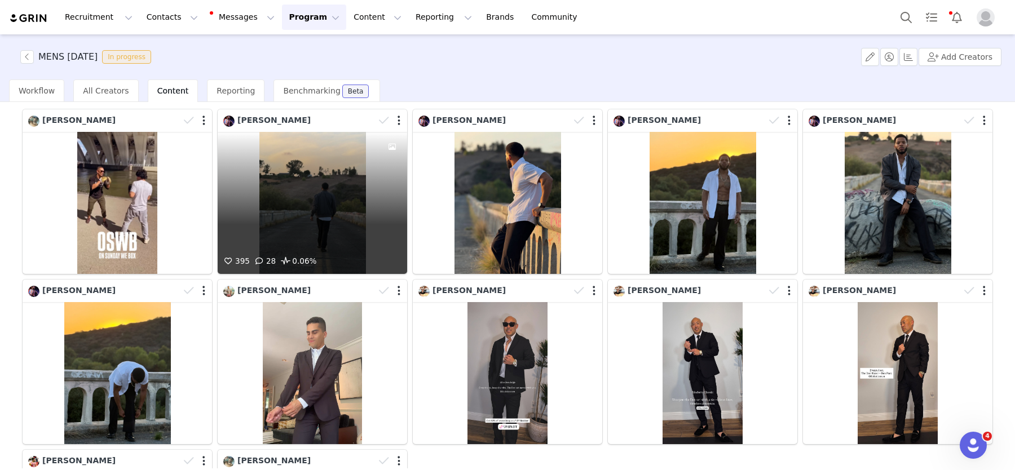
scroll to position [68, 0]
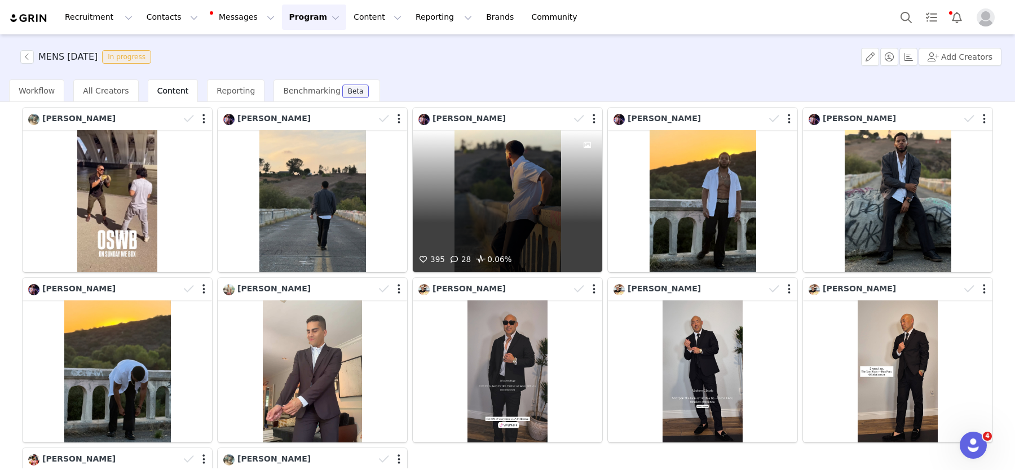
click at [507, 187] on div "395 28 0.06%" at bounding box center [507, 201] width 189 height 142
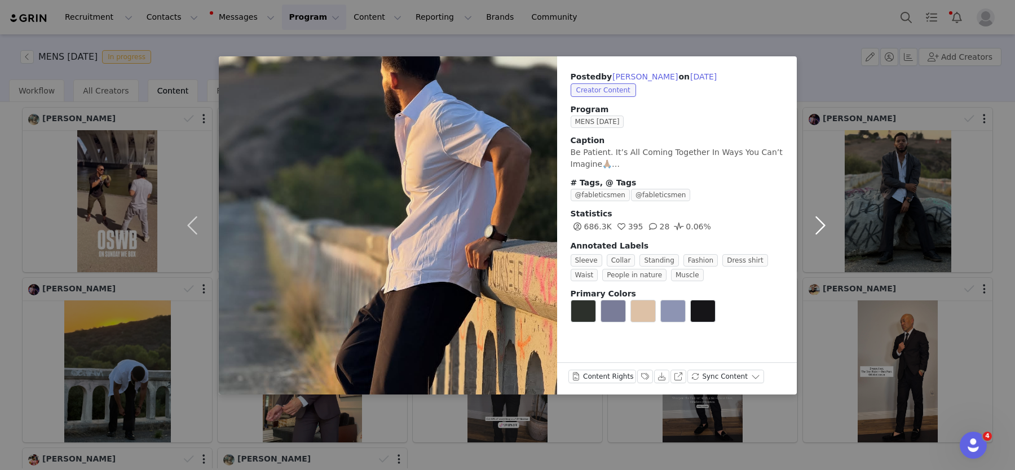
click at [822, 219] on button "button" at bounding box center [820, 225] width 47 height 338
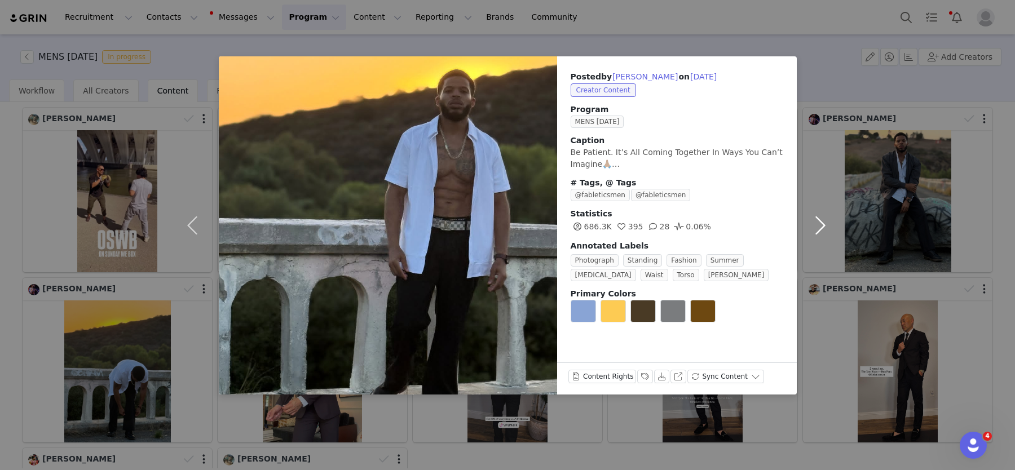
click at [821, 223] on button "button" at bounding box center [820, 225] width 47 height 338
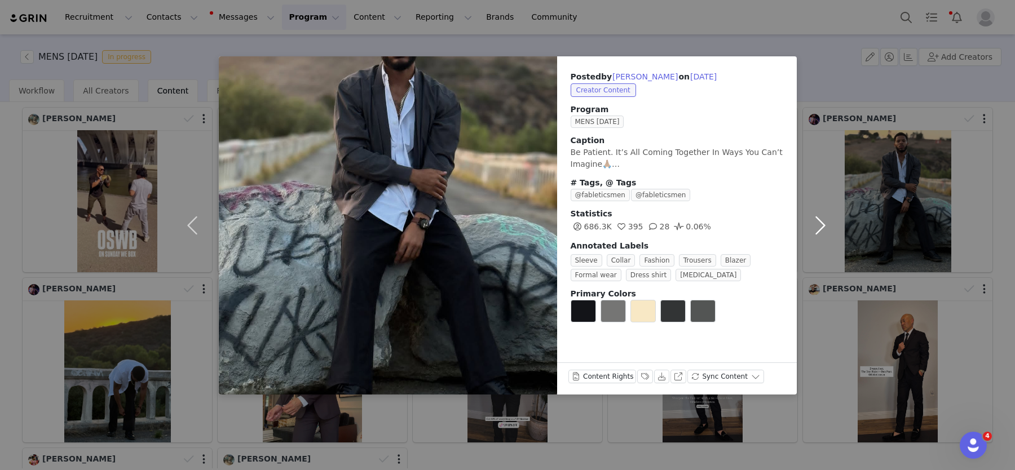
click at [821, 223] on button "button" at bounding box center [820, 225] width 47 height 338
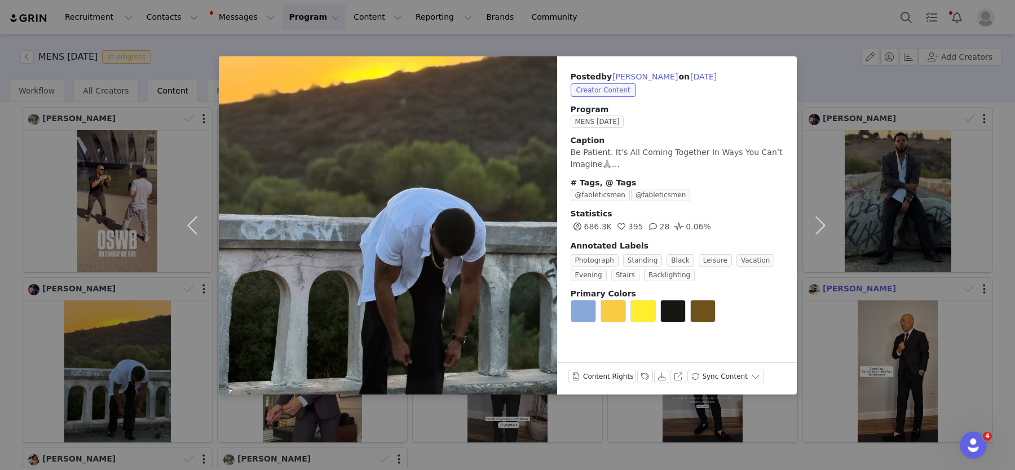
drag, startPoint x: 868, startPoint y: 289, endPoint x: 852, endPoint y: 286, distance: 15.5
click at [867, 289] on div "Posted by [PERSON_NAME] on [DATE] Creator Content Program MENS [DATE] Caption B…" at bounding box center [507, 235] width 1015 height 470
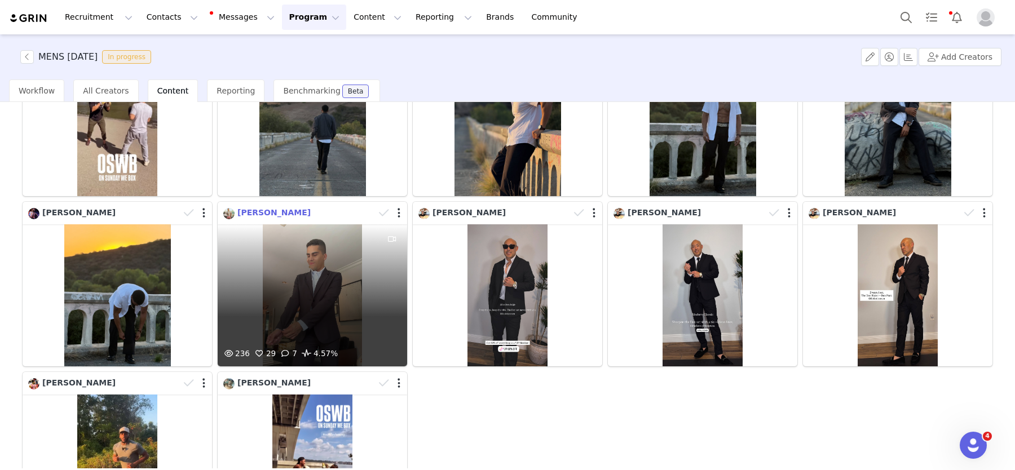
scroll to position [149, 0]
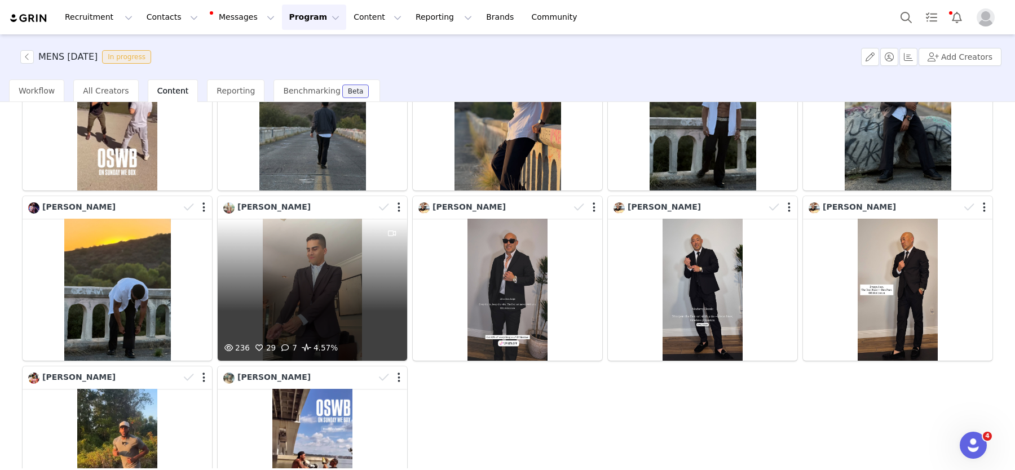
click at [344, 299] on div "236 29 7 4.57%" at bounding box center [312, 290] width 189 height 142
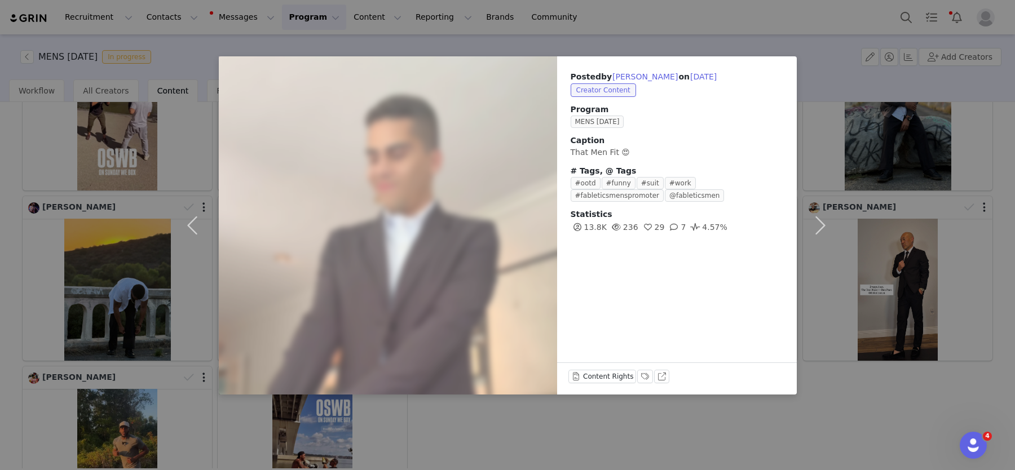
click at [157, 276] on div "Posted by [PERSON_NAME] on [DATE] Creator Content Program MENS [DATE] Caption T…" at bounding box center [507, 235] width 1015 height 470
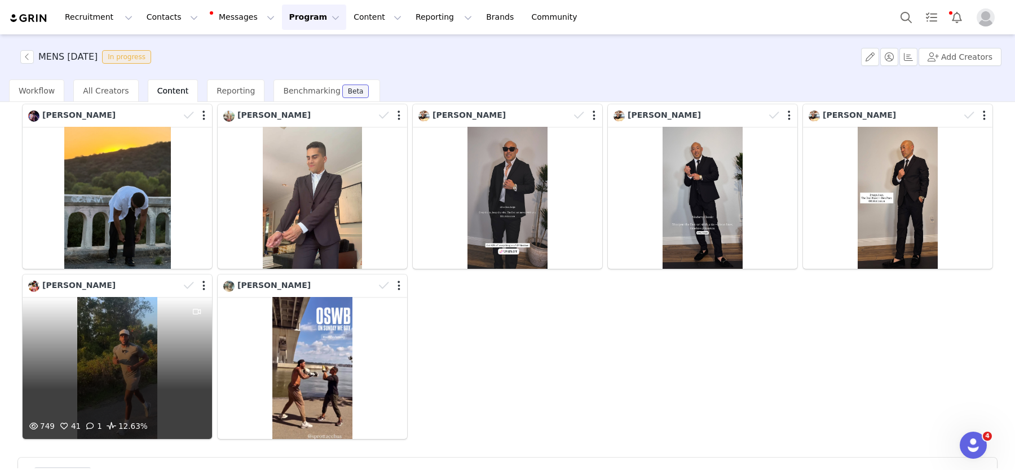
scroll to position [244, 0]
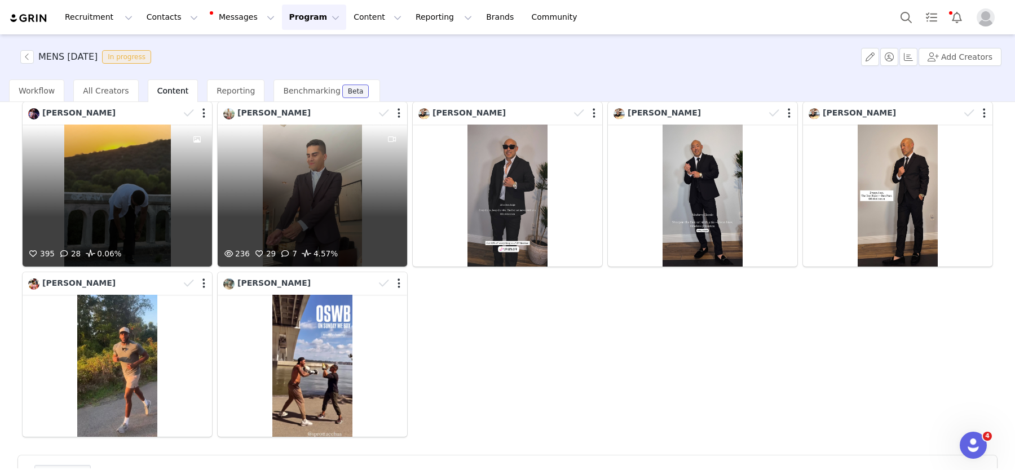
click at [293, 225] on div "236 29 7 4.57%" at bounding box center [312, 196] width 189 height 142
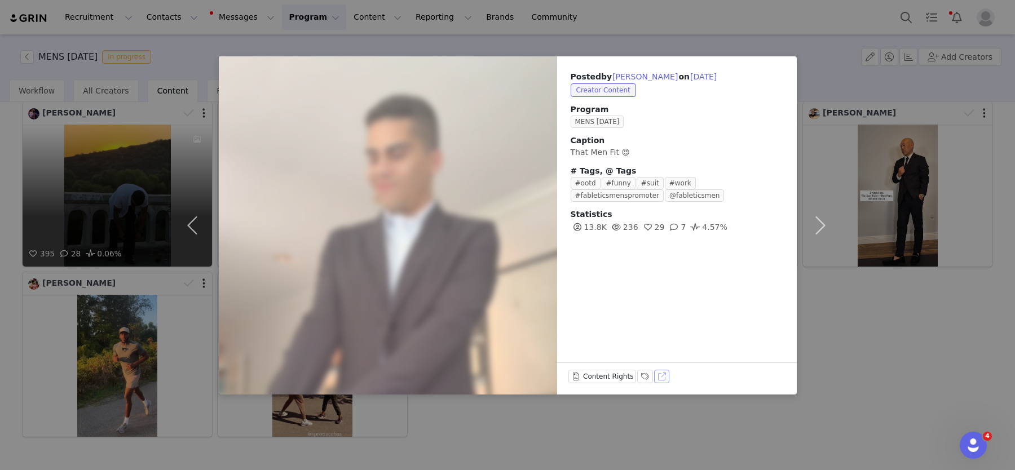
click at [663, 375] on button "View on TikTok" at bounding box center [662, 377] width 16 height 14
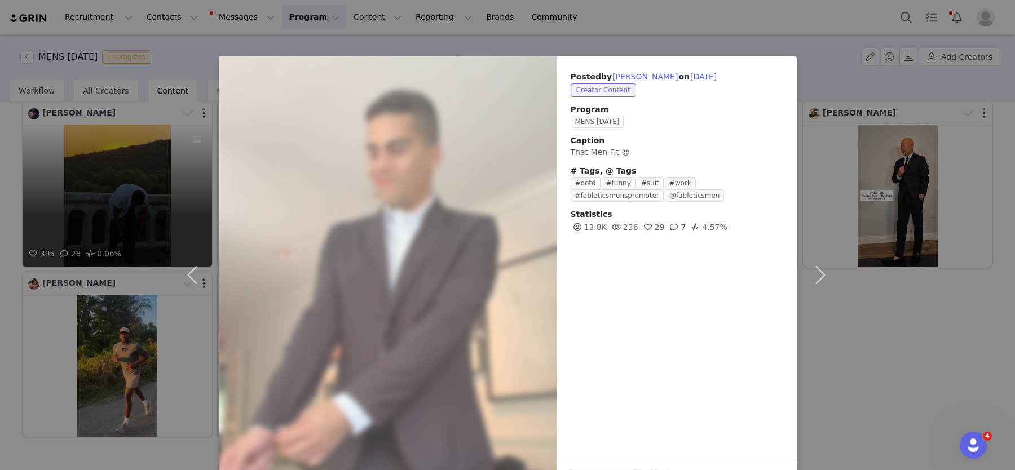
click at [857, 108] on div "Posted by [PERSON_NAME] on [DATE] Creator Content Program MENS [DATE] Caption T…" at bounding box center [507, 235] width 1015 height 470
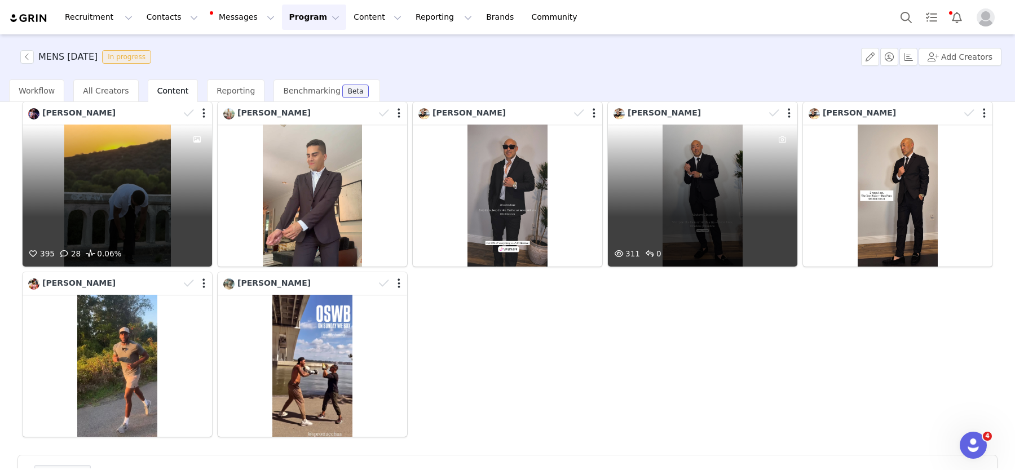
click at [683, 197] on div "311 0" at bounding box center [702, 196] width 189 height 142
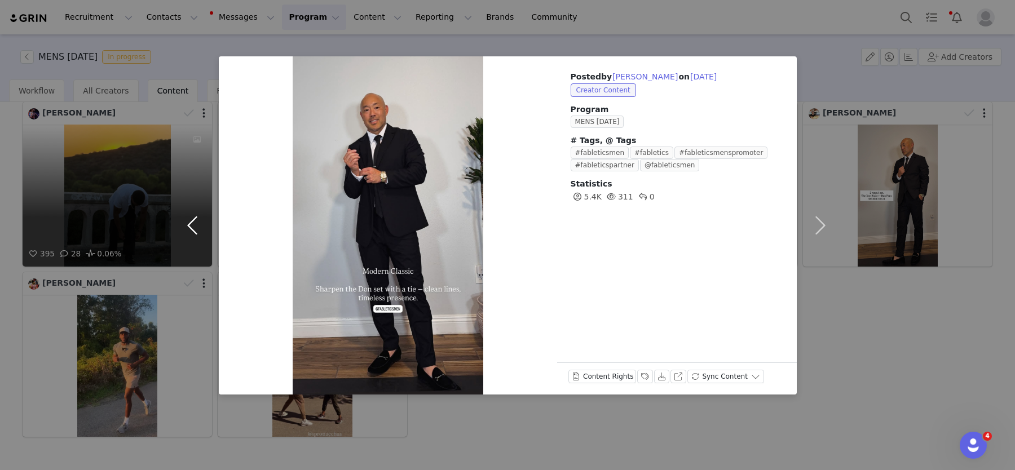
click at [199, 218] on button "button" at bounding box center [194, 225] width 47 height 338
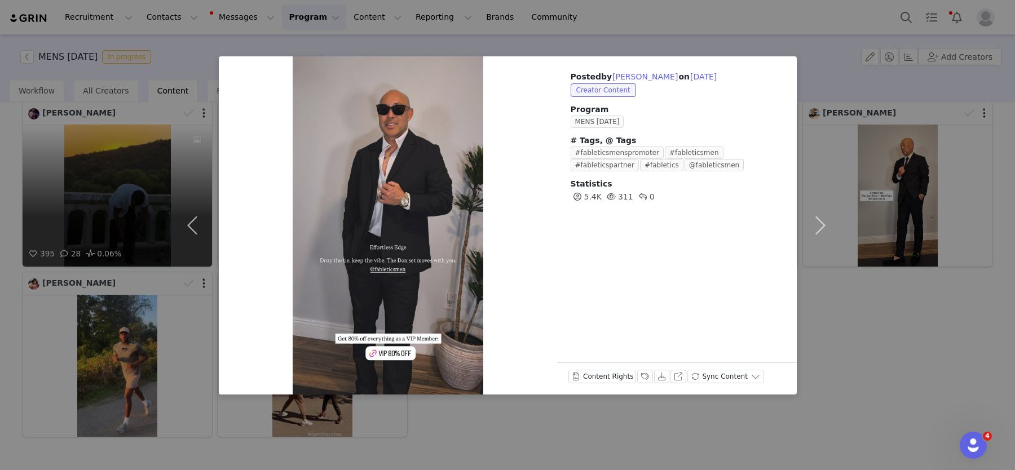
click at [92, 211] on div "Posted by [PERSON_NAME] on [DATE] Creator Content Program MENS [DATE] # Tags, @…" at bounding box center [507, 235] width 1015 height 470
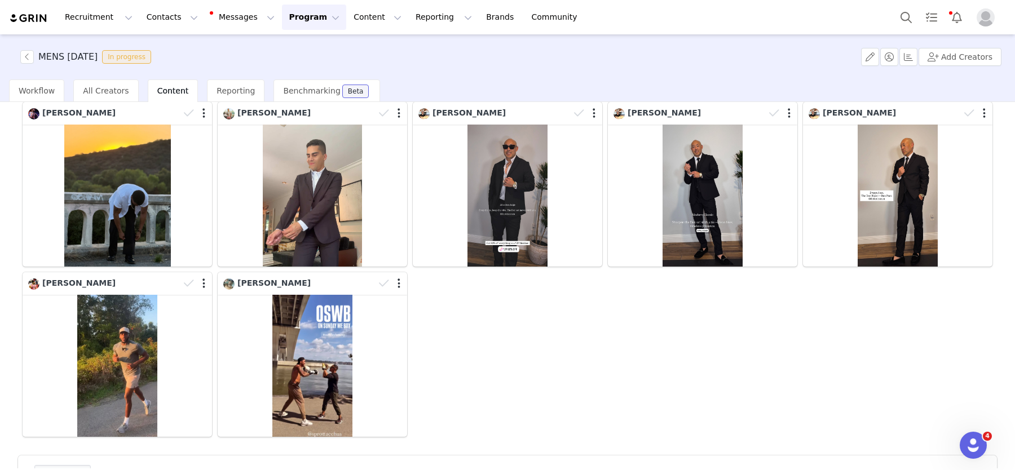
scroll to position [284, 0]
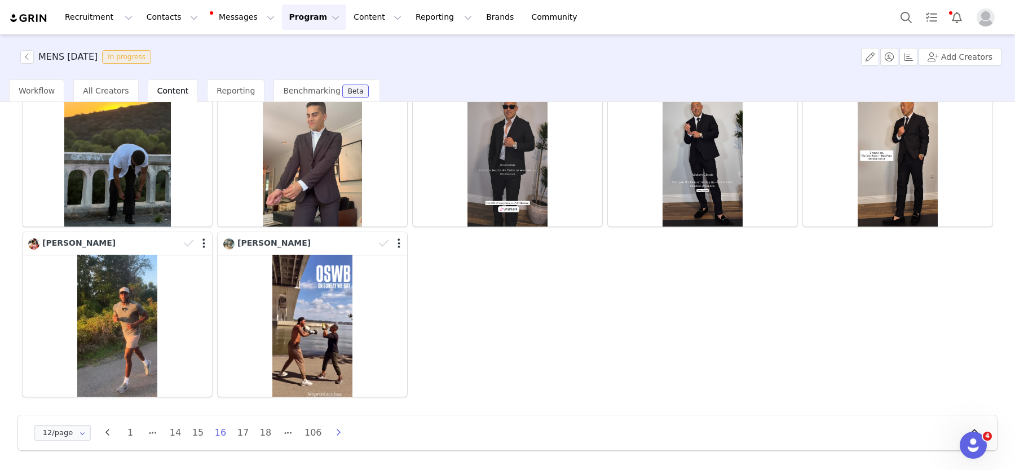
click at [344, 433] on icon "button" at bounding box center [338, 432] width 17 height 9
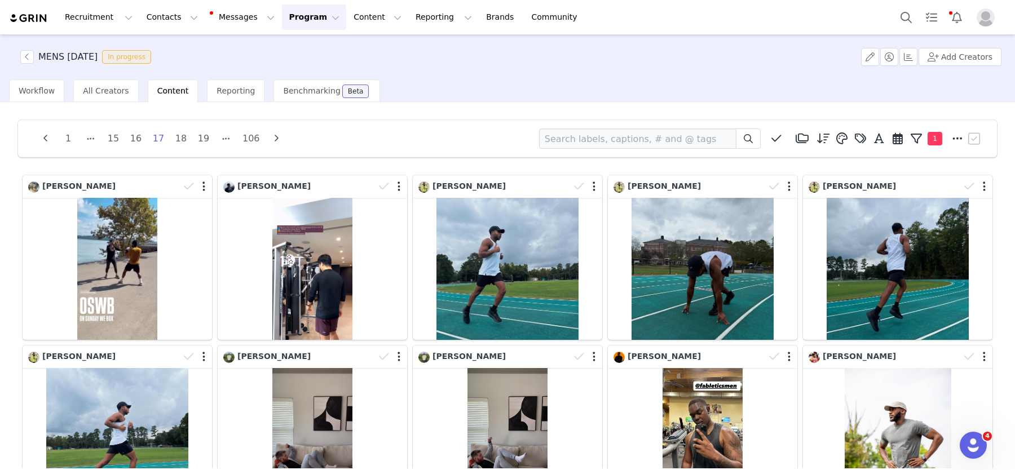
scroll to position [182, 0]
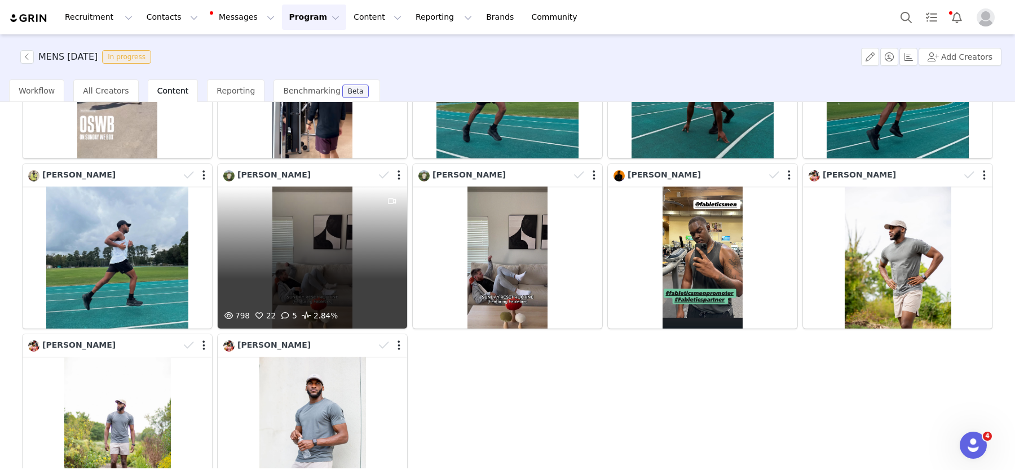
click at [262, 258] on div "798 22 5 2.84%" at bounding box center [312, 258] width 189 height 142
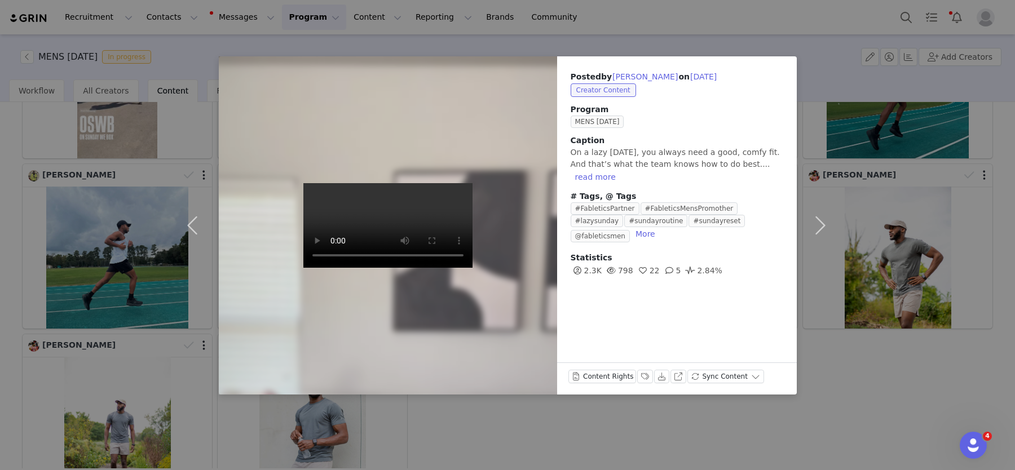
click at [431, 401] on div "Posted by [PERSON_NAME] on [DATE] Creator Content Program MENS [DATE] Caption O…" at bounding box center [507, 235] width 1015 height 470
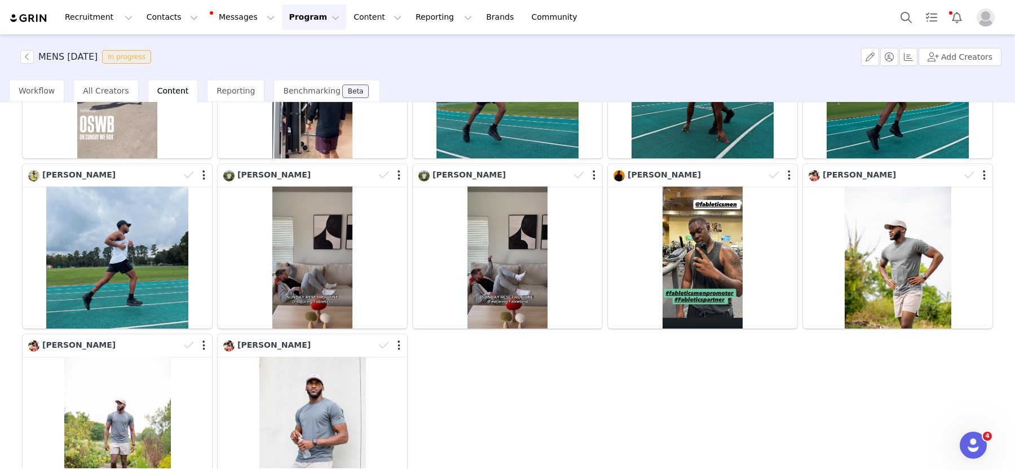
scroll to position [284, 0]
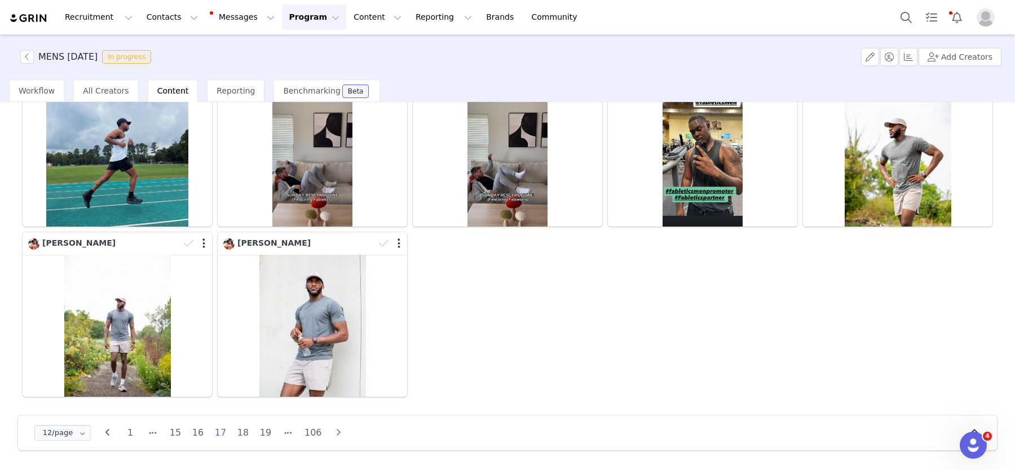
click at [335, 432] on icon "button" at bounding box center [338, 432] width 17 height 9
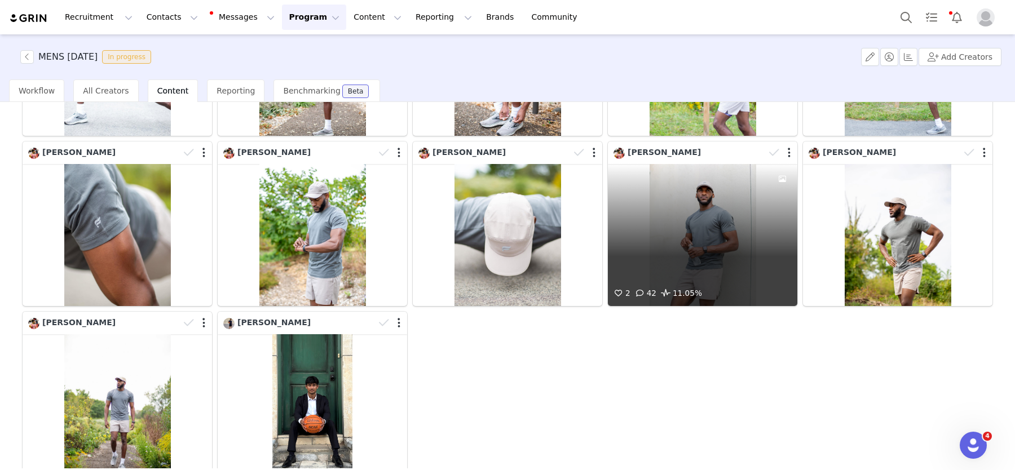
scroll to position [268, 0]
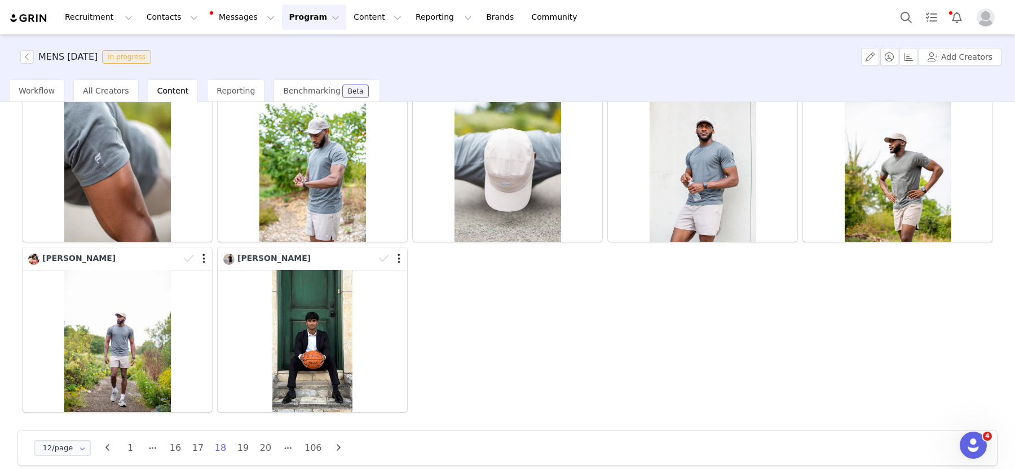
click at [342, 442] on button "button" at bounding box center [338, 448] width 17 height 16
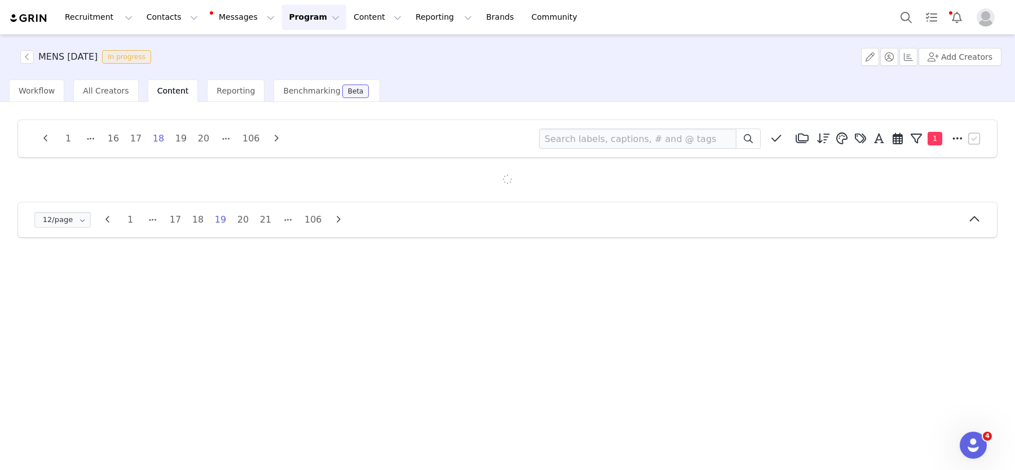
scroll to position [0, 0]
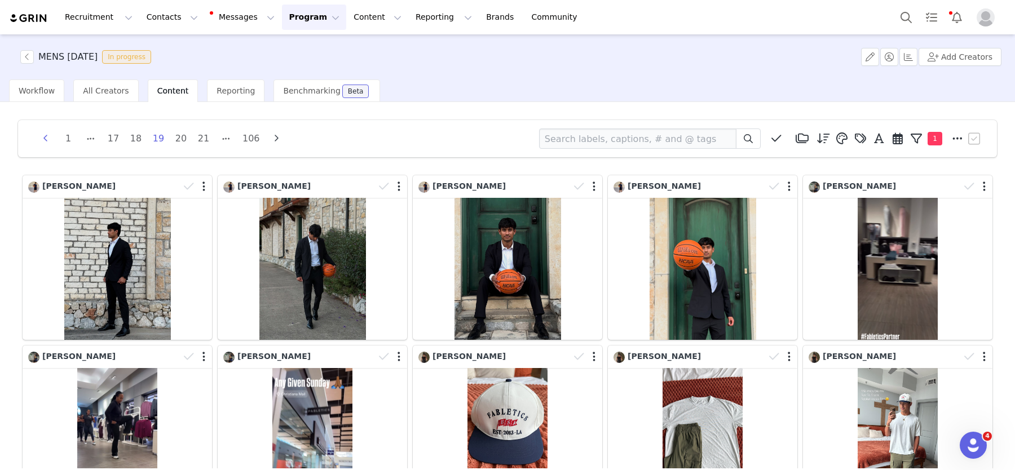
click at [42, 137] on icon "button" at bounding box center [45, 138] width 17 height 9
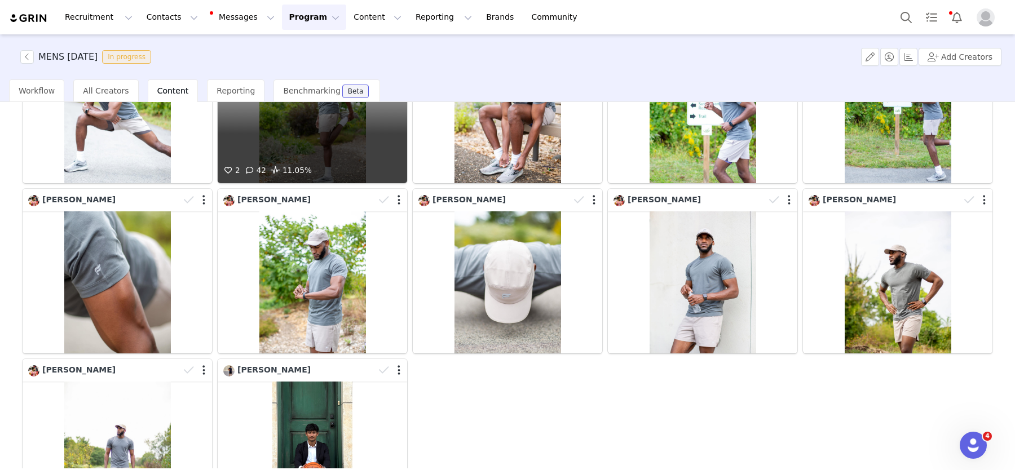
scroll to position [284, 0]
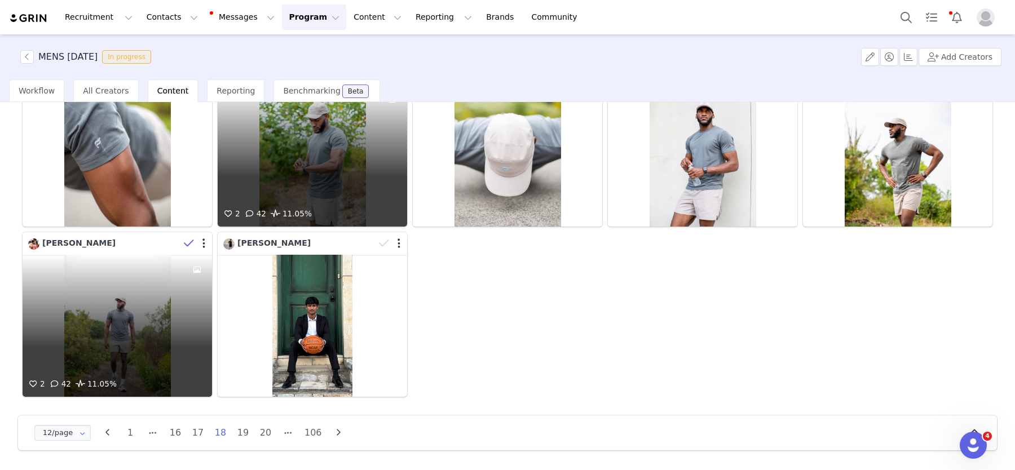
click at [187, 240] on icon at bounding box center [189, 243] width 10 height 11
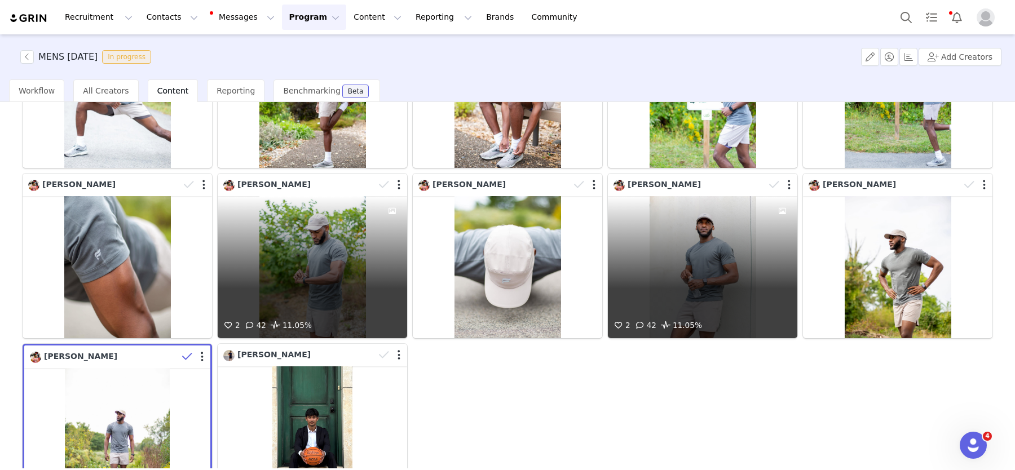
scroll to position [112, 0]
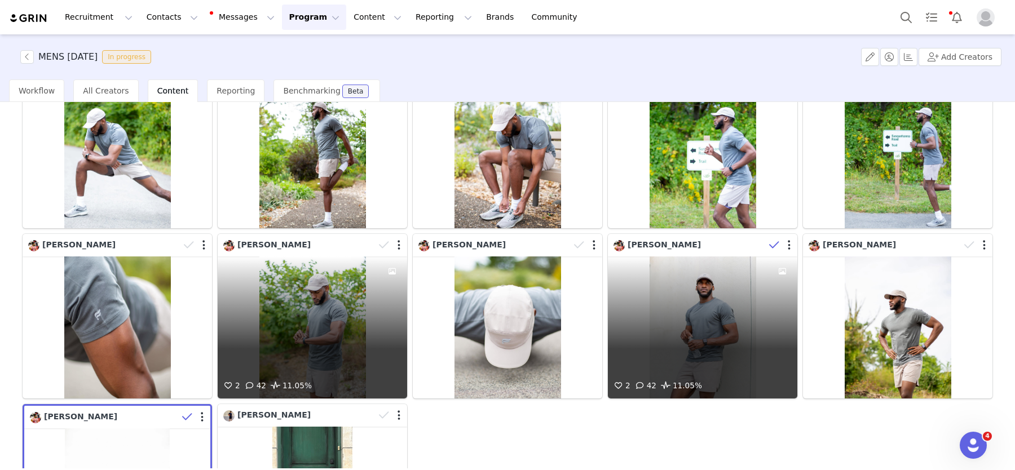
click at [777, 244] on icon at bounding box center [774, 245] width 10 height 11
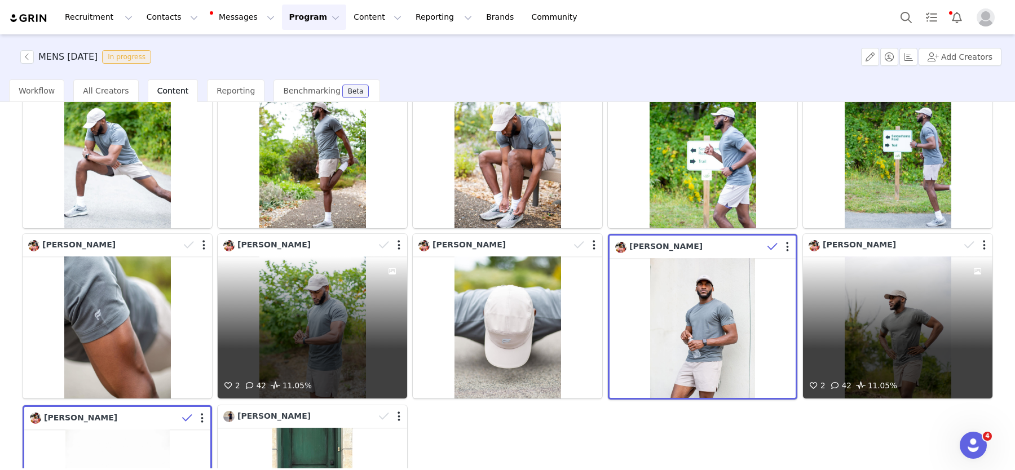
click at [954, 243] on div "[PERSON_NAME]" at bounding box center [883, 245] width 151 height 12
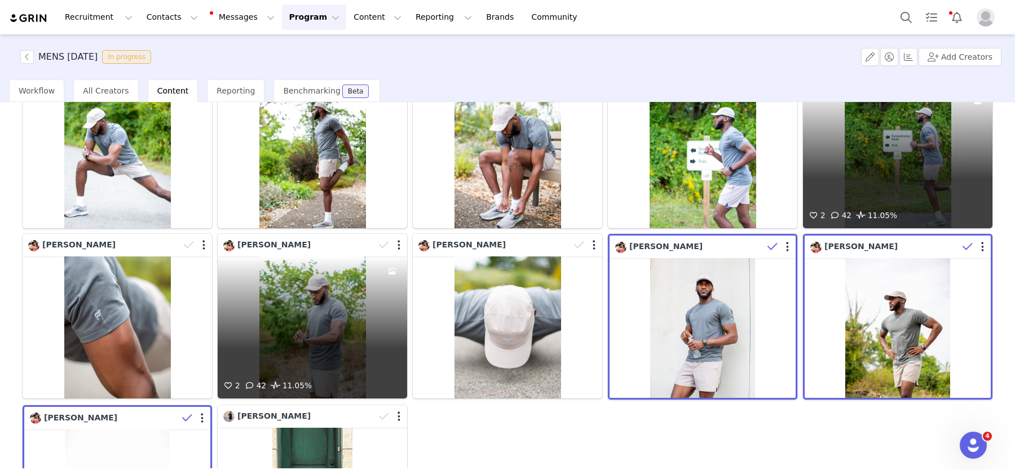
scroll to position [0, 0]
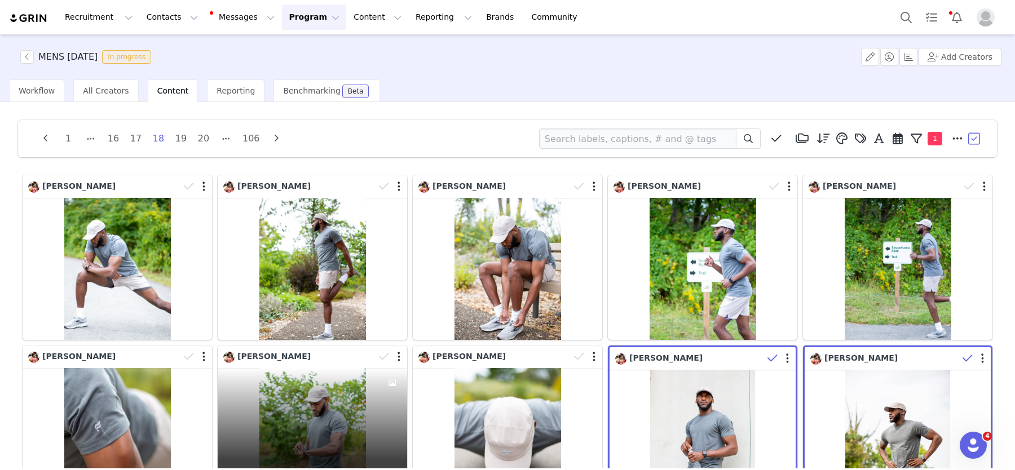
click at [972, 136] on button "button" at bounding box center [974, 138] width 17 height 17
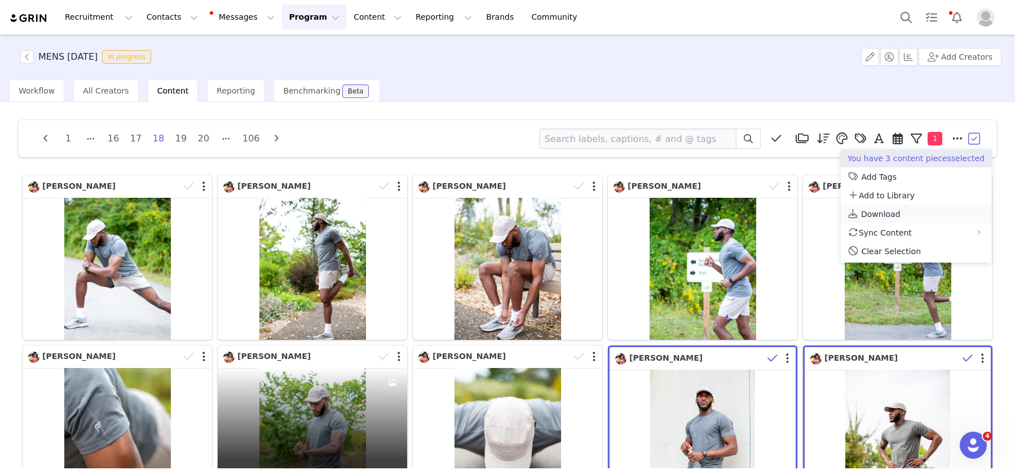
click at [879, 212] on span "Download" at bounding box center [880, 214] width 39 height 9
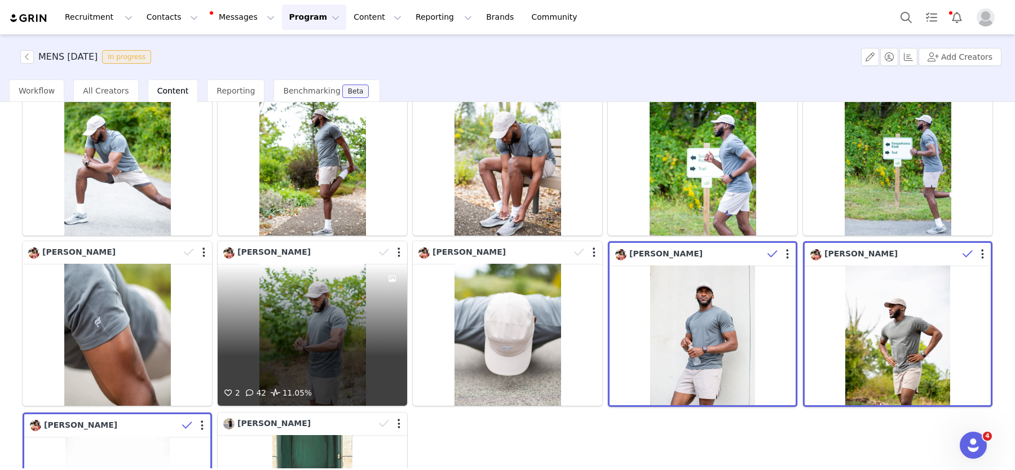
scroll to position [168, 0]
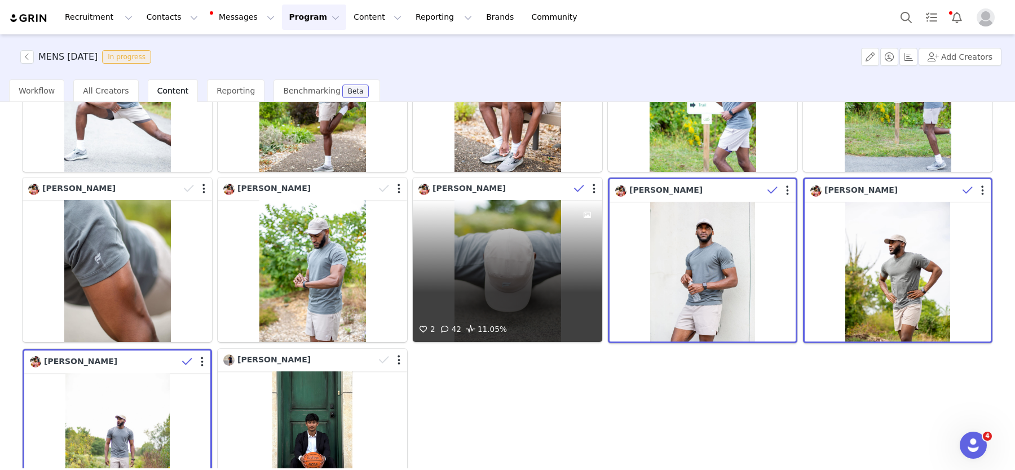
click at [574, 188] on icon at bounding box center [579, 188] width 10 height 11
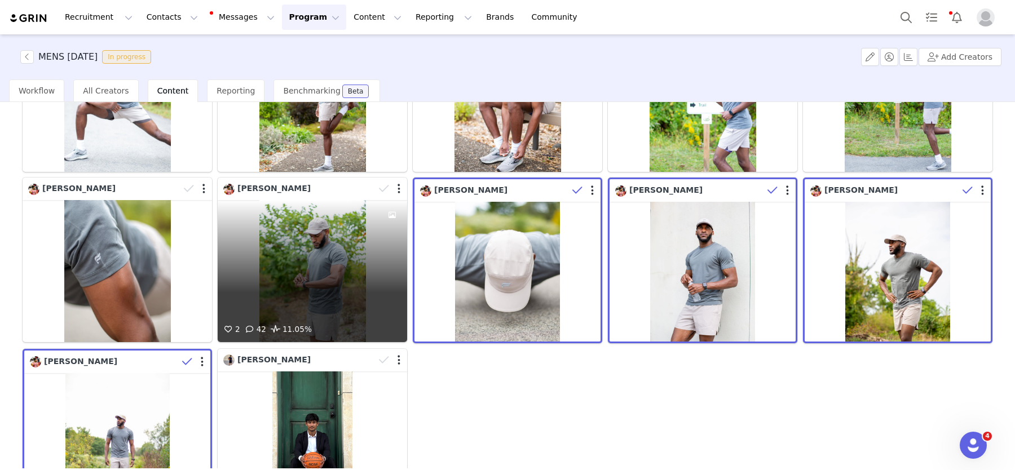
drag, startPoint x: 379, startPoint y: 188, endPoint x: 334, endPoint y: 191, distance: 45.2
click at [372, 189] on div "[PERSON_NAME]" at bounding box center [315, 188] width 184 height 17
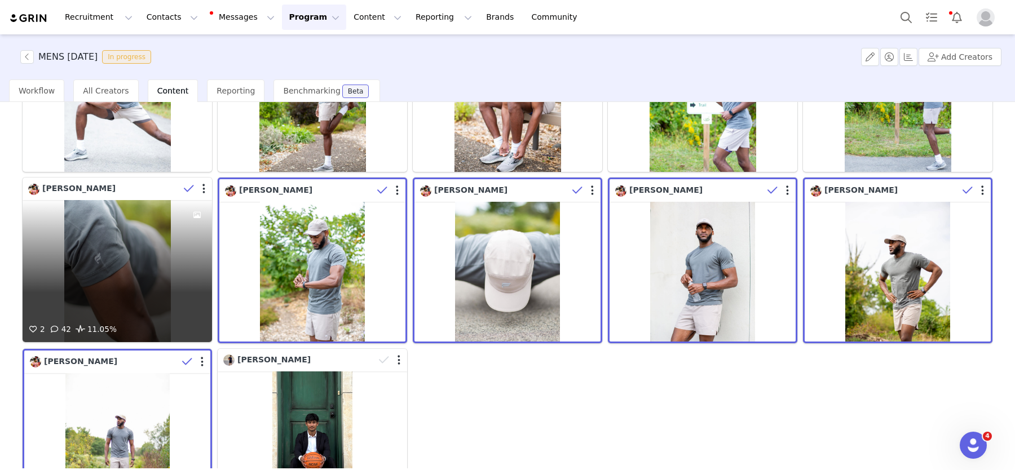
click at [184, 191] on icon at bounding box center [189, 188] width 10 height 11
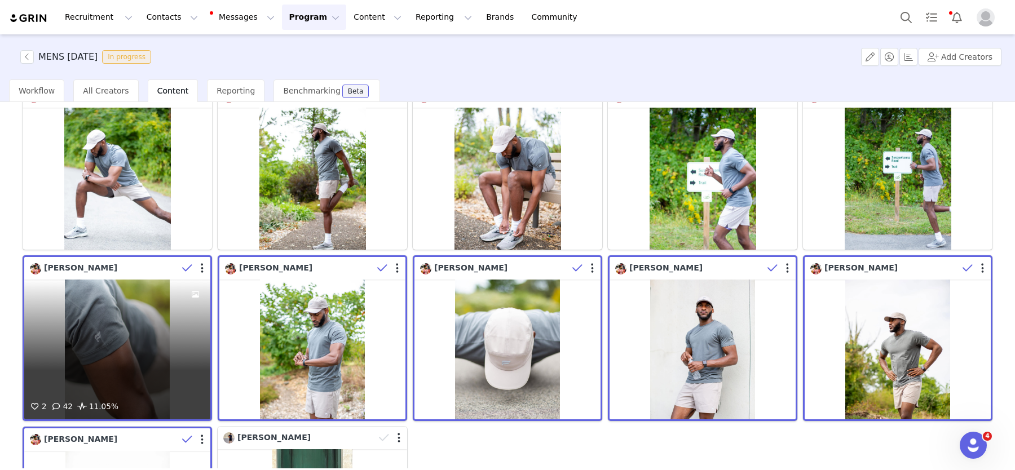
scroll to position [0, 0]
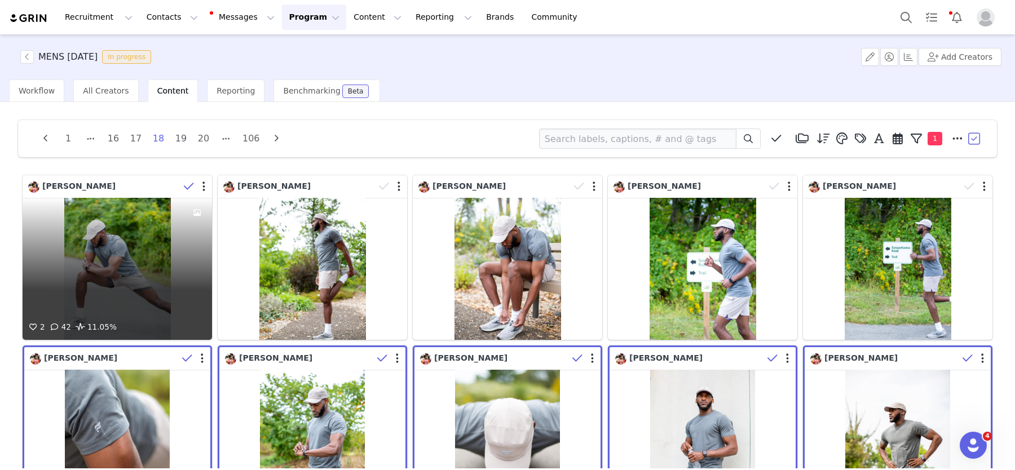
click at [187, 187] on icon at bounding box center [189, 186] width 10 height 11
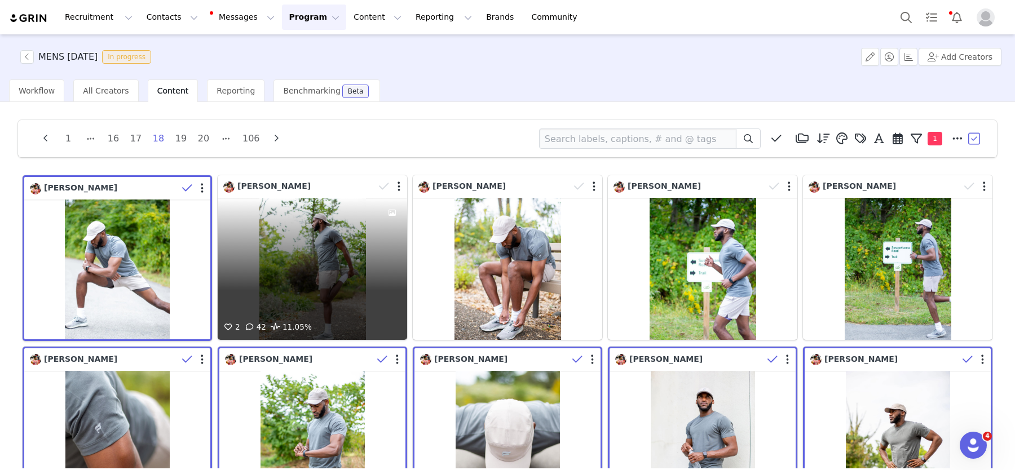
click at [387, 183] on icon at bounding box center [384, 186] width 10 height 11
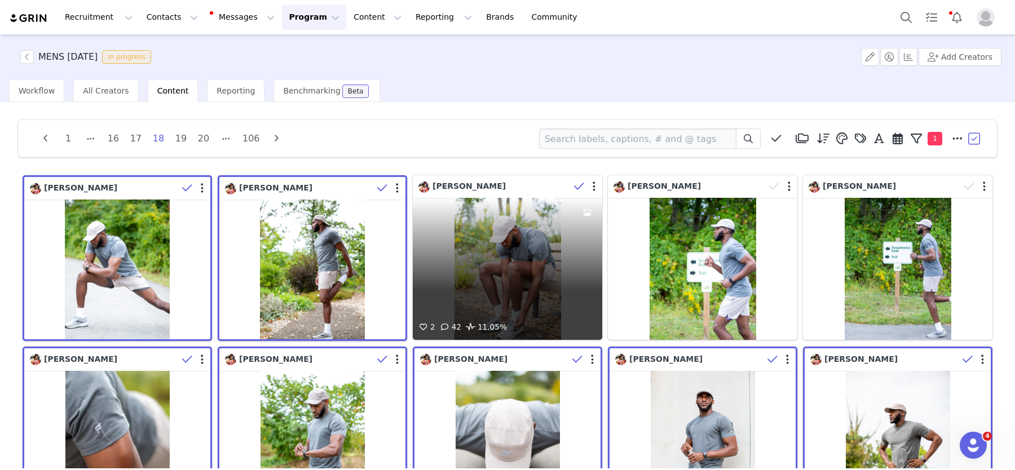
click at [576, 183] on icon at bounding box center [579, 186] width 10 height 11
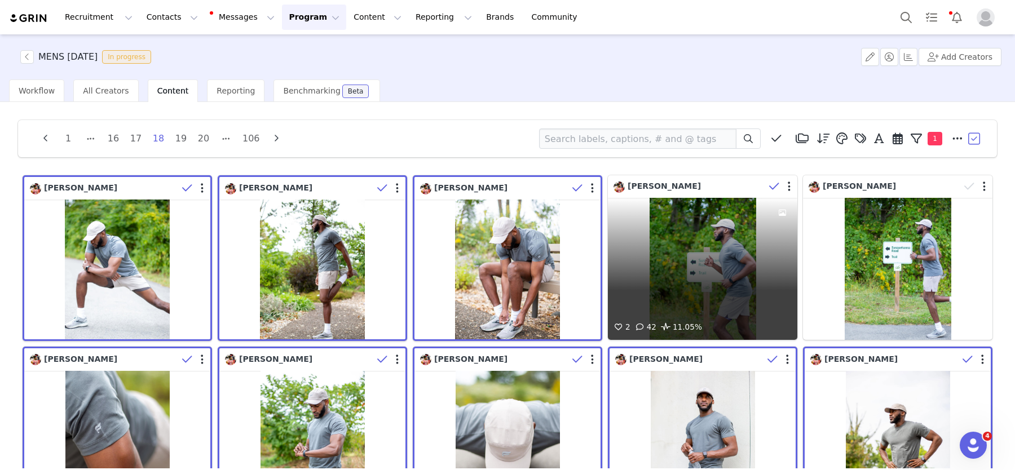
click at [767, 188] on span at bounding box center [774, 186] width 17 height 17
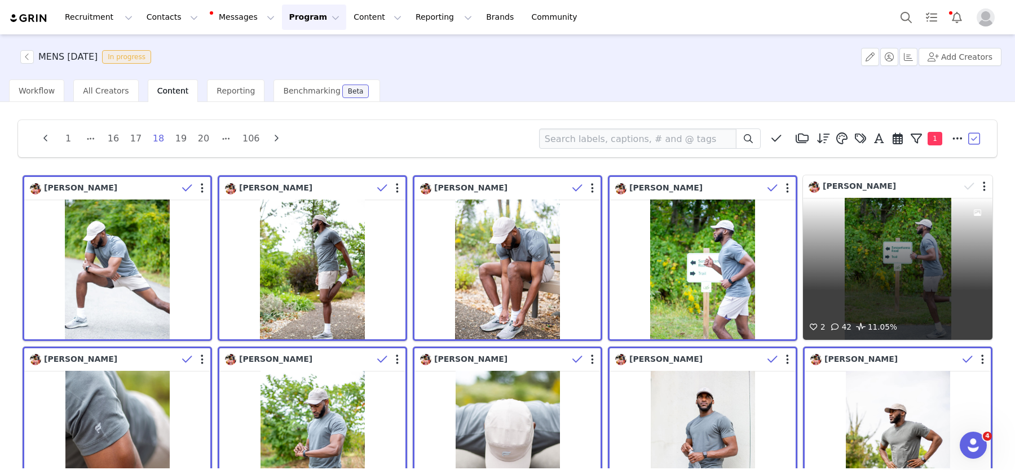
click at [906, 183] on div "[PERSON_NAME]" at bounding box center [883, 186] width 151 height 12
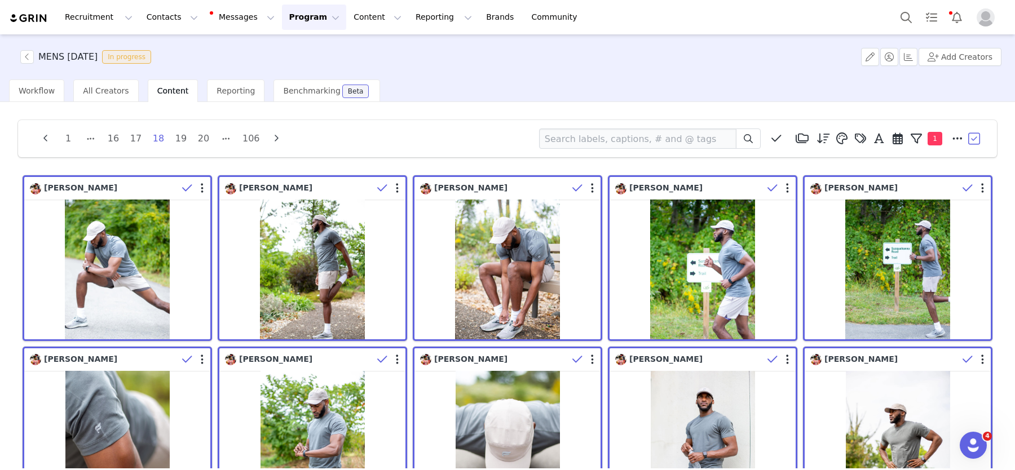
click at [971, 138] on button "button" at bounding box center [974, 138] width 17 height 17
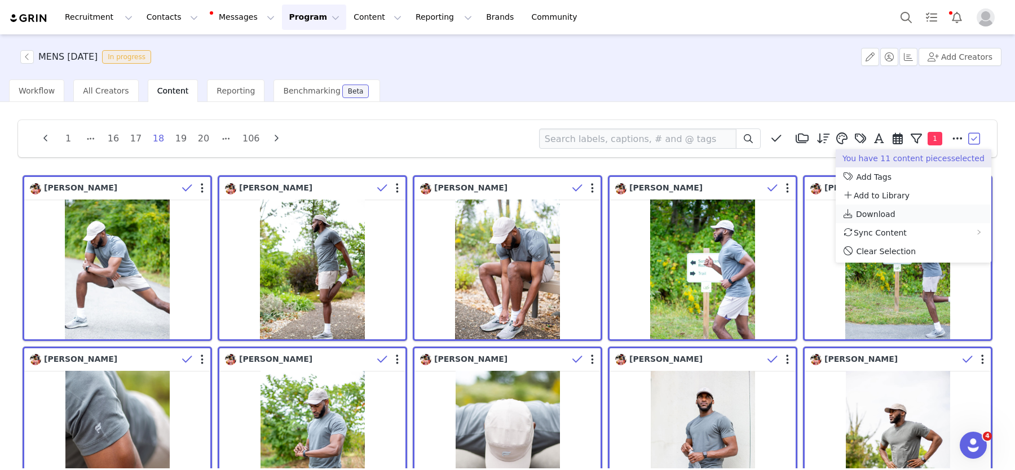
click at [878, 213] on span "Download" at bounding box center [875, 214] width 39 height 9
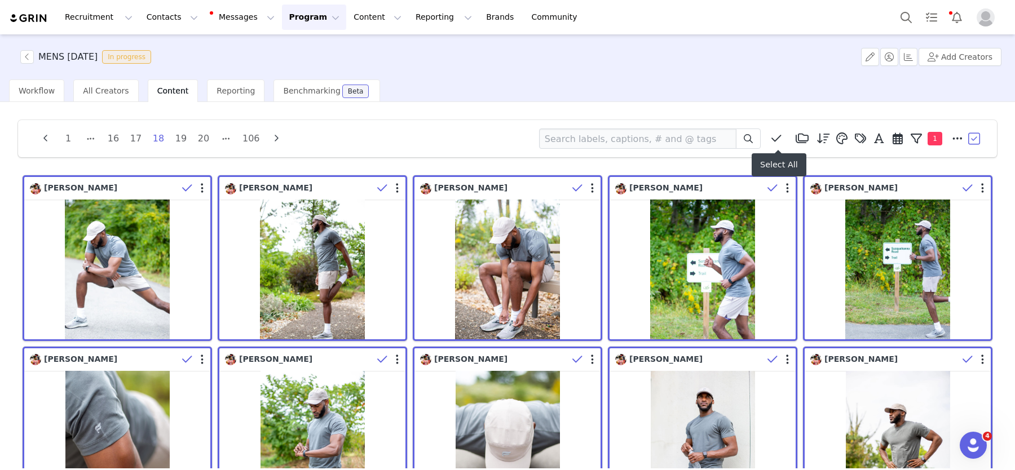
click at [777, 136] on icon at bounding box center [776, 138] width 10 height 11
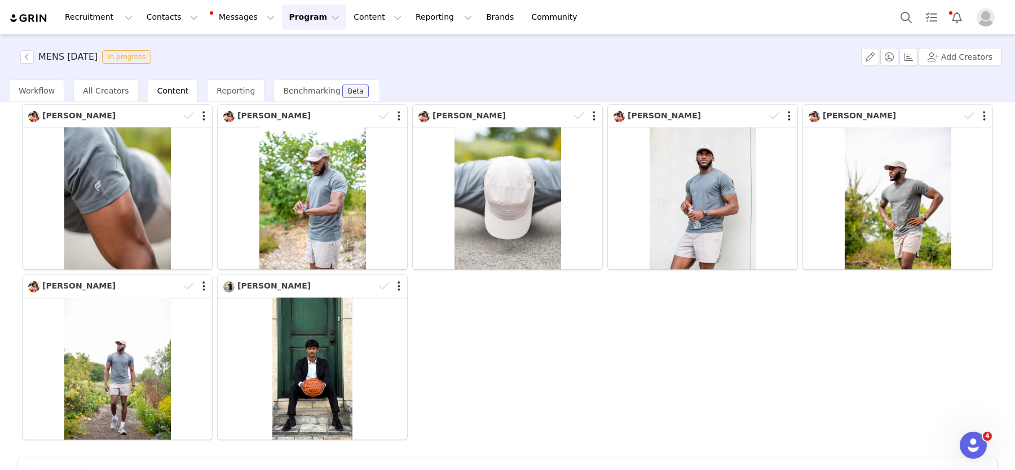
scroll to position [284, 0]
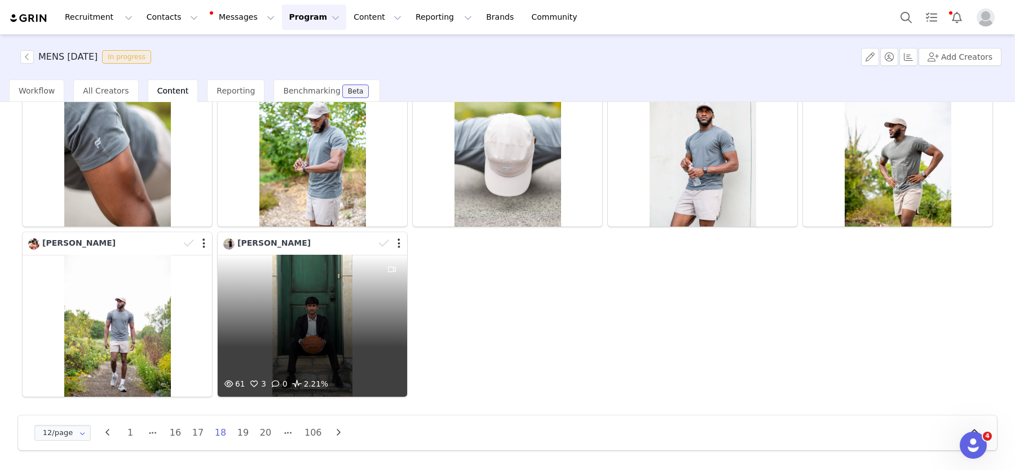
click at [324, 289] on div "61 3 0 2.21%" at bounding box center [312, 326] width 189 height 142
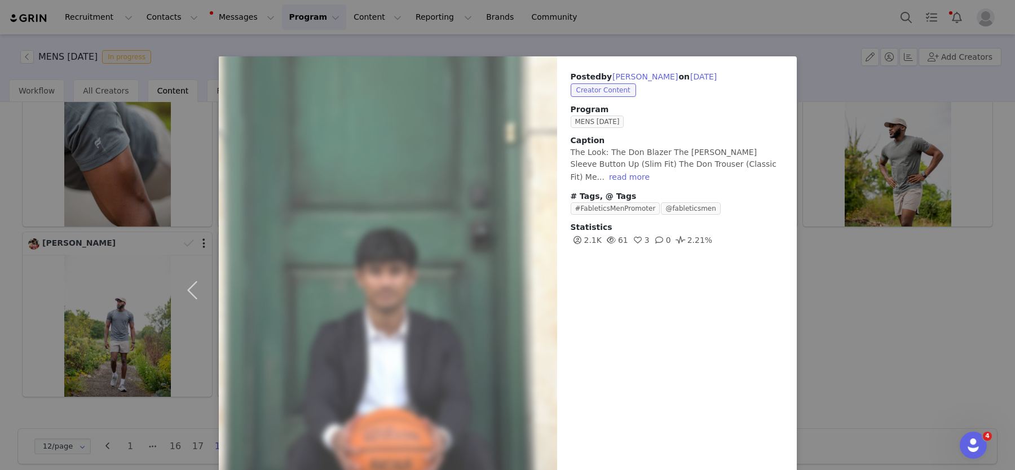
scroll to position [68, 0]
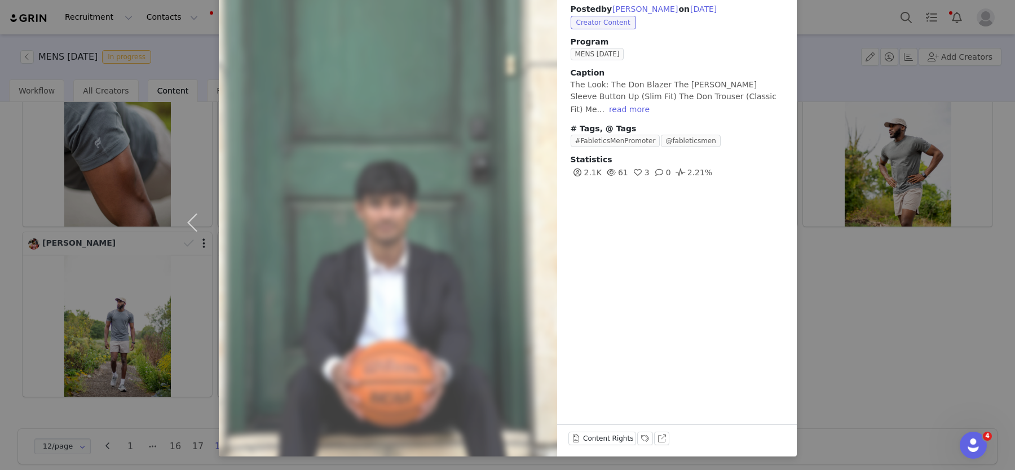
click at [887, 257] on div "Posted by [PERSON_NAME] on [DATE] Creator Content Program MENS [DATE] Caption T…" at bounding box center [507, 235] width 1015 height 470
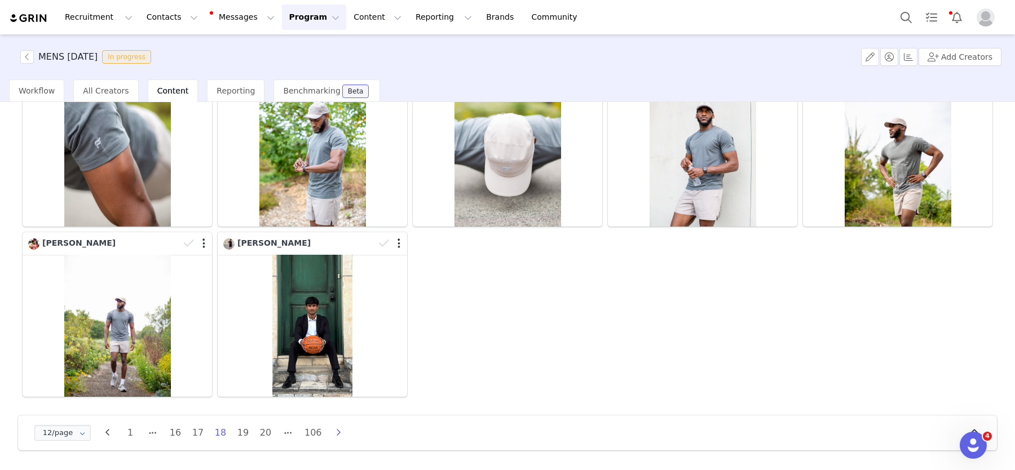
click at [335, 433] on icon "button" at bounding box center [338, 432] width 17 height 9
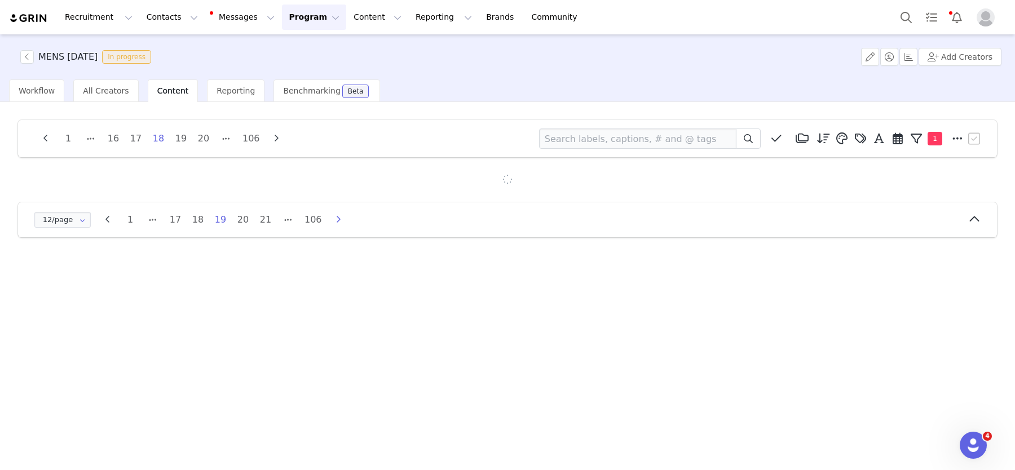
scroll to position [0, 0]
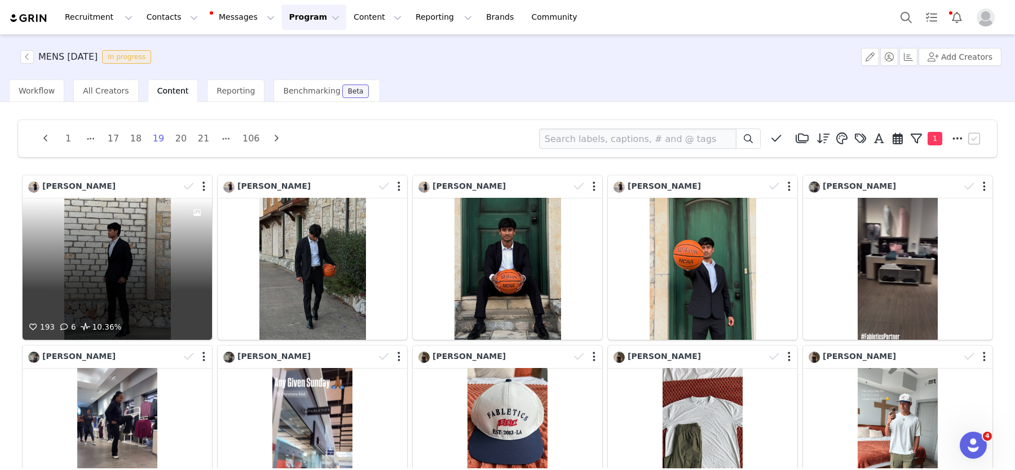
click at [117, 282] on div "193 6 10.36%" at bounding box center [117, 269] width 189 height 142
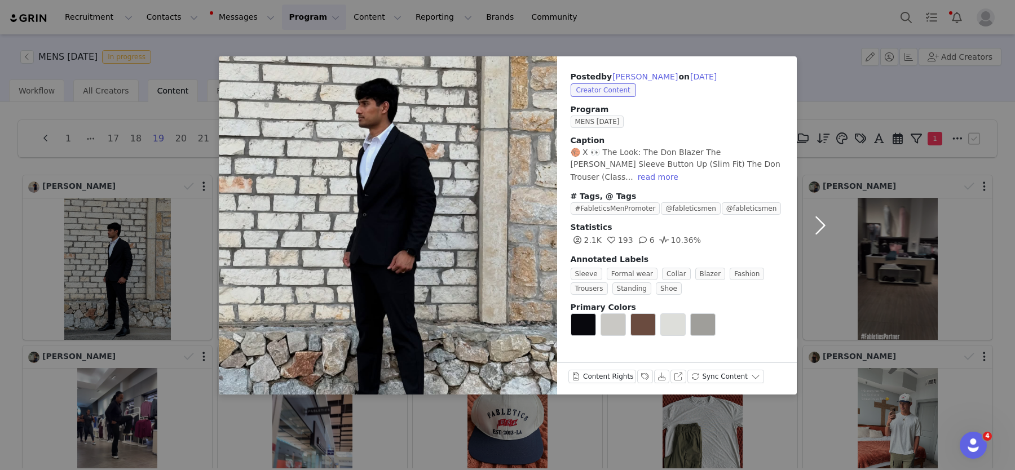
click at [807, 242] on button "button" at bounding box center [820, 225] width 47 height 338
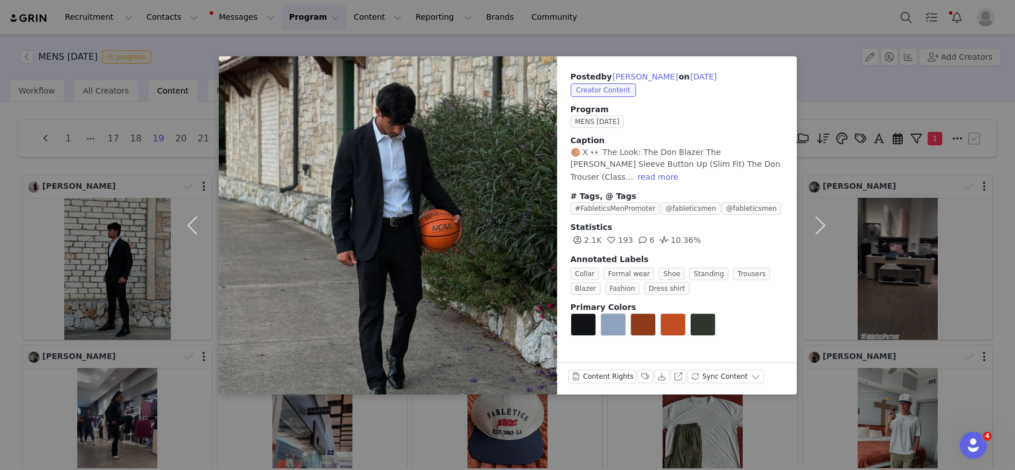
click at [875, 272] on div "Posted by [PERSON_NAME] on [DATE] Creator Content Program MENS [DATE] Caption 🏀…" at bounding box center [507, 235] width 1015 height 470
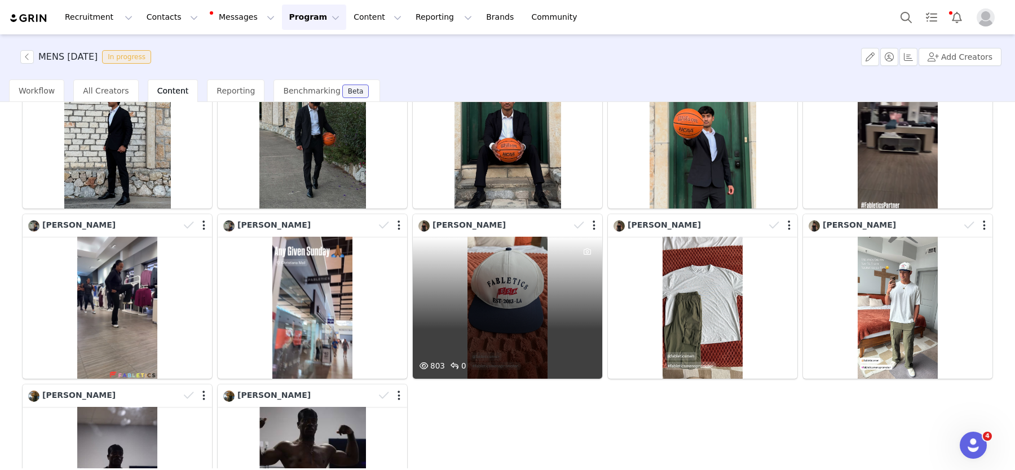
scroll to position [139, 0]
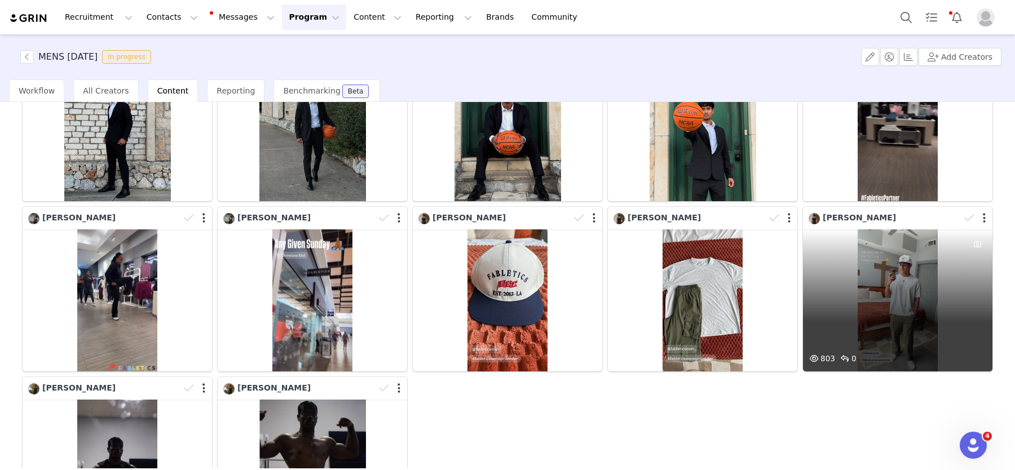
click at [921, 338] on div "803 0" at bounding box center [897, 300] width 189 height 142
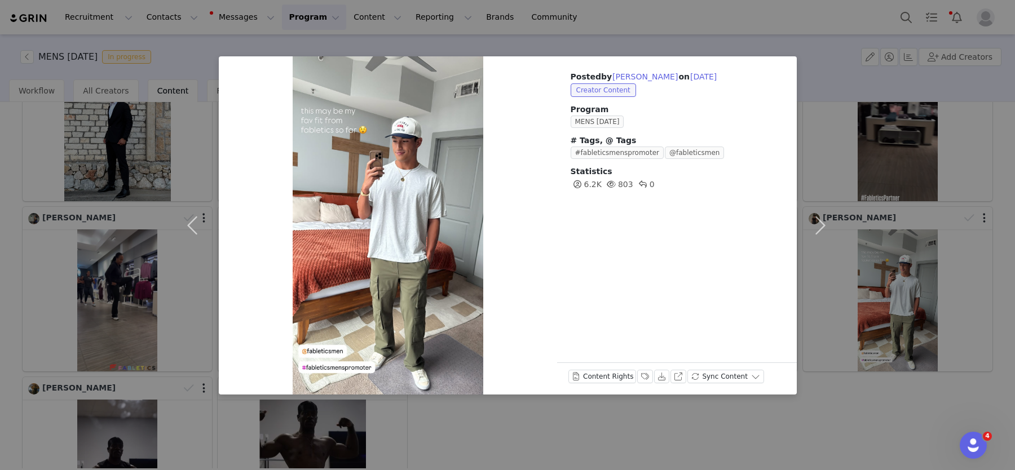
click at [136, 272] on div "Posted by [PERSON_NAME] on [DATE] Creator Content Program MENS [DATE] # Tags, @…" at bounding box center [507, 235] width 1015 height 470
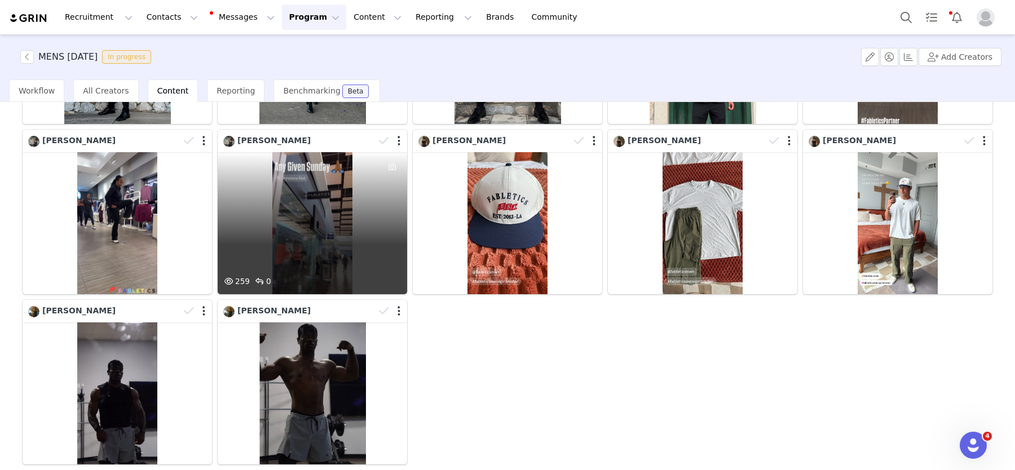
scroll to position [284, 0]
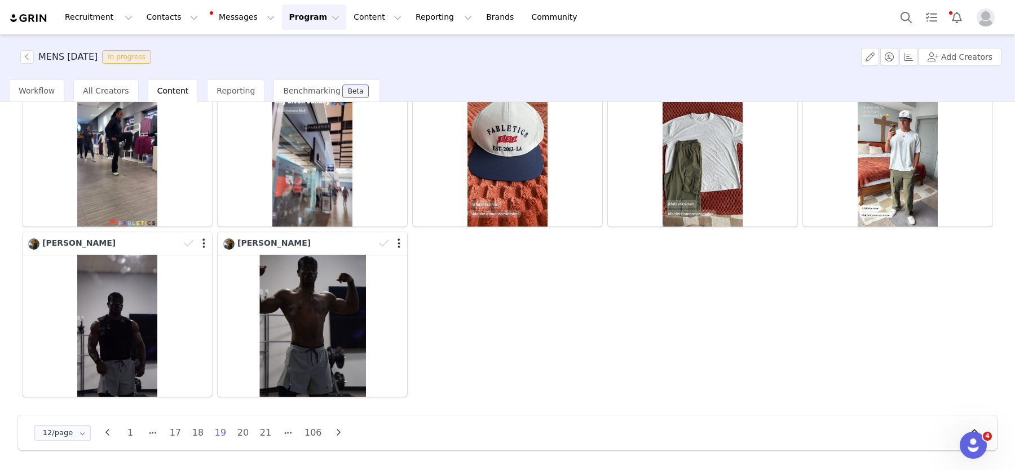
click at [344, 427] on button "button" at bounding box center [338, 433] width 17 height 16
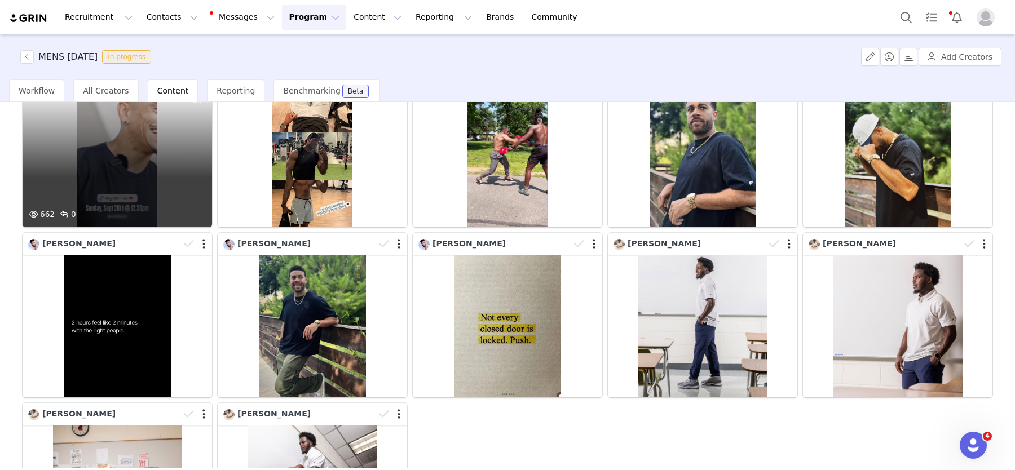
scroll to position [114, 0]
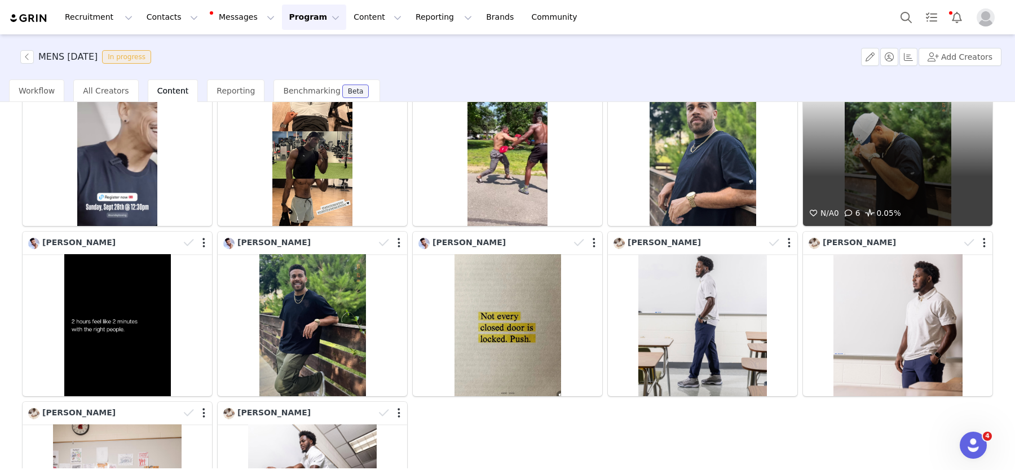
click at [918, 179] on div "N/A 0 6 0.05%" at bounding box center [897, 155] width 189 height 142
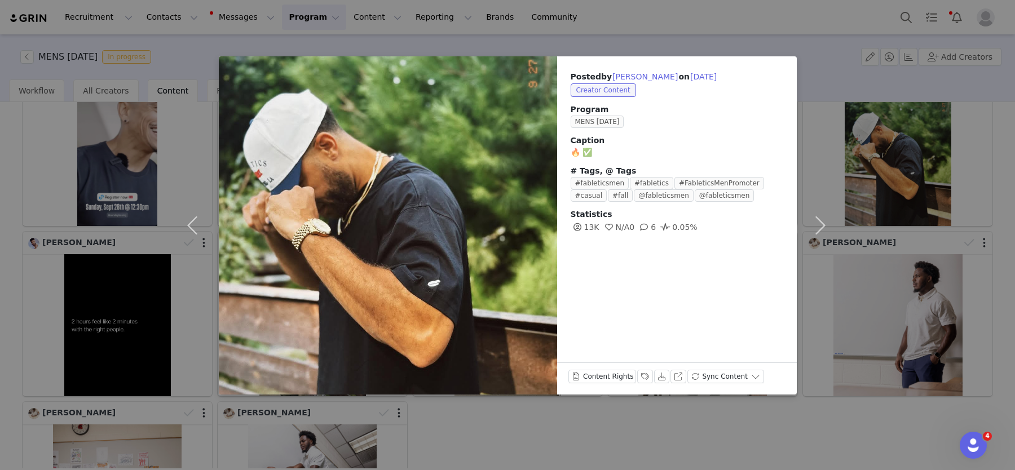
click at [100, 287] on div "Posted by [PERSON_NAME] on [DATE] Creator Content Program MENS [DATE] Caption 🔥…" at bounding box center [507, 235] width 1015 height 470
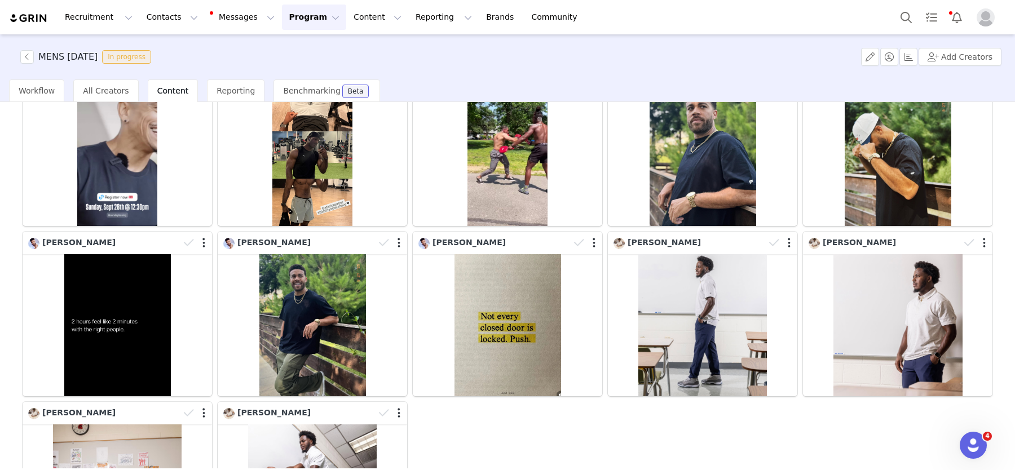
scroll to position [284, 0]
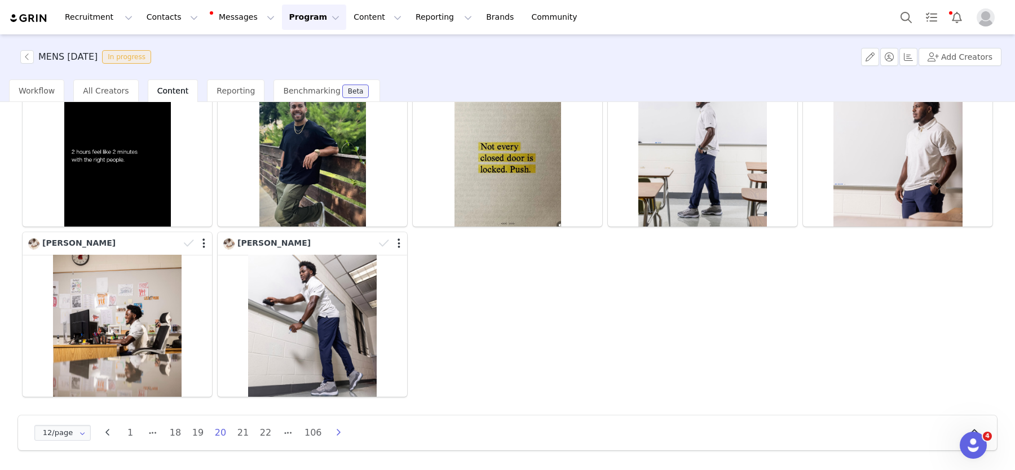
click at [337, 430] on icon "button" at bounding box center [338, 432] width 17 height 9
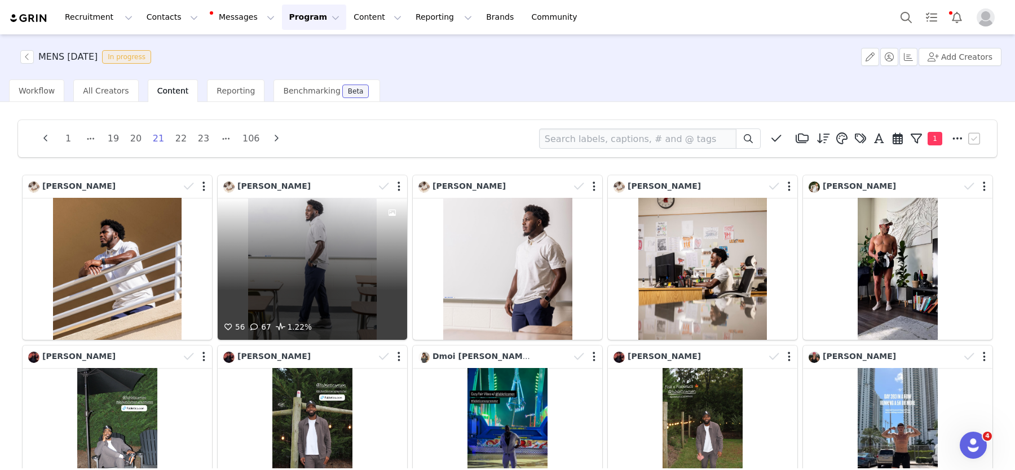
click at [357, 254] on div "56 67 1.22%" at bounding box center [312, 269] width 189 height 142
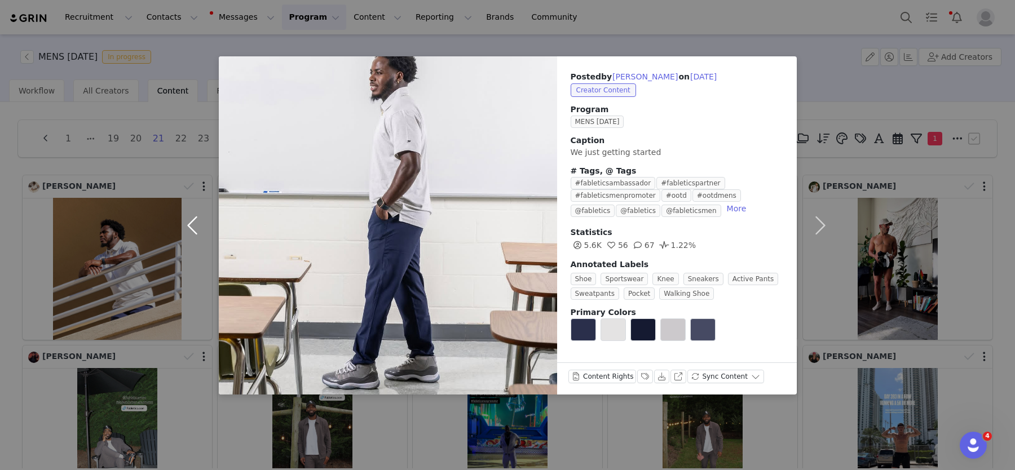
click at [185, 217] on button "button" at bounding box center [194, 225] width 47 height 338
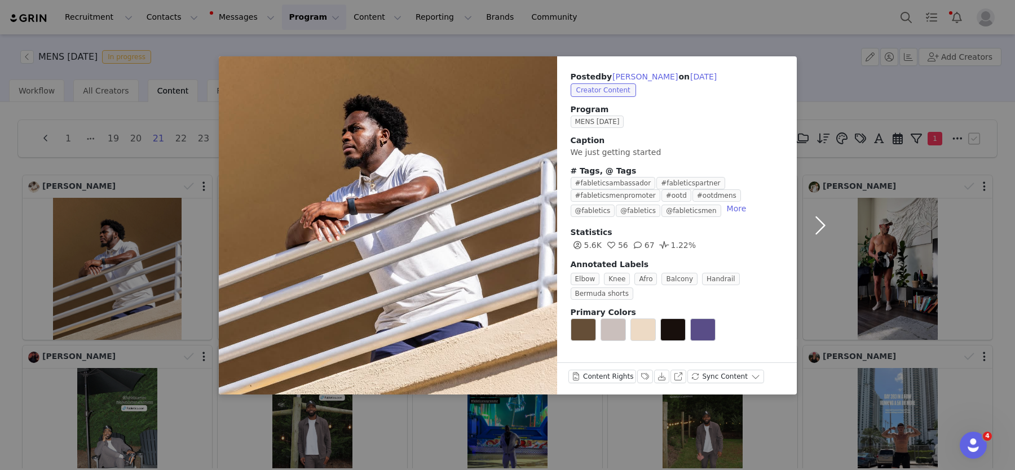
click at [822, 225] on button "button" at bounding box center [820, 225] width 47 height 338
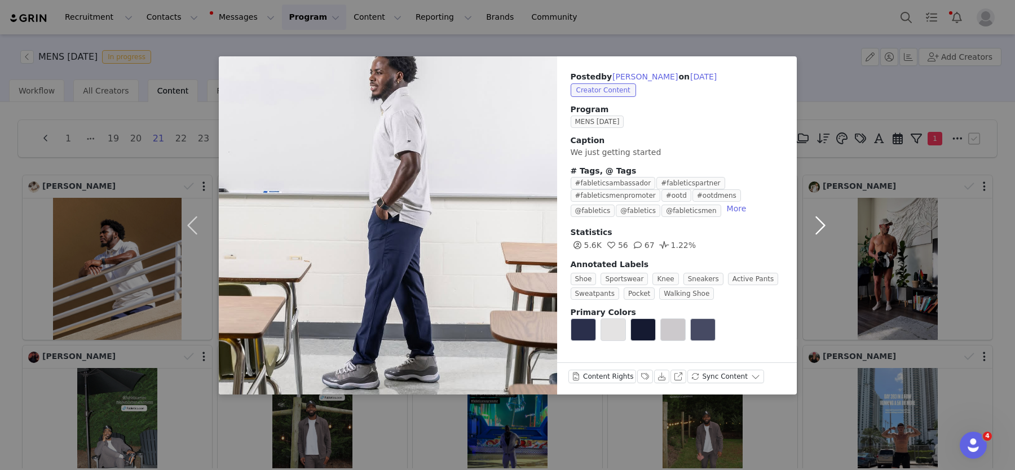
click at [822, 225] on button "button" at bounding box center [820, 225] width 47 height 338
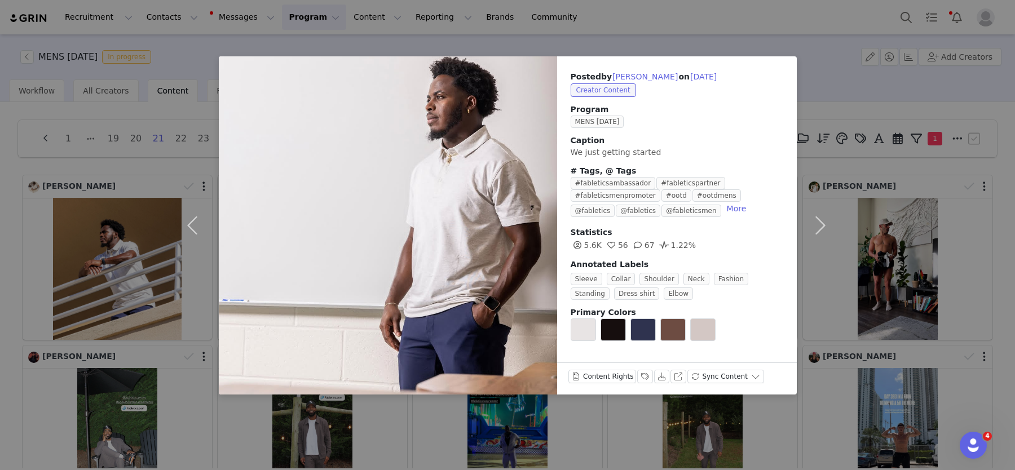
click at [880, 306] on div "Posted by [PERSON_NAME] on [DATE] Creator Content Program MENS [DATE] Caption W…" at bounding box center [507, 235] width 1015 height 470
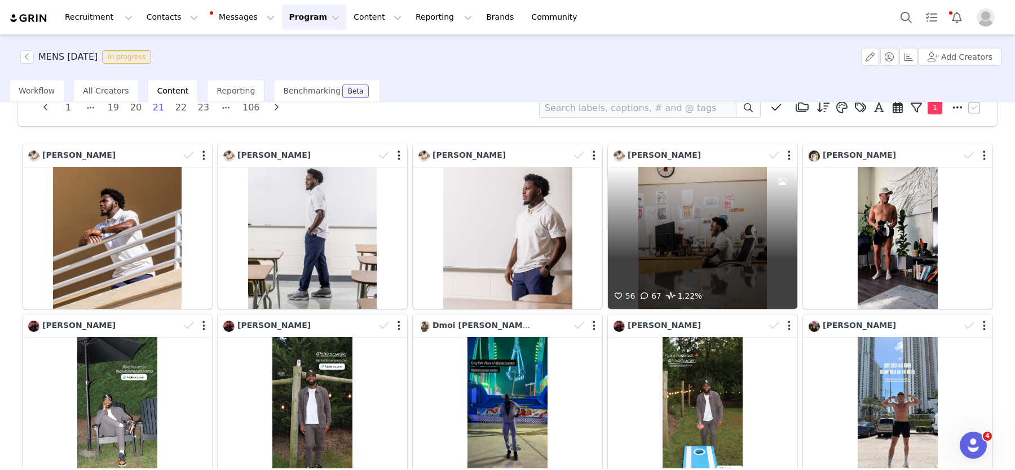
click at [702, 220] on div "56 67 1.22%" at bounding box center [702, 238] width 189 height 142
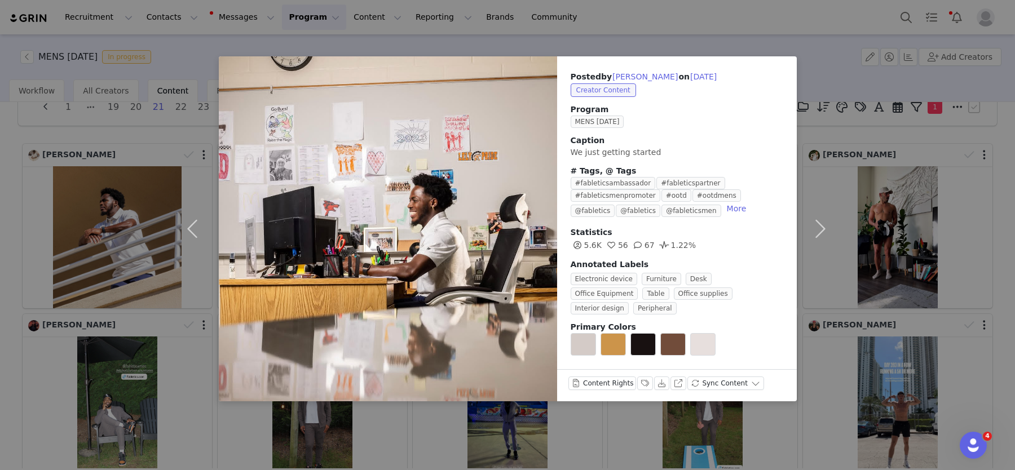
click at [118, 209] on div "Posted by [PERSON_NAME] on [DATE] Creator Content Program MENS [DATE] Caption W…" at bounding box center [507, 235] width 1015 height 470
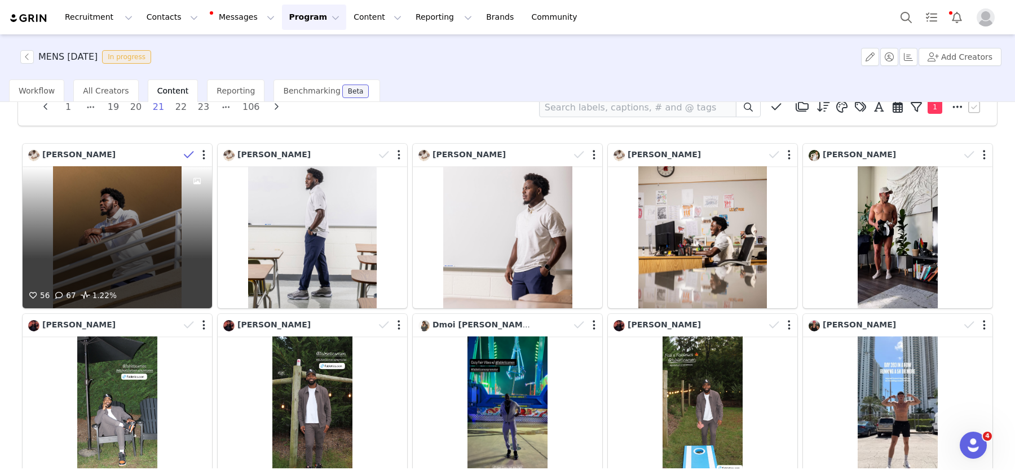
click at [187, 156] on icon at bounding box center [189, 154] width 10 height 11
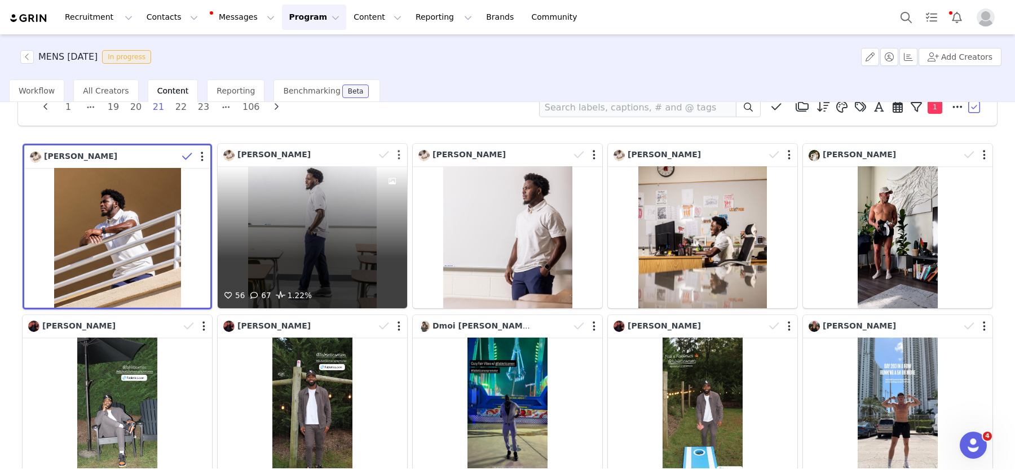
drag, startPoint x: 384, startPoint y: 156, endPoint x: 396, endPoint y: 154, distance: 11.4
click at [384, 155] on icon at bounding box center [384, 154] width 10 height 11
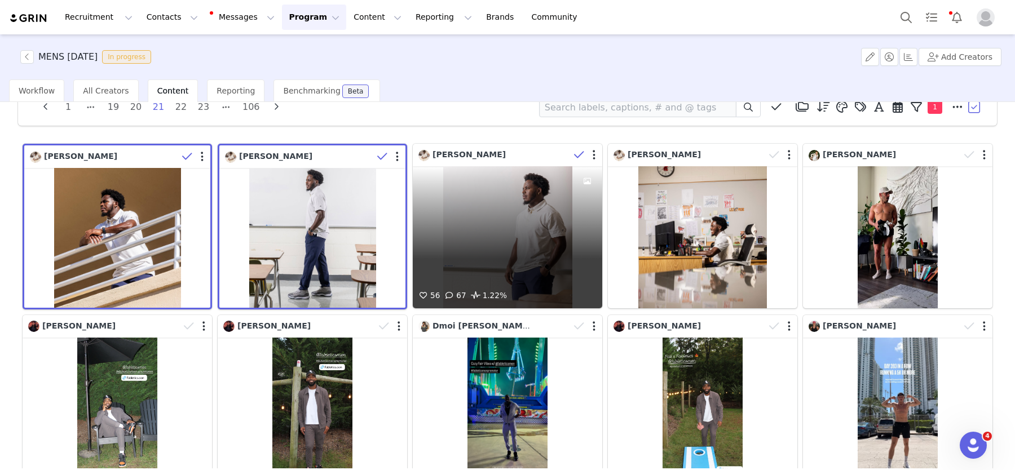
click at [578, 150] on icon at bounding box center [579, 154] width 10 height 11
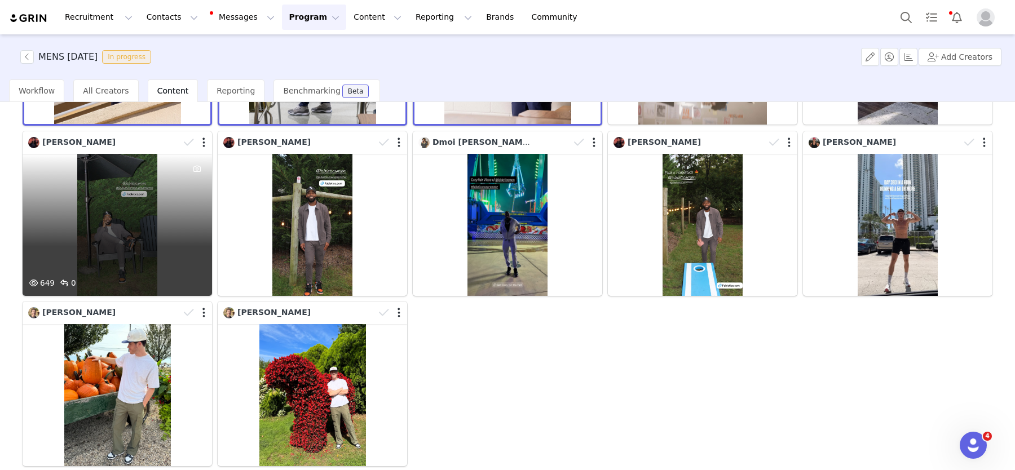
scroll to position [0, 0]
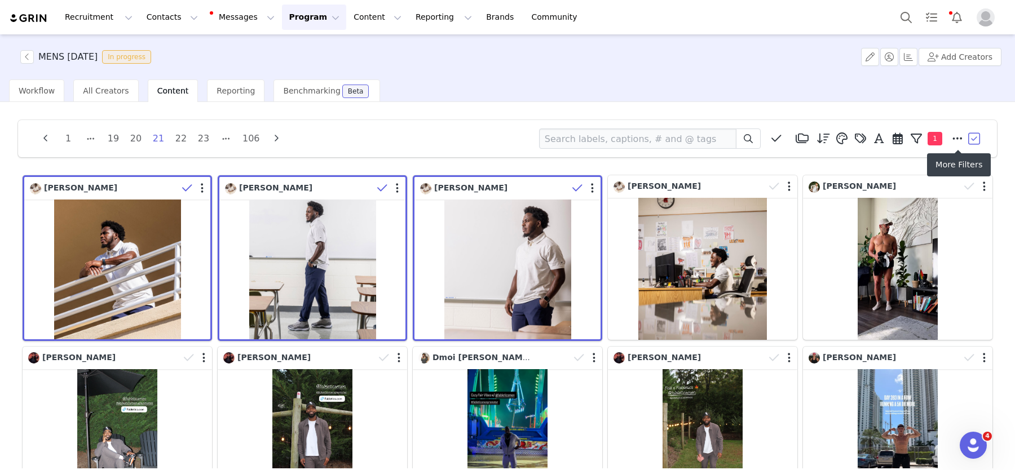
click at [974, 140] on button "button" at bounding box center [974, 138] width 17 height 17
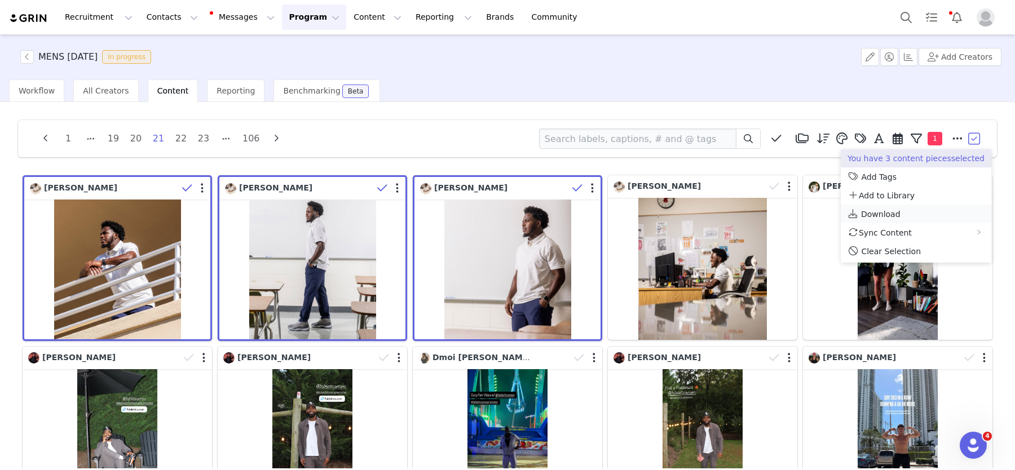
click at [870, 211] on span "Download" at bounding box center [880, 214] width 39 height 9
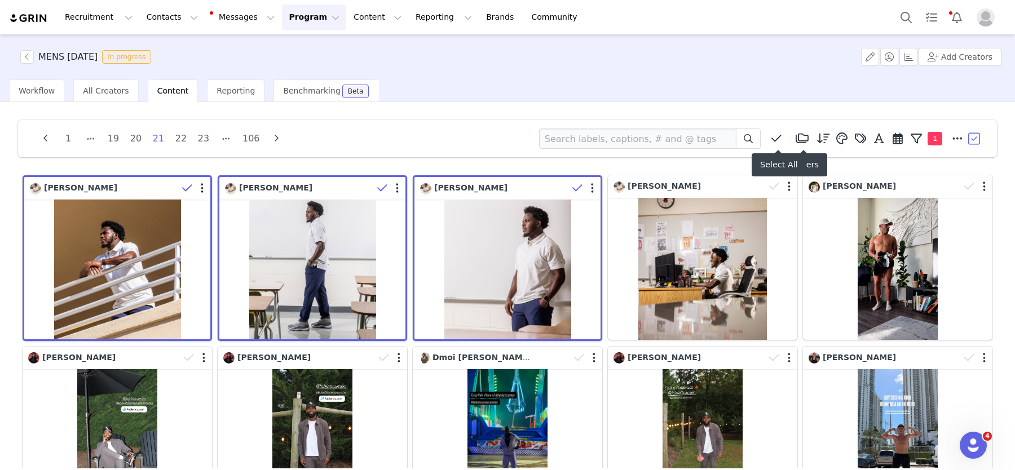
click at [768, 138] on button at bounding box center [776, 138] width 19 height 17
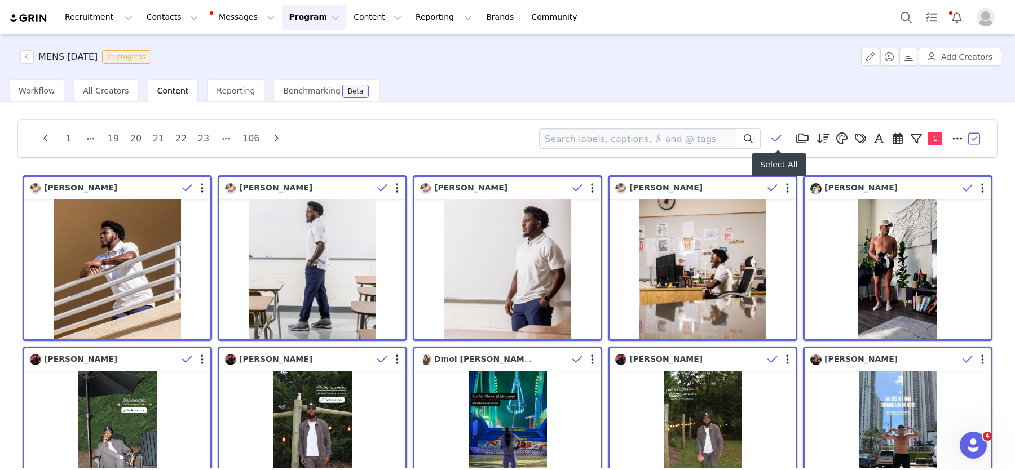
click at [774, 138] on icon at bounding box center [776, 138] width 10 height 11
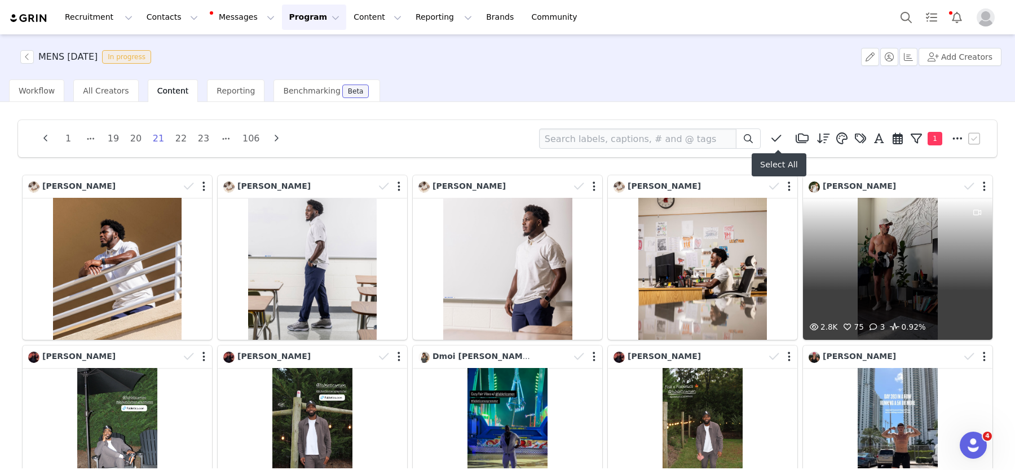
click at [884, 247] on div "2.8K 75 3 0.92%" at bounding box center [897, 269] width 189 height 142
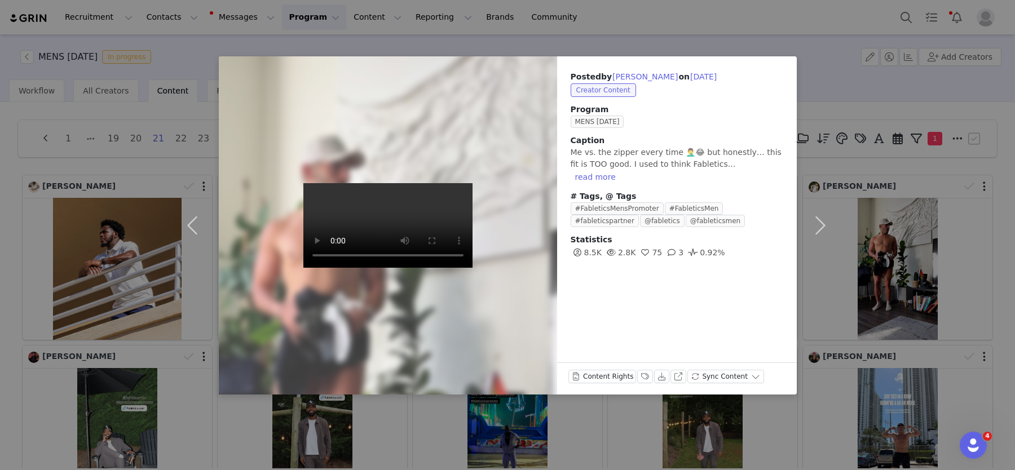
click at [127, 358] on div "Posted by [PERSON_NAME] on [DATE] Creator Content Program MENS [DATE] Caption M…" at bounding box center [507, 235] width 1015 height 470
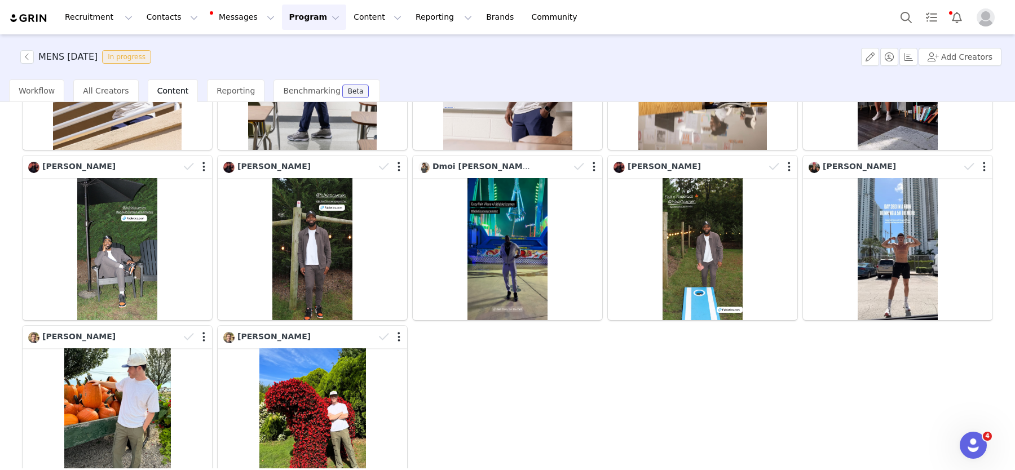
scroll to position [251, 0]
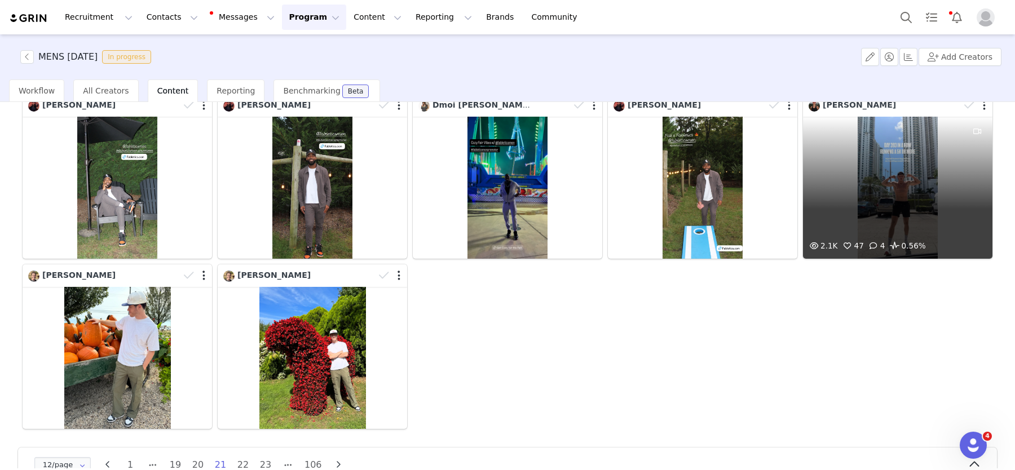
click at [900, 202] on div "2.1K 47 4 0.56%" at bounding box center [897, 188] width 189 height 142
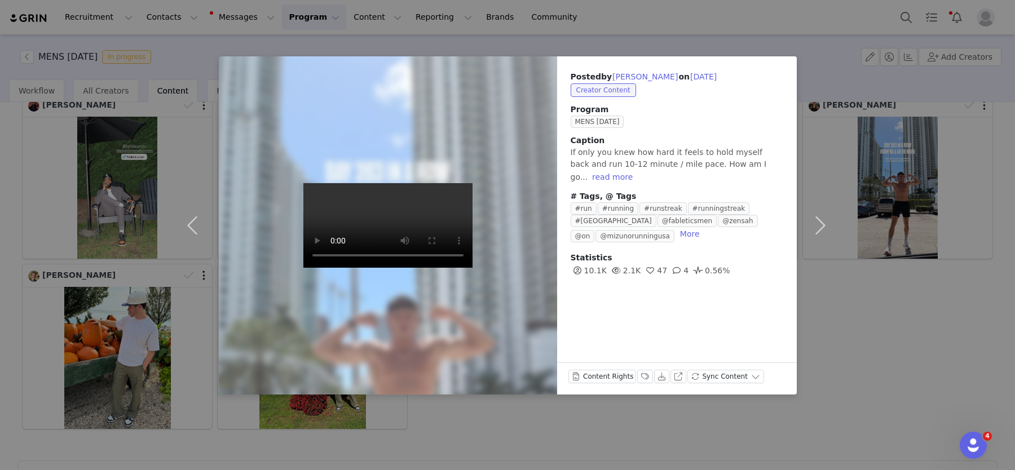
click at [136, 305] on div "Posted by [PERSON_NAME] on [DATE] Creator Content Program MENS [DATE] Caption I…" at bounding box center [507, 235] width 1015 height 470
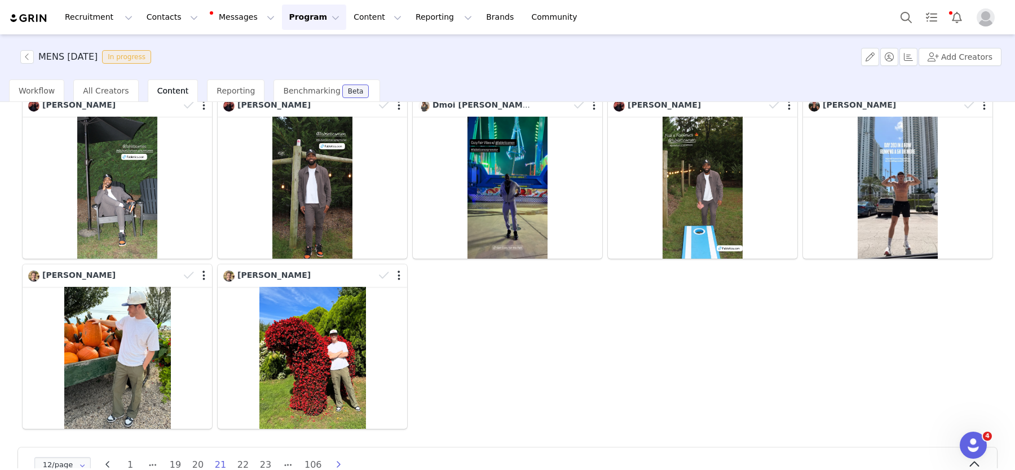
click at [337, 461] on icon "button" at bounding box center [338, 465] width 17 height 9
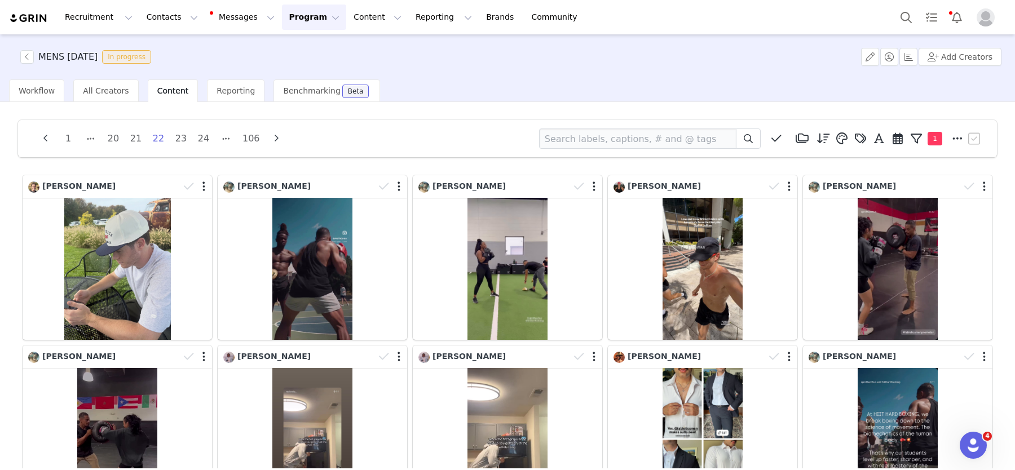
scroll to position [1, 0]
click at [41, 134] on icon "button" at bounding box center [45, 138] width 17 height 9
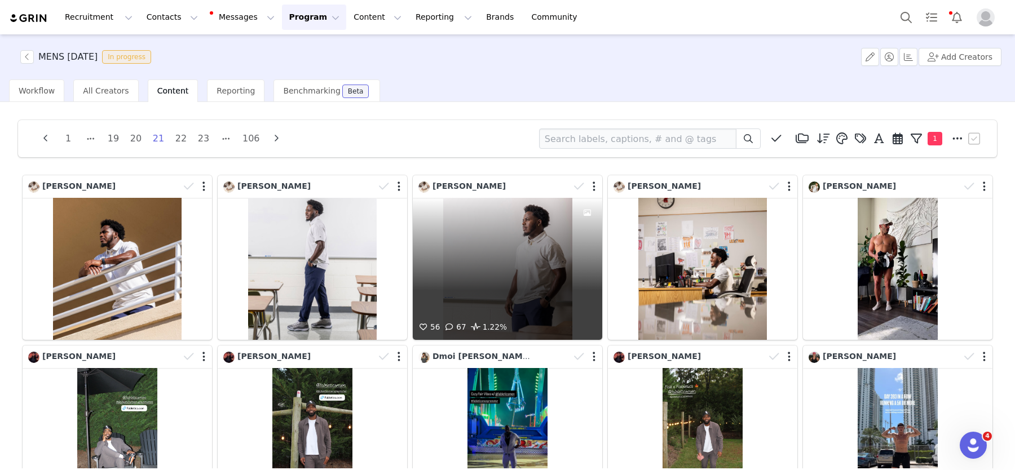
scroll to position [284, 0]
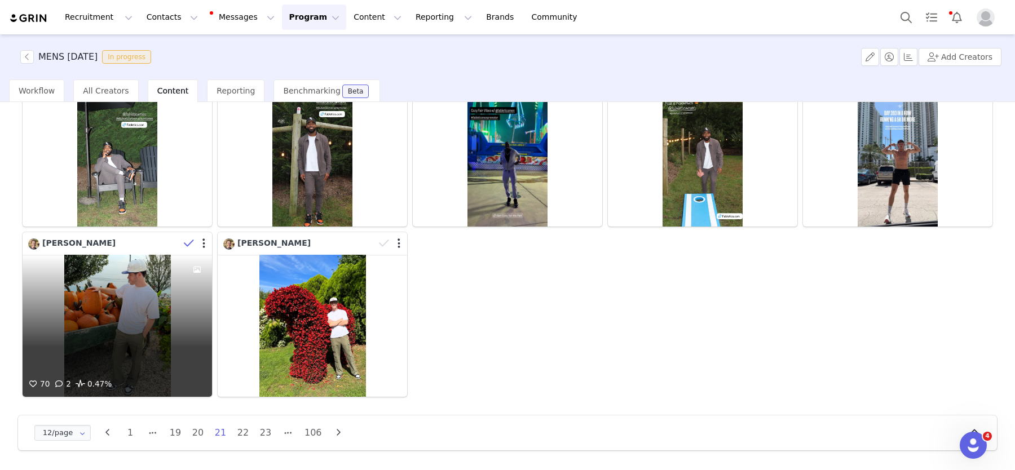
click at [189, 246] on icon at bounding box center [189, 243] width 10 height 11
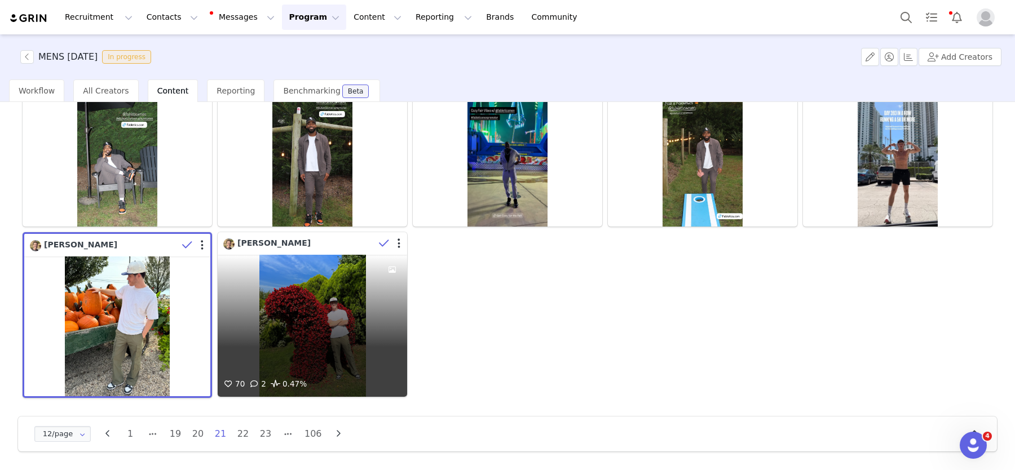
click at [382, 244] on icon at bounding box center [384, 243] width 10 height 11
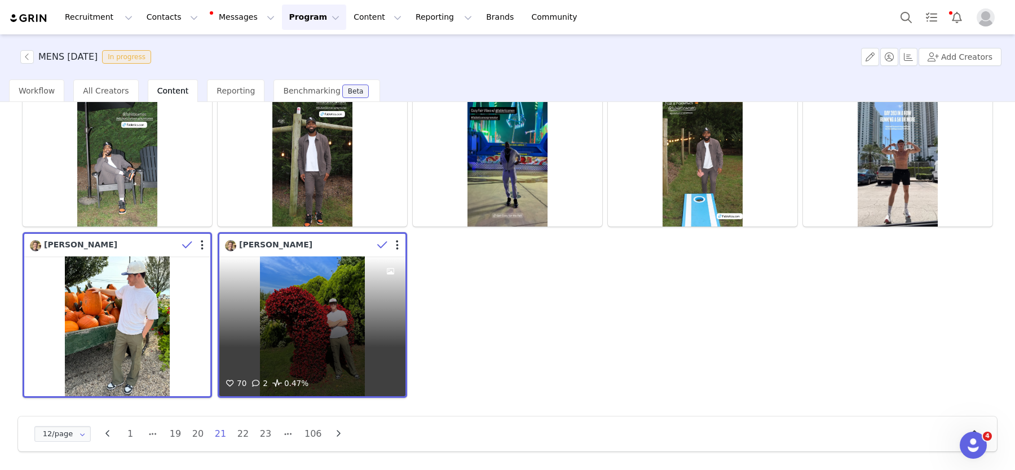
drag, startPoint x: 382, startPoint y: 245, endPoint x: 261, endPoint y: 271, distance: 123.9
click at [382, 245] on icon at bounding box center [382, 245] width 10 height 11
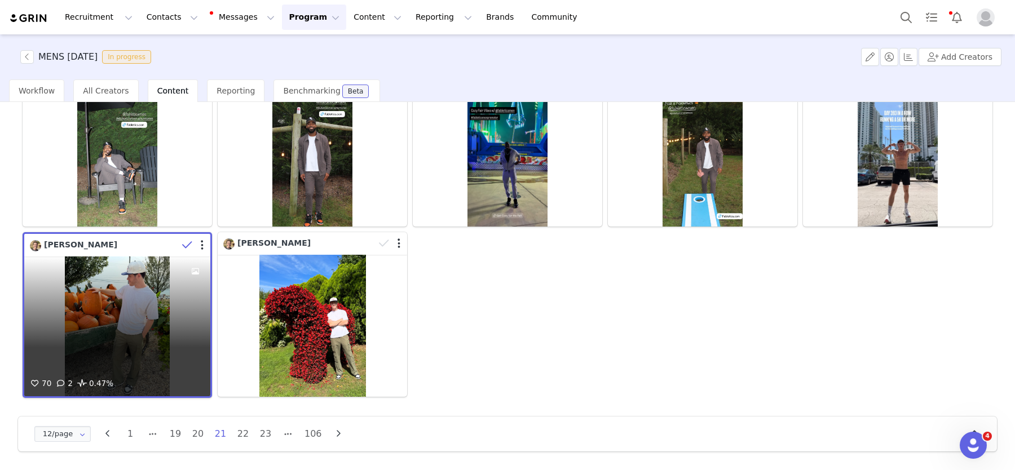
click at [134, 285] on div "70 2 0.47%" at bounding box center [117, 326] width 186 height 140
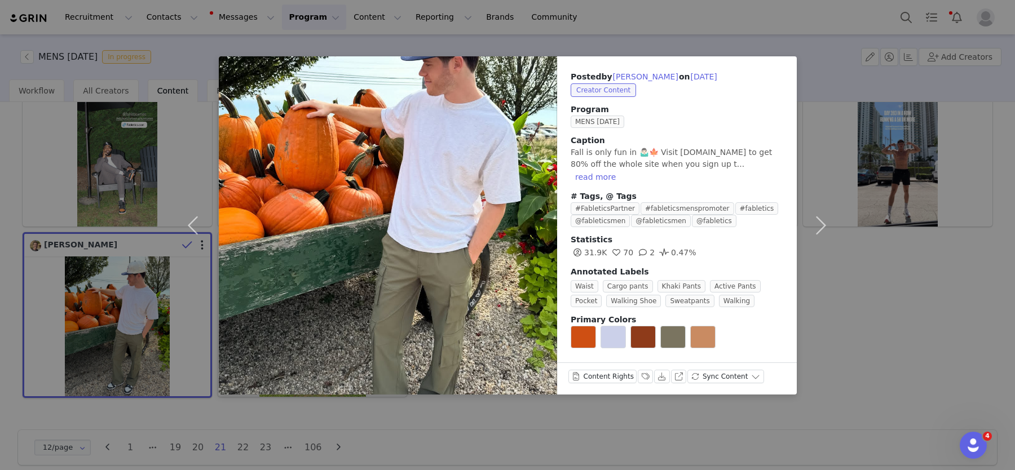
click at [313, 297] on div at bounding box center [388, 225] width 338 height 338
click at [817, 222] on button "button" at bounding box center [820, 225] width 47 height 338
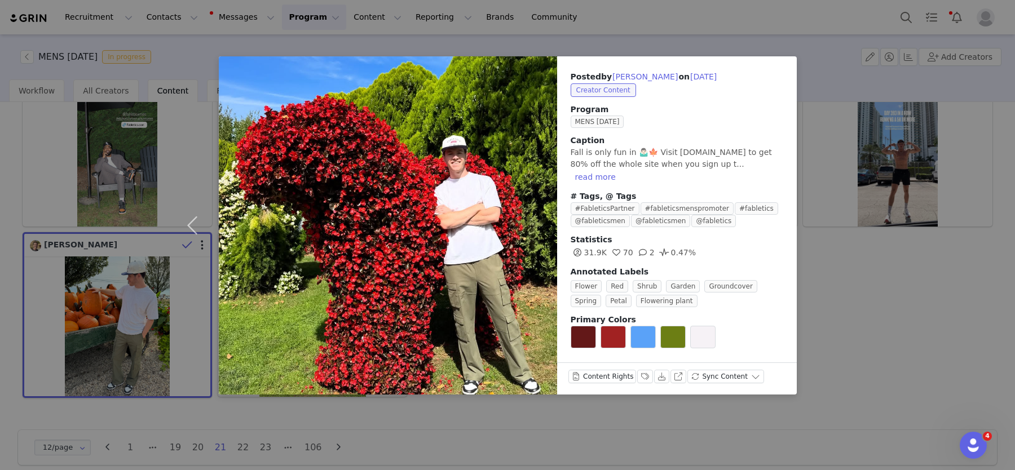
click at [874, 279] on div "Posted by [PERSON_NAME] on [DATE] Creator Content Program MENS [DATE] Caption F…" at bounding box center [507, 235] width 1015 height 470
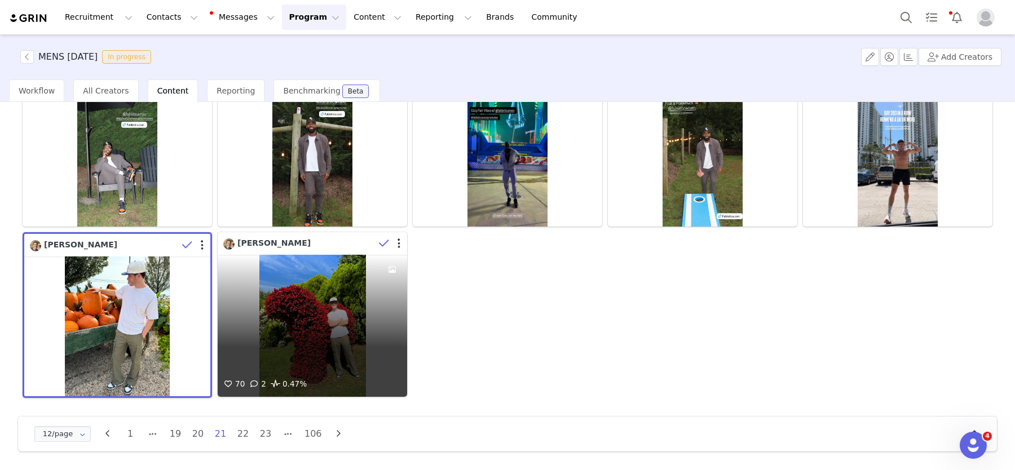
click at [379, 245] on icon at bounding box center [384, 243] width 10 height 11
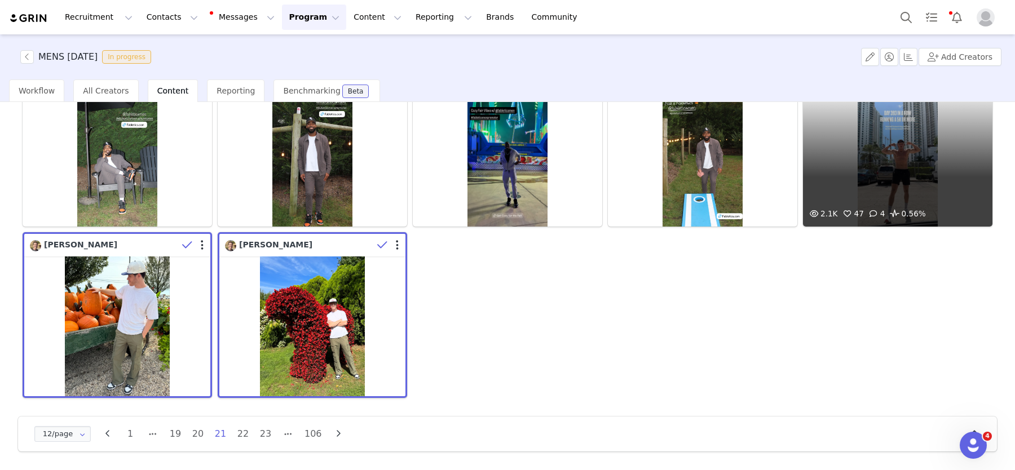
scroll to position [0, 0]
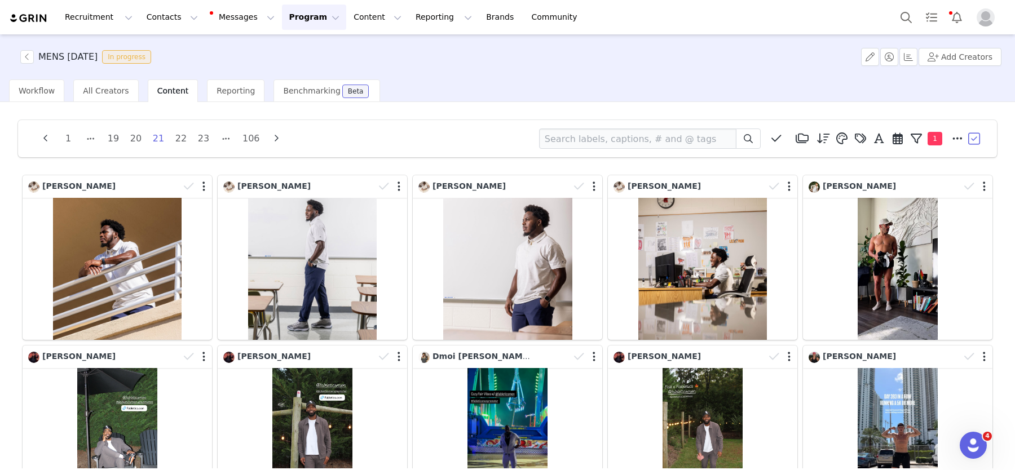
click at [976, 138] on button "button" at bounding box center [974, 138] width 17 height 17
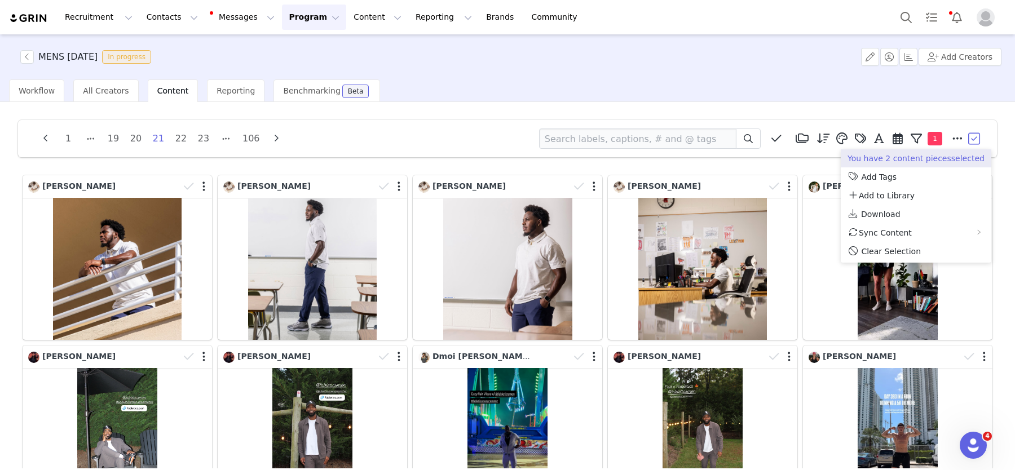
drag, startPoint x: 886, startPoint y: 212, endPoint x: 867, endPoint y: 220, distance: 20.7
click at [885, 212] on span "Download" at bounding box center [880, 214] width 39 height 9
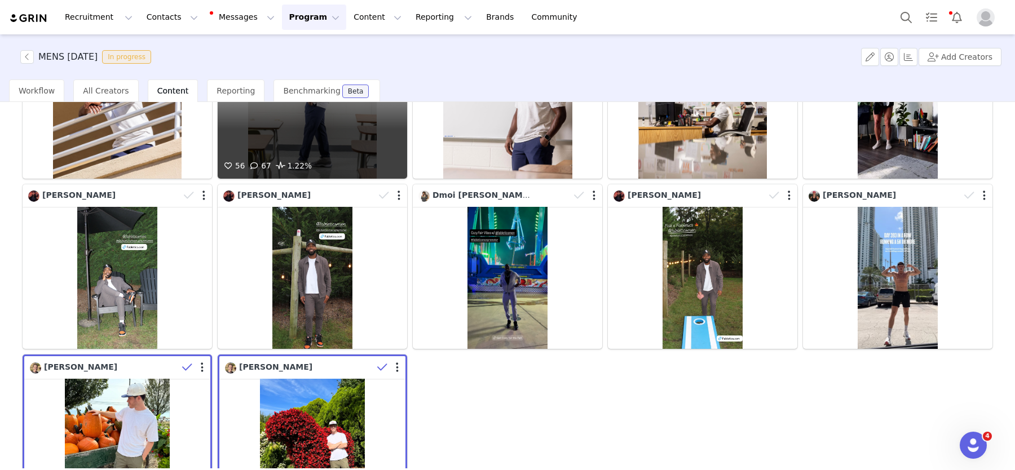
scroll to position [284, 0]
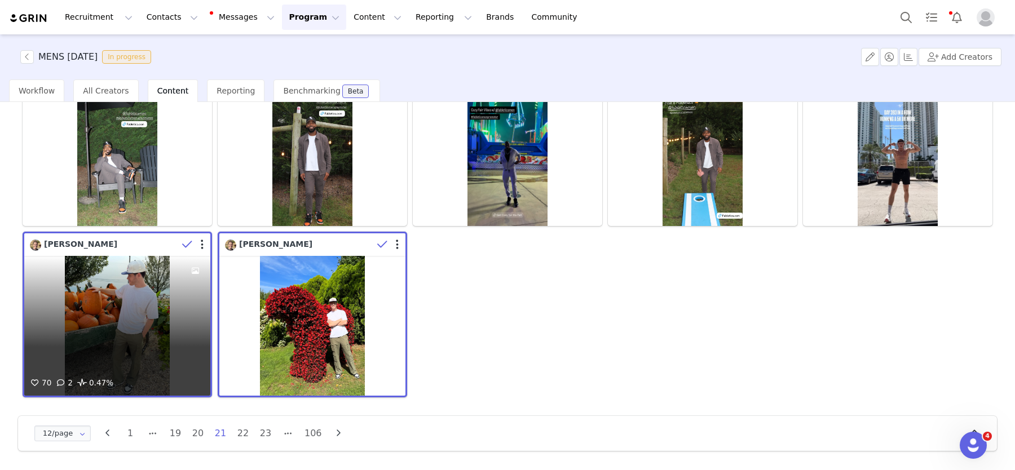
drag, startPoint x: 181, startPoint y: 242, endPoint x: 340, endPoint y: 245, distance: 159.0
click at [182, 242] on span at bounding box center [187, 244] width 17 height 17
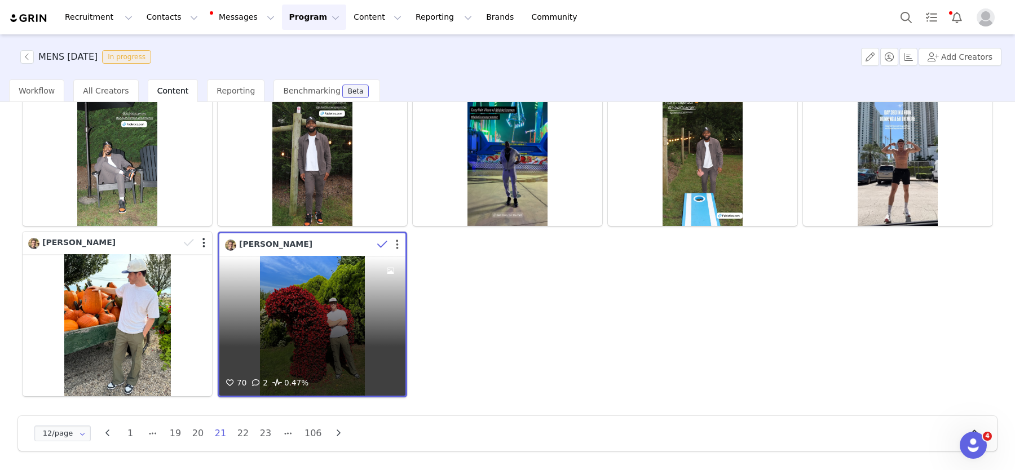
drag, startPoint x: 397, startPoint y: 240, endPoint x: 391, endPoint y: 244, distance: 7.1
click at [396, 241] on button "button" at bounding box center [397, 244] width 3 height 11
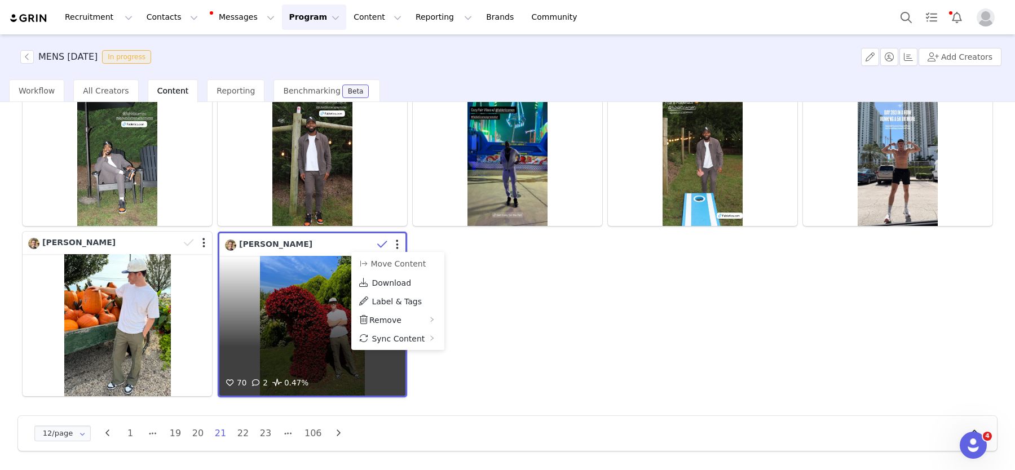
click at [379, 243] on icon at bounding box center [382, 244] width 10 height 11
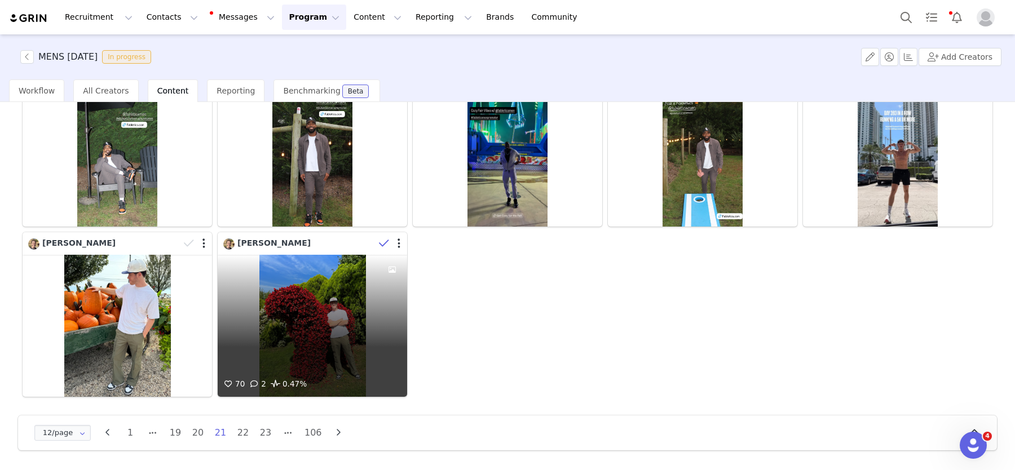
scroll to position [284, 0]
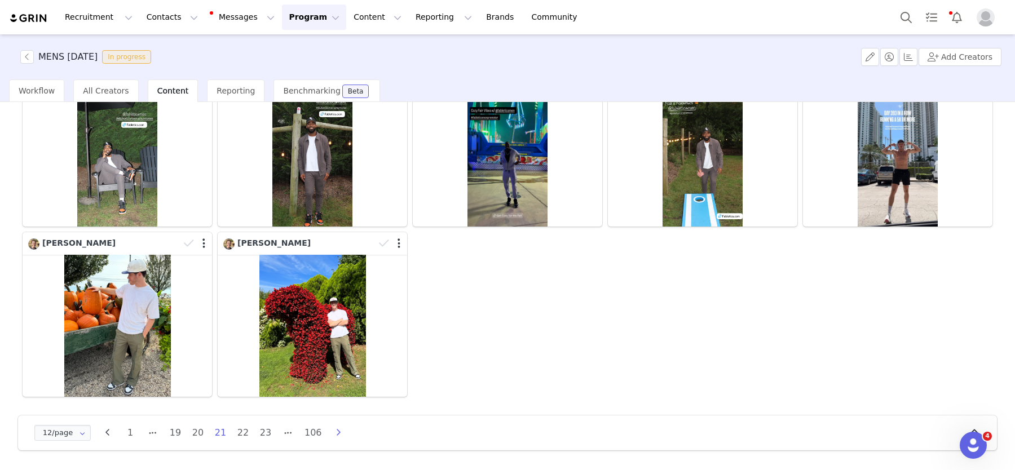
click at [342, 434] on icon "button" at bounding box center [338, 432] width 17 height 9
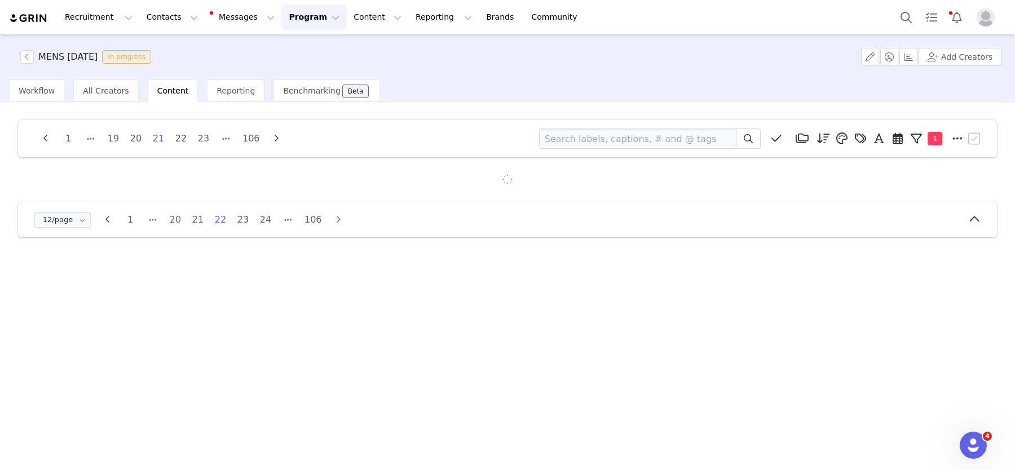
scroll to position [0, 0]
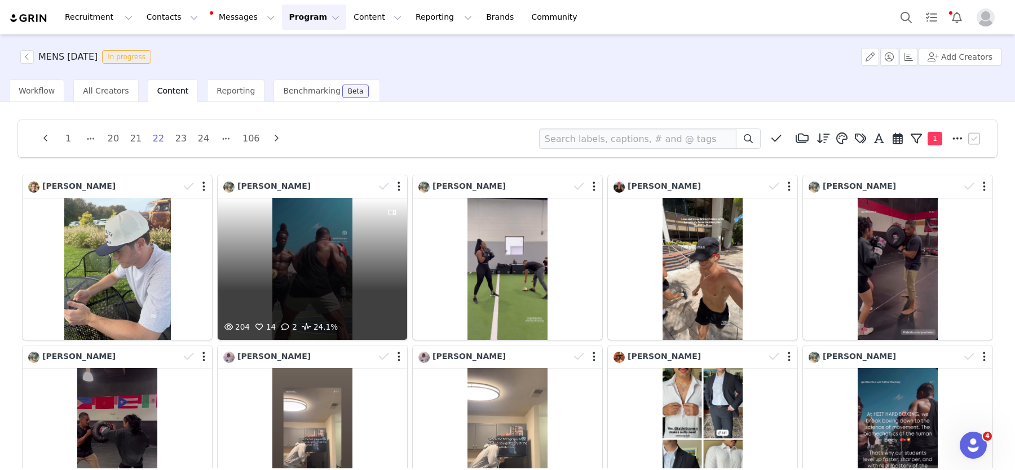
click at [341, 264] on div "204 14 2 24.1%" at bounding box center [312, 269] width 189 height 142
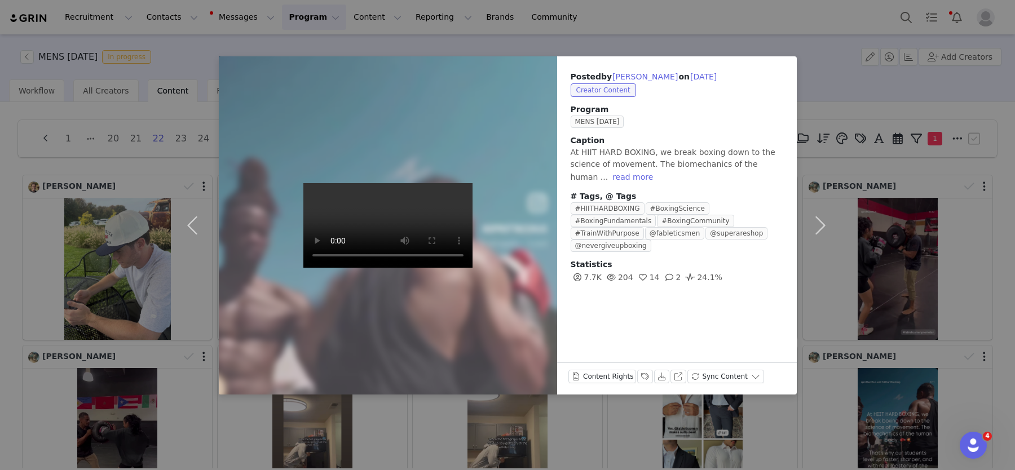
click at [111, 232] on div "Posted by [PERSON_NAME] on [DATE] Creator Content Program MENS [DATE] Caption A…" at bounding box center [507, 235] width 1015 height 470
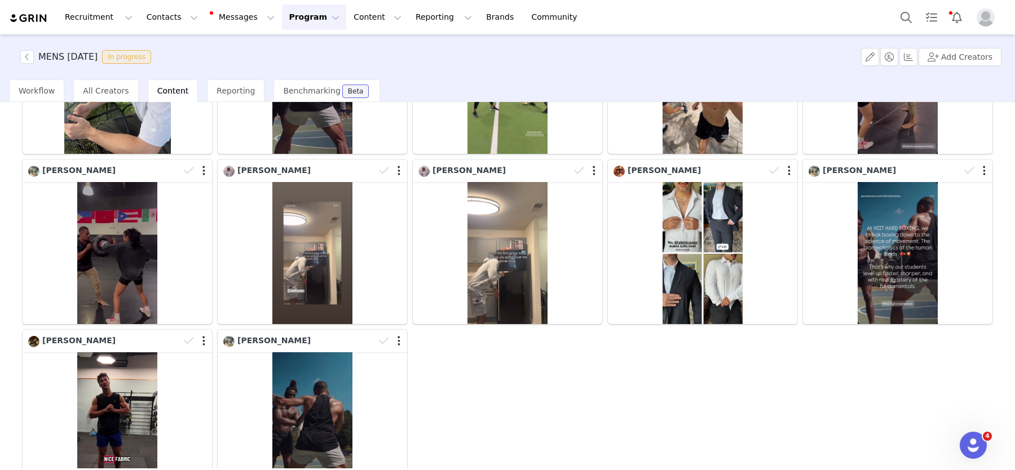
scroll to position [175, 0]
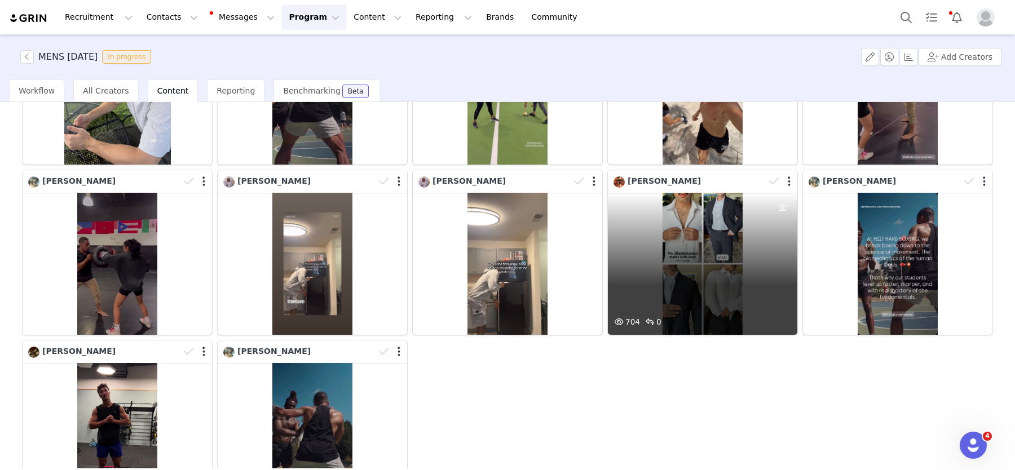
click at [721, 281] on div "704 0" at bounding box center [702, 264] width 189 height 142
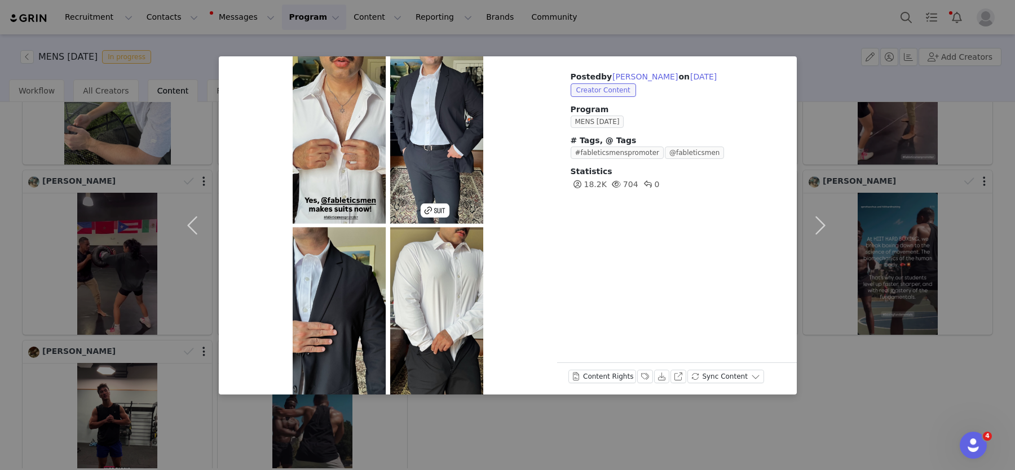
click at [94, 329] on div "Posted by [PERSON_NAME] on [DATE] Creator Content Program MENS [DATE] # Tags, @…" at bounding box center [507, 235] width 1015 height 470
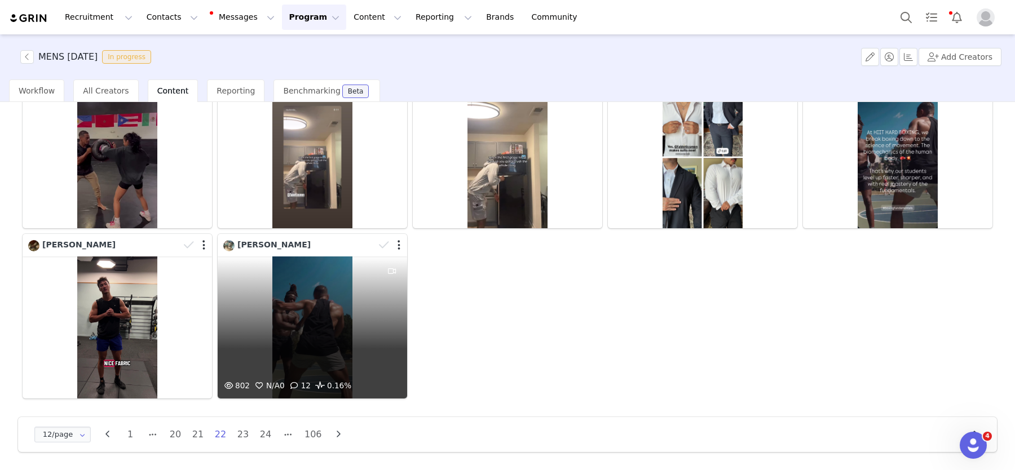
scroll to position [284, 0]
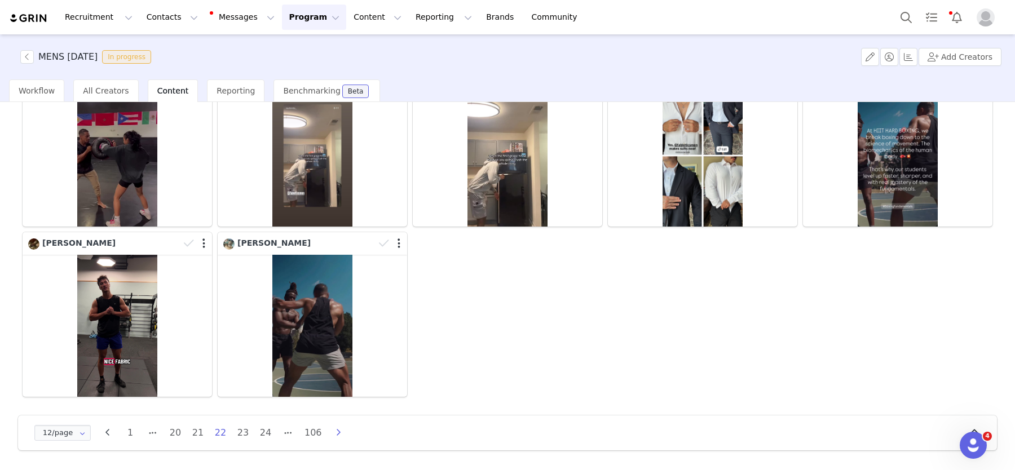
click at [339, 428] on icon "button" at bounding box center [338, 432] width 17 height 9
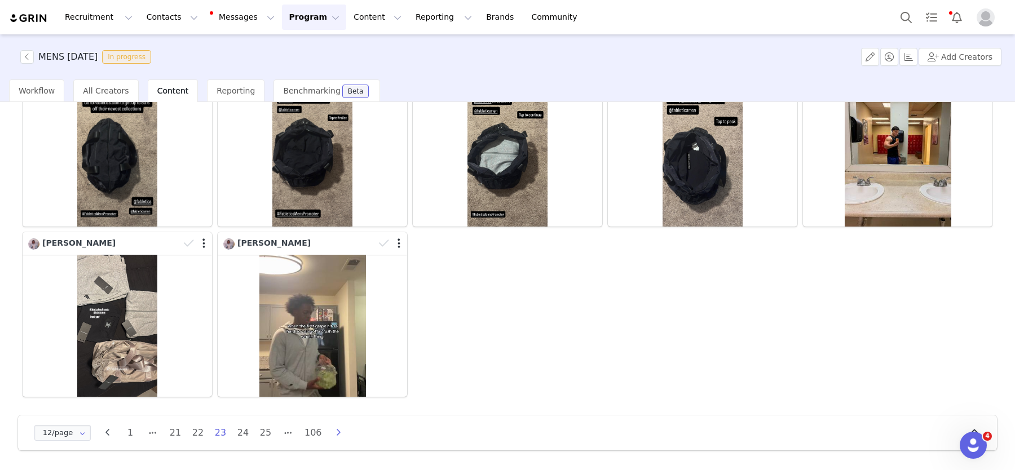
click at [335, 431] on icon "button" at bounding box center [338, 432] width 17 height 9
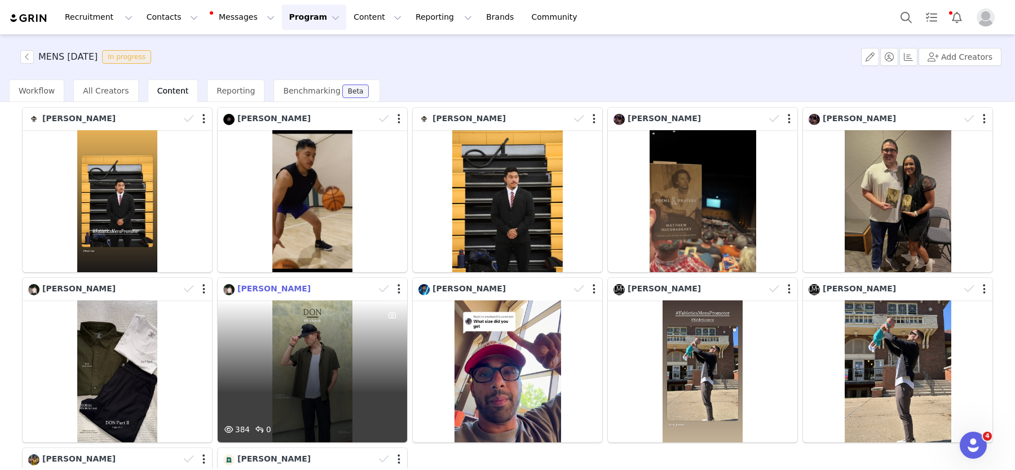
scroll to position [80, 0]
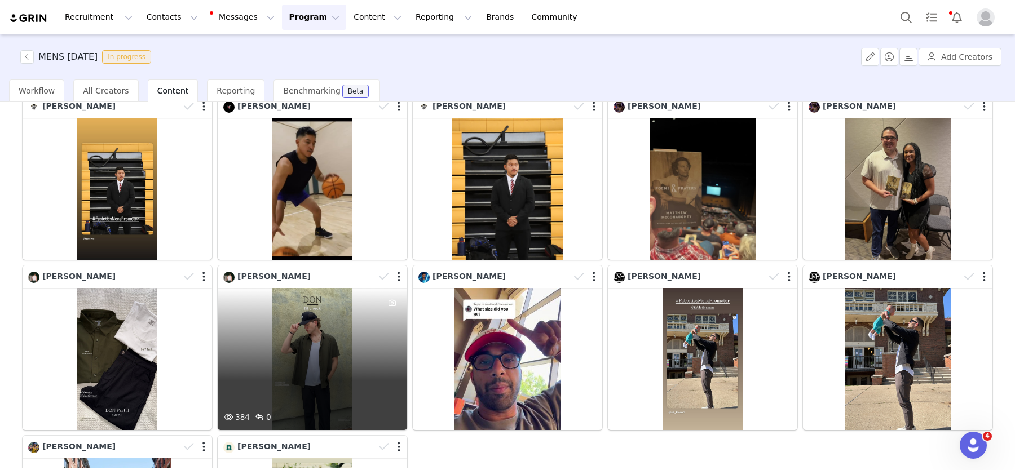
click at [320, 355] on div "384 0" at bounding box center [312, 359] width 189 height 142
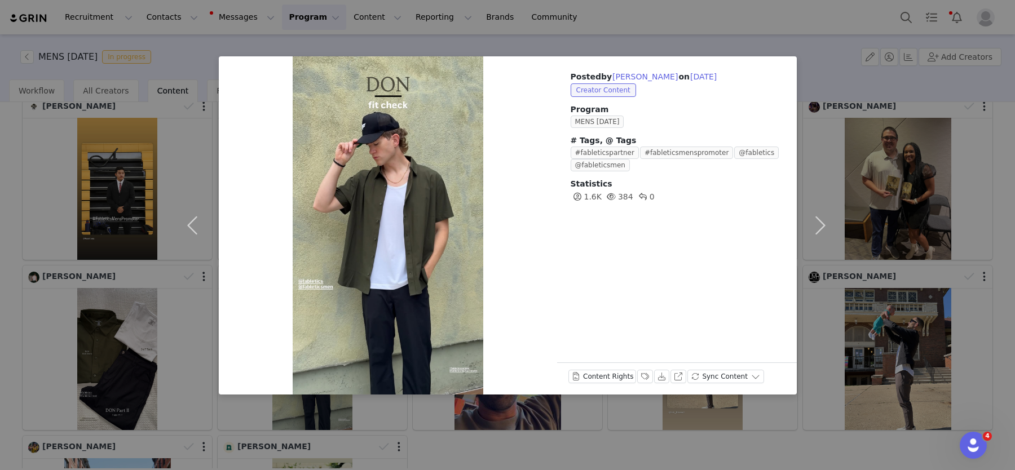
click at [848, 339] on div "Posted by [PERSON_NAME] on [DATE] Creator Content Program MENS [DATE] # Tags, @…" at bounding box center [507, 235] width 1015 height 470
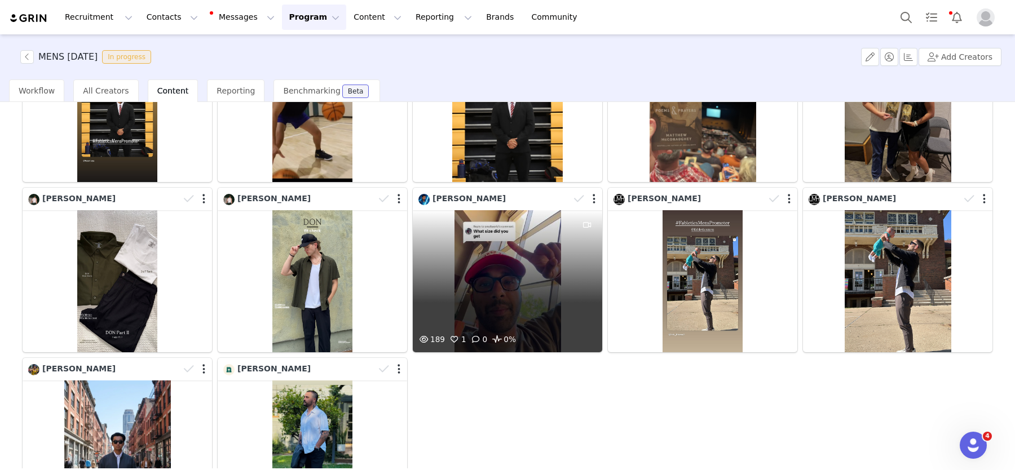
scroll to position [284, 0]
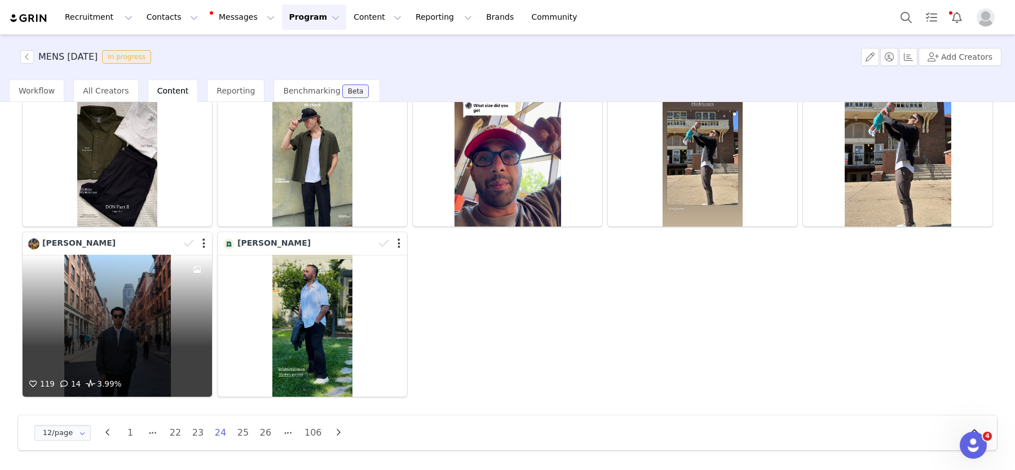
drag, startPoint x: 163, startPoint y: 360, endPoint x: 88, endPoint y: 313, distance: 88.9
click at [88, 313] on div "119 14 3.99%" at bounding box center [117, 326] width 189 height 142
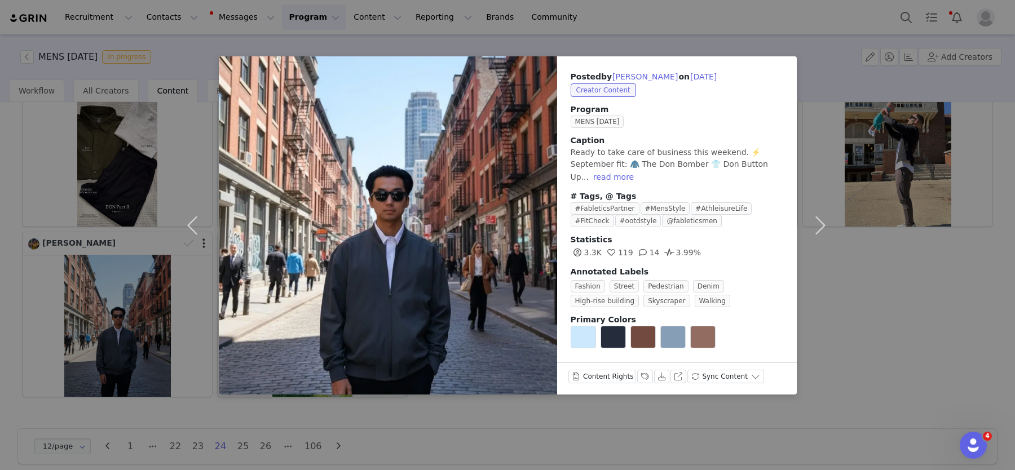
click at [861, 316] on div "Posted by [PERSON_NAME] on [DATE] Creator Content Program MENS [DATE] Caption R…" at bounding box center [507, 235] width 1015 height 470
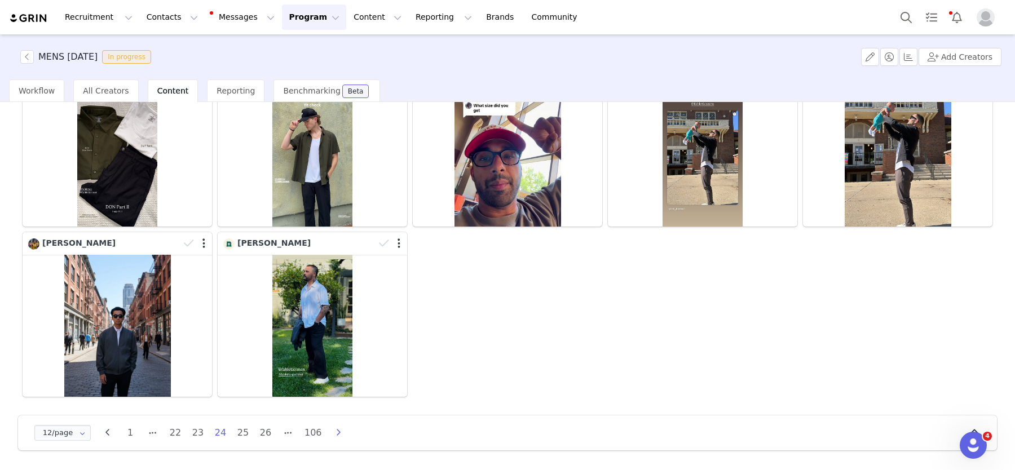
click at [340, 435] on icon "button" at bounding box center [338, 432] width 17 height 9
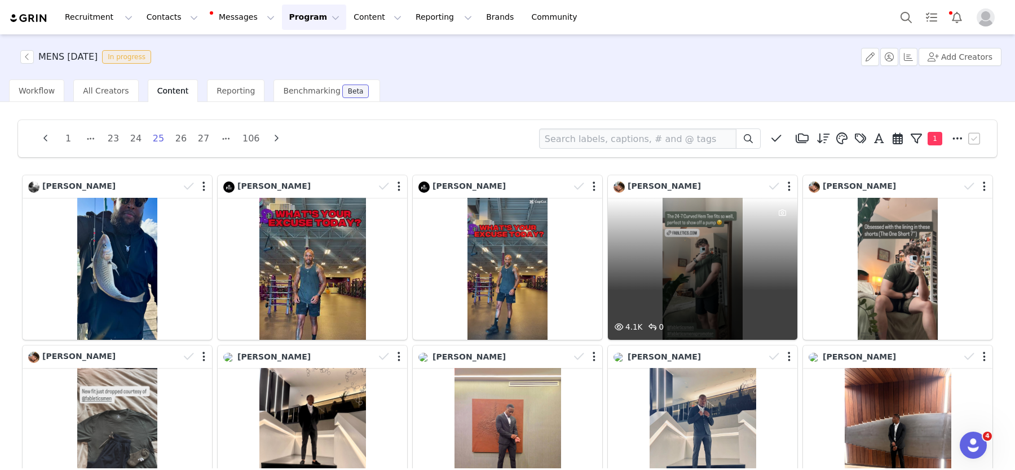
click at [646, 267] on div "4.1K 0" at bounding box center [702, 269] width 189 height 142
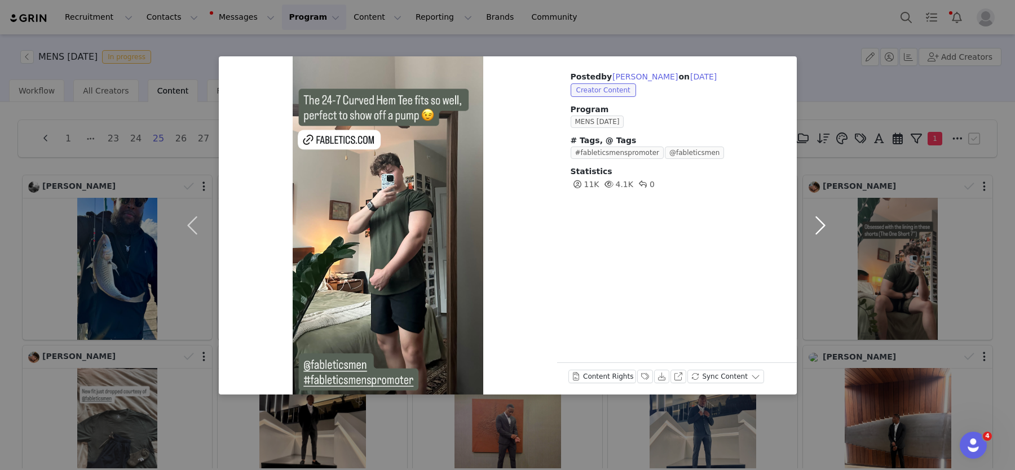
click at [824, 223] on button "button" at bounding box center [820, 225] width 47 height 338
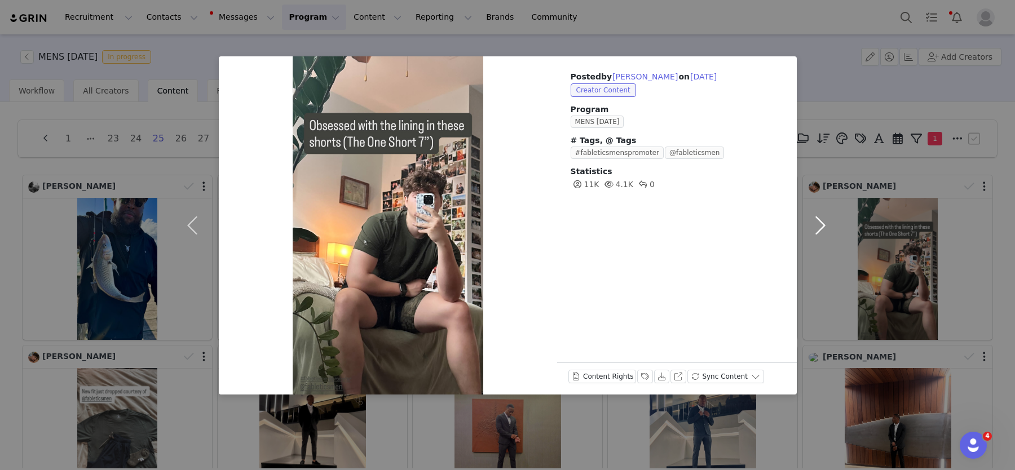
click at [824, 223] on button "button" at bounding box center [820, 225] width 47 height 338
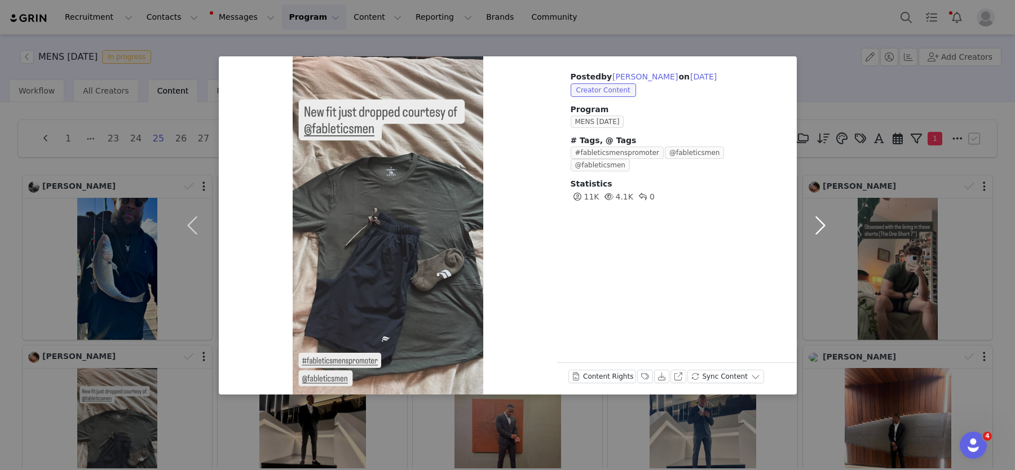
click at [824, 223] on button "button" at bounding box center [820, 225] width 47 height 338
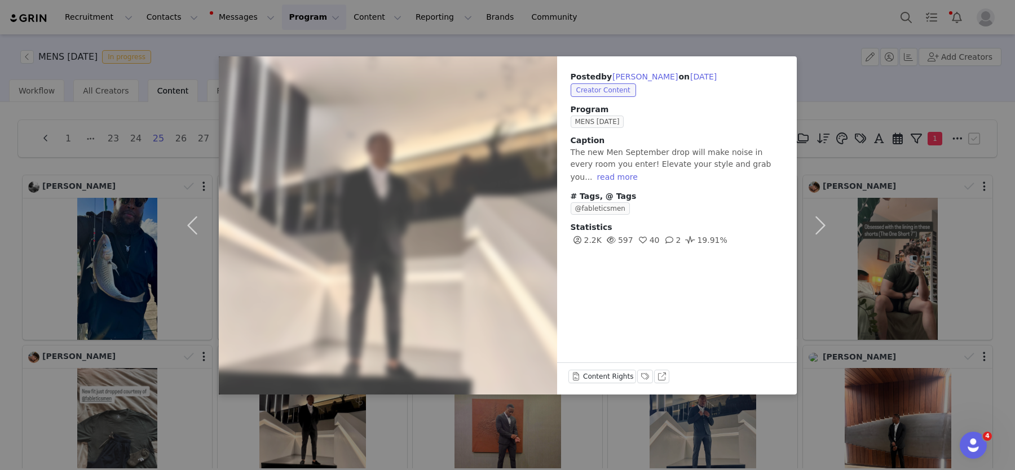
click at [882, 268] on div "Posted by [PERSON_NAME] on [DATE] Creator Content Program MENS [DATE] Caption T…" at bounding box center [507, 235] width 1015 height 470
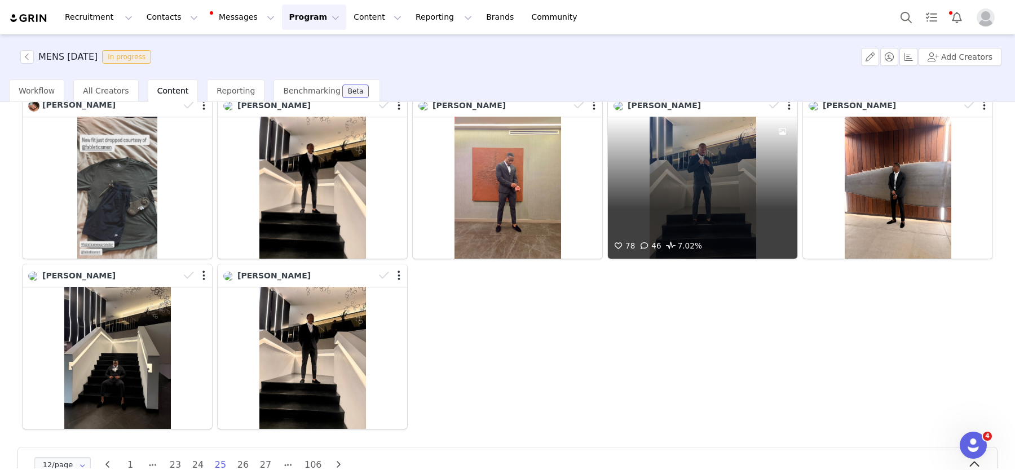
scroll to position [284, 0]
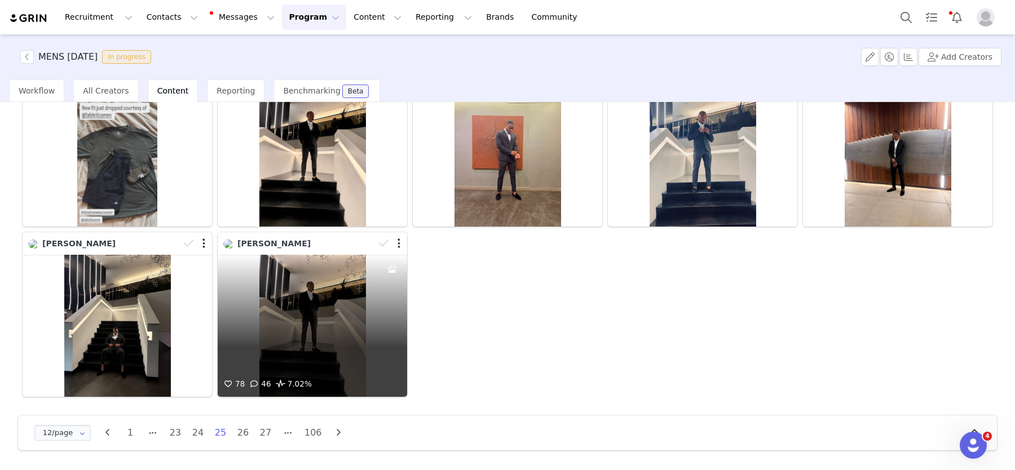
click at [338, 337] on div "78 46 7.02%" at bounding box center [312, 326] width 189 height 142
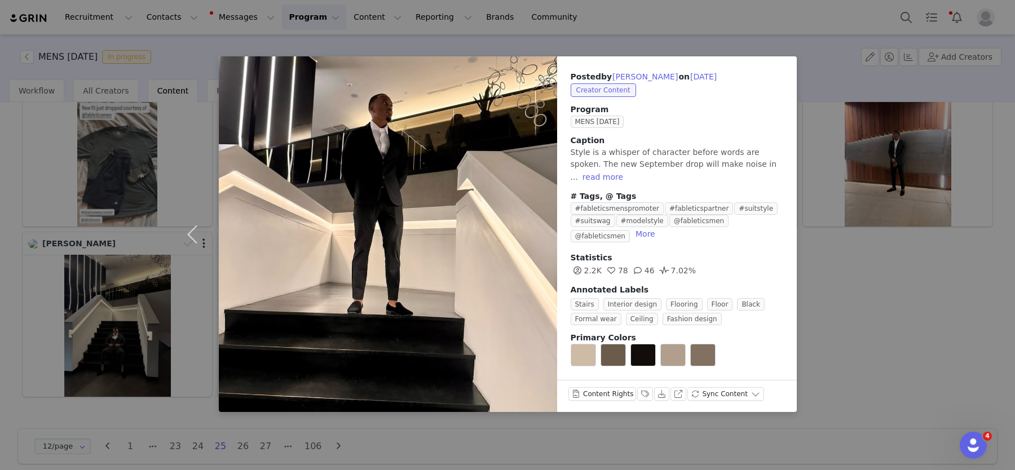
click at [884, 229] on div "Posted by [PERSON_NAME] on [DATE] Creator Content Program MENS [DATE] Caption S…" at bounding box center [507, 235] width 1015 height 470
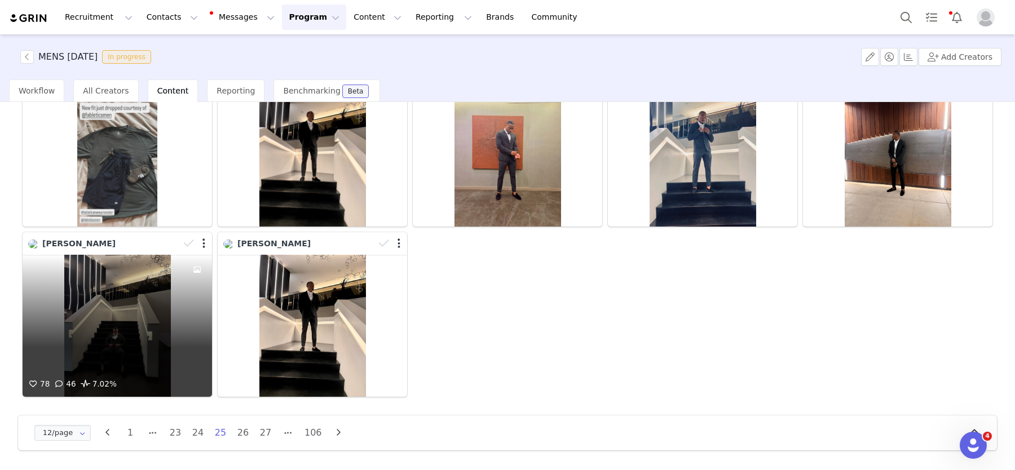
click at [37, 326] on div "78 46 7.02%" at bounding box center [117, 326] width 189 height 142
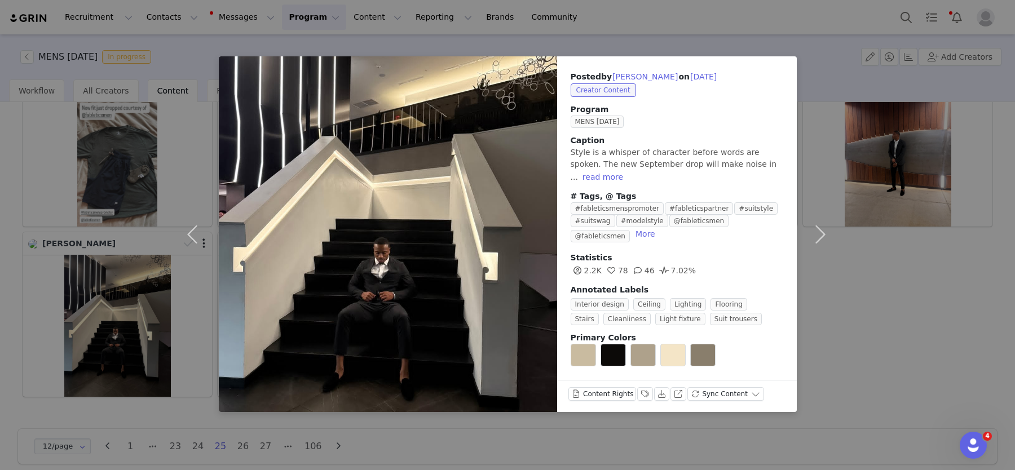
click at [856, 293] on div "Posted by [PERSON_NAME] on [DATE] Creator Content Program MENS [DATE] Caption S…" at bounding box center [507, 235] width 1015 height 470
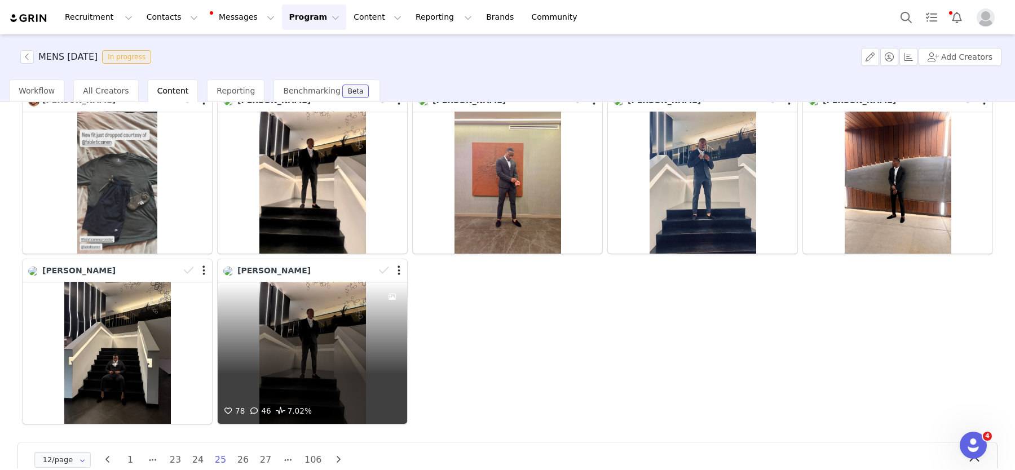
scroll to position [255, 0]
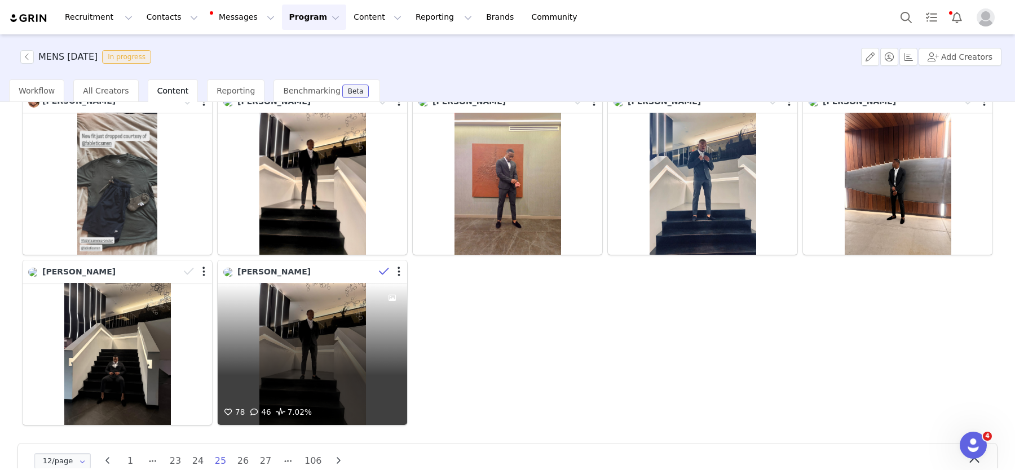
click at [383, 272] on icon at bounding box center [384, 271] width 10 height 11
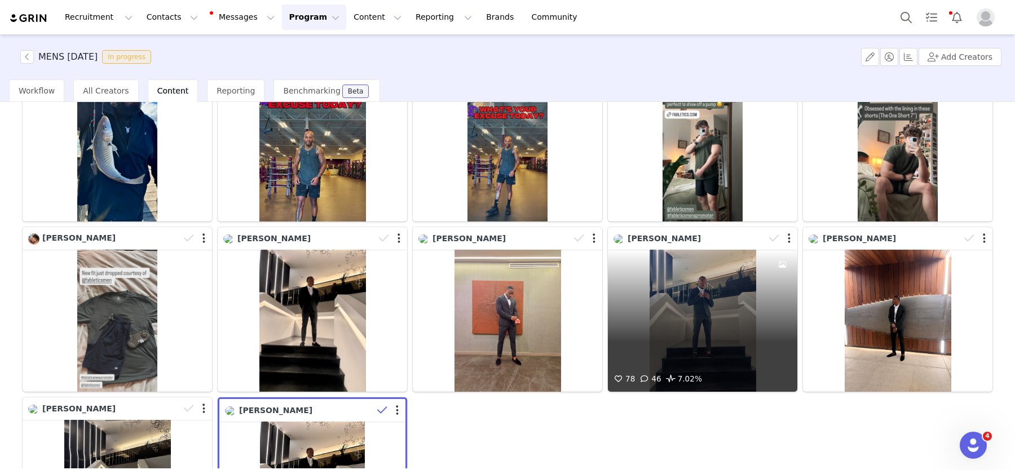
scroll to position [115, 0]
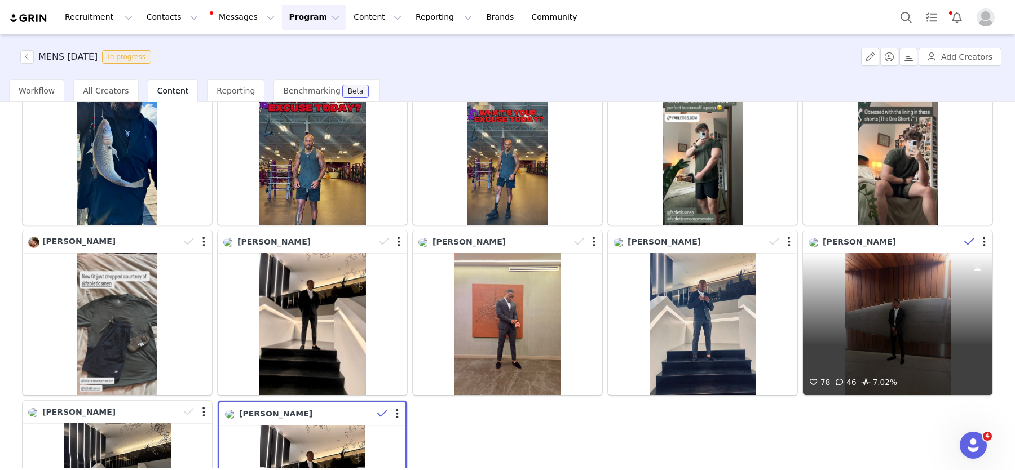
click at [968, 237] on icon at bounding box center [969, 241] width 10 height 11
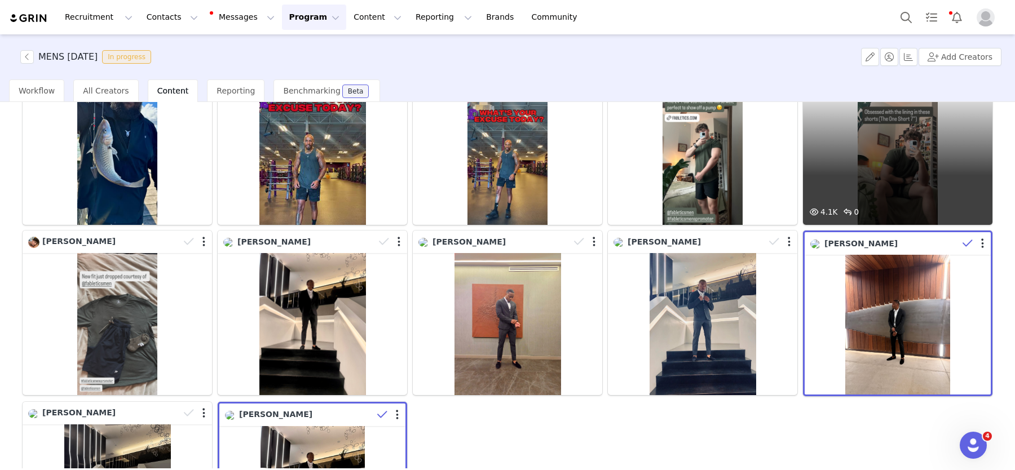
scroll to position [0, 0]
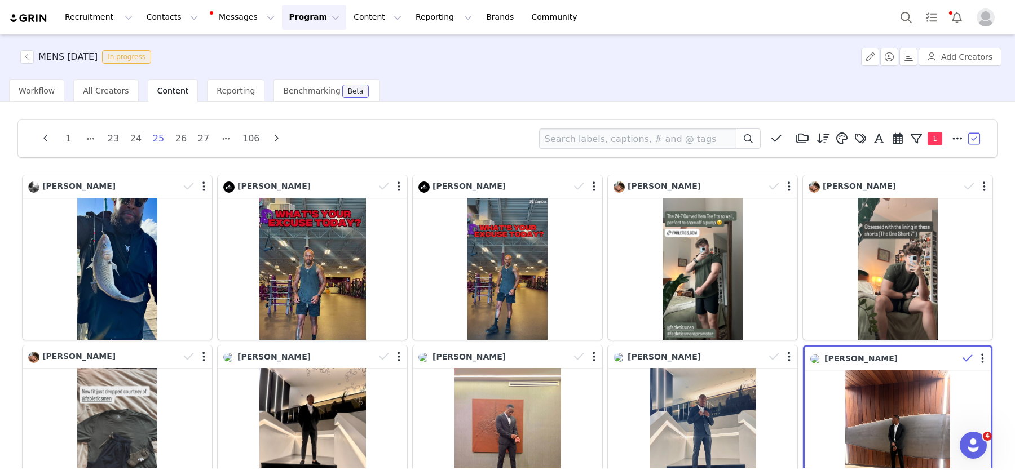
click at [976, 141] on button "button" at bounding box center [974, 138] width 17 height 17
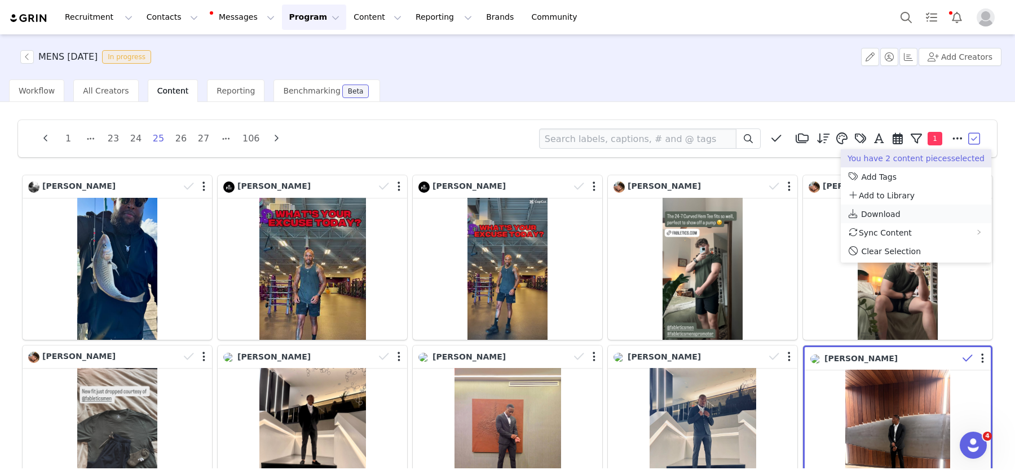
click at [877, 214] on span "Download" at bounding box center [880, 214] width 39 height 9
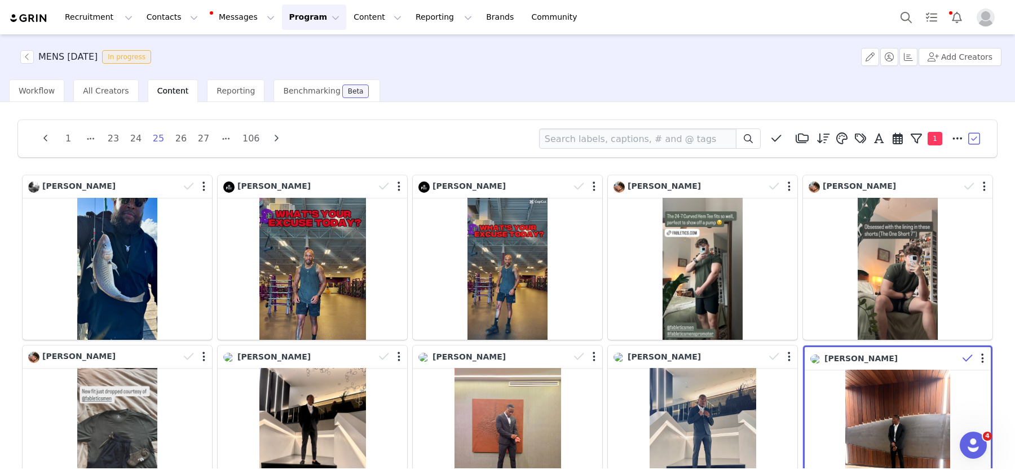
scroll to position [285, 0]
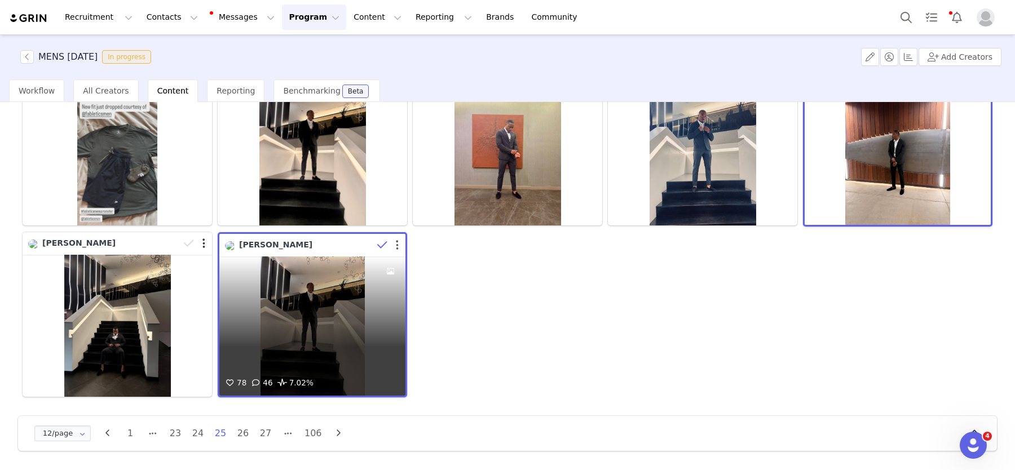
drag, startPoint x: 382, startPoint y: 242, endPoint x: 399, endPoint y: 238, distance: 17.4
click at [382, 242] on icon at bounding box center [382, 245] width 10 height 11
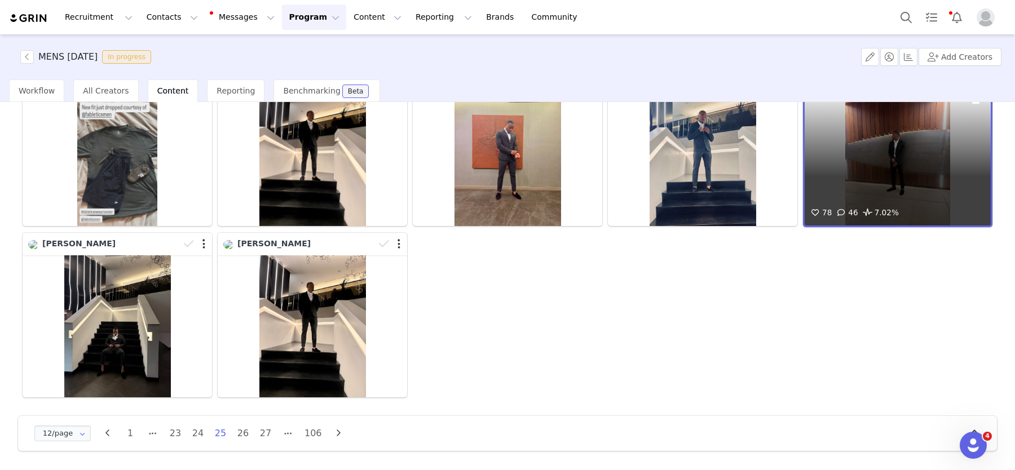
scroll to position [211, 0]
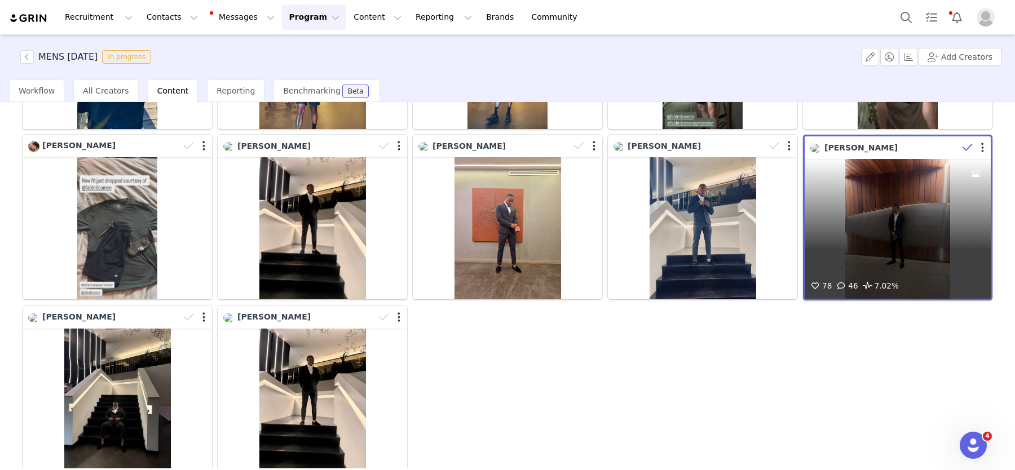
drag, startPoint x: 967, startPoint y: 147, endPoint x: 573, endPoint y: 260, distance: 409.5
click at [967, 147] on icon at bounding box center [967, 147] width 10 height 11
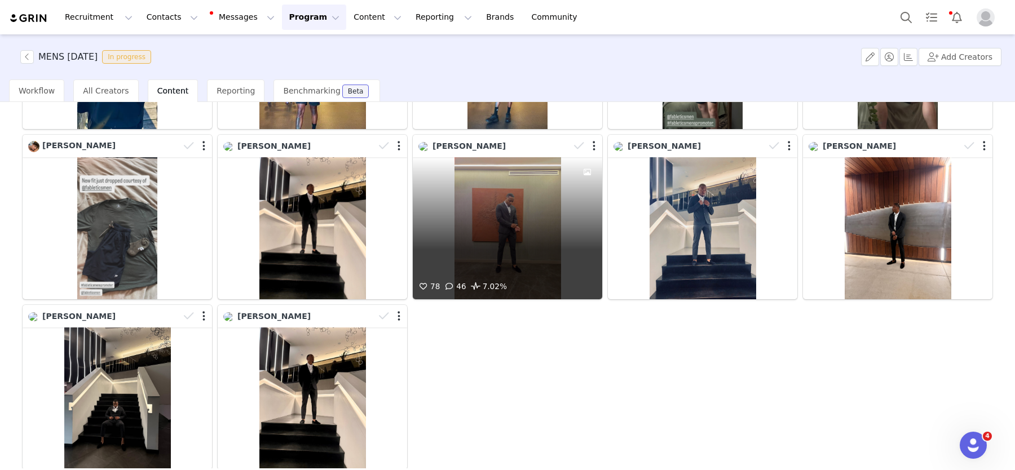
scroll to position [284, 0]
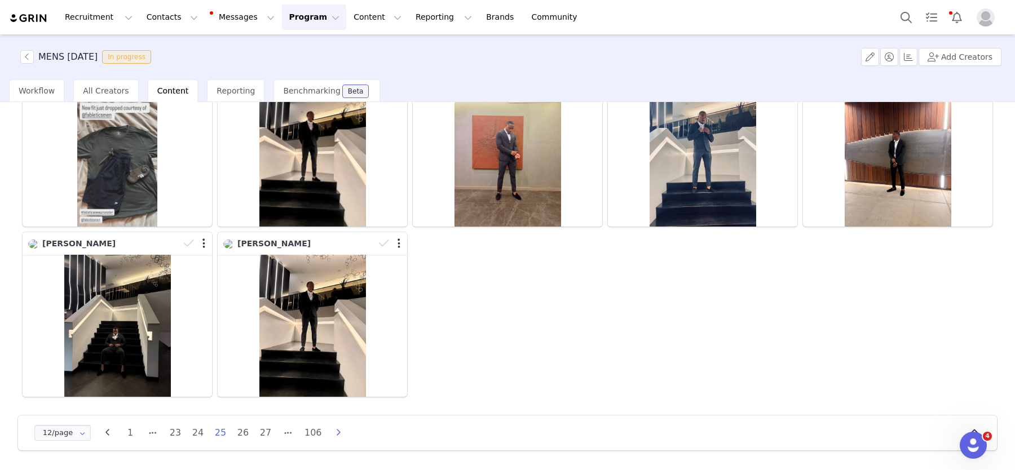
click at [341, 431] on icon "button" at bounding box center [338, 432] width 17 height 9
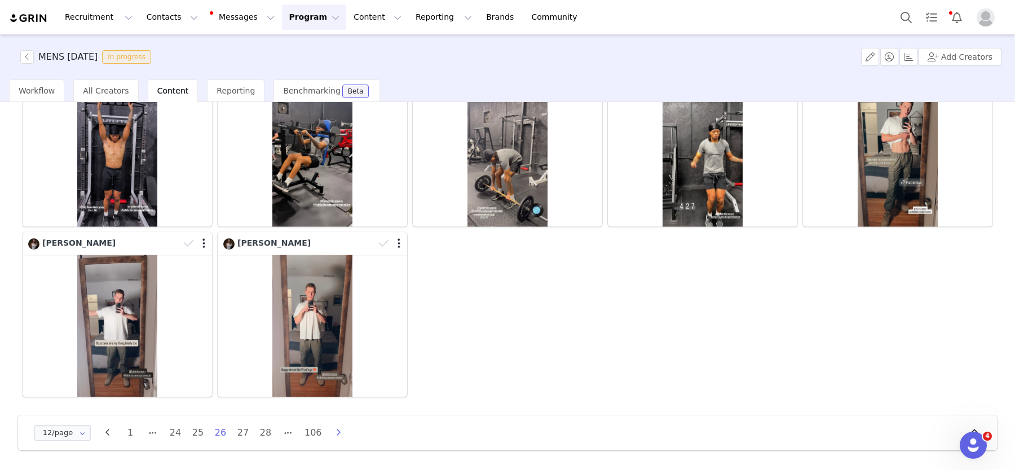
click at [337, 433] on icon "button" at bounding box center [338, 432] width 17 height 9
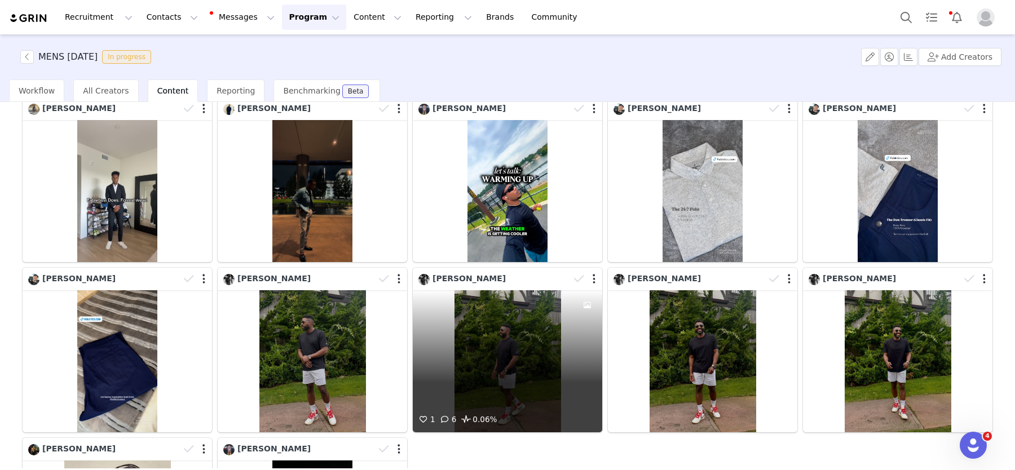
scroll to position [77, 0]
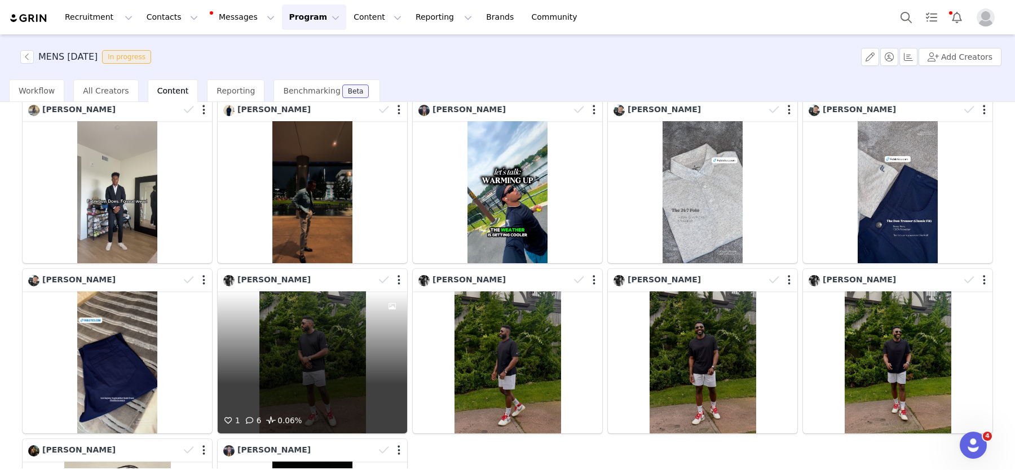
click at [370, 356] on div "1 6 0.06%" at bounding box center [312, 362] width 189 height 142
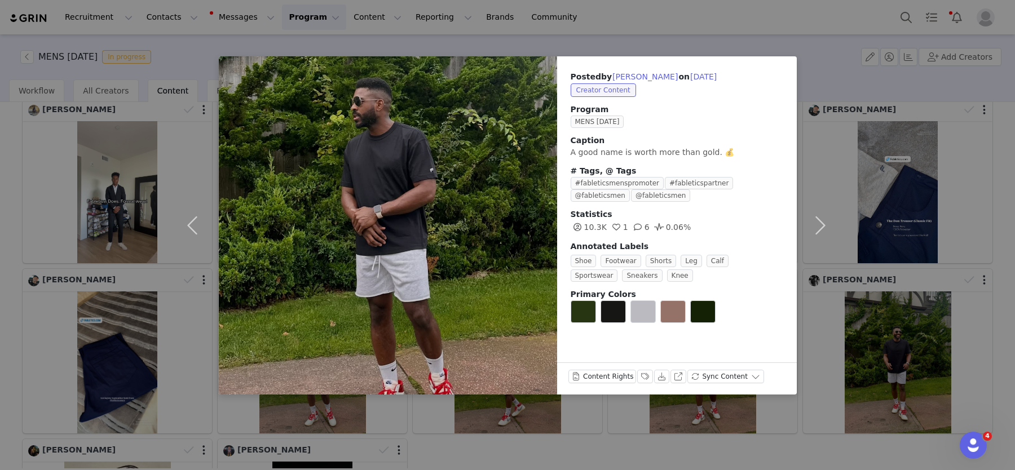
click at [117, 273] on div "Posted by [PERSON_NAME] on [DATE] Creator Content Program MENS [DATE] Caption A…" at bounding box center [507, 235] width 1015 height 470
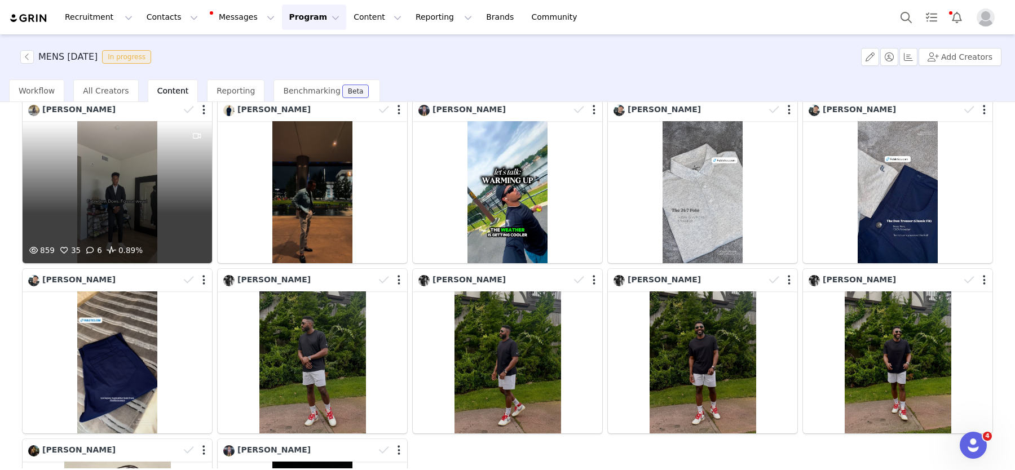
click at [110, 153] on div "859 35 6 0.89%" at bounding box center [117, 192] width 189 height 142
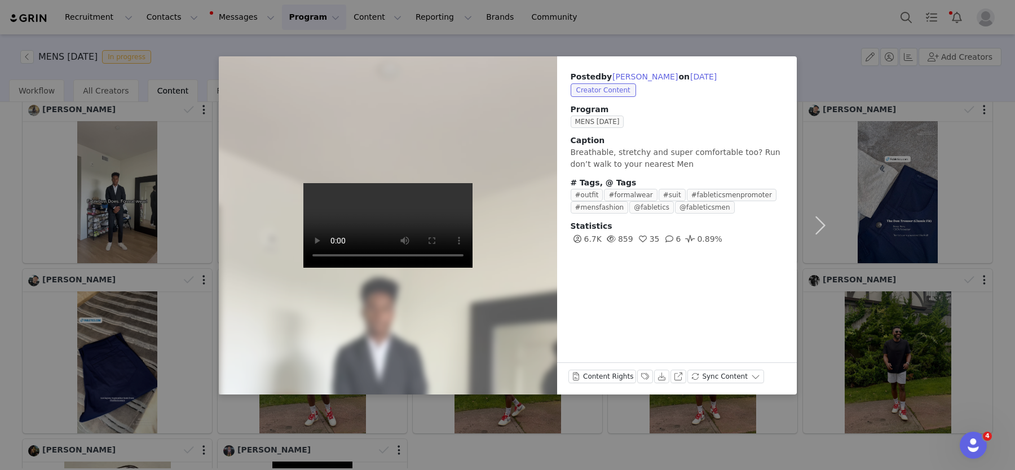
click at [103, 252] on div "Posted by [PERSON_NAME] on [DATE] Creator Content Program MENS [DATE] Caption B…" at bounding box center [507, 235] width 1015 height 470
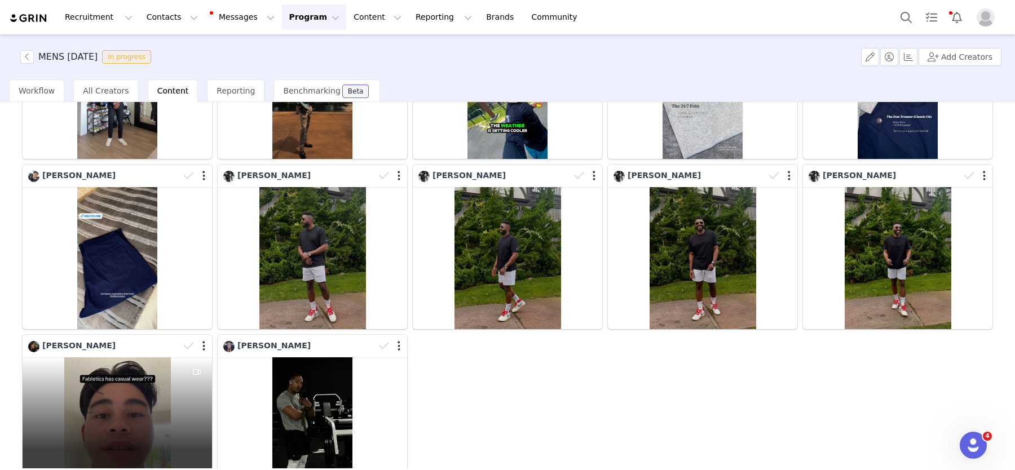
scroll to position [284, 0]
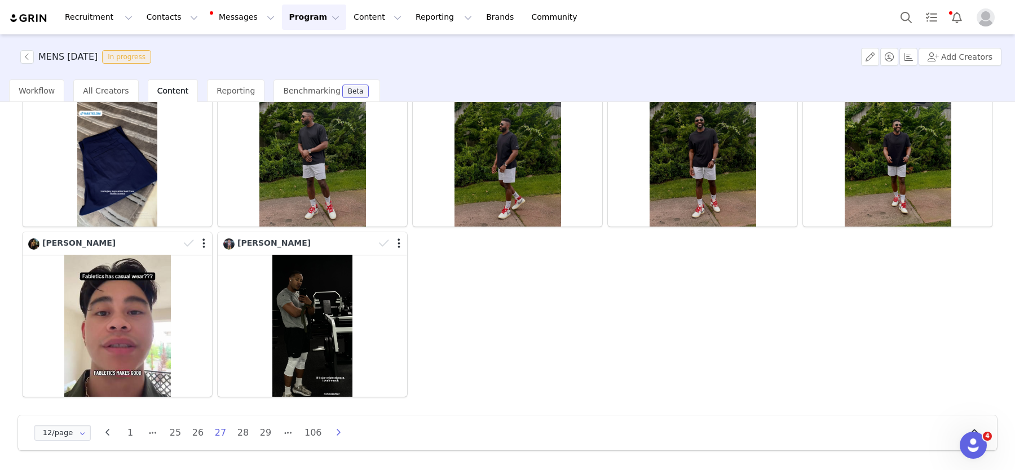
click at [333, 428] on icon "button" at bounding box center [338, 432] width 17 height 9
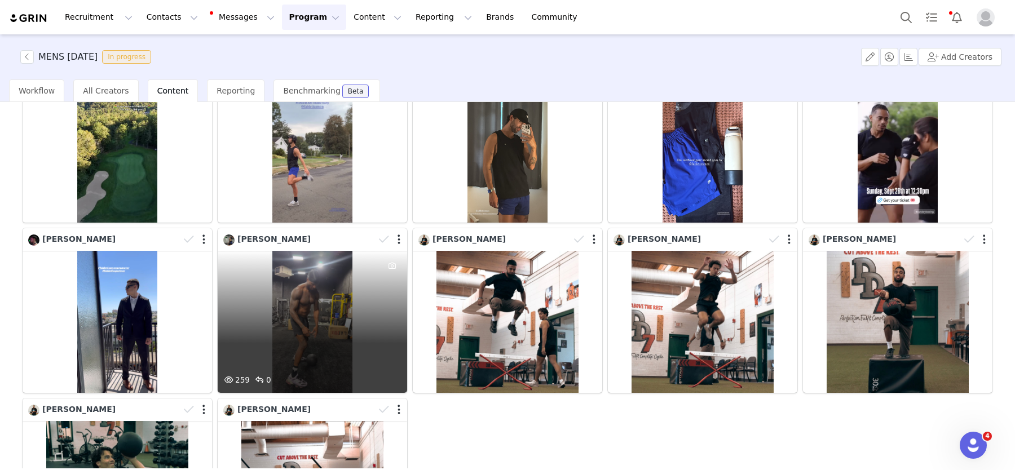
scroll to position [224, 0]
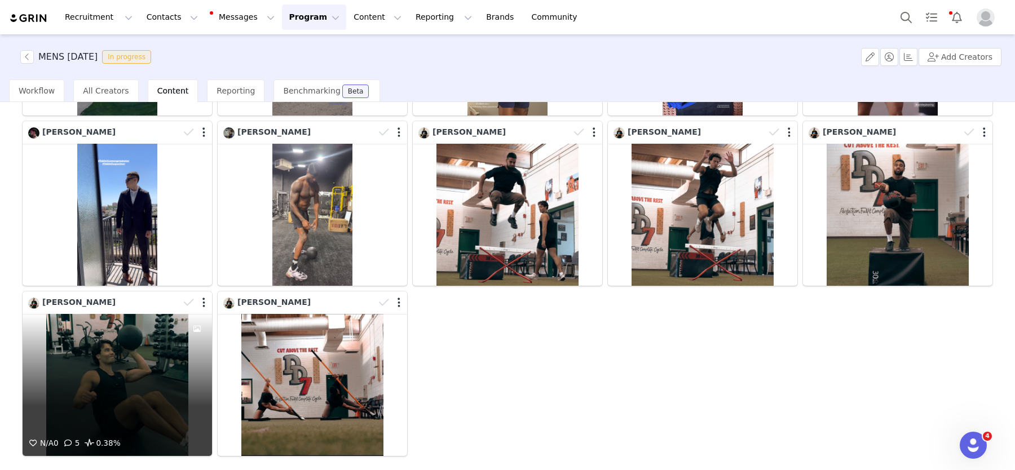
click at [121, 377] on div "N/A 0 5 0.38%" at bounding box center [117, 385] width 189 height 142
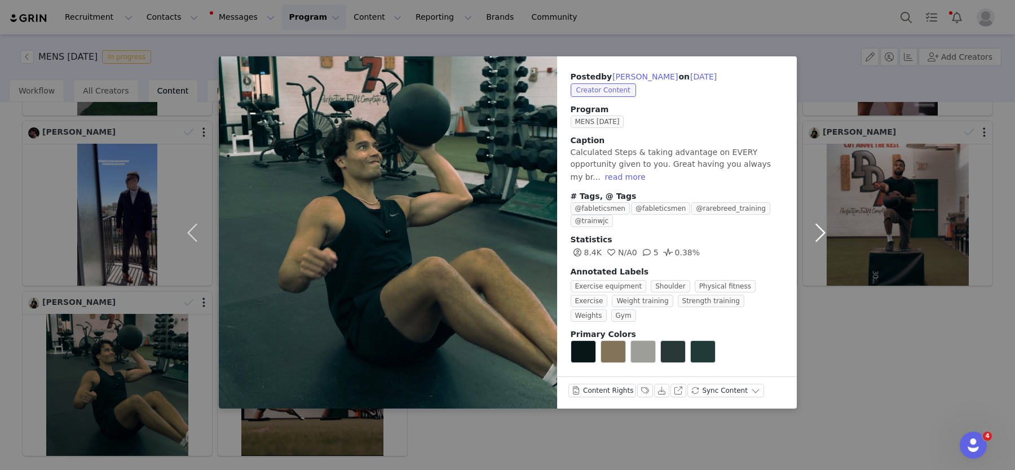
click at [837, 296] on button "button" at bounding box center [820, 232] width 47 height 352
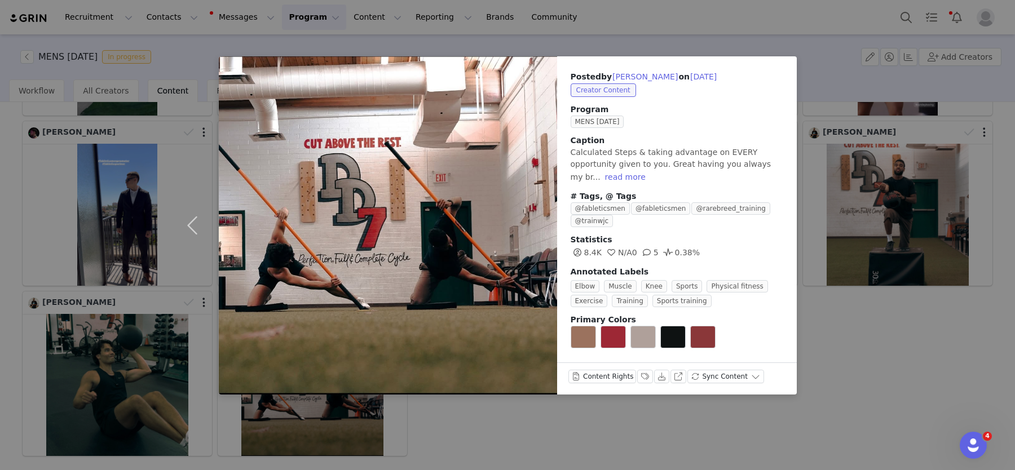
click at [840, 250] on div "Posted by [PERSON_NAME] on [DATE] Creator Content Program MENS [DATE] Caption C…" at bounding box center [507, 235] width 1015 height 470
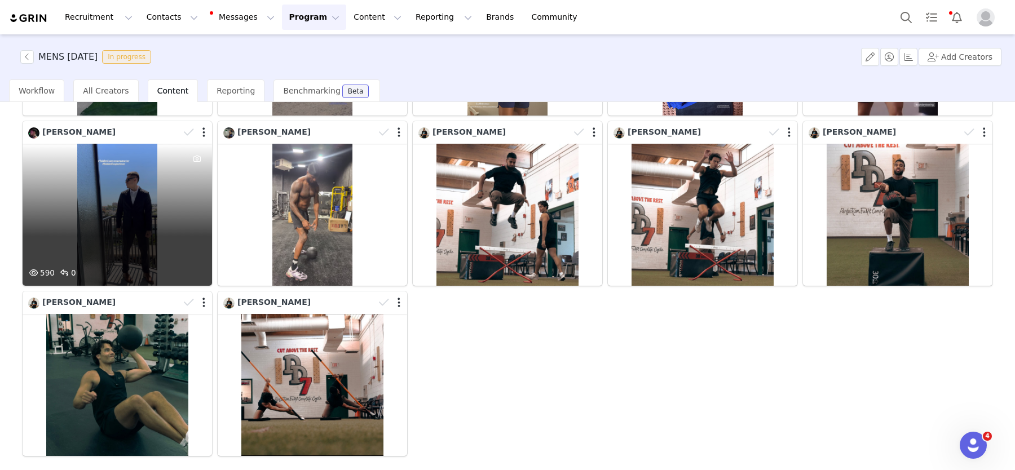
click at [140, 241] on div "590 0" at bounding box center [117, 215] width 189 height 142
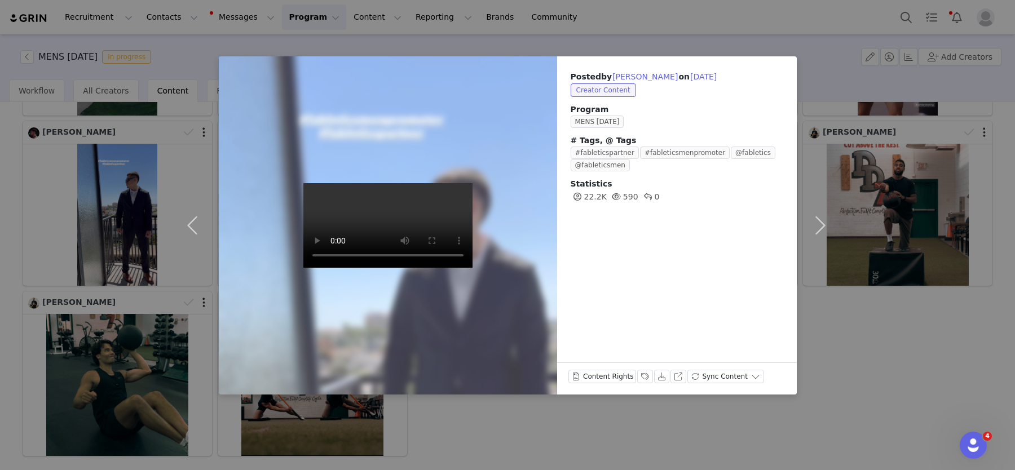
click at [861, 330] on div "Posted by [PERSON_NAME] on [DATE] Creator Content Program MENS [DATE] # Tags, @…" at bounding box center [507, 235] width 1015 height 470
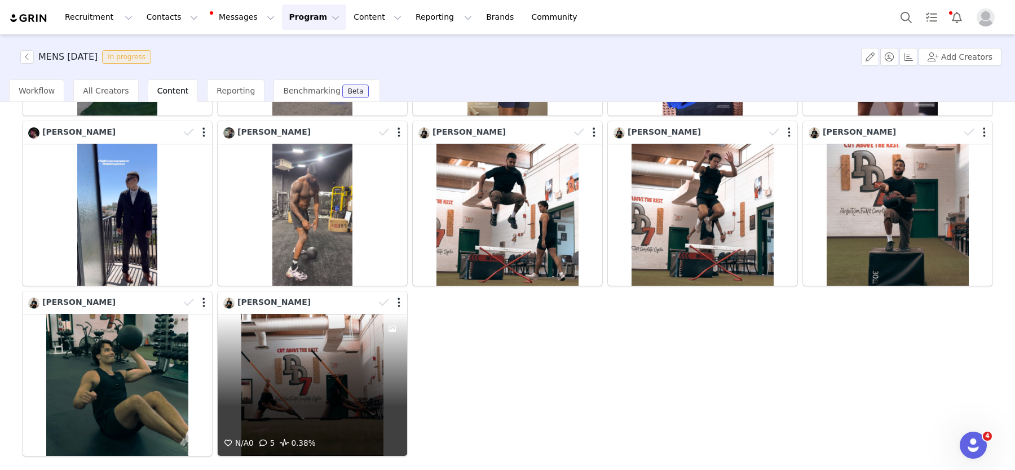
scroll to position [284, 0]
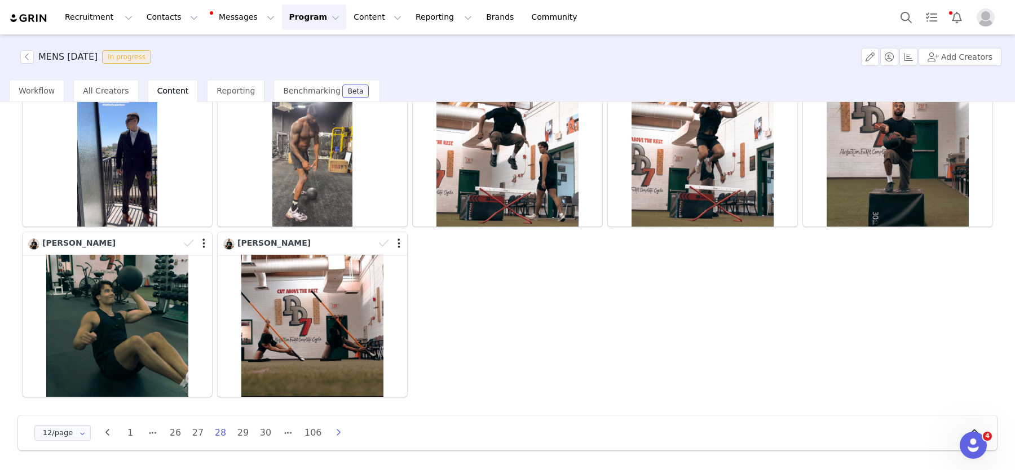
click at [339, 428] on icon "button" at bounding box center [338, 432] width 17 height 9
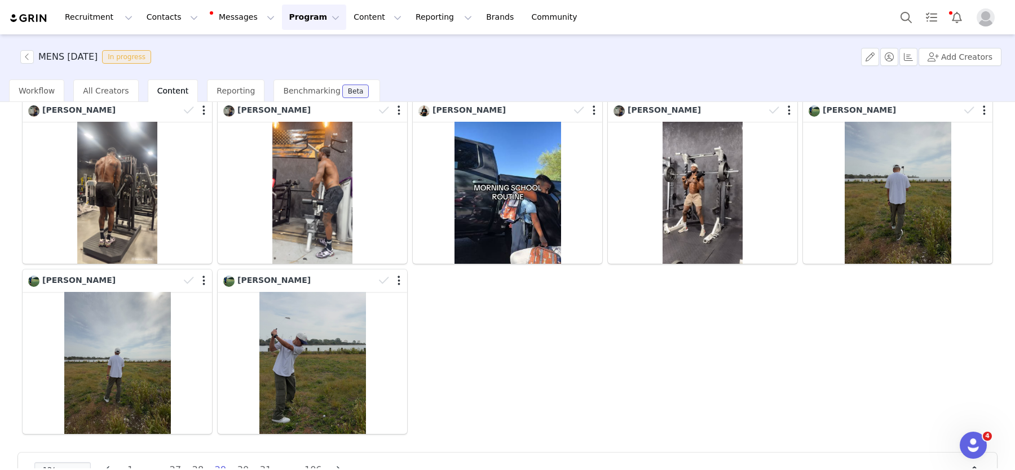
scroll to position [247, 0]
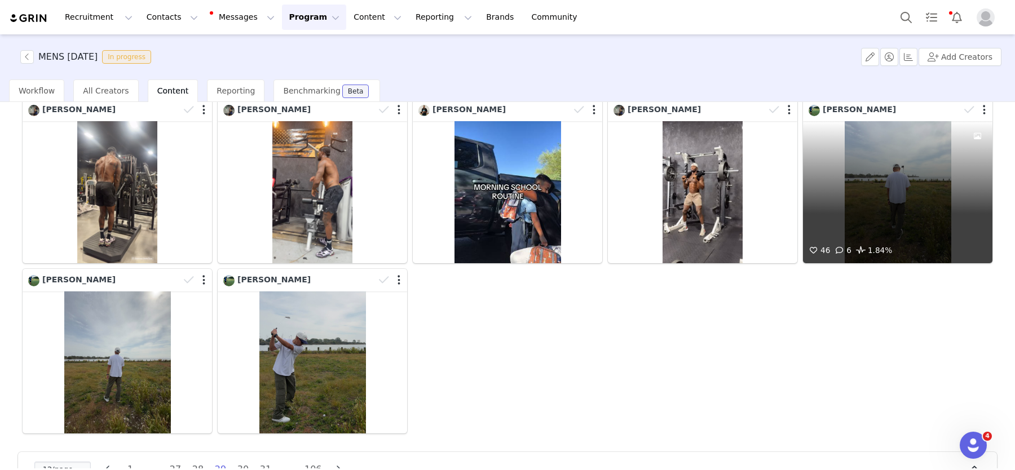
click at [882, 201] on div "46 6 1.84%" at bounding box center [897, 192] width 189 height 142
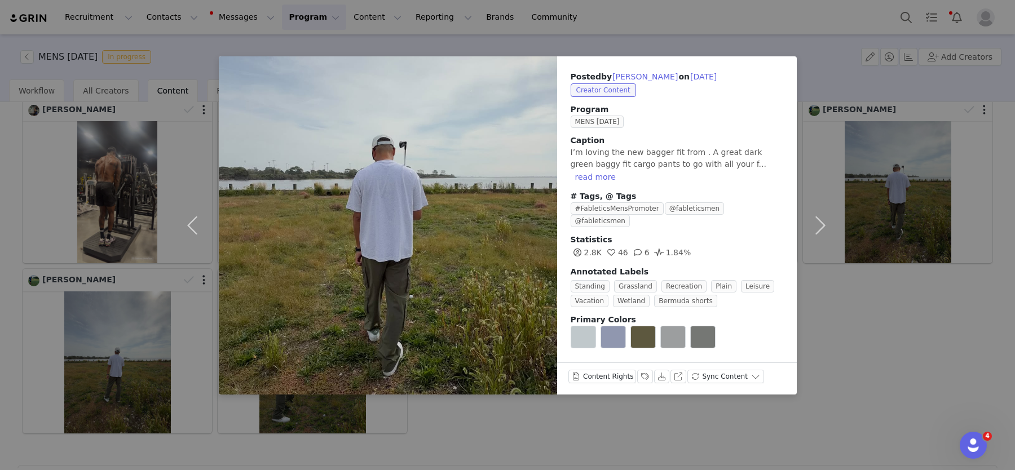
click at [134, 342] on div "Posted by [PERSON_NAME] on [DATE] Creator Content Program MENS [DATE] Caption I…" at bounding box center [507, 235] width 1015 height 470
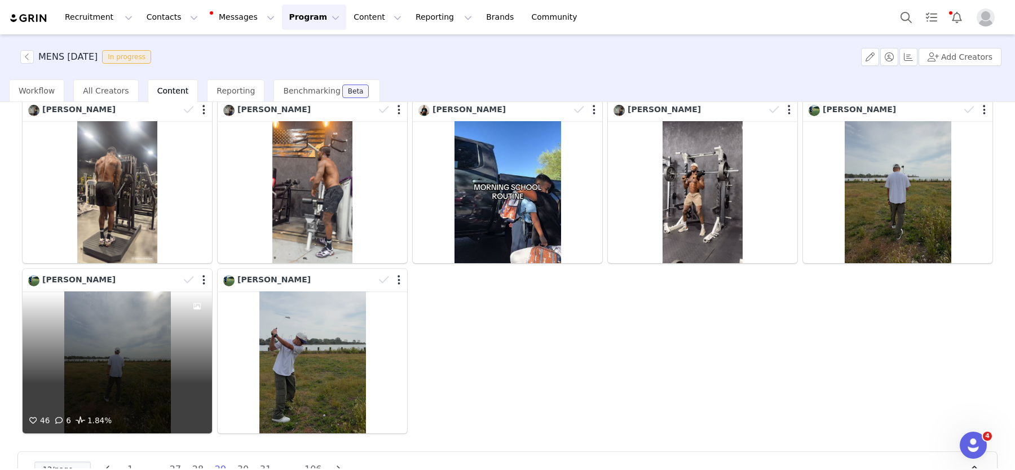
click at [98, 361] on div "46 6 1.84%" at bounding box center [117, 362] width 189 height 142
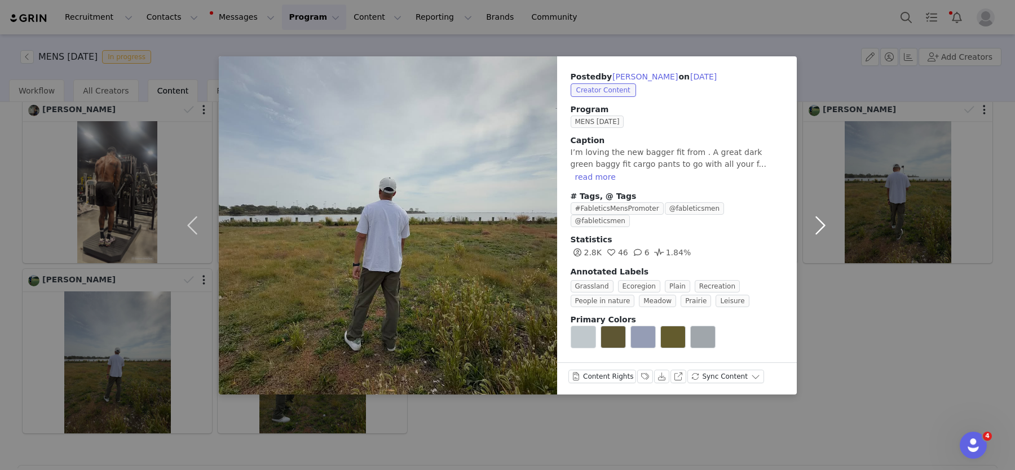
click at [824, 229] on button "button" at bounding box center [820, 225] width 47 height 338
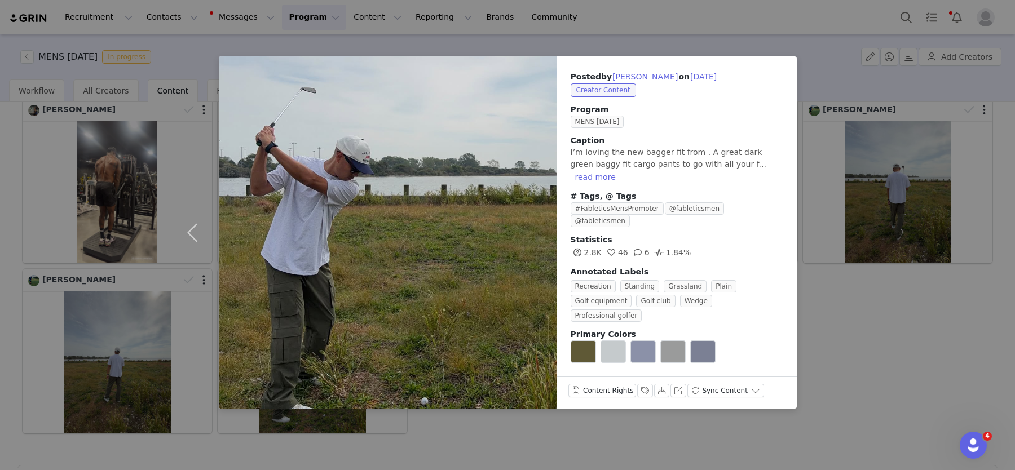
click at [878, 320] on div "Posted by [PERSON_NAME] on [DATE] Creator Content Program MENS [DATE] Caption I…" at bounding box center [507, 235] width 1015 height 470
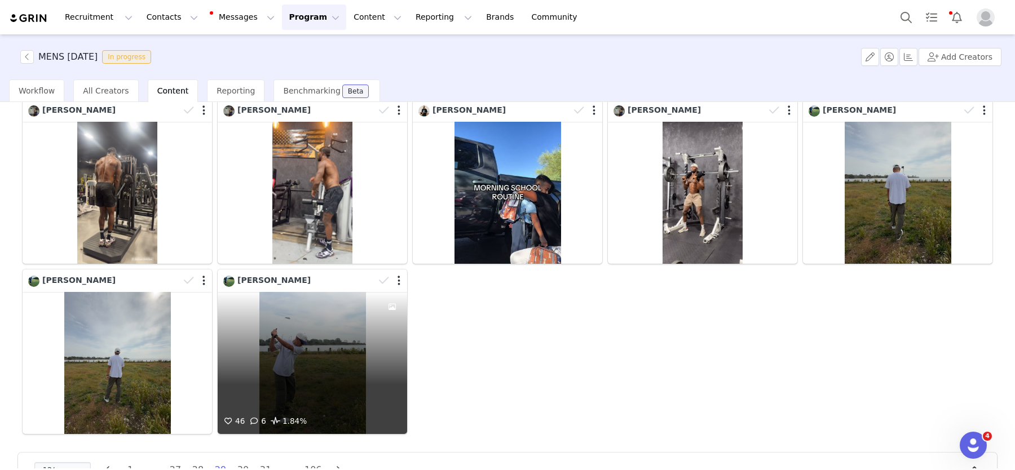
scroll to position [257, 0]
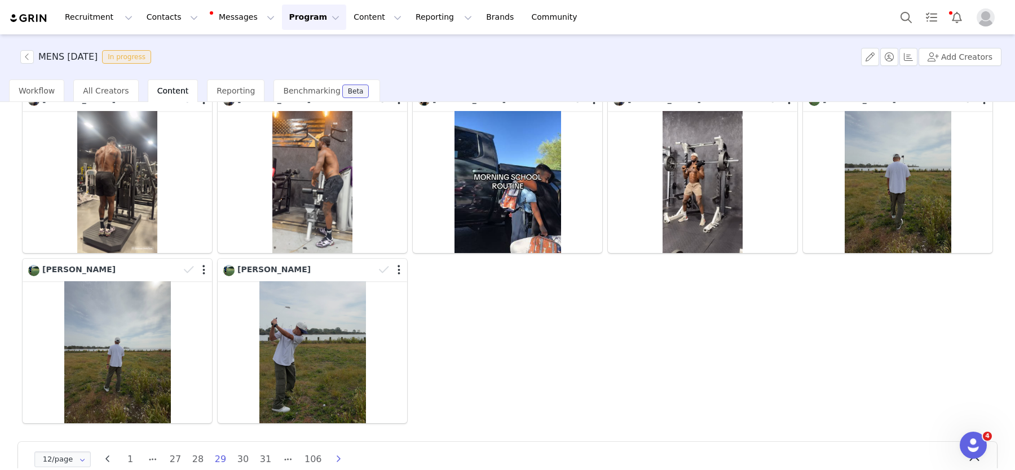
click at [339, 457] on icon "button" at bounding box center [338, 459] width 17 height 9
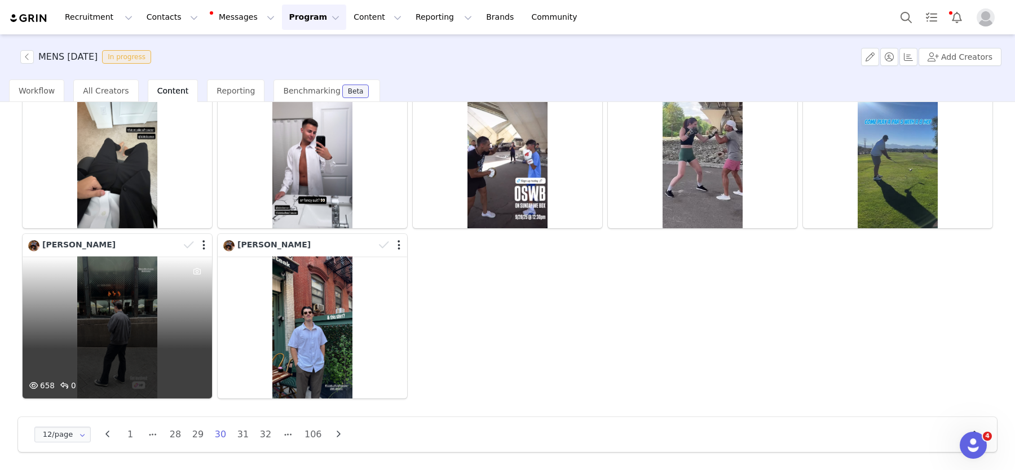
scroll to position [284, 0]
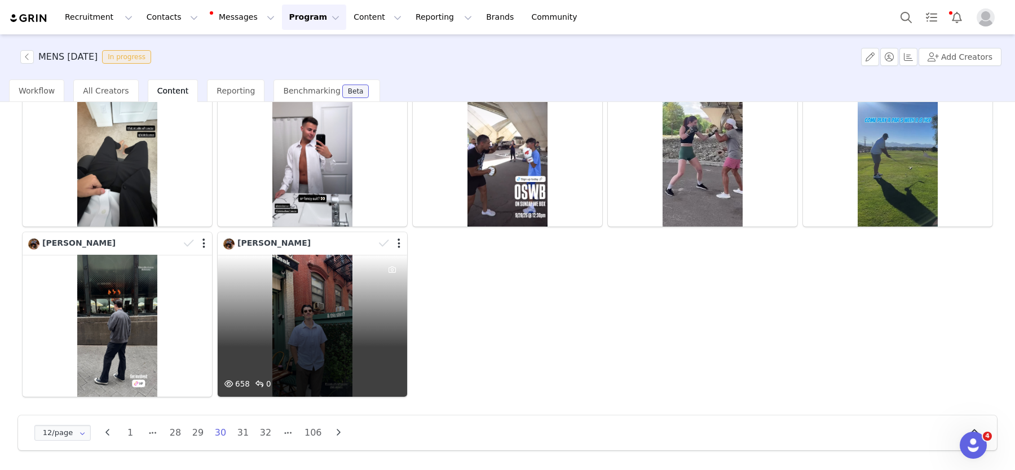
click at [305, 320] on div "658 0" at bounding box center [312, 326] width 189 height 142
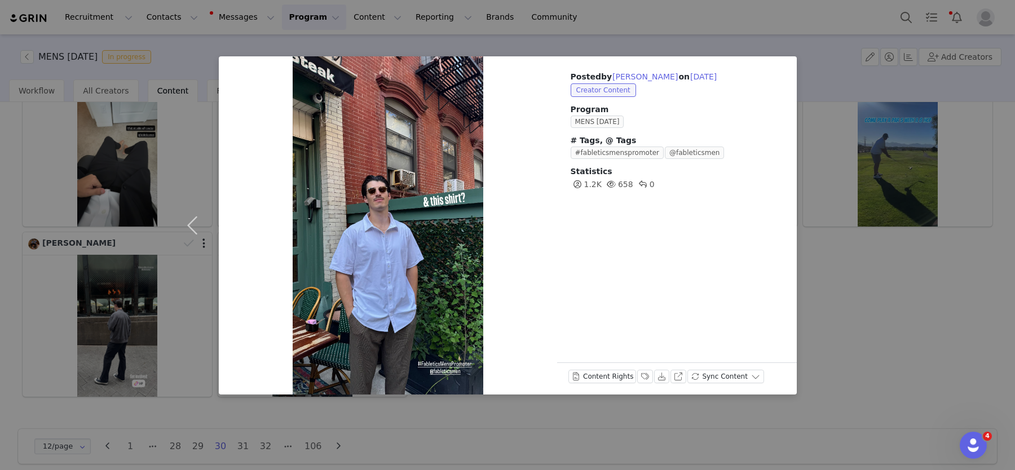
click at [846, 262] on div "Posted by [PERSON_NAME] on [DATE] Creator Content Program MENS [DATE] # Tags, @…" at bounding box center [507, 235] width 1015 height 470
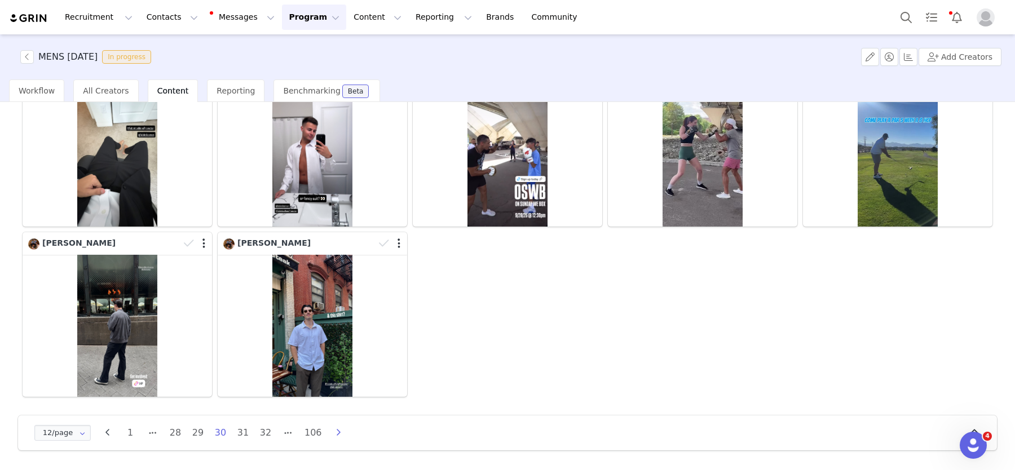
click at [330, 434] on icon "button" at bounding box center [338, 432] width 17 height 9
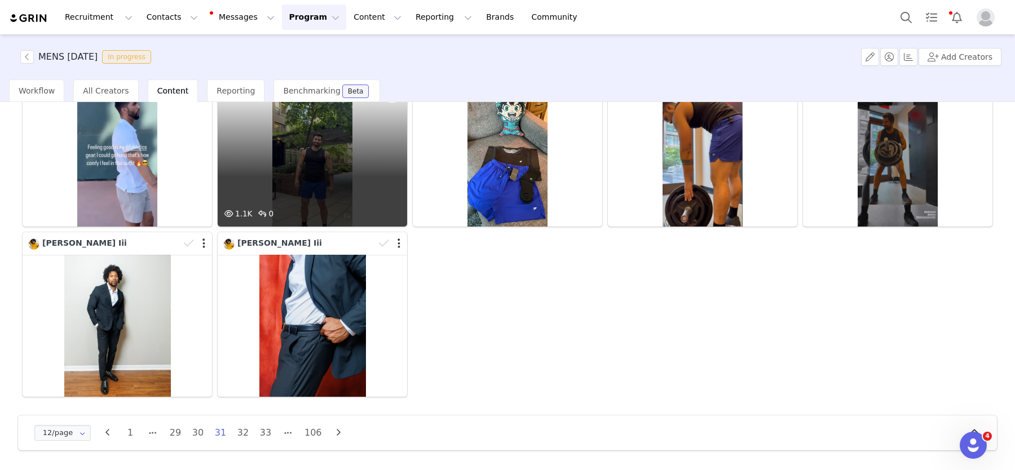
scroll to position [0, 0]
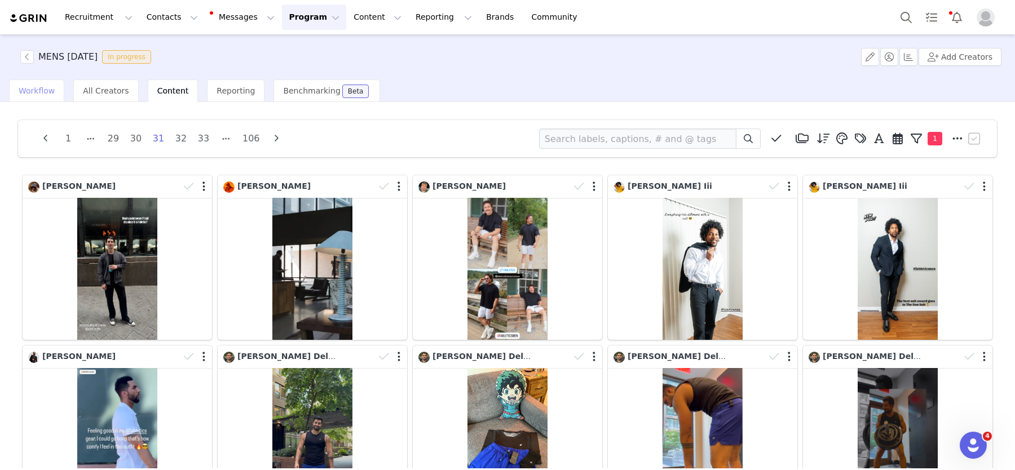
click at [44, 87] on span "Workflow" at bounding box center [37, 90] width 36 height 9
